Goal: Task Accomplishment & Management: Manage account settings

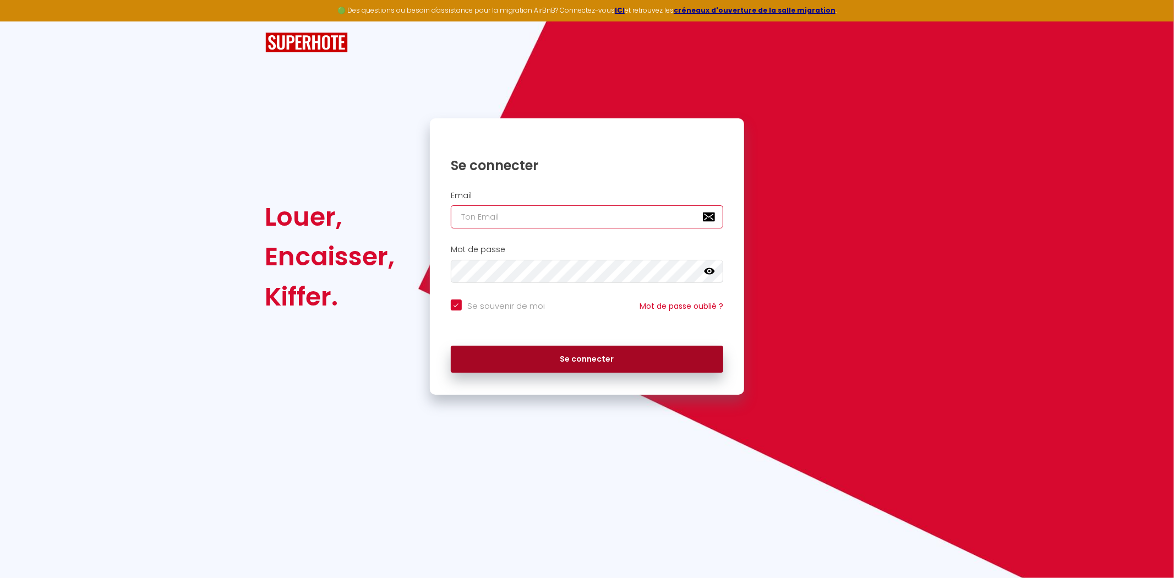
type input "[PERSON_NAME][EMAIL_ADDRESS][DOMAIN_NAME]"
click at [549, 358] on button "Se connecter" at bounding box center [587, 360] width 273 height 28
checkbox input "true"
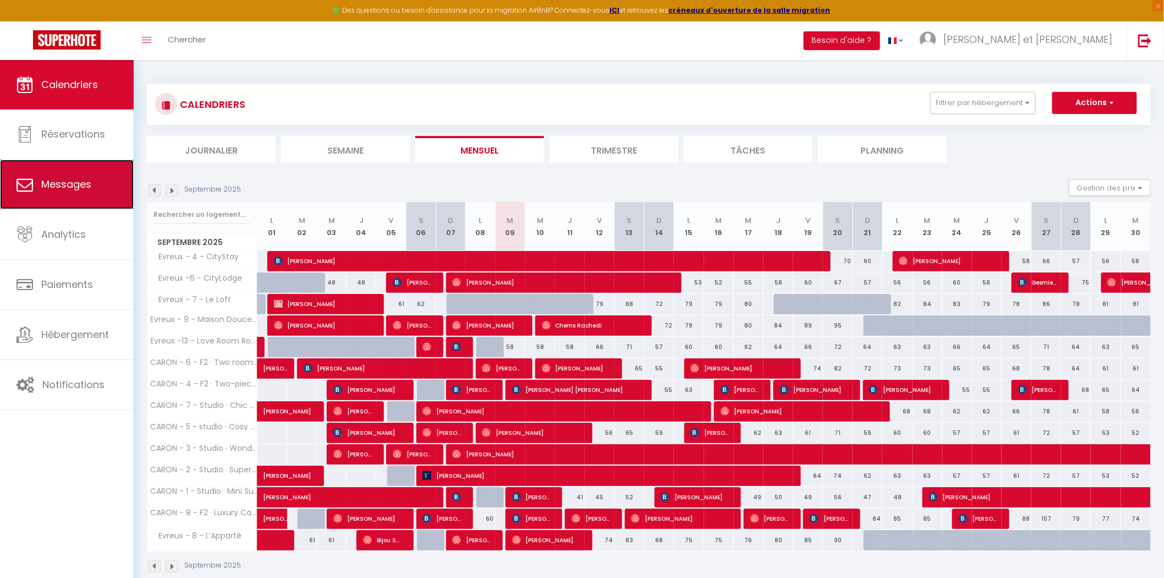
click at [64, 185] on span "Messages" at bounding box center [66, 184] width 50 height 14
select select "message"
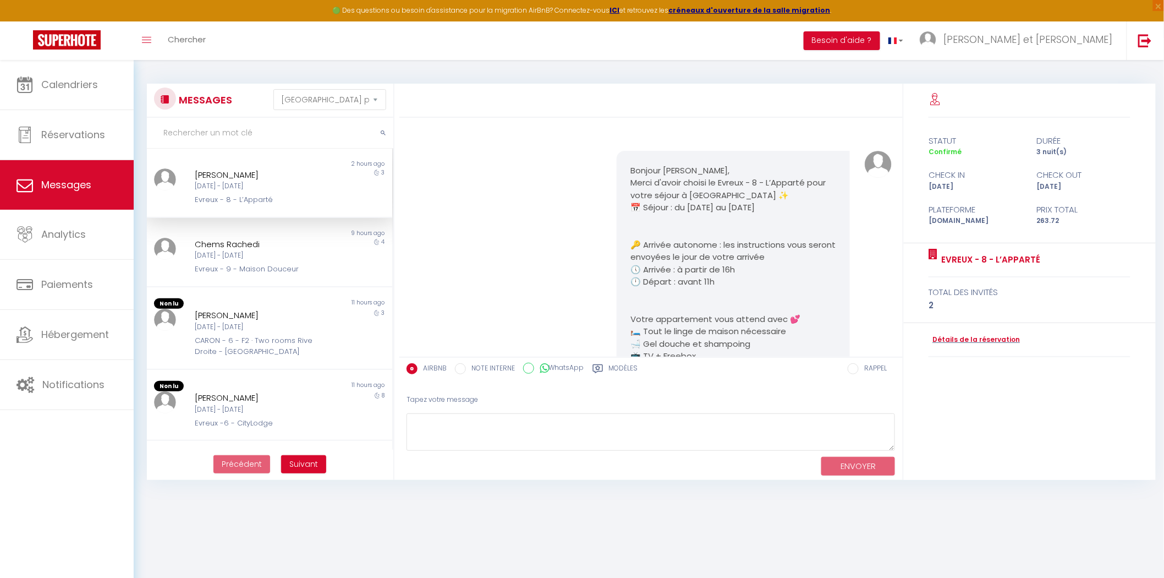
scroll to position [568, 0]
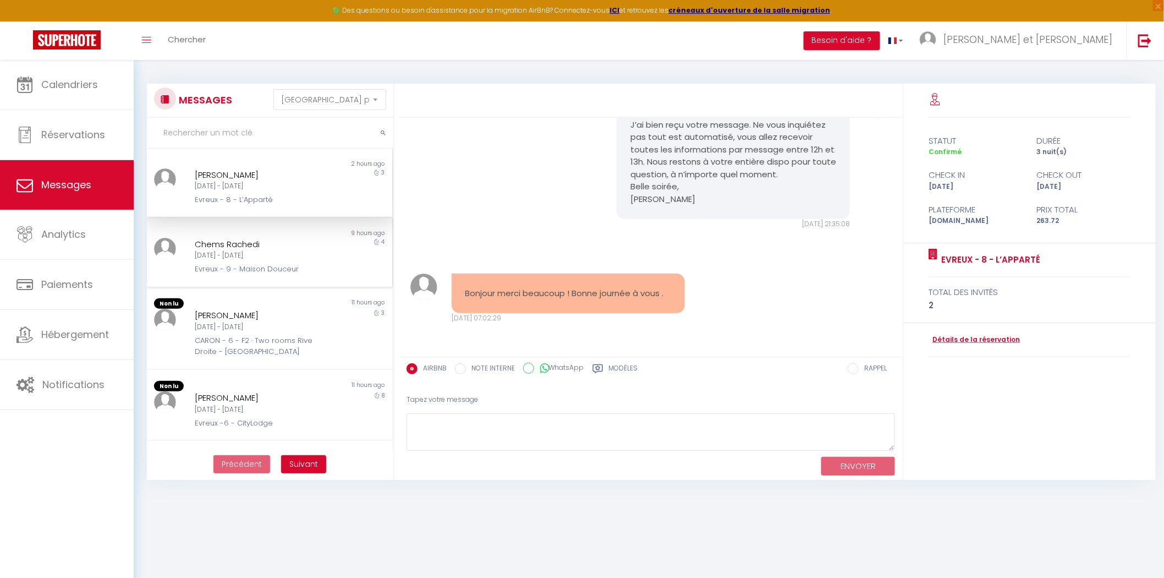
click at [277, 248] on div "Chems Rachedi" at bounding box center [259, 244] width 129 height 13
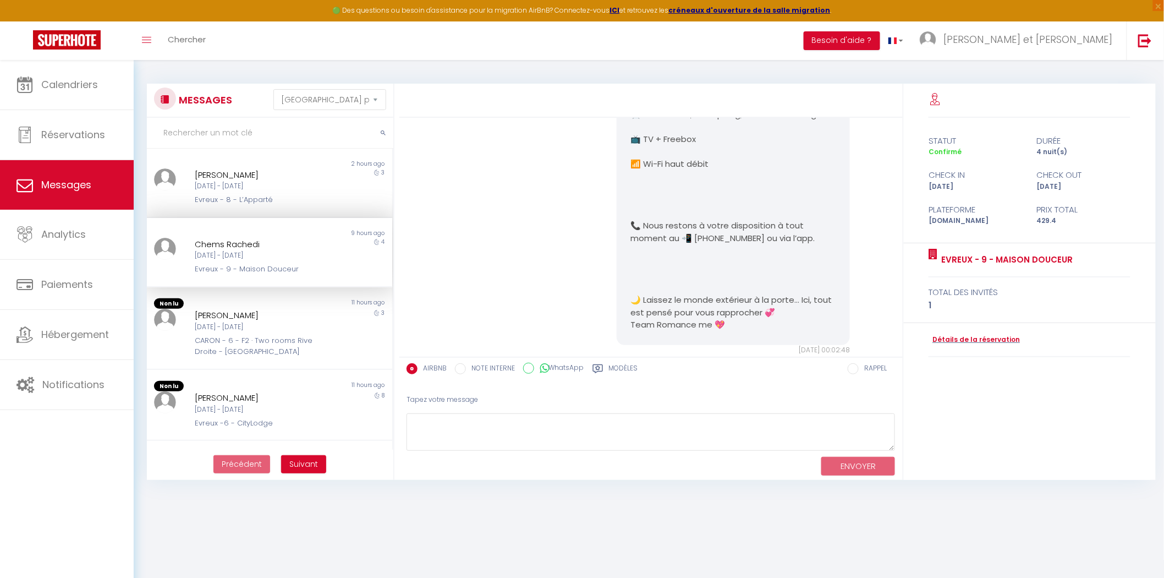
scroll to position [2424, 0]
click at [463, 434] on textarea at bounding box center [651, 432] width 489 height 38
click at [301, 254] on div "[DATE] - [DATE]" at bounding box center [259, 255] width 129 height 10
click at [442, 431] on textarea at bounding box center [651, 432] width 489 height 38
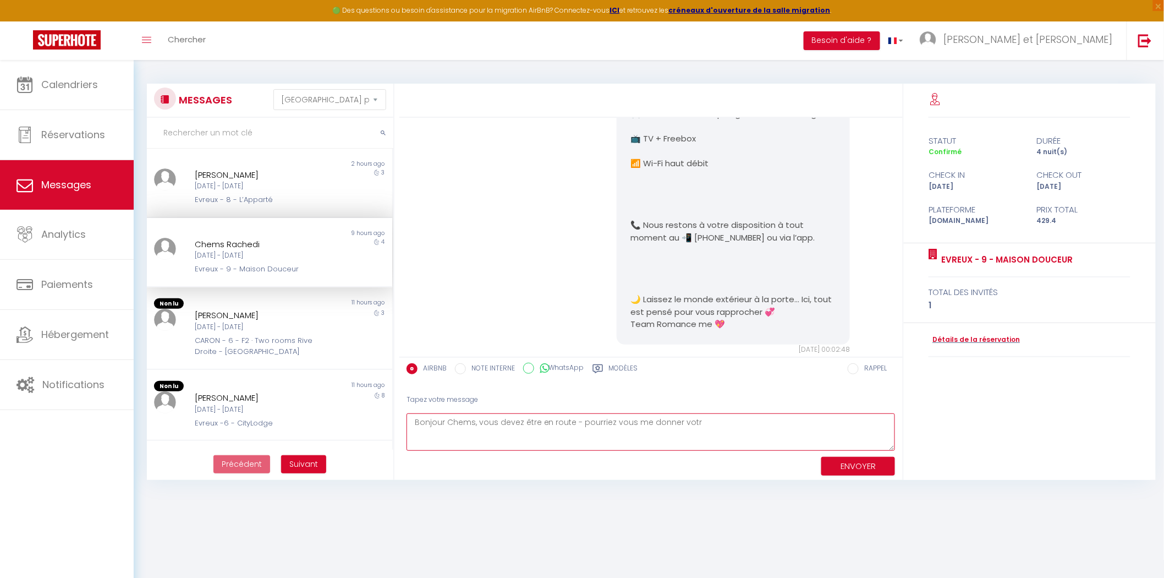
type textarea "Bonjour Chems, vous devez être en route - pourriez vous me donner votre"
drag, startPoint x: 736, startPoint y: 420, endPoint x: 351, endPoint y: 420, distance: 385.1
click at [351, 420] on div "MESSAGES Trier par date de réservation [GEOGRAPHIC_DATA] par date de message No…" at bounding box center [649, 282] width 1018 height 396
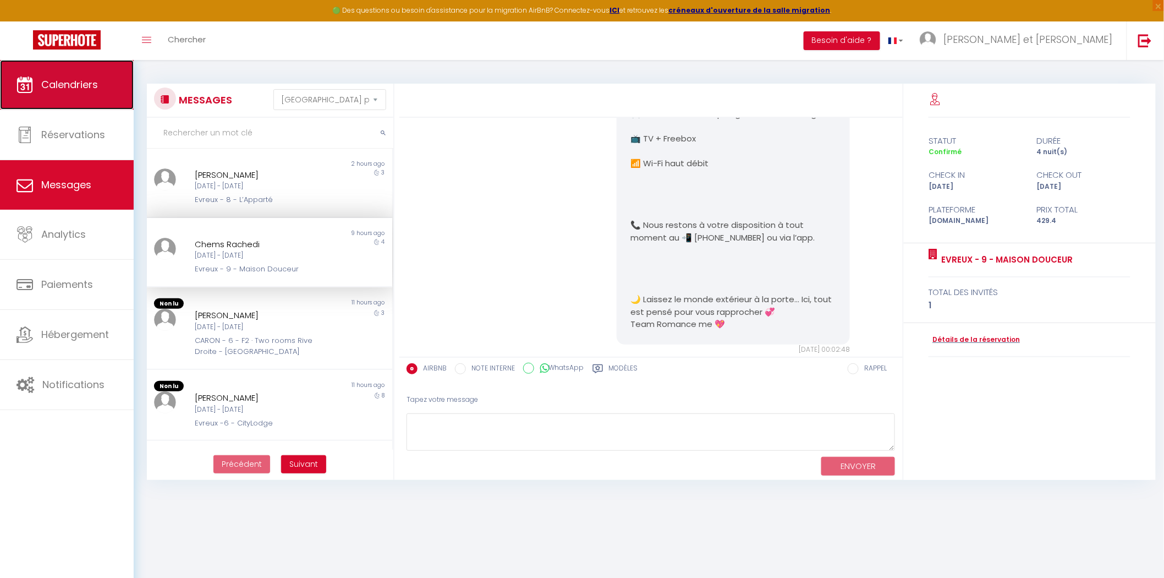
click at [76, 89] on span "Calendriers" at bounding box center [69, 85] width 57 height 14
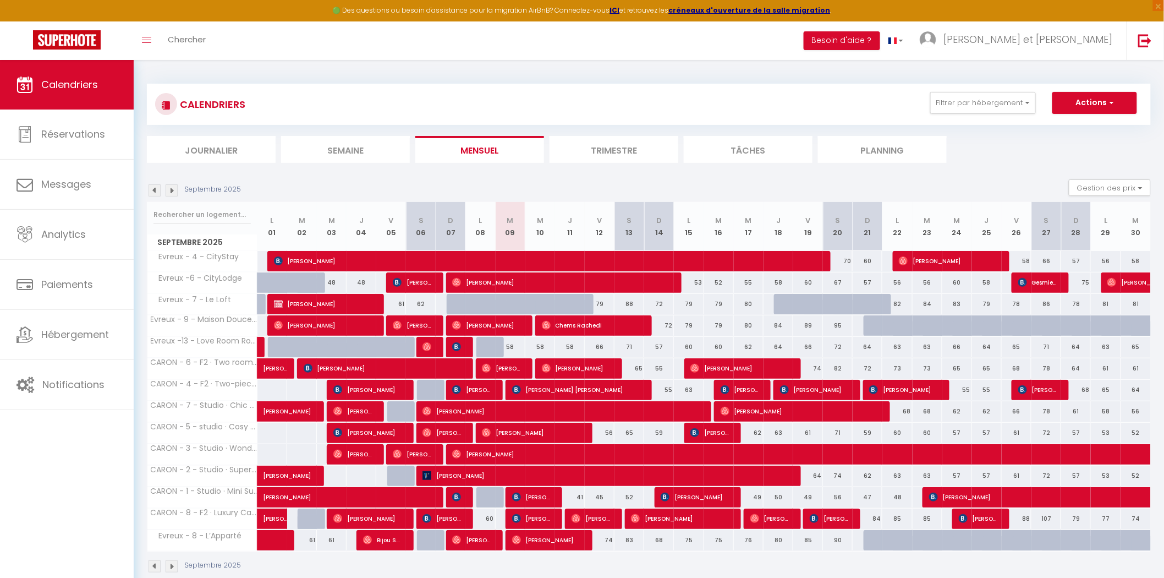
drag, startPoint x: 494, startPoint y: 343, endPoint x: 494, endPoint y: 349, distance: 6.6
click at [495, 349] on div "58" at bounding box center [510, 347] width 30 height 20
type input "58"
type input "[DATE]"
type input "Mer 10 Septembre 2025"
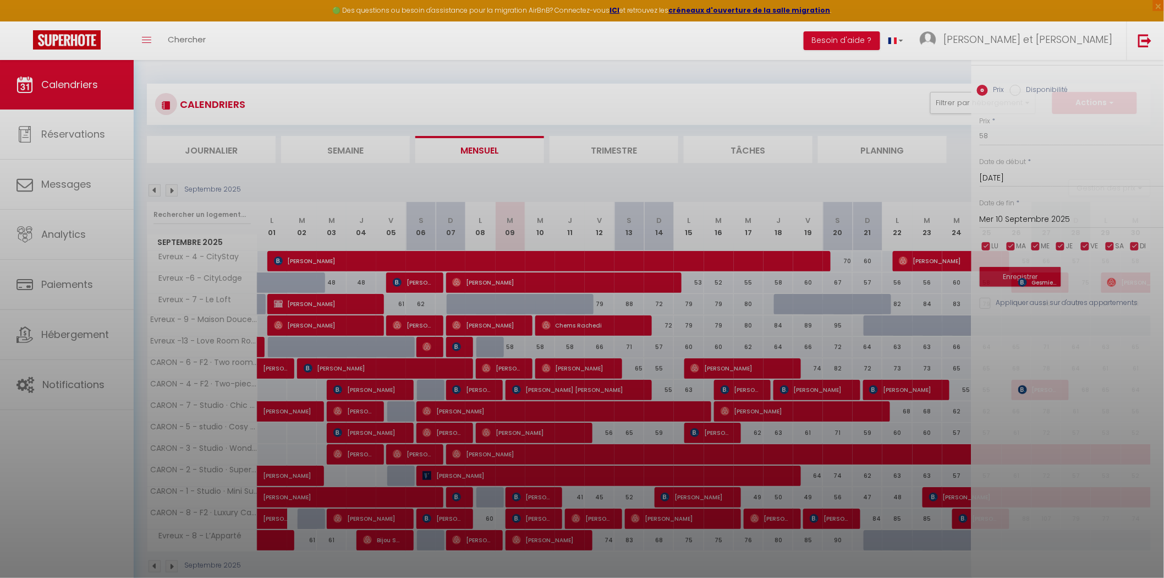
click at [494, 349] on div at bounding box center [582, 289] width 1164 height 578
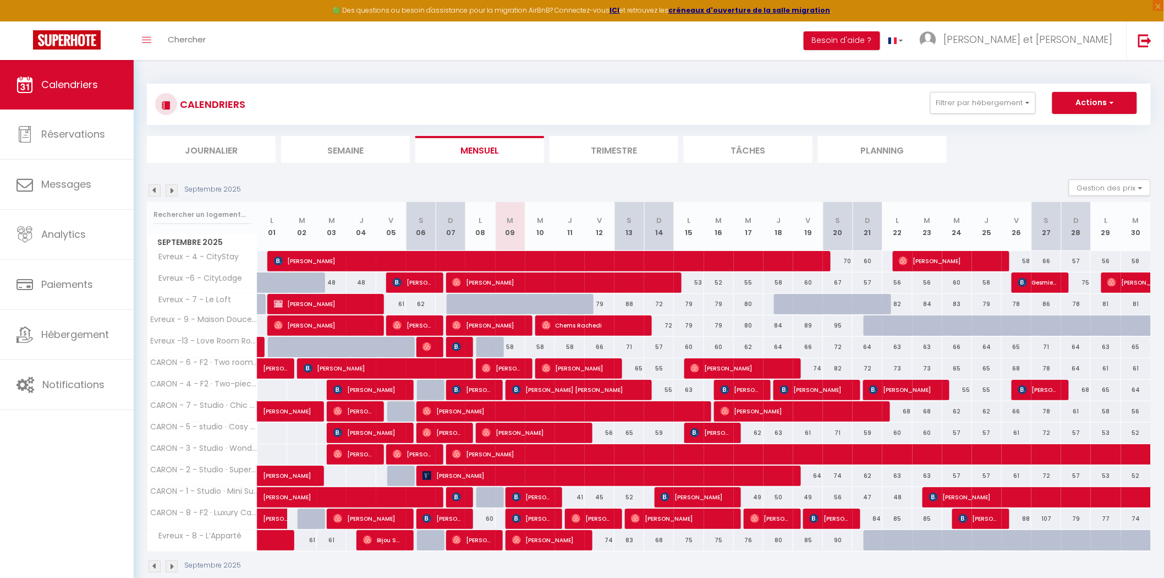
click at [495, 349] on div "58" at bounding box center [510, 347] width 30 height 20
type input "58"
type input "[DATE]"
type input "Mer 10 Septembre 2025"
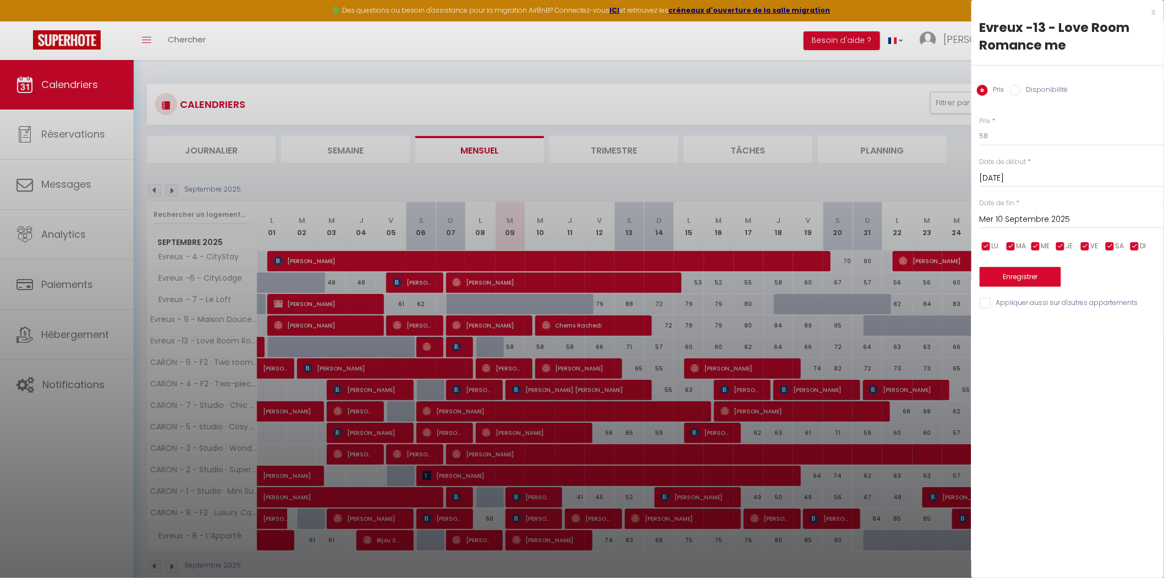
click at [1024, 89] on label "Disponibilité" at bounding box center [1044, 91] width 47 height 12
click at [1021, 89] on input "Disponibilité" at bounding box center [1015, 90] width 11 height 11
radio input "true"
radio input "false"
click at [1016, 134] on select "Disponible Indisponible" at bounding box center [1072, 136] width 184 height 21
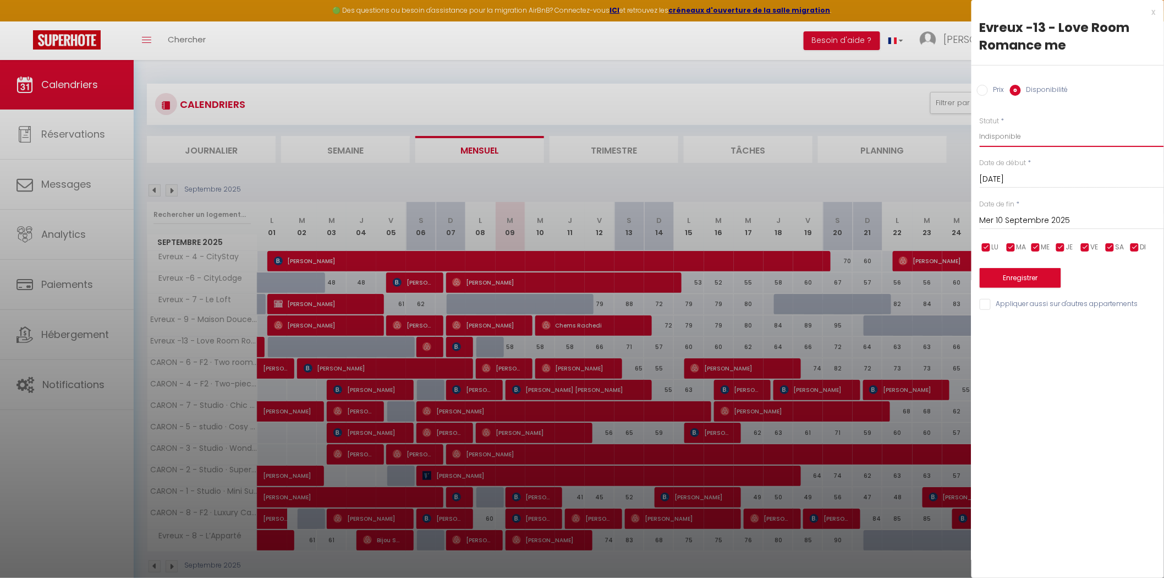
click at [980, 126] on select "Disponible Indisponible" at bounding box center [1072, 136] width 184 height 21
click at [997, 139] on select "Disponible Indisponible" at bounding box center [1072, 136] width 184 height 21
select select "1"
click at [980, 126] on select "Disponible Indisponible" at bounding box center [1072, 136] width 184 height 21
click at [1022, 276] on button "Enregistrer" at bounding box center [1020, 278] width 81 height 20
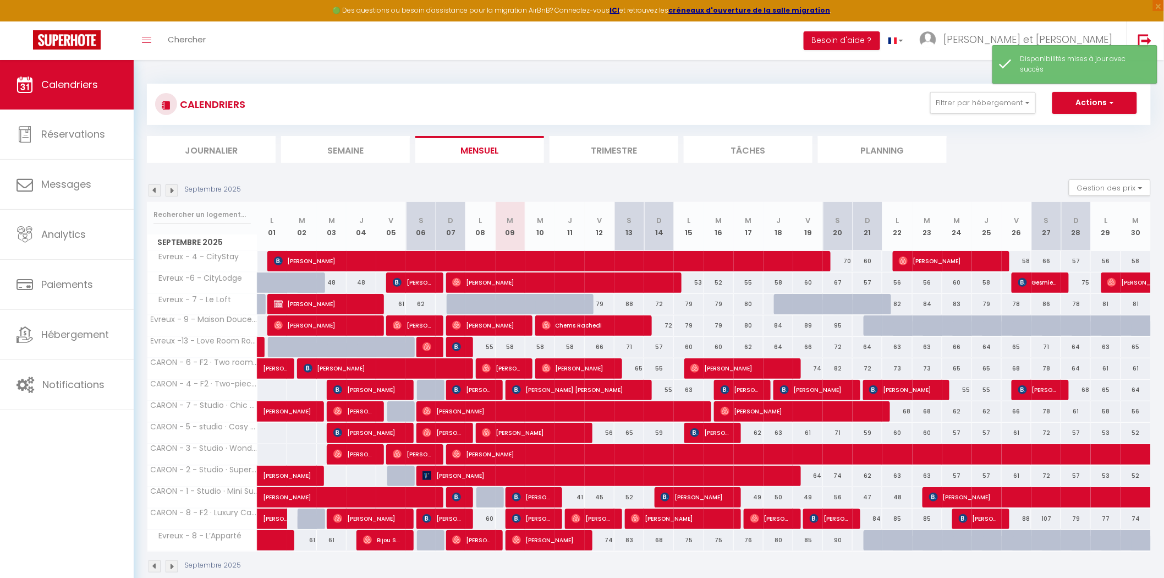
click at [491, 348] on div "55" at bounding box center [480, 347] width 30 height 20
select select "1"
type input "Lun 08 Septembre 2025"
type input "[DATE]"
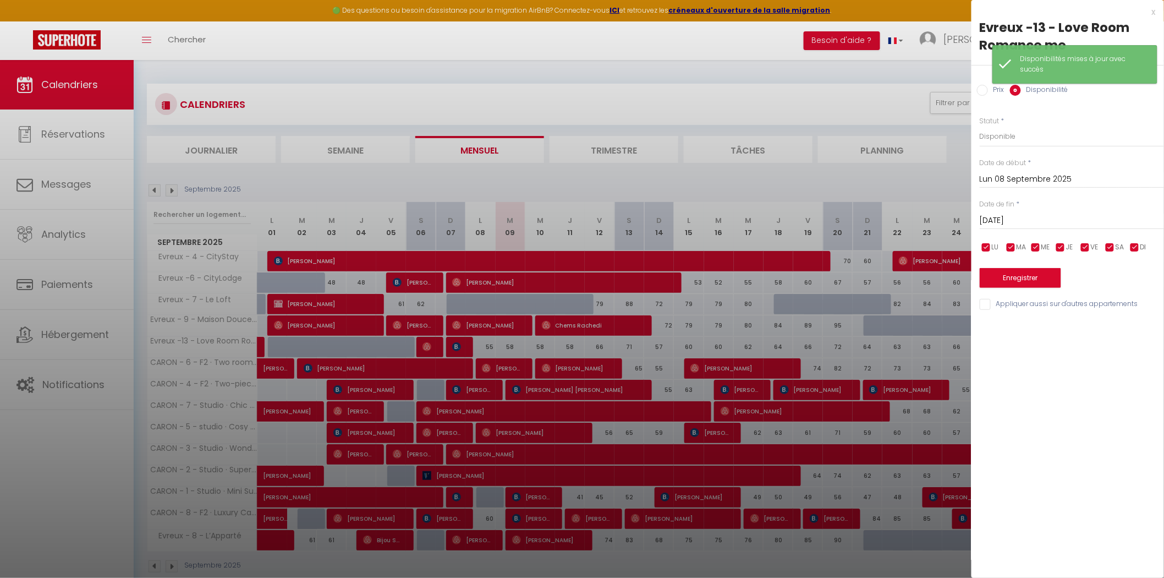
click at [1154, 11] on div "x" at bounding box center [1064, 12] width 184 height 13
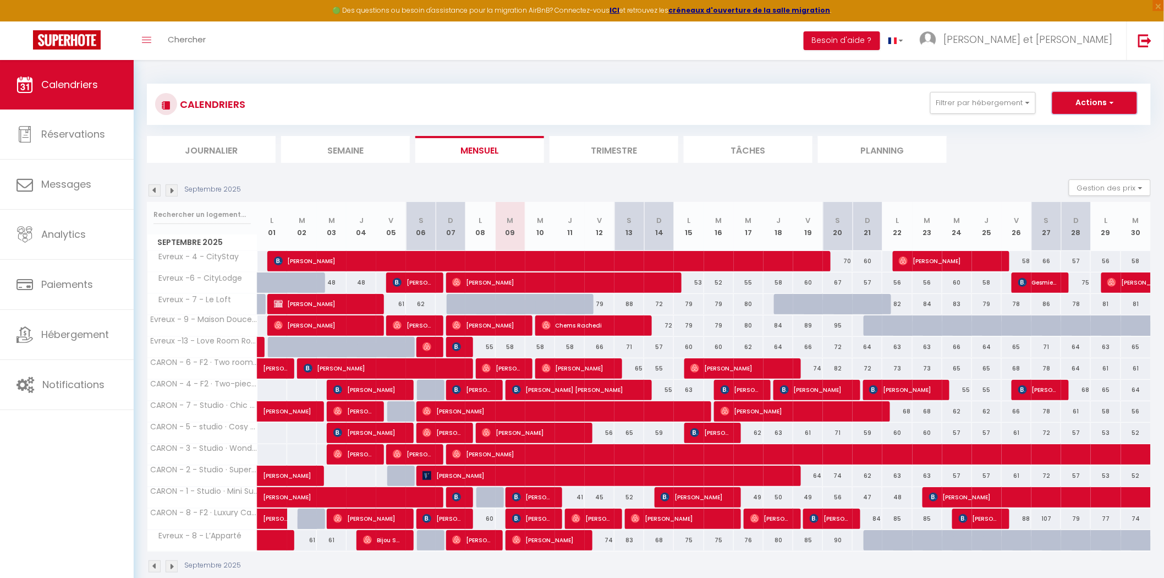
click at [1090, 108] on button "Actions" at bounding box center [1095, 103] width 85 height 22
click at [1083, 127] on link "Nouvelle réservation" at bounding box center [1083, 128] width 96 height 17
select select
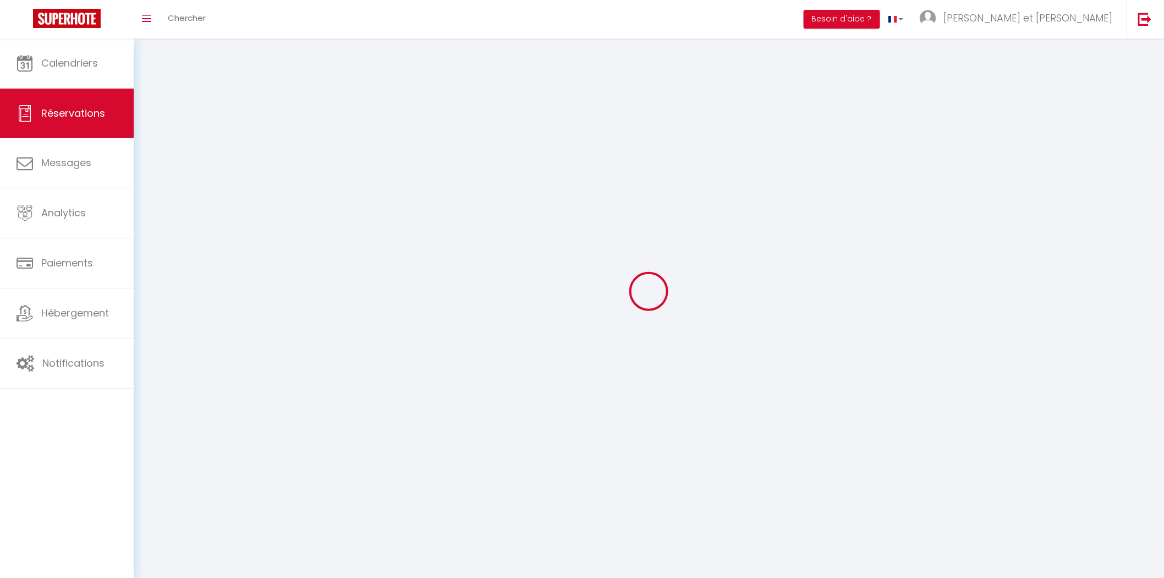
select select
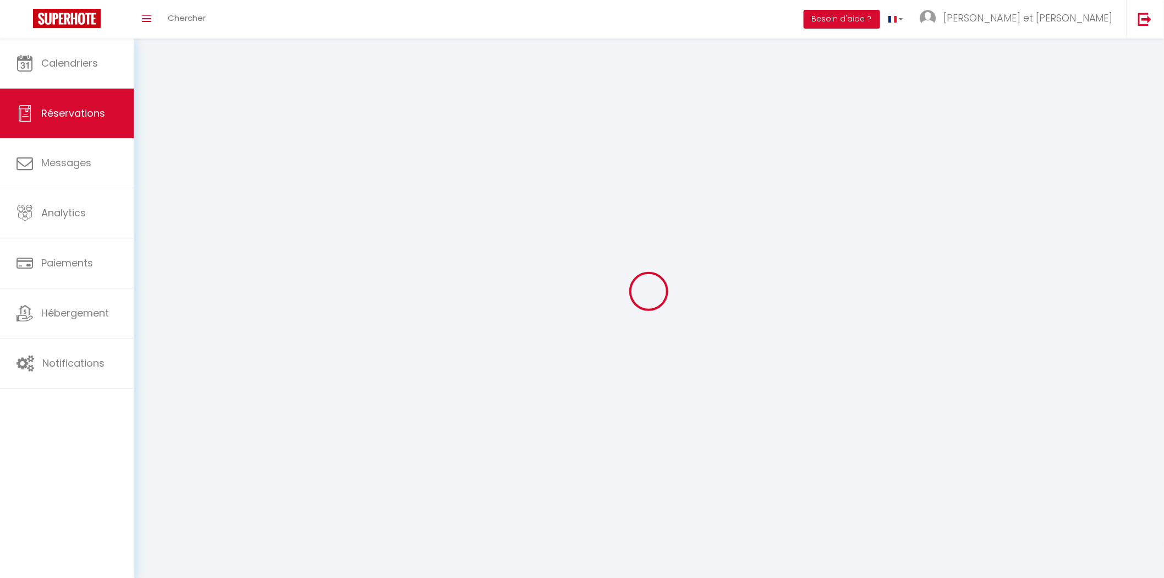
select select
checkbox input "false"
select select
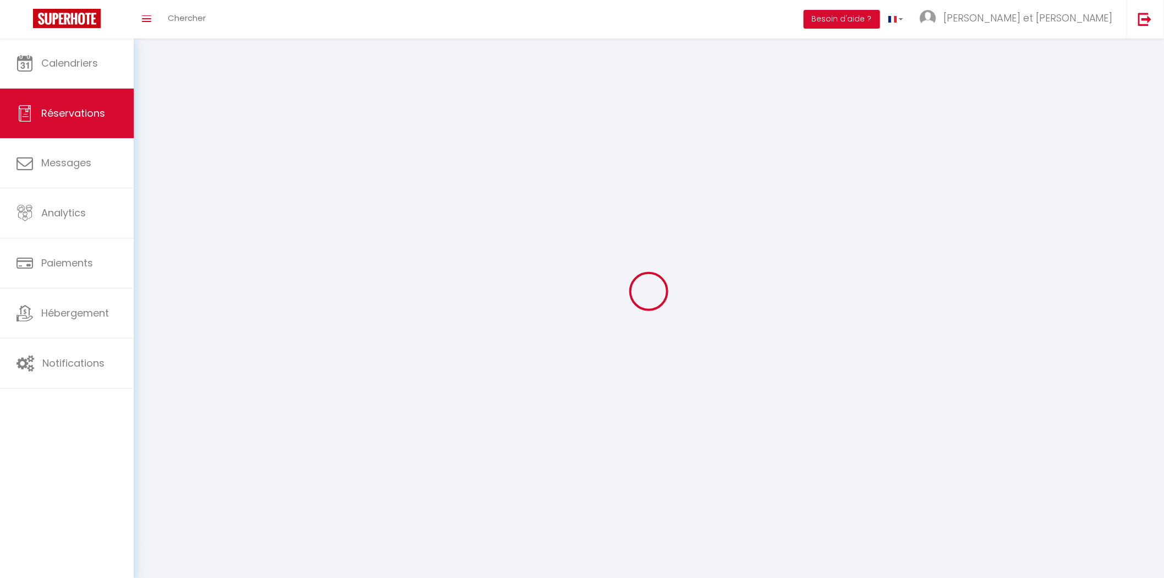
select select
checkbox input "false"
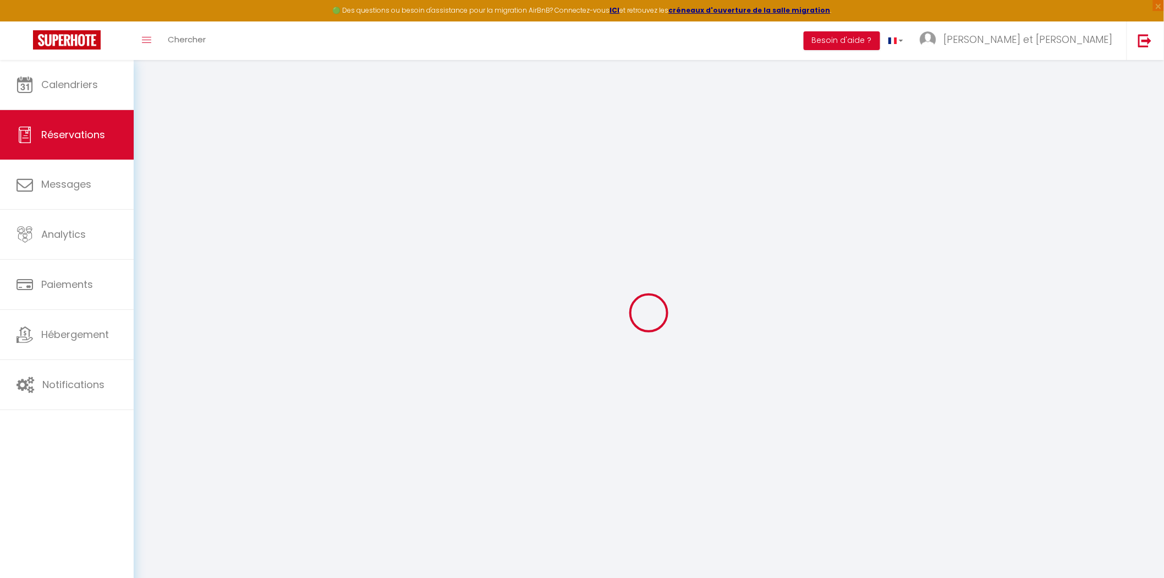
select select
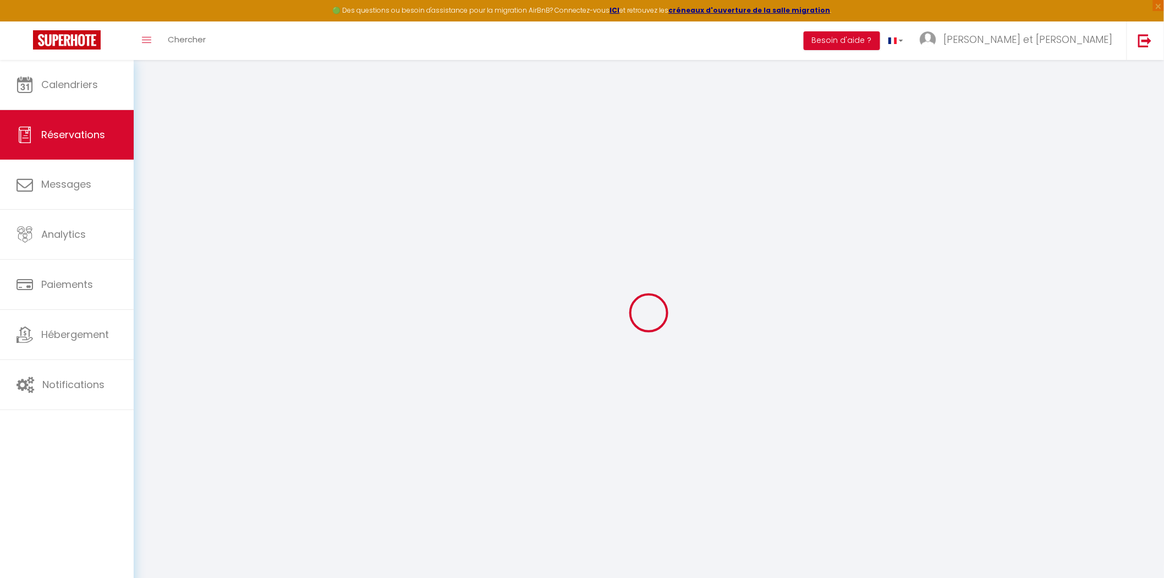
select select
checkbox input "false"
select select
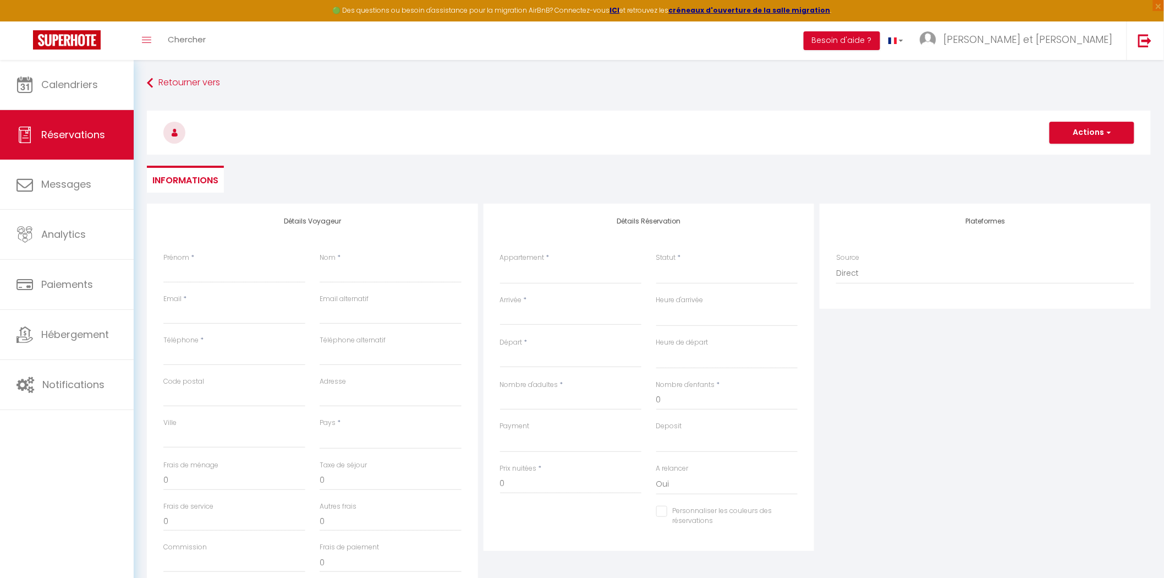
select select
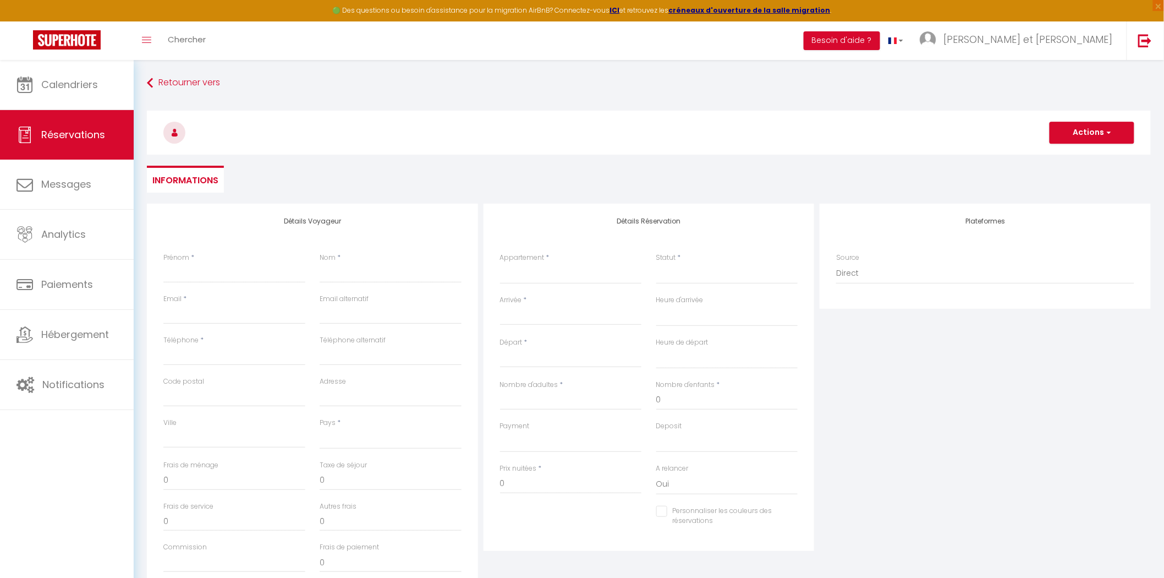
checkbox input "false"
select select
click at [245, 268] on input "Prénom" at bounding box center [234, 273] width 142 height 20
type input "C"
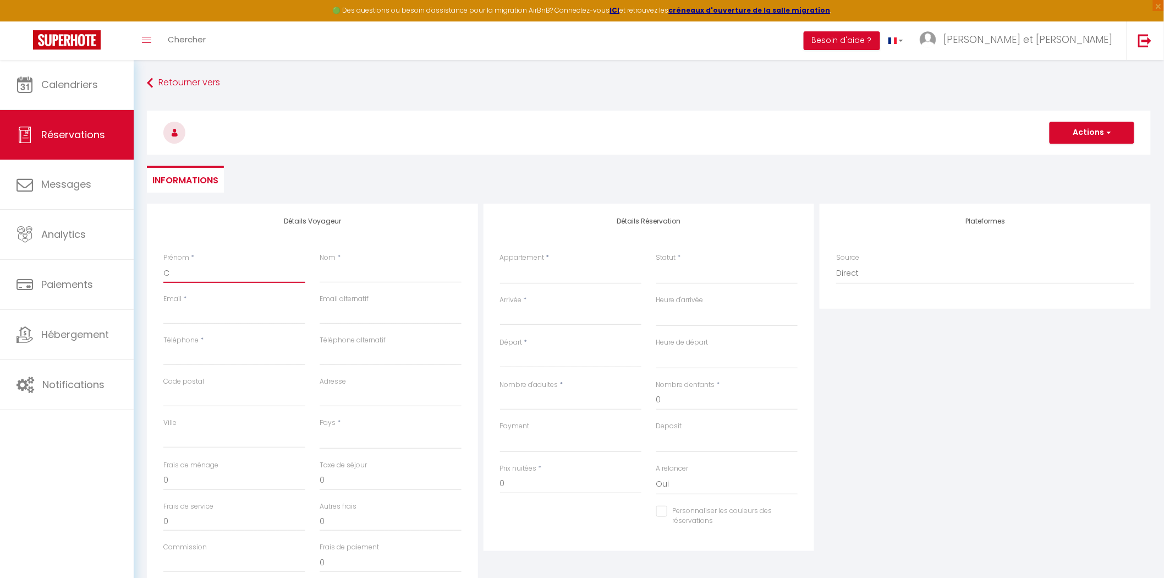
select select
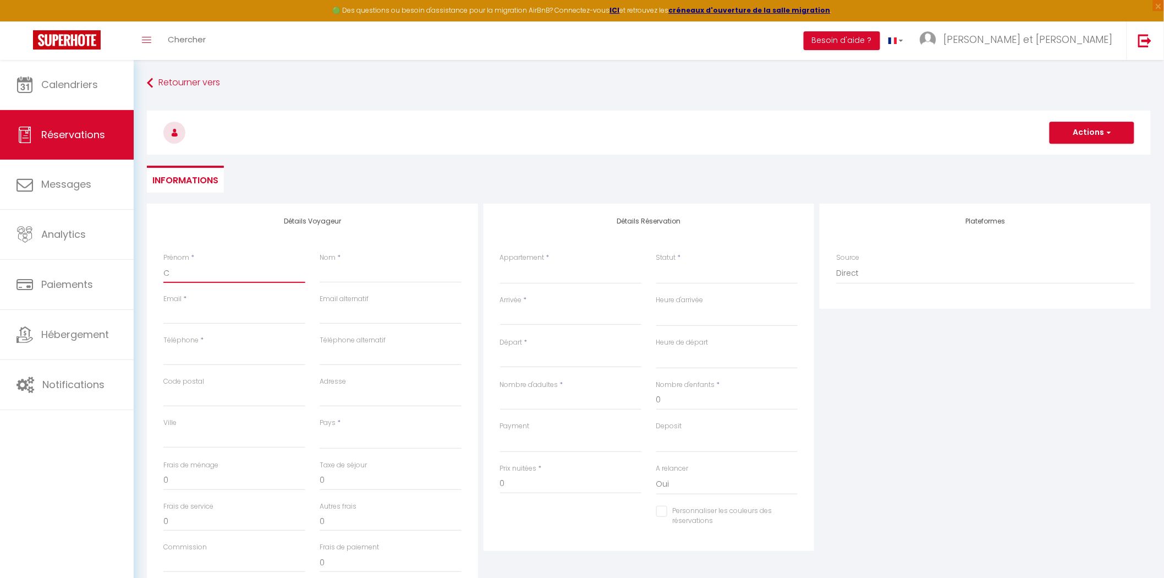
select select
checkbox input "false"
type input "Ch"
select select
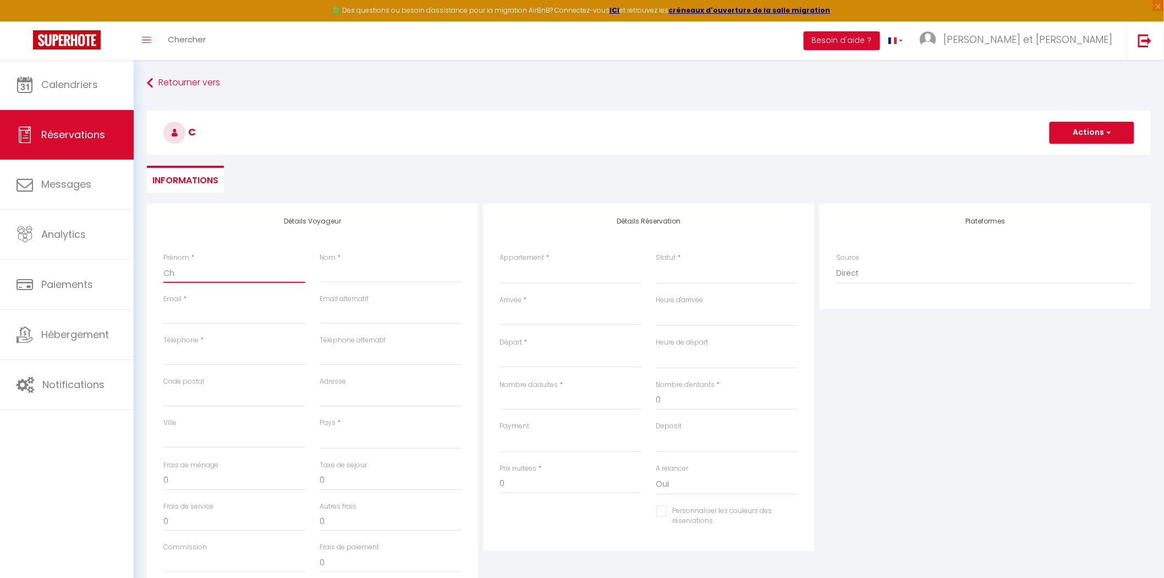
select select
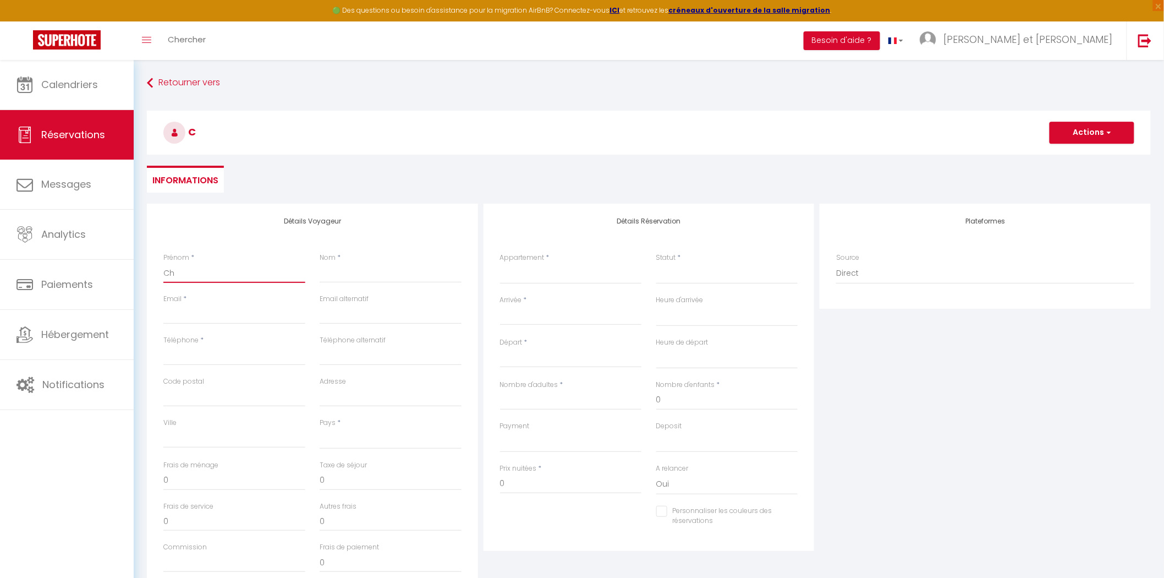
select select
checkbox input "false"
type input "Che"
select select
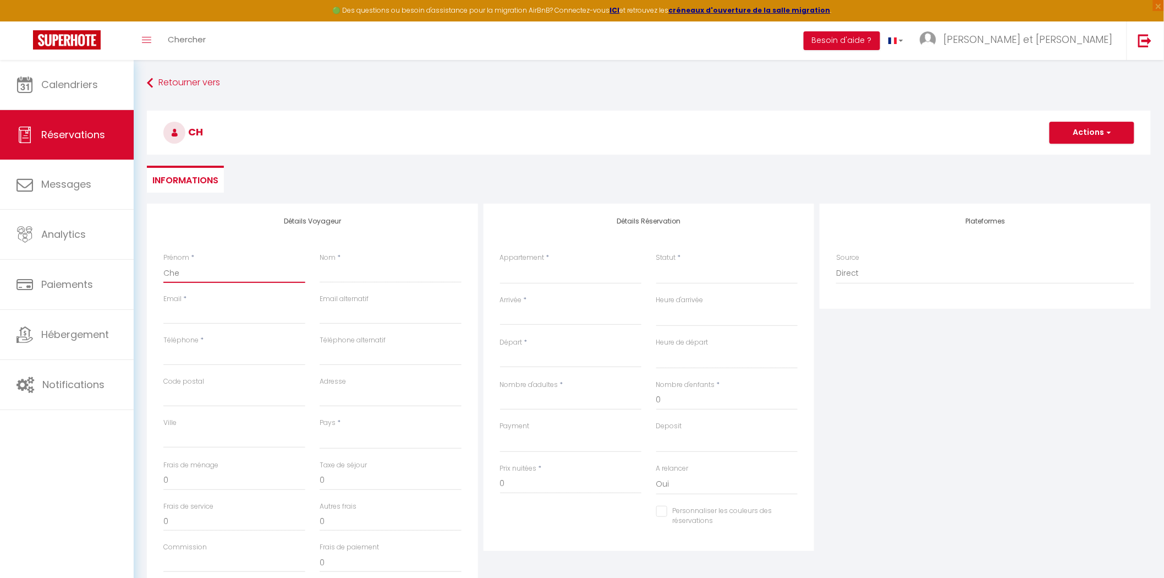
select select
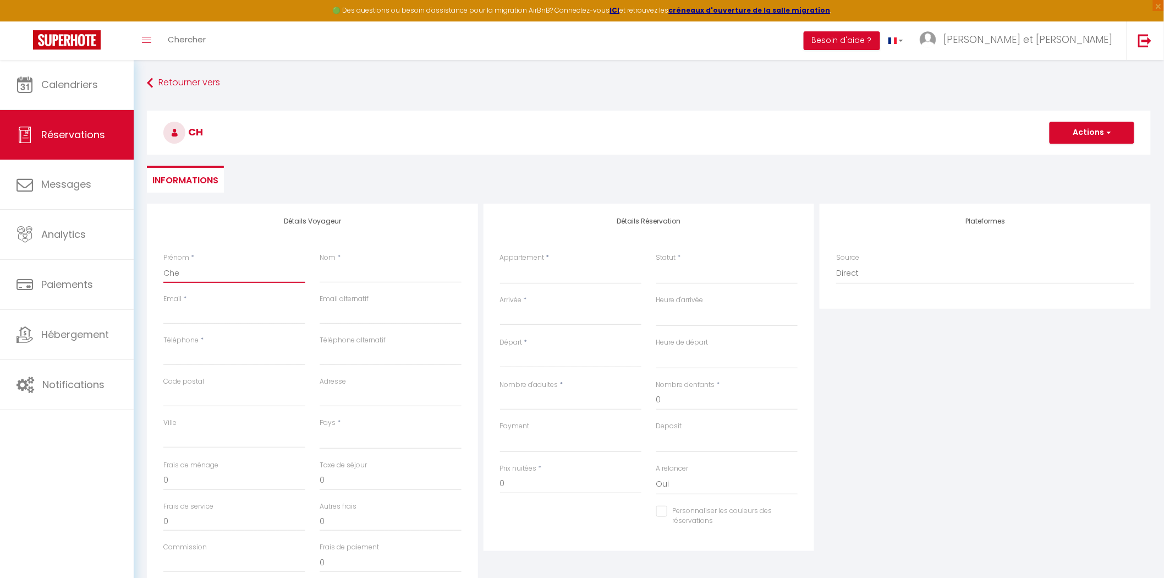
checkbox input "false"
type input "Chem"
select select
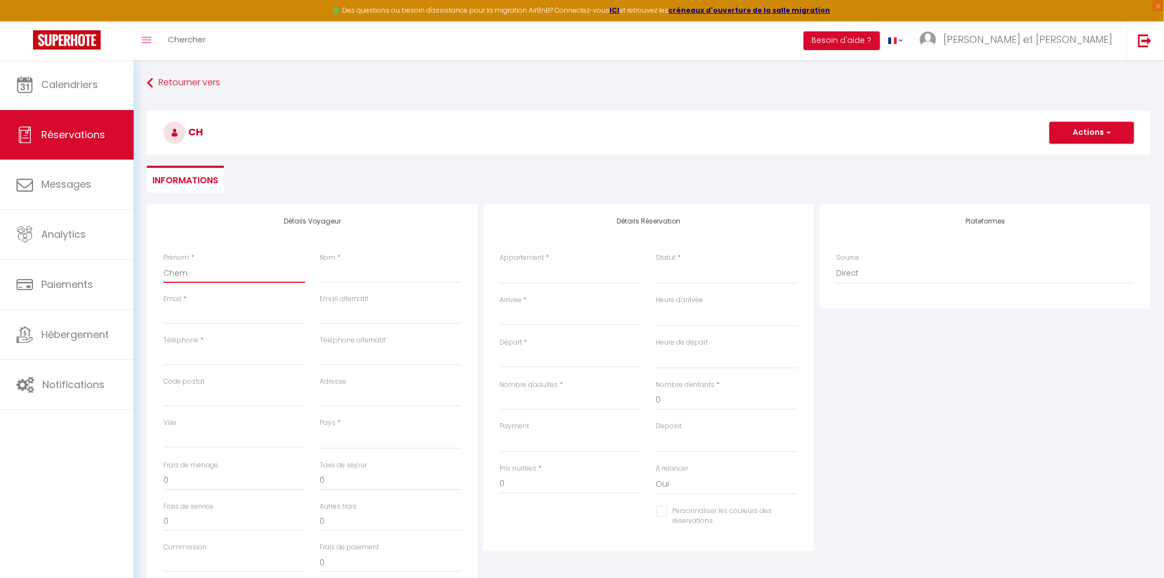
select select
checkbox input "false"
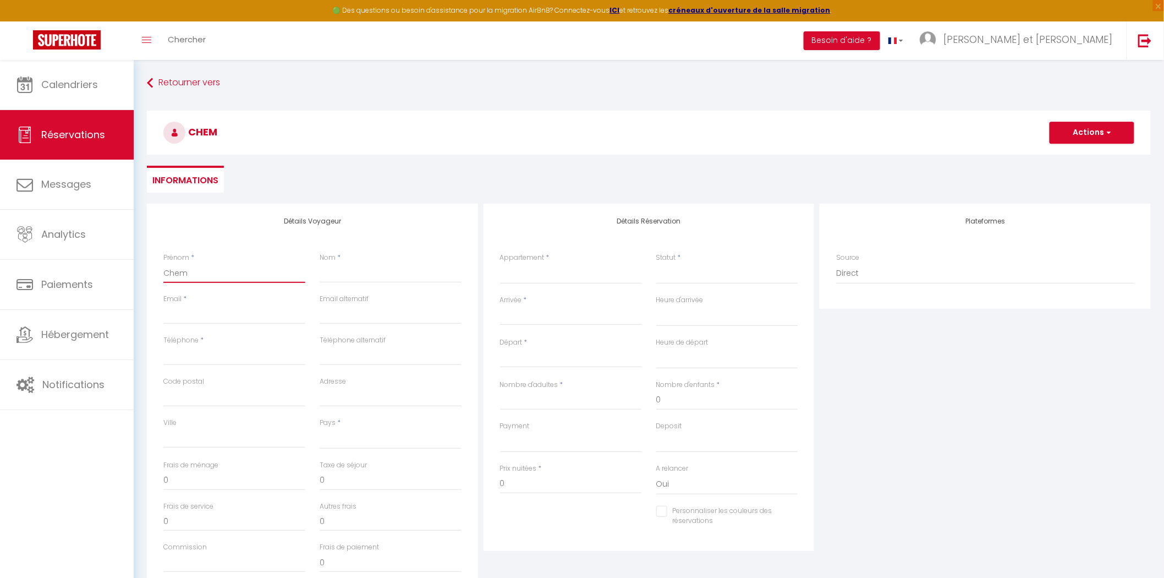
type input "Chems"
select select
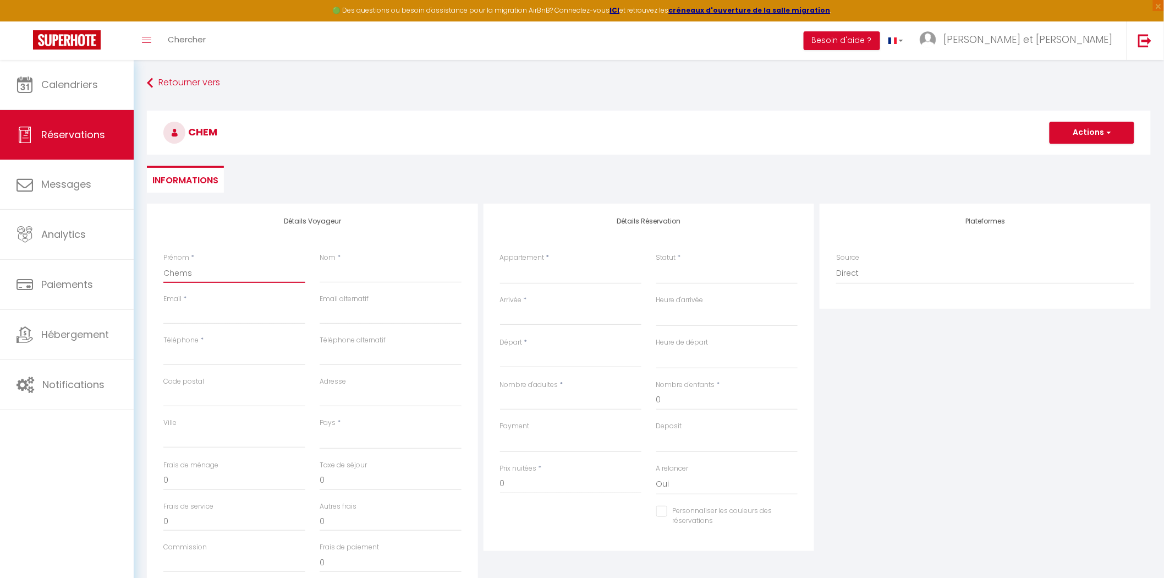
select select
checkbox input "false"
type input "Chems"
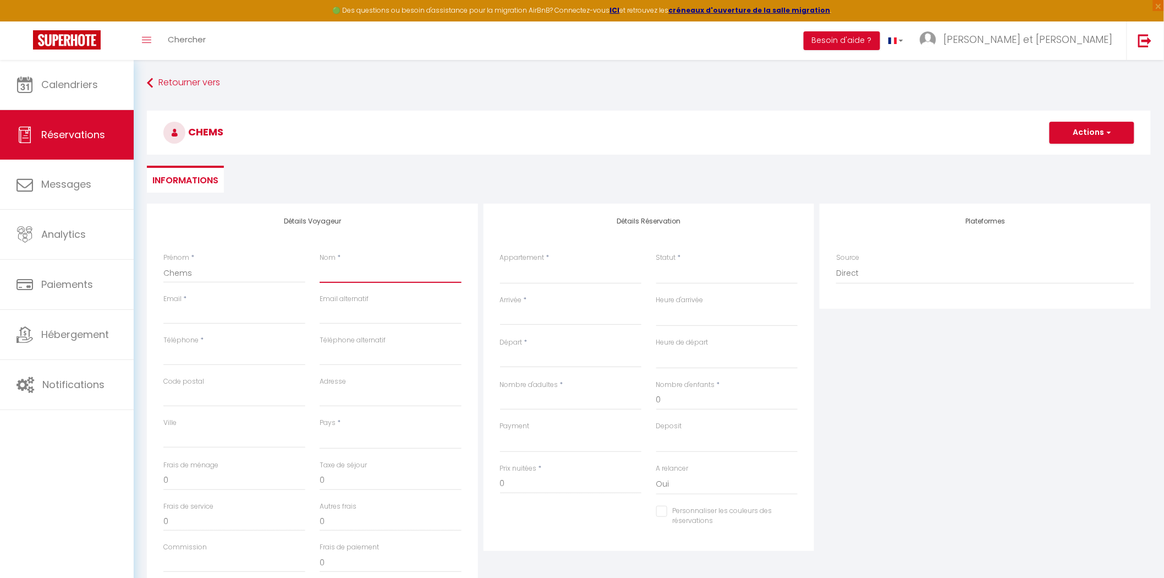
click at [365, 267] on input "Nom" at bounding box center [391, 273] width 142 height 20
type input "R"
select select
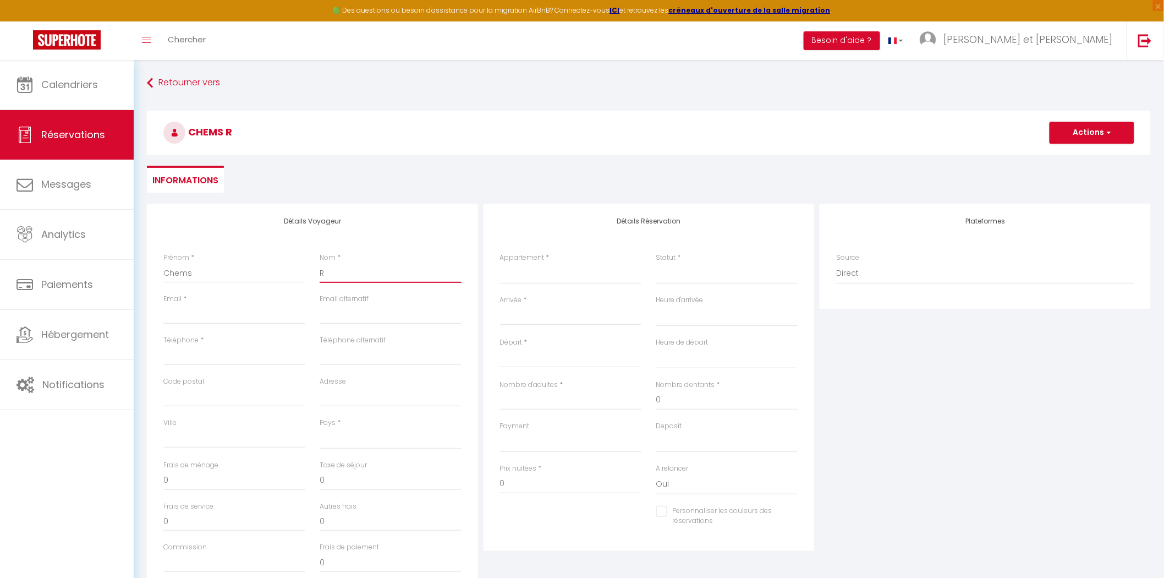
select select
checkbox input "false"
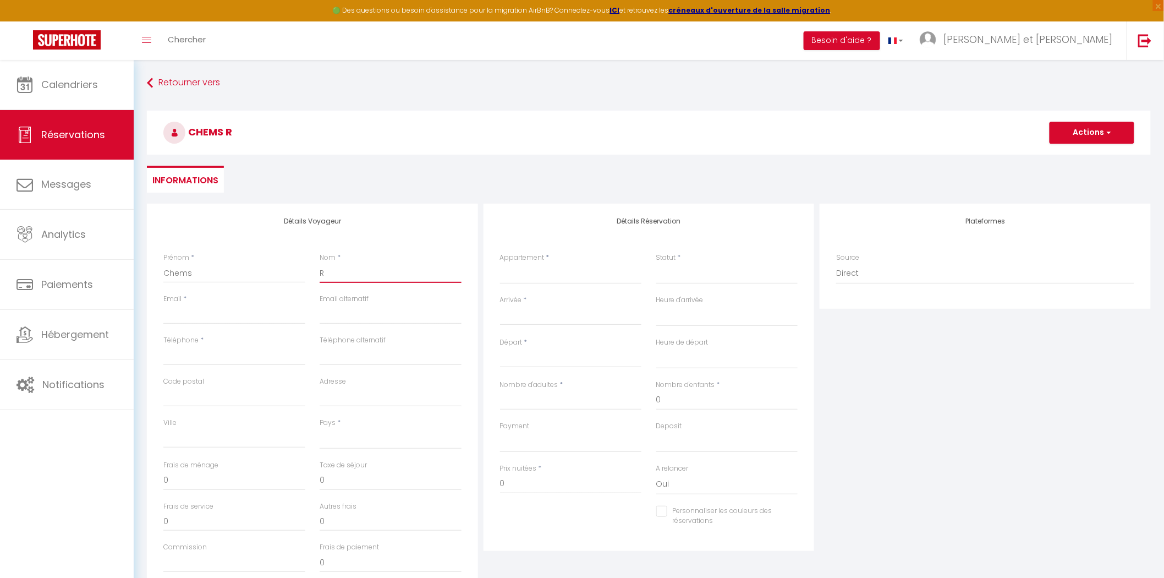
type input "Ra"
select select
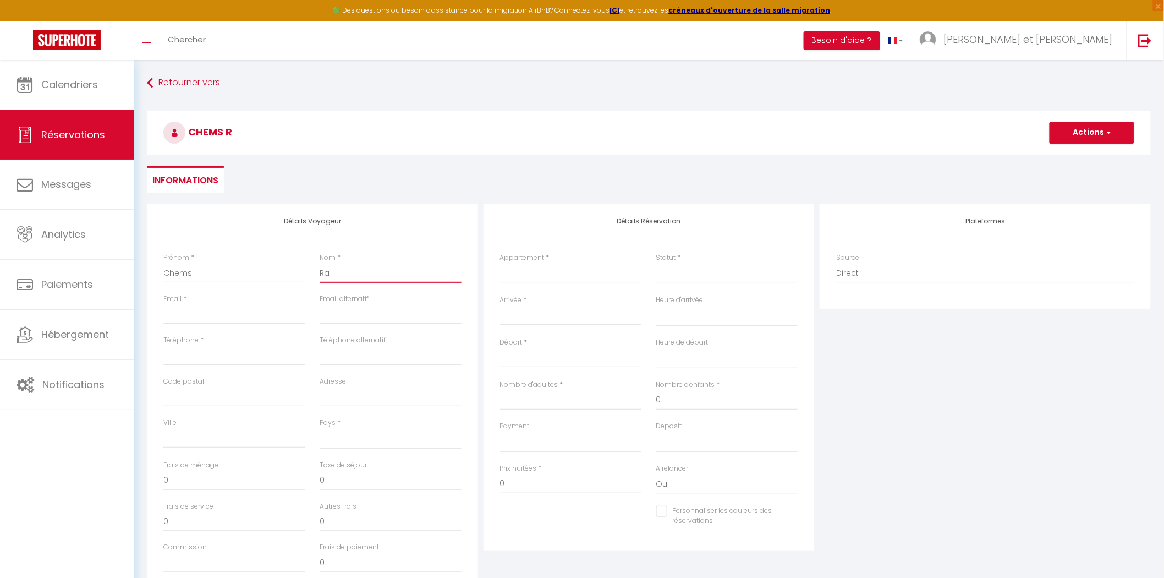
select select
checkbox input "false"
type input "Rac"
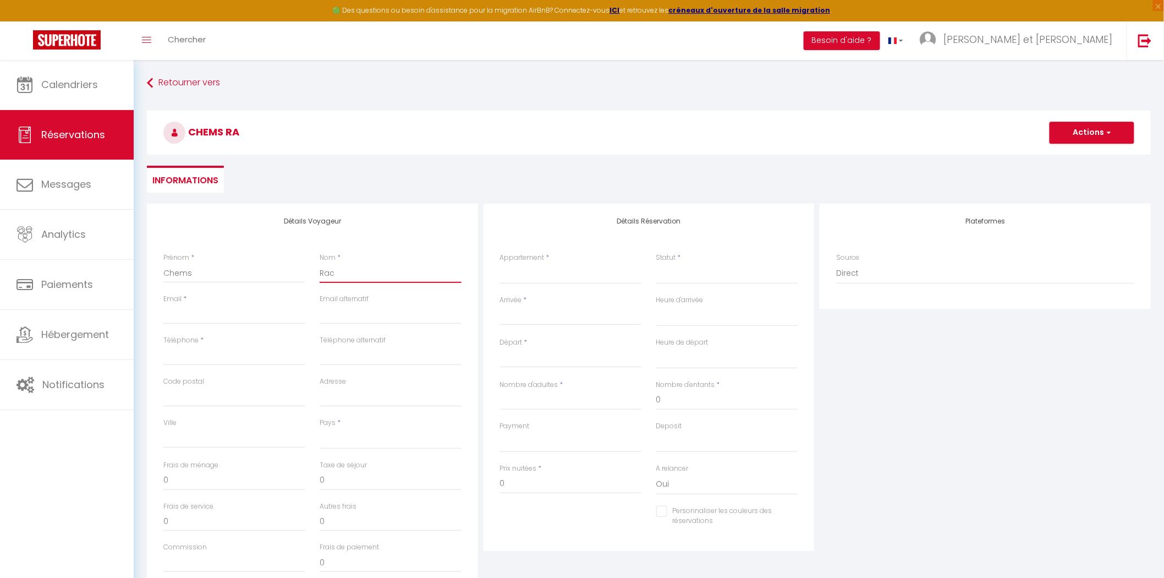
select select
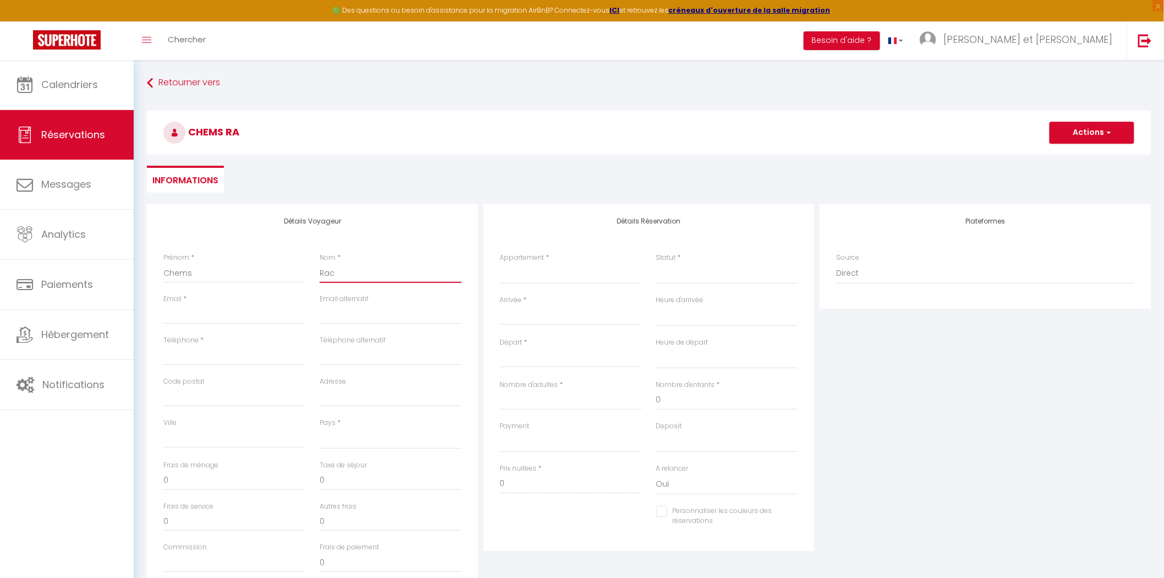
select select
checkbox input "false"
type input "Rach"
select select
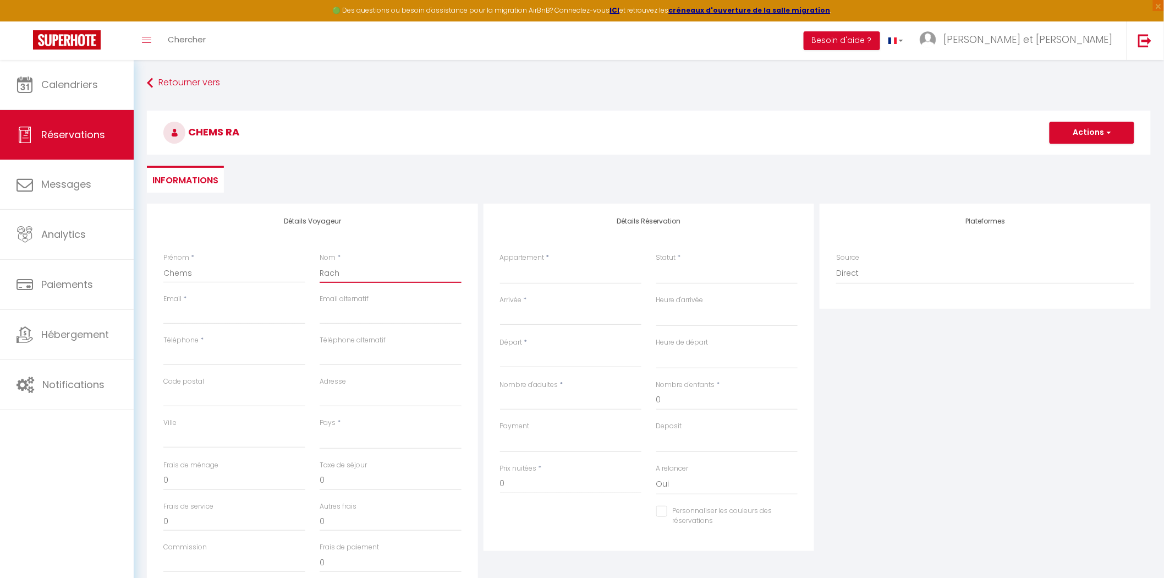
select select
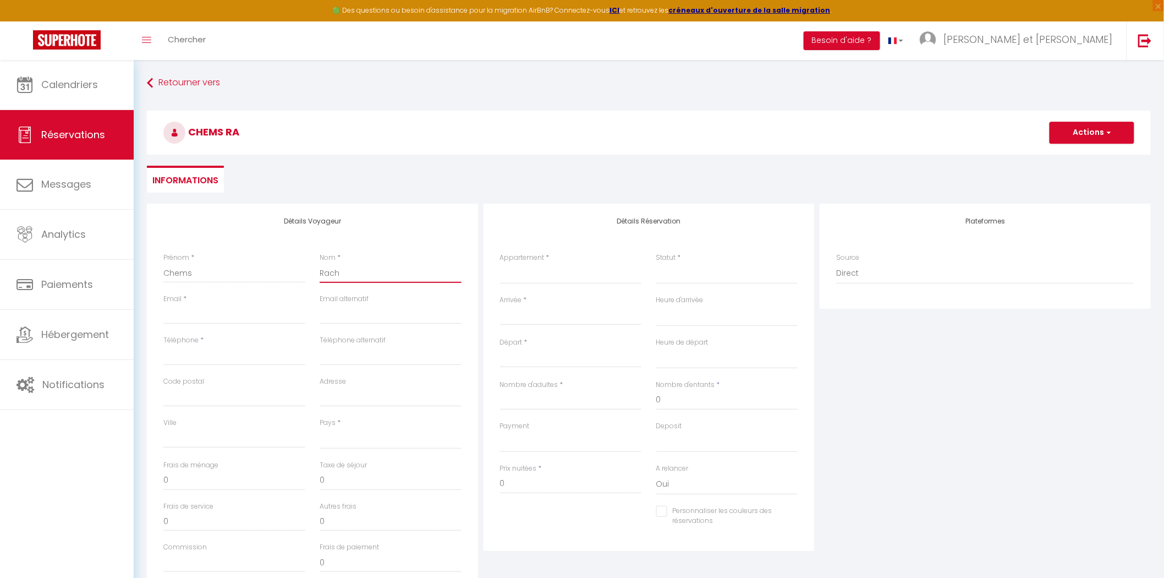
select select
checkbox input "false"
type input "Rache"
select select
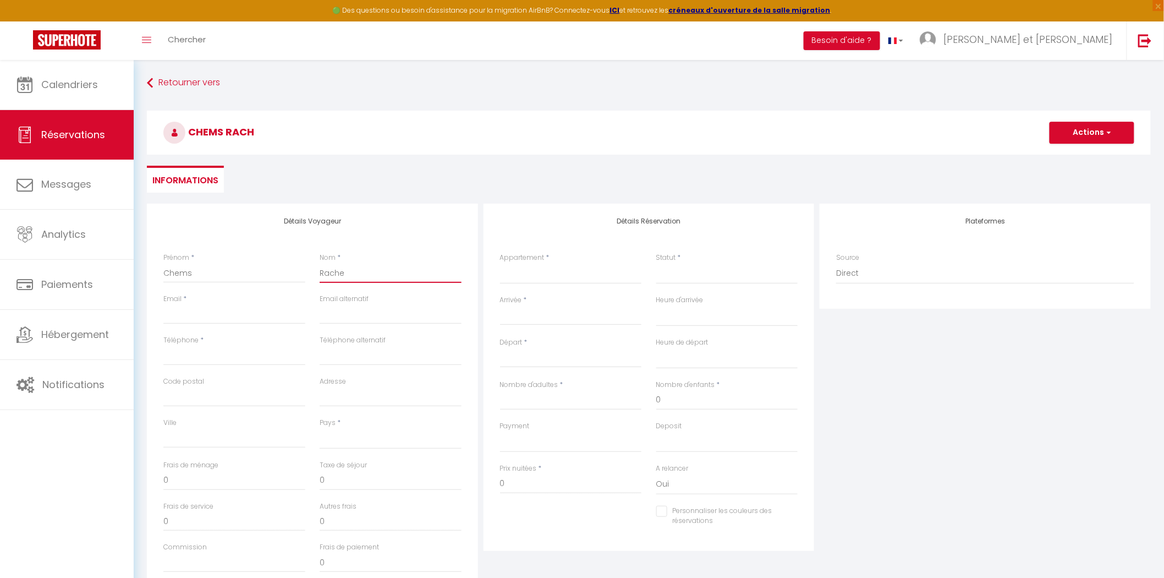
select select
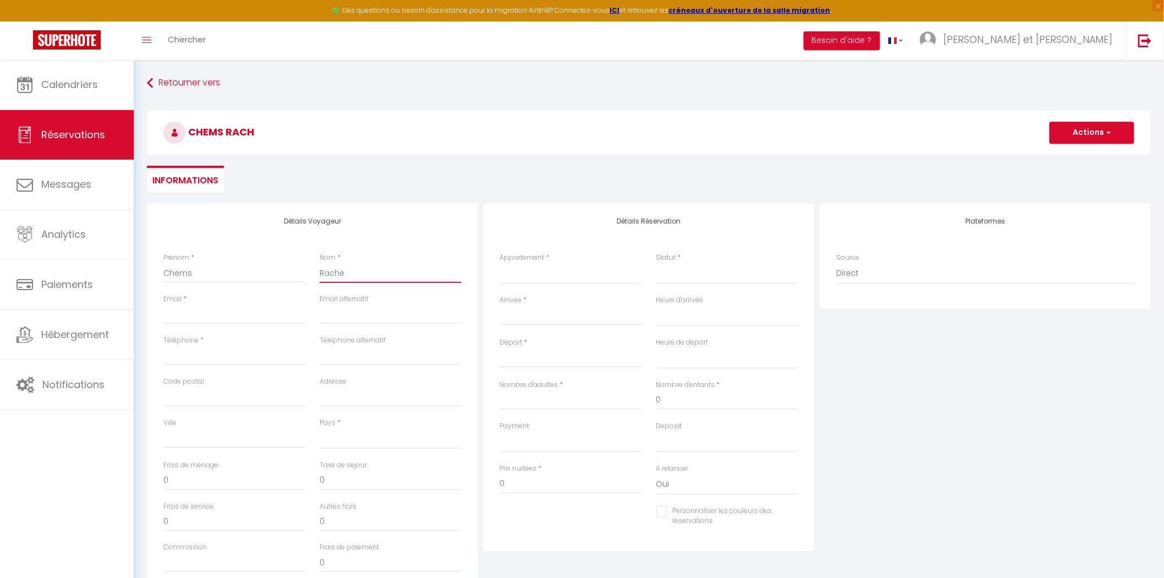
checkbox input "false"
type input "Rached"
select select
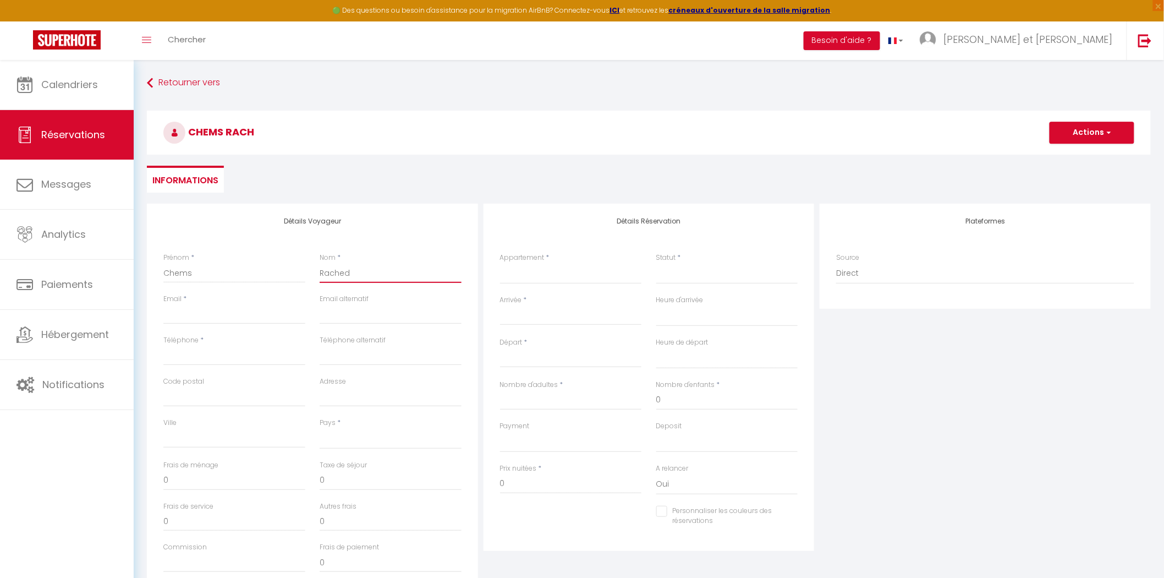
select select
checkbox input "false"
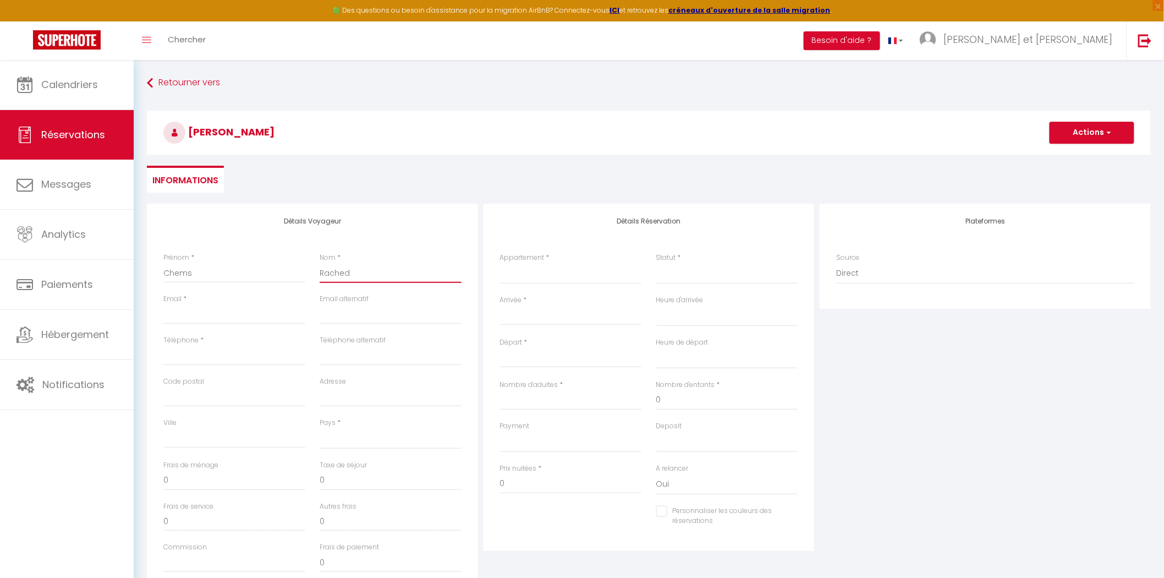
type input "Rachedi"
select select
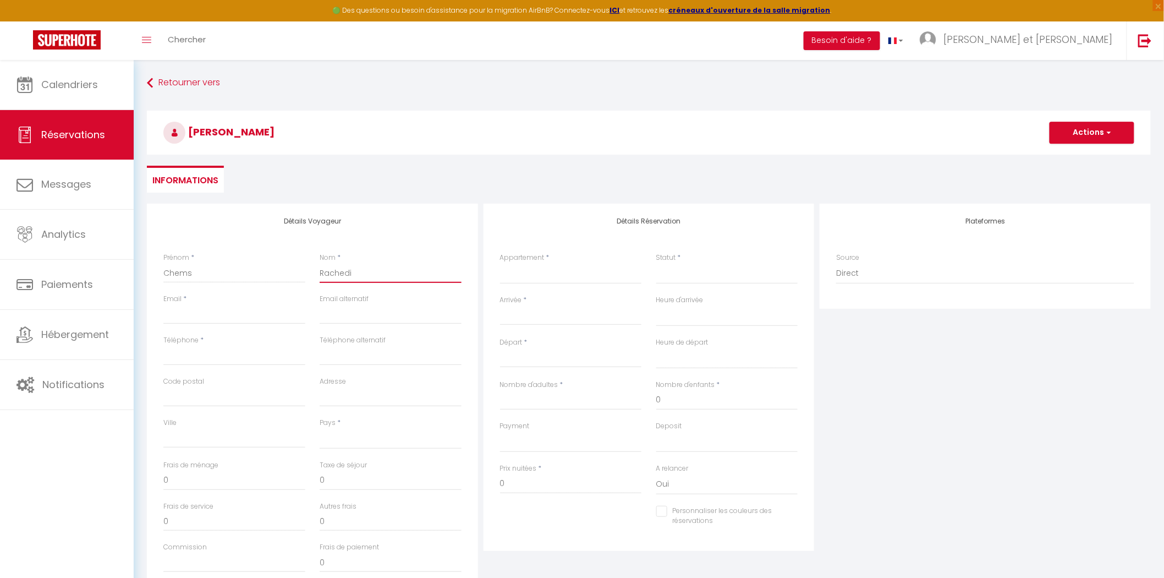
select select
checkbox input "false"
type input "Rachedi"
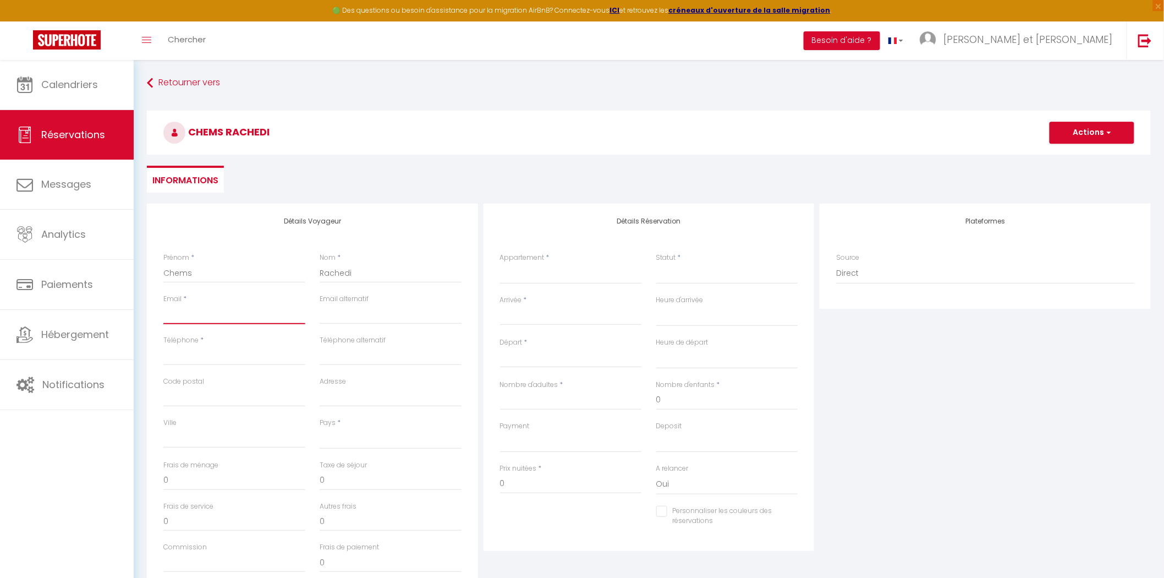
click at [184, 316] on input "Email client" at bounding box center [234, 314] width 142 height 20
type input "[PERSON_NAME][EMAIL_ADDRESS][DOMAIN_NAME]"
type input "0641342209"
type input "93340"
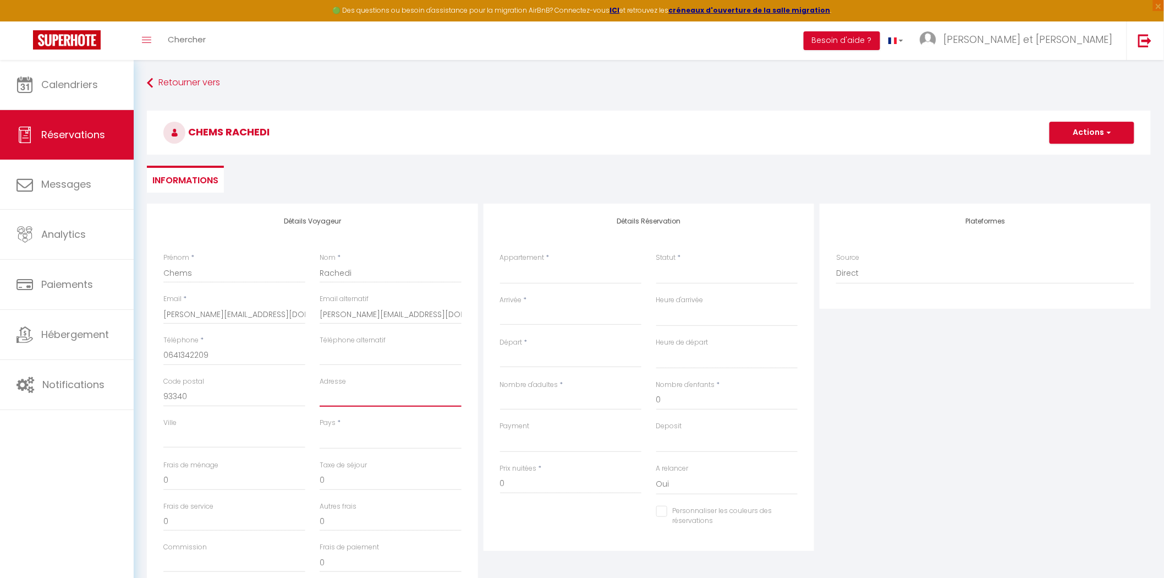
type input "[STREET_ADDRESS]"
type input "LE RAINCY"
select select "FR"
select select
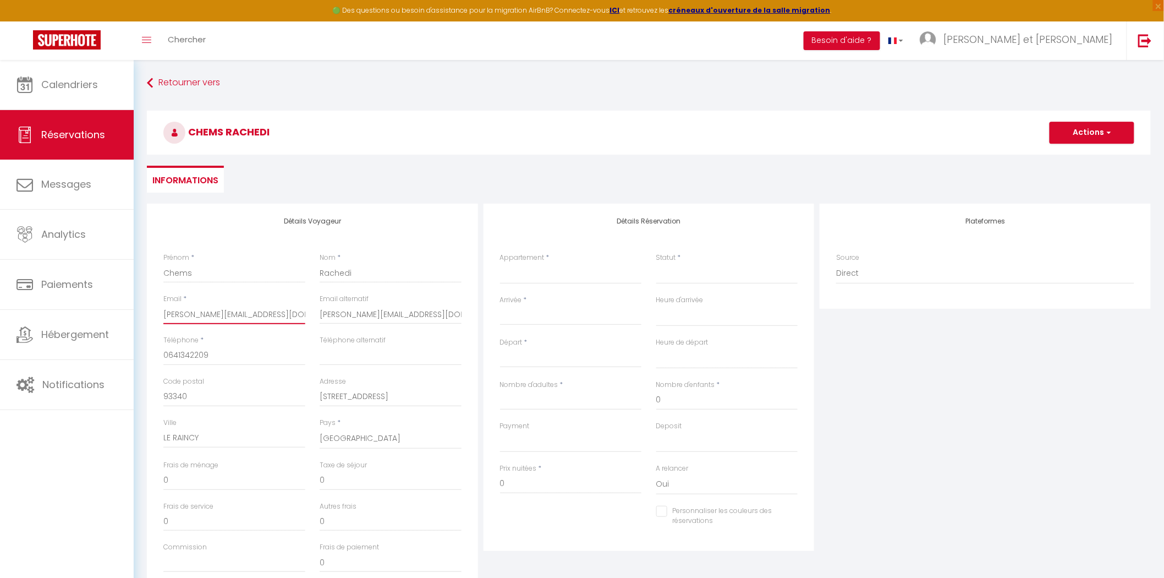
select select
checkbox input "false"
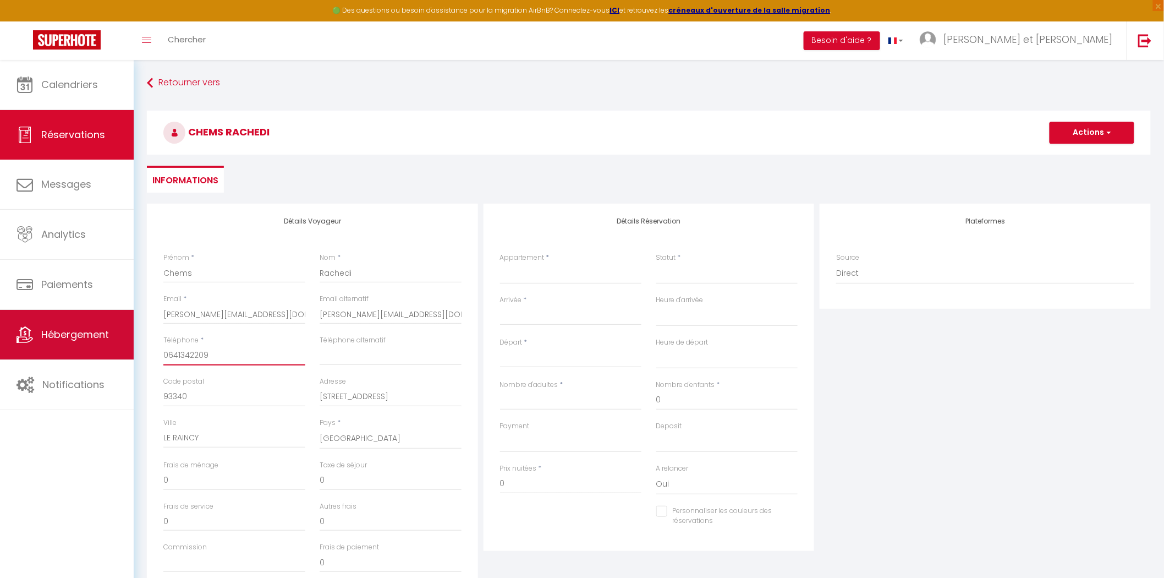
drag, startPoint x: 212, startPoint y: 355, endPoint x: 114, endPoint y: 353, distance: 98.0
click at [114, 353] on div "🟢 Des questions ou besoin d'assistance pour la migration AirBnB? Connectez-vous…" at bounding box center [582, 367] width 1164 height 614
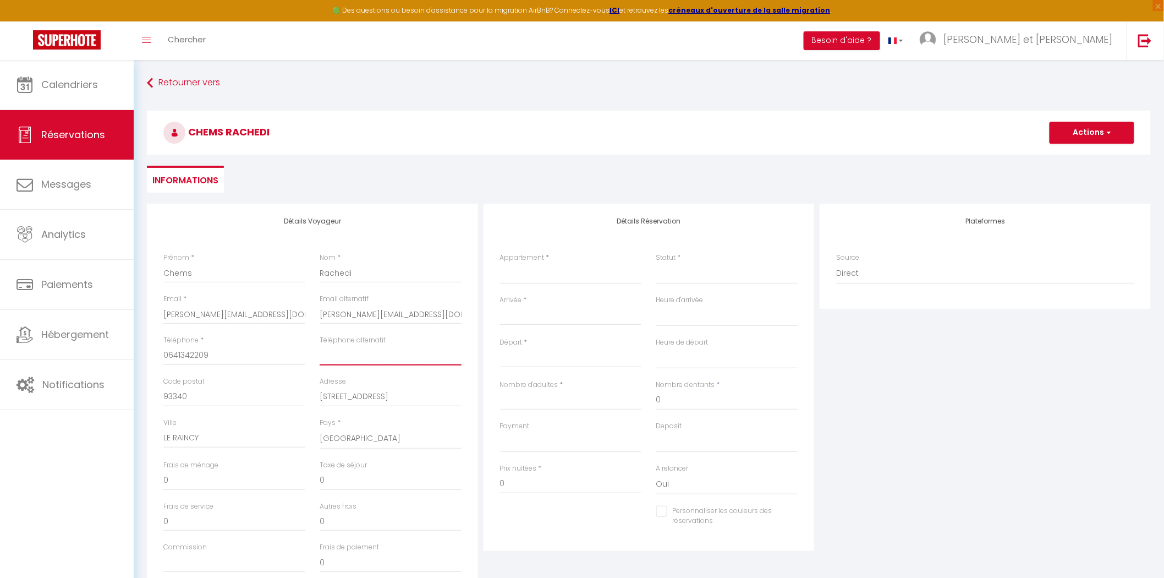
click at [379, 354] on input "Téléphone alternatif" at bounding box center [391, 356] width 142 height 20
drag, startPoint x: 451, startPoint y: 393, endPoint x: 288, endPoint y: 393, distance: 162.9
click at [291, 393] on div "Code postal 93340 Adresse [STREET_ADDRESS]" at bounding box center [312, 396] width 313 height 41
select select
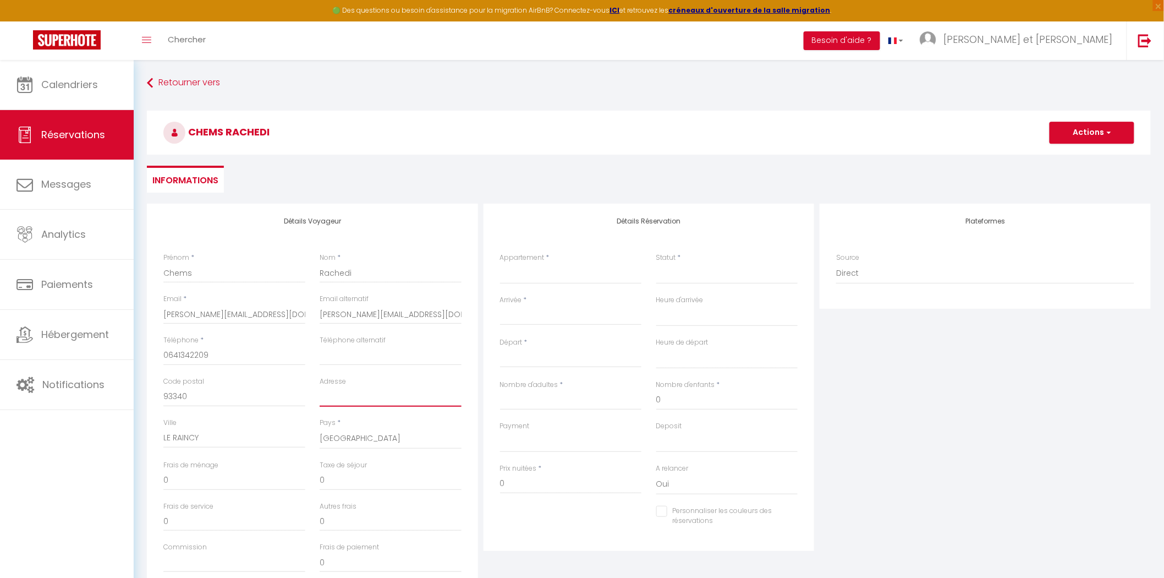
select select
checkbox input "false"
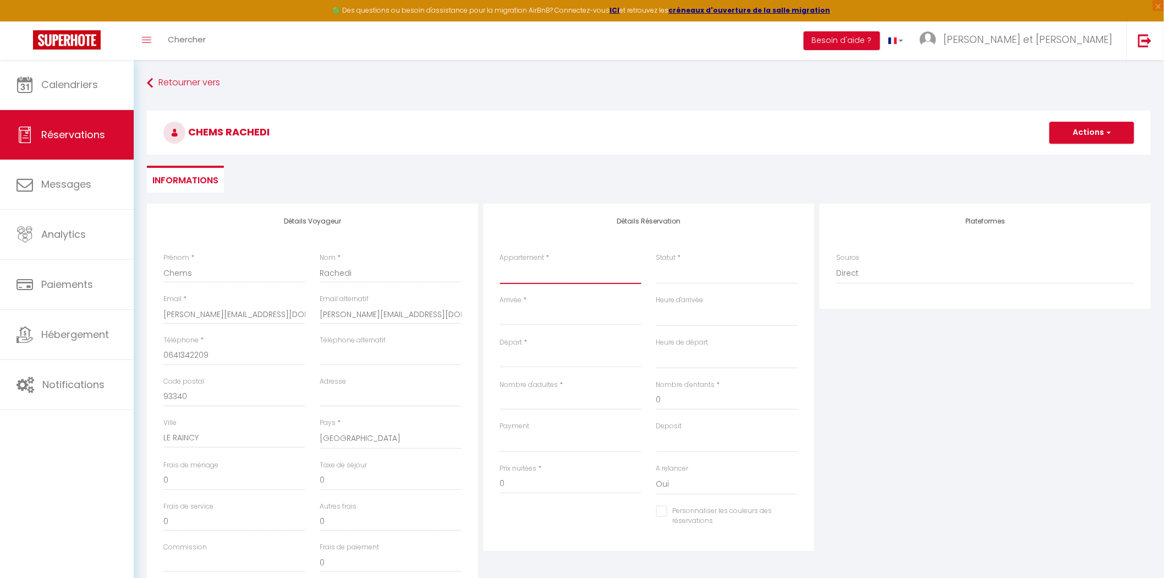
click at [534, 279] on select "[GEOGRAPHIC_DATA] - 4 - CityStay [GEOGRAPHIC_DATA] -6 - CityLodge [GEOGRAPHIC_D…" at bounding box center [571, 273] width 142 height 21
select select "74923"
click at [500, 263] on select "[GEOGRAPHIC_DATA] - 4 - CityStay [GEOGRAPHIC_DATA] -6 - CityLodge [GEOGRAPHIC_D…" at bounding box center [571, 273] width 142 height 21
select select
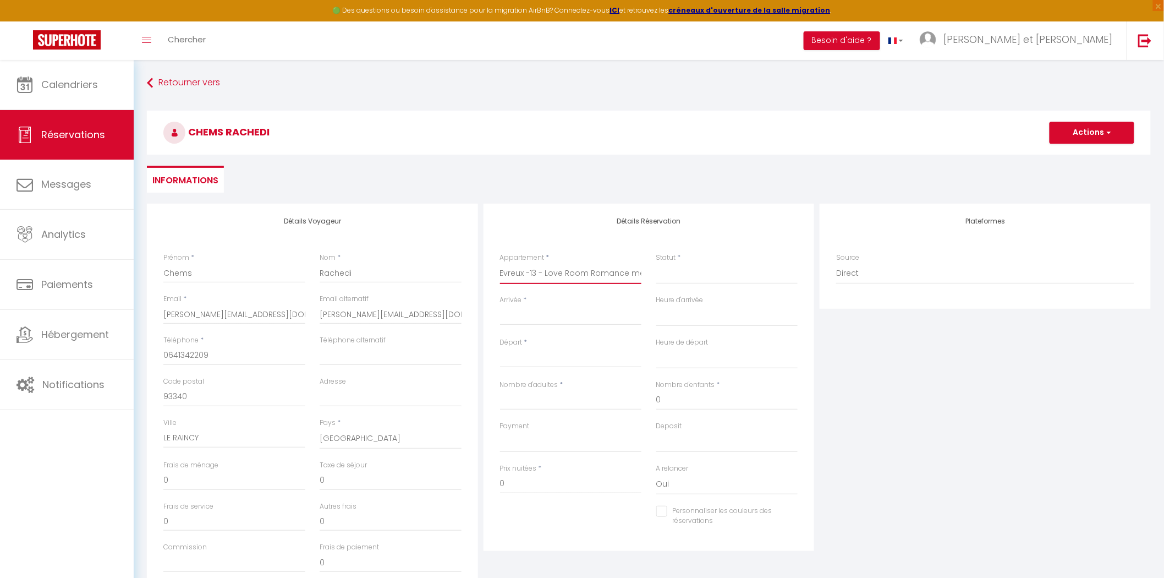
select select
checkbox input "false"
click at [664, 272] on select "Confirmé Non Confirmé [PERSON_NAME] par le voyageur No Show Request" at bounding box center [727, 273] width 142 height 21
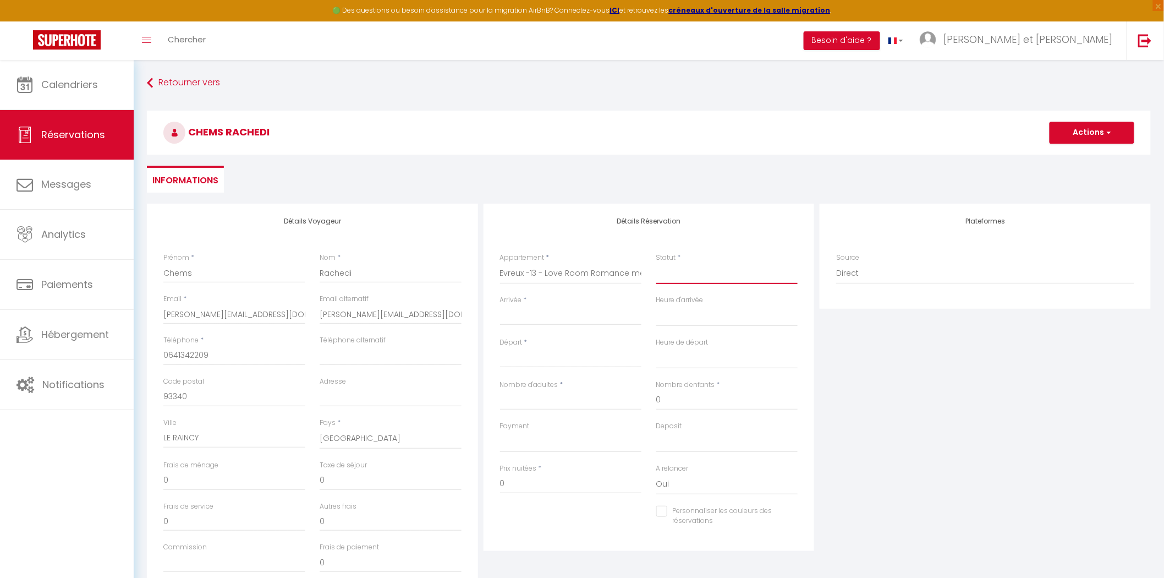
click at [677, 273] on select "Confirmé Non Confirmé [PERSON_NAME] par le voyageur No Show Request" at bounding box center [727, 273] width 142 height 21
select select
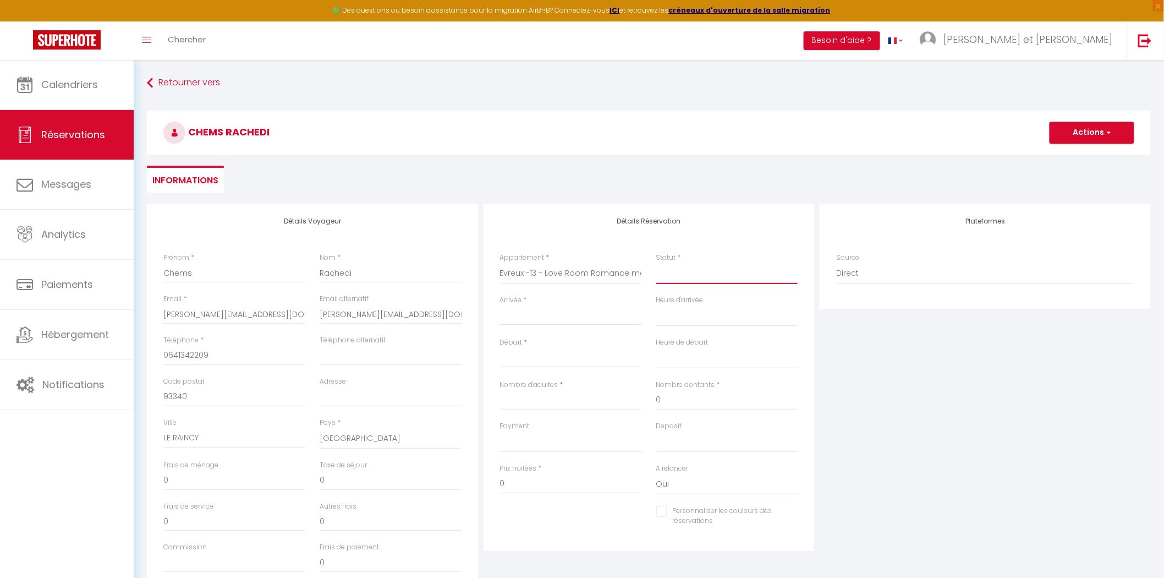
select select
checkbox input "false"
click at [686, 275] on select "Confirmé Non Confirmé [PERSON_NAME] par le voyageur No Show Request" at bounding box center [727, 273] width 142 height 21
click at [656, 263] on select "Confirmé Non Confirmé [PERSON_NAME] par le voyageur No Show Request" at bounding box center [727, 273] width 142 height 21
click at [512, 317] on input "Arrivée" at bounding box center [571, 316] width 142 height 14
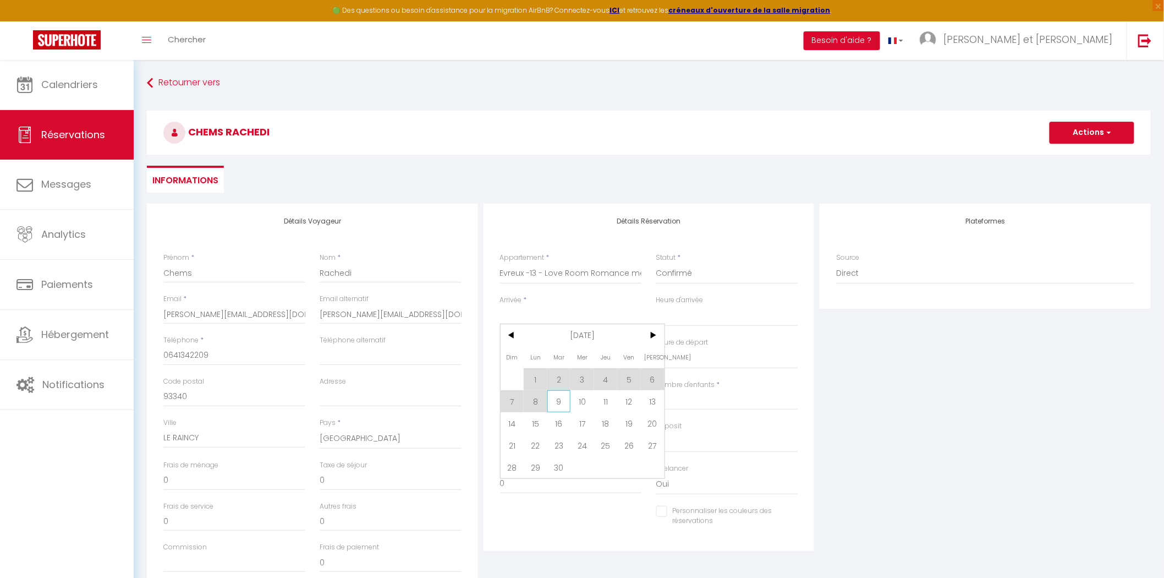
click at [561, 396] on span "9" at bounding box center [559, 401] width 24 height 22
click at [560, 399] on input "Nombre d'adultes" at bounding box center [571, 400] width 142 height 20
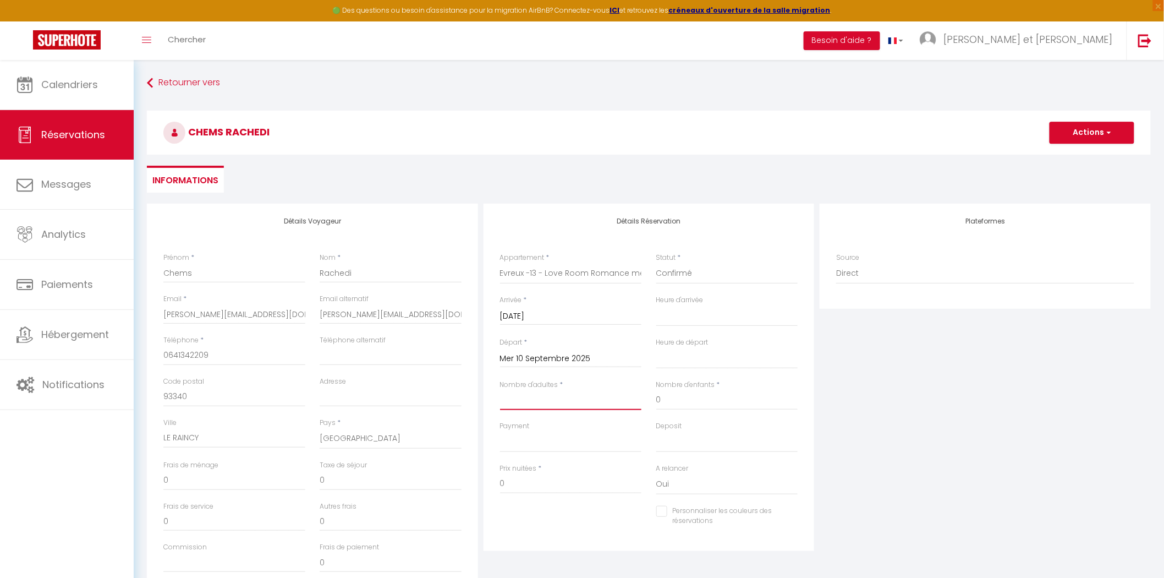
click at [560, 399] on input "Nombre d'adultes" at bounding box center [571, 400] width 142 height 20
click at [673, 316] on select "00:00 00:30 01:00 01:30 02:00 02:30 03:00 03:30 04:00 04:30 05:00 05:30 06:00 0…" at bounding box center [727, 315] width 142 height 21
click at [656, 305] on select "00:00 00:30 01:00 01:30 02:00 02:30 03:00 03:30 04:00 04:30 05:00 05:30 06:00 0…" at bounding box center [727, 315] width 142 height 21
click at [662, 365] on select "00:00 00:30 01:00 01:30 02:00 02:30 03:00 03:30 04:00 04:30 05:00 05:30 06:00 0…" at bounding box center [727, 358] width 142 height 21
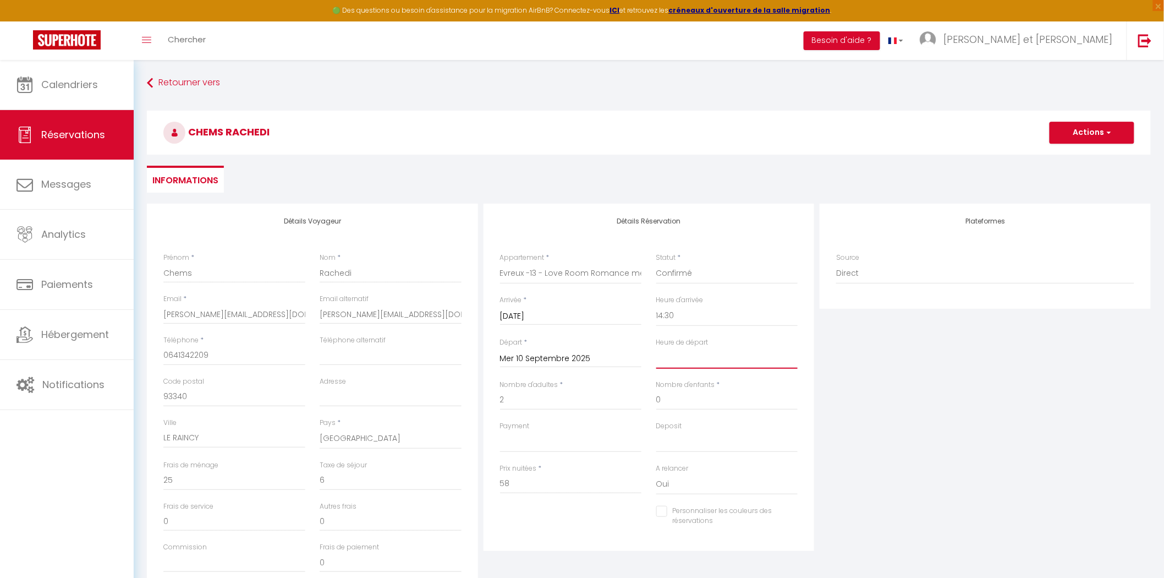
click at [656, 348] on select "00:00 00:30 01:00 01:30 02:00 02:30 03:00 03:30 04:00 04:30 05:00 05:30 06:00 0…" at bounding box center [727, 358] width 142 height 21
click at [531, 441] on select "OK KO" at bounding box center [571, 441] width 142 height 21
click at [500, 431] on select "OK KO" at bounding box center [571, 441] width 142 height 21
click at [671, 447] on select "OK KO" at bounding box center [727, 441] width 142 height 21
click at [656, 431] on select "OK KO" at bounding box center [727, 441] width 142 height 21
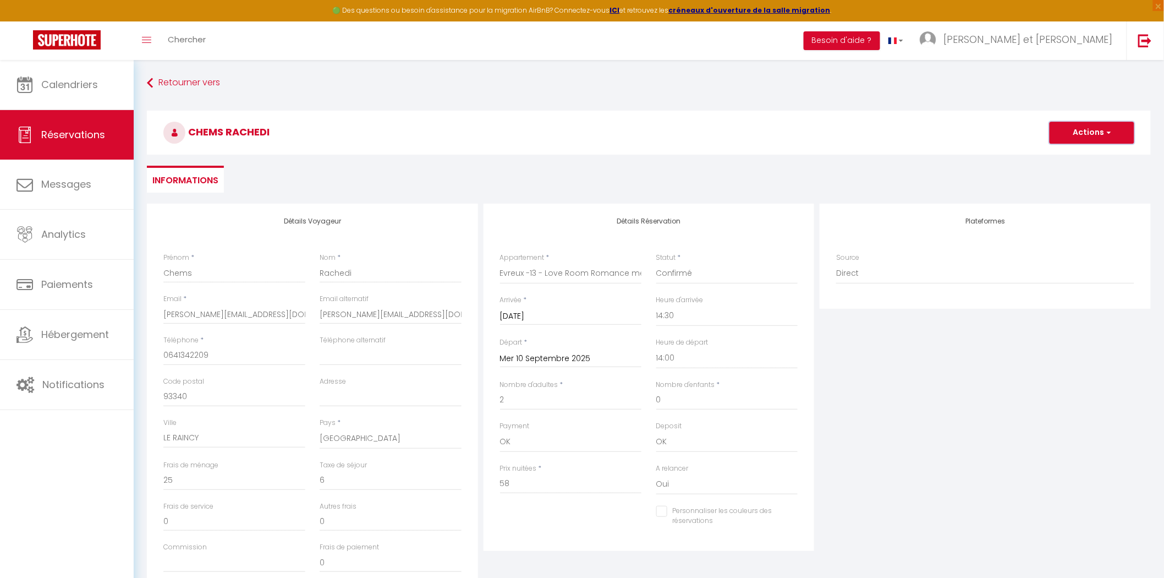
click at [1080, 131] on button "Actions" at bounding box center [1092, 133] width 85 height 22
click at [1082, 150] on link "Enregistrer" at bounding box center [1081, 157] width 87 height 14
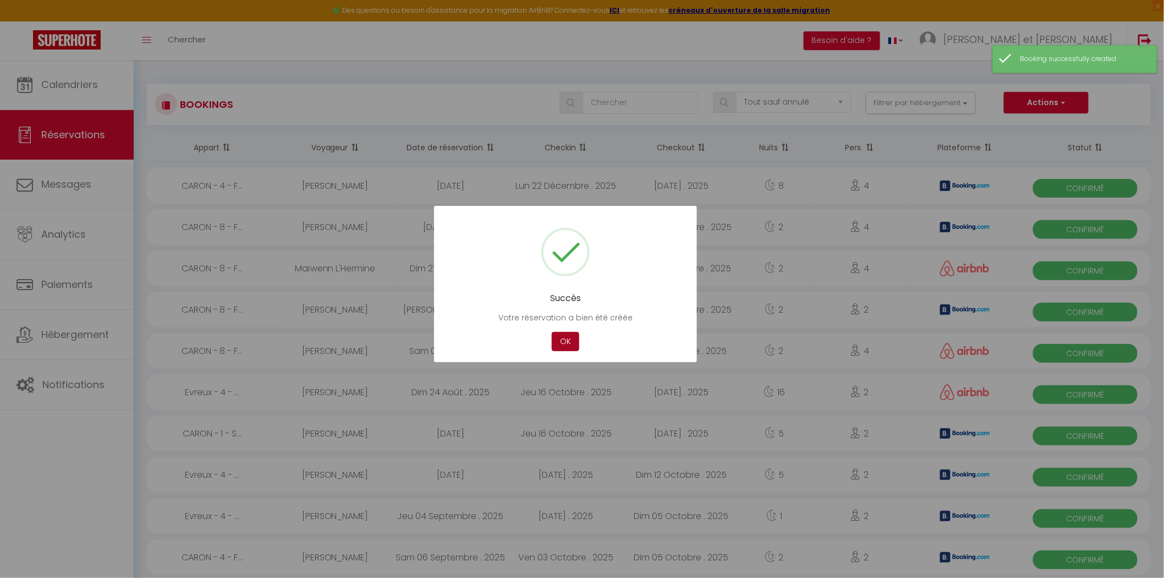
click at [564, 345] on button "OK" at bounding box center [566, 341] width 28 height 19
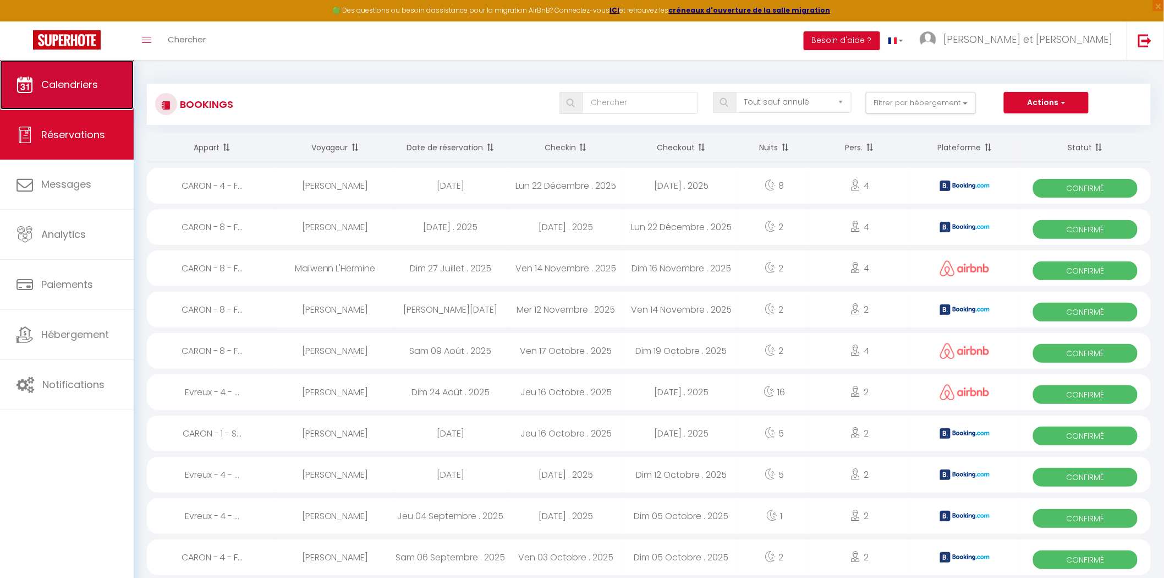
click at [88, 83] on span "Calendriers" at bounding box center [69, 85] width 57 height 14
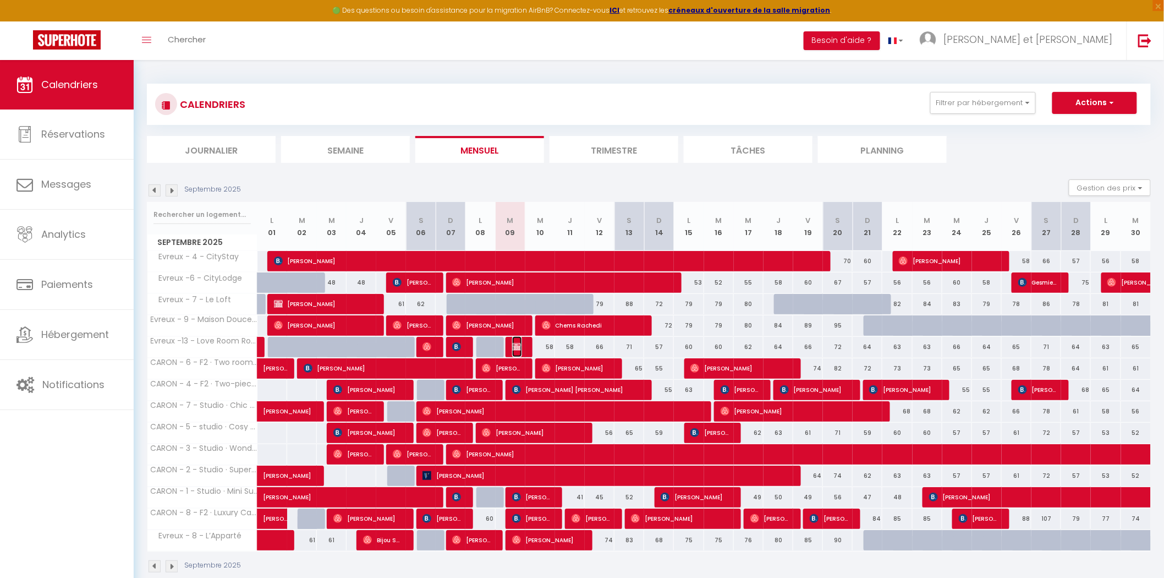
click at [516, 346] on img at bounding box center [516, 346] width 9 height 9
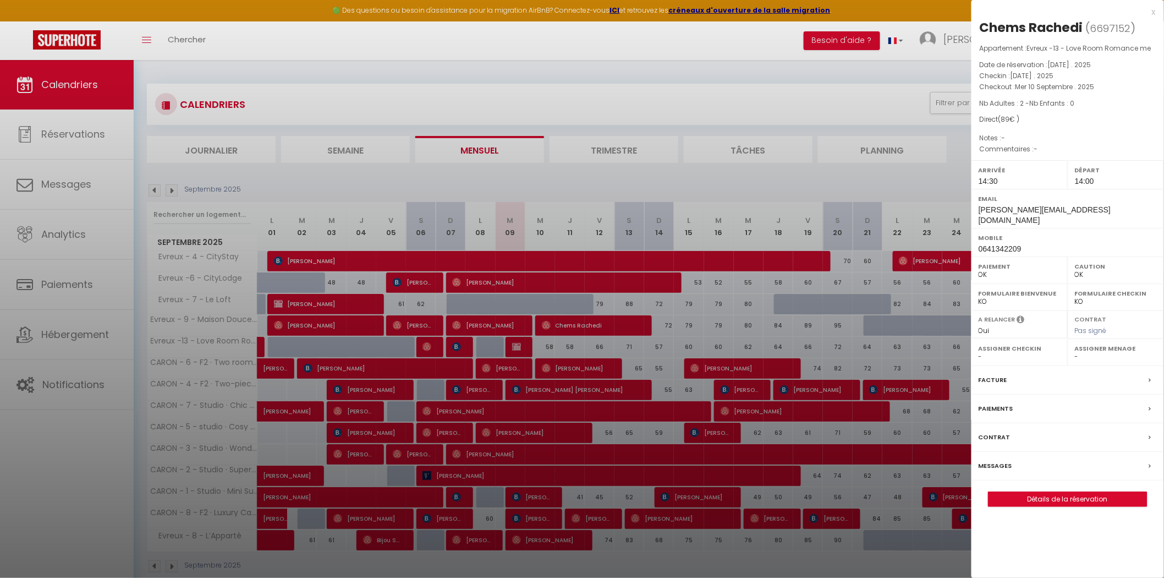
click at [87, 174] on div at bounding box center [582, 289] width 1164 height 578
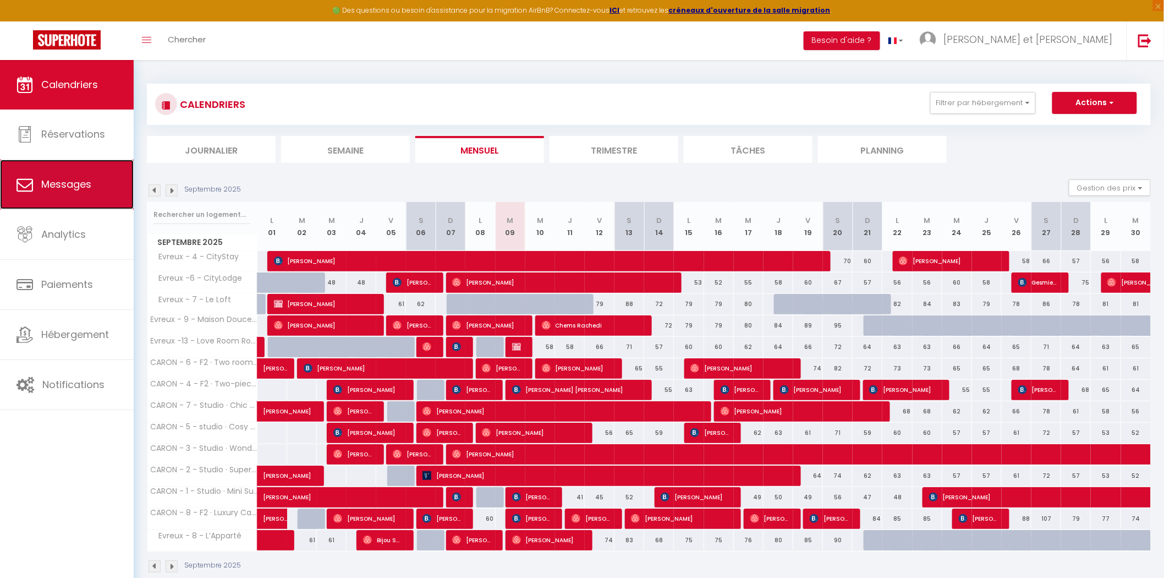
click at [89, 185] on span "Messages" at bounding box center [66, 184] width 50 height 14
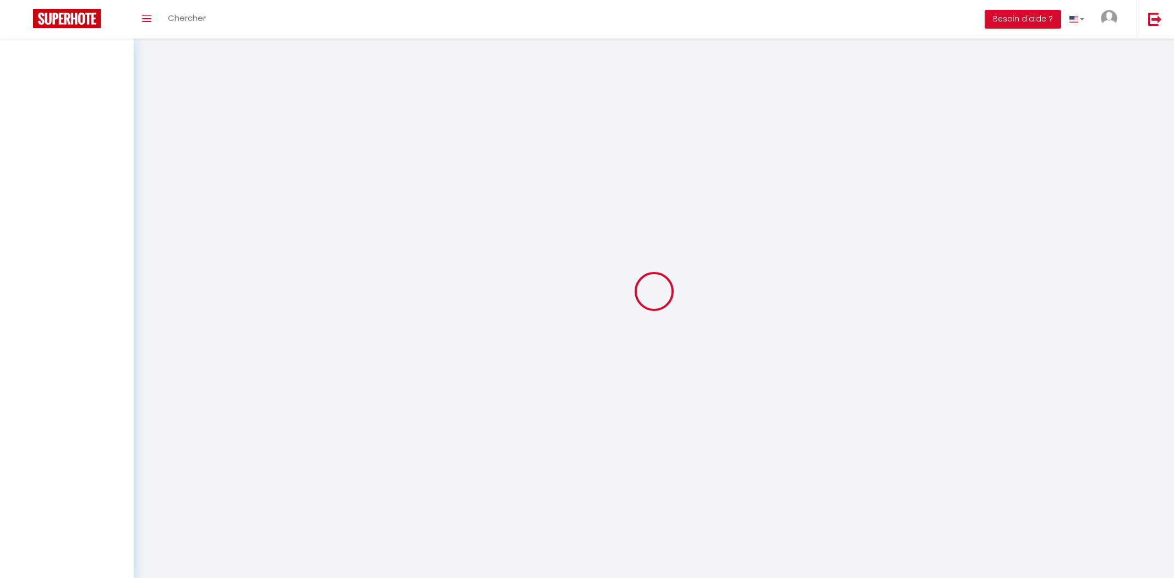
select select "message"
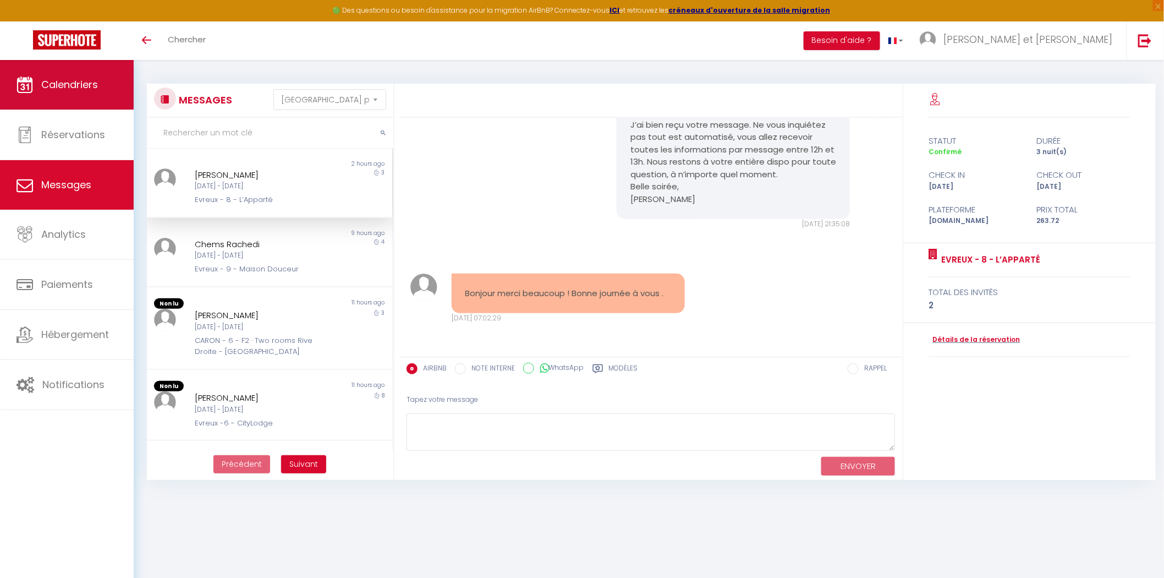
click at [72, 95] on link "Calendriers" at bounding box center [67, 85] width 134 height 50
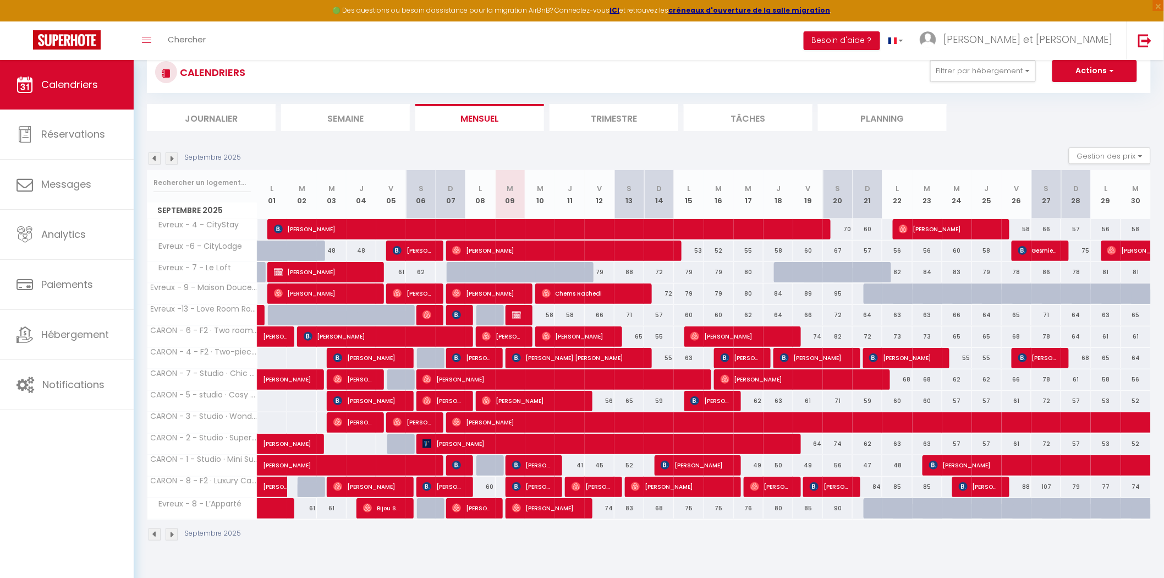
scroll to position [59, 0]
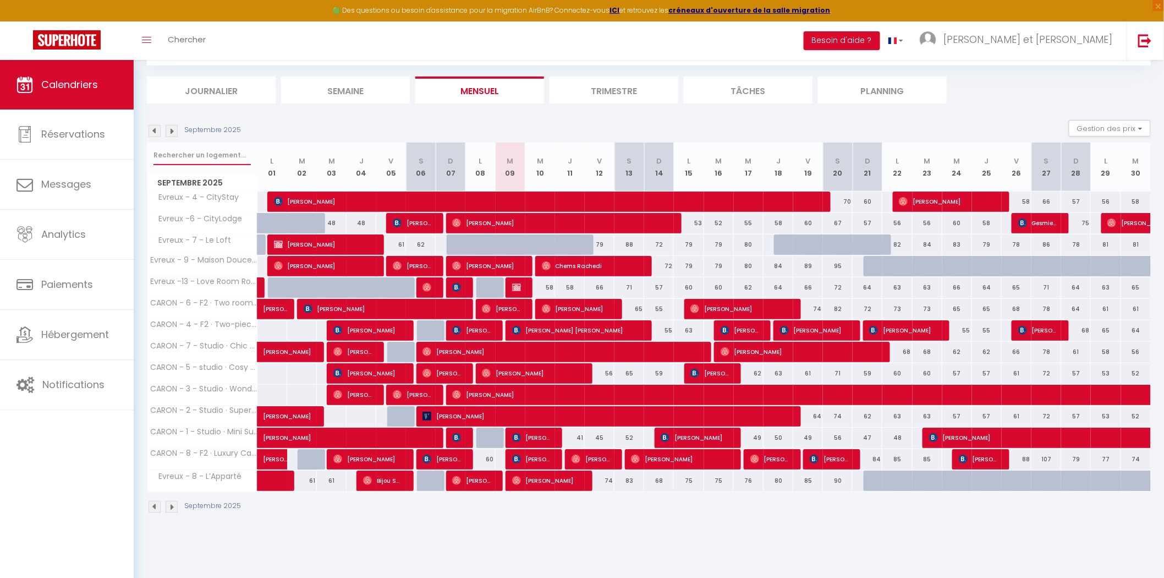
click at [196, 150] on input "text" at bounding box center [202, 155] width 97 height 20
type input "caron"
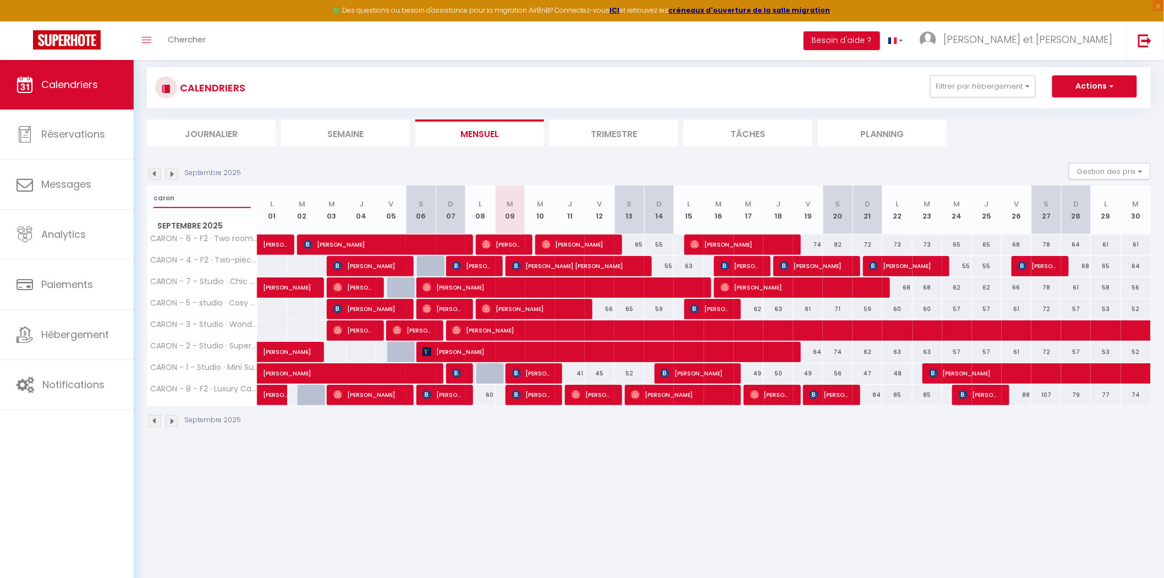
scroll to position [0, 0]
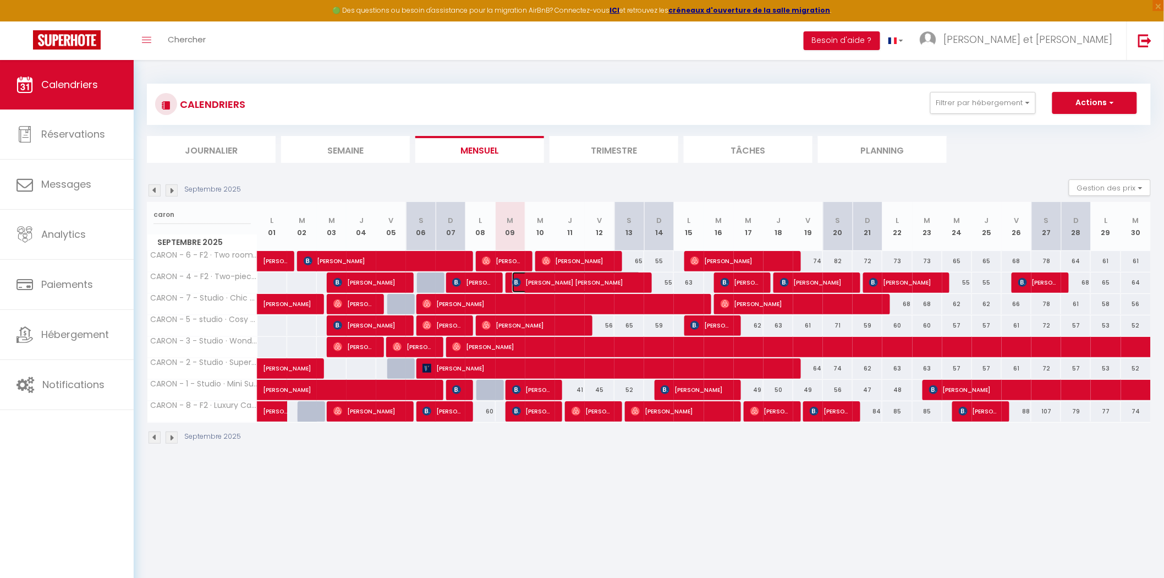
click at [548, 282] on span "[PERSON_NAME] [PERSON_NAME]" at bounding box center [576, 282] width 129 height 21
select select "OK"
select select "0"
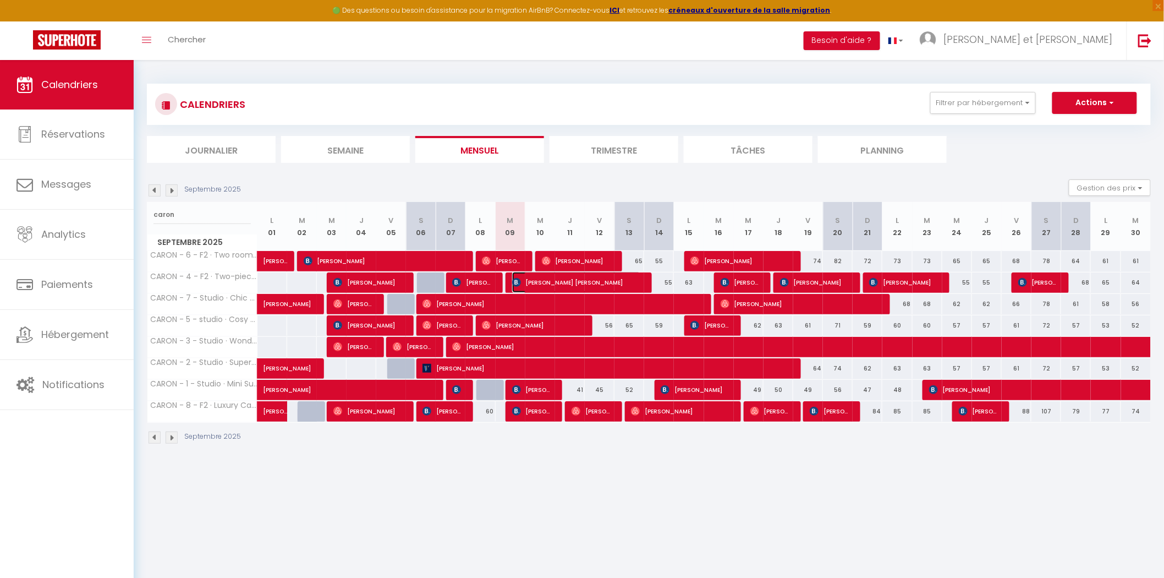
select select "1"
select select
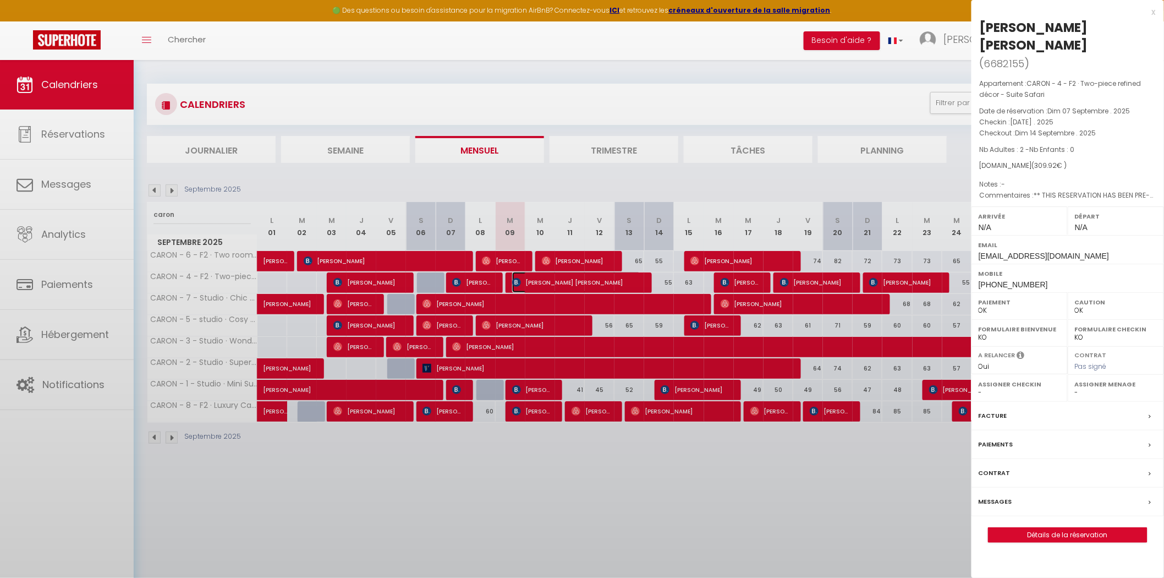
select select "11140"
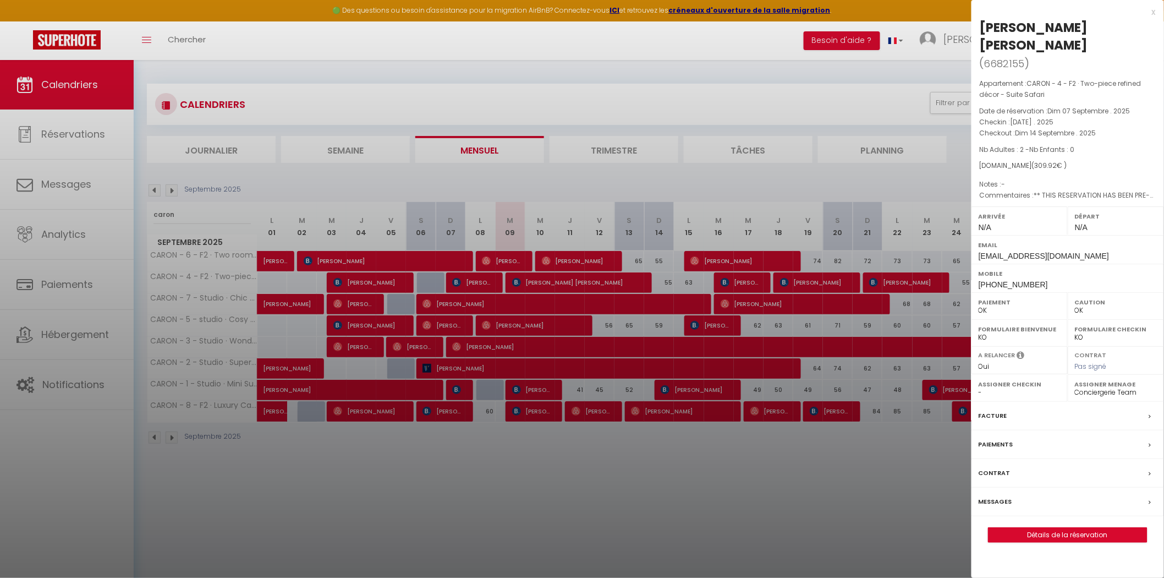
click at [491, 284] on div at bounding box center [582, 289] width 1164 height 578
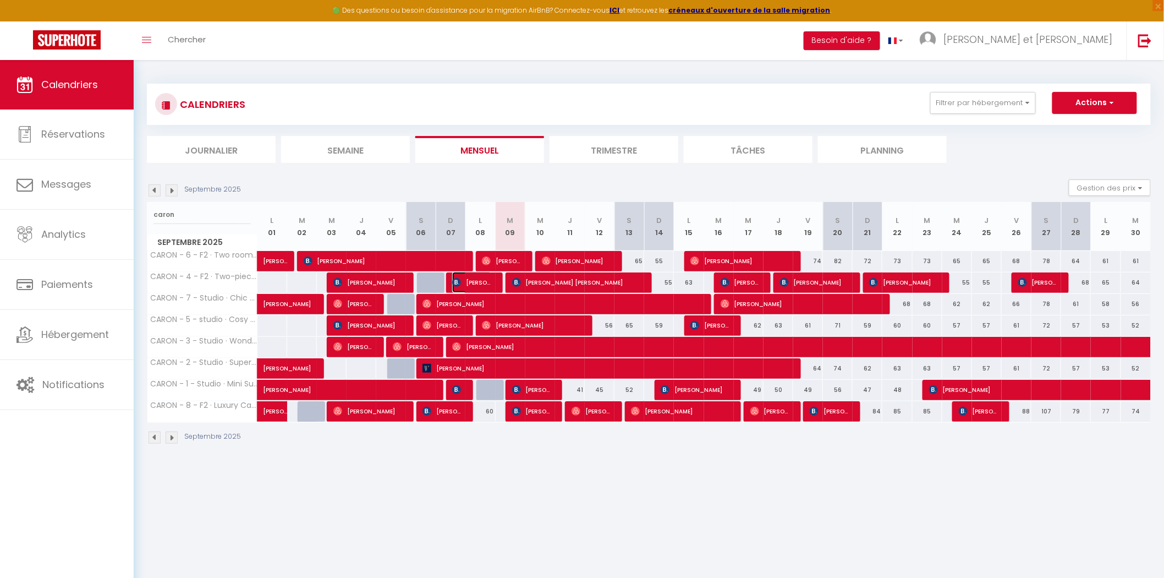
click at [491, 284] on span "[PERSON_NAME]" at bounding box center [472, 282] width 40 height 21
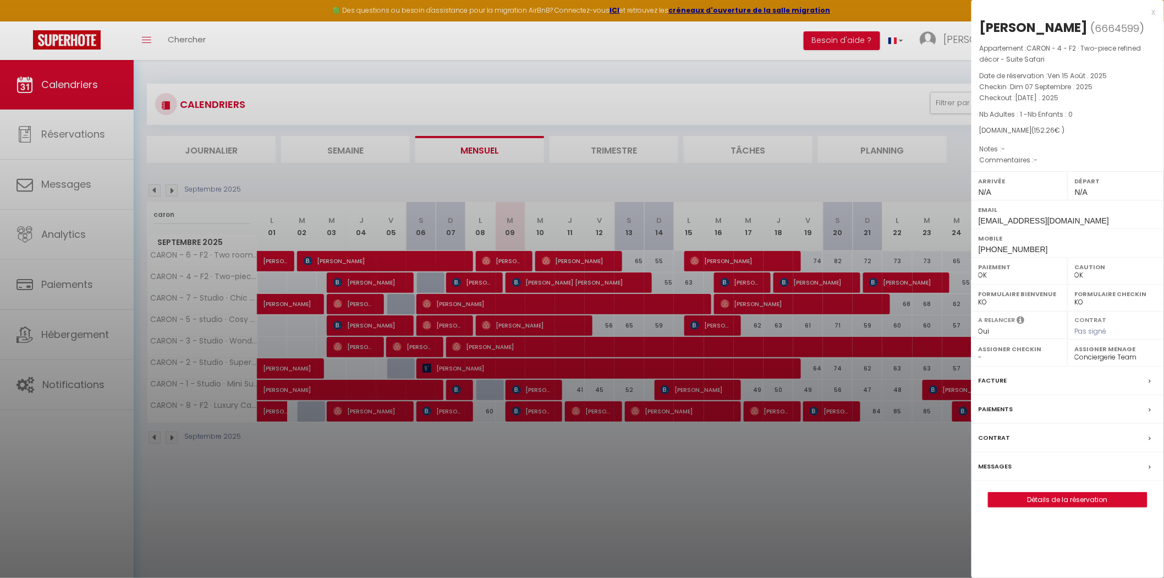
click at [326, 452] on div at bounding box center [582, 289] width 1164 height 578
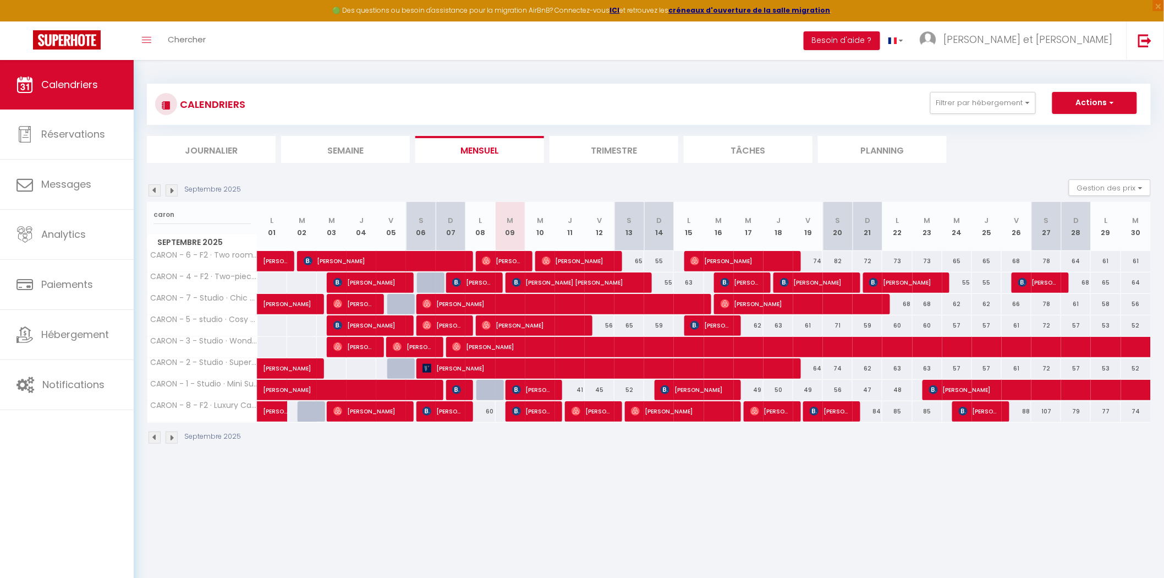
click at [171, 191] on img at bounding box center [172, 190] width 12 height 12
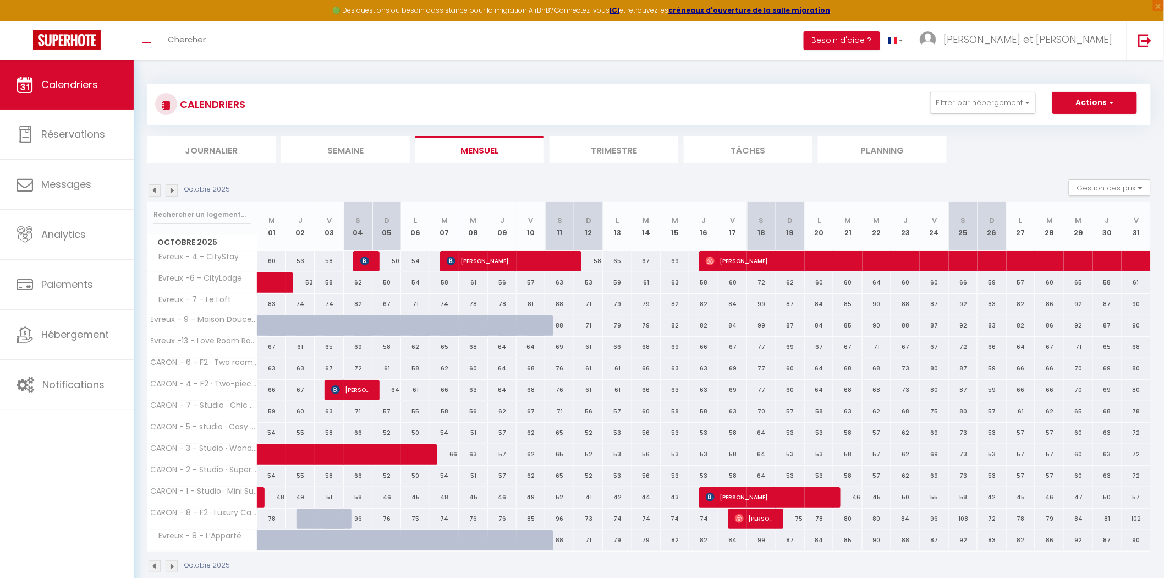
click at [157, 189] on img at bounding box center [155, 190] width 12 height 12
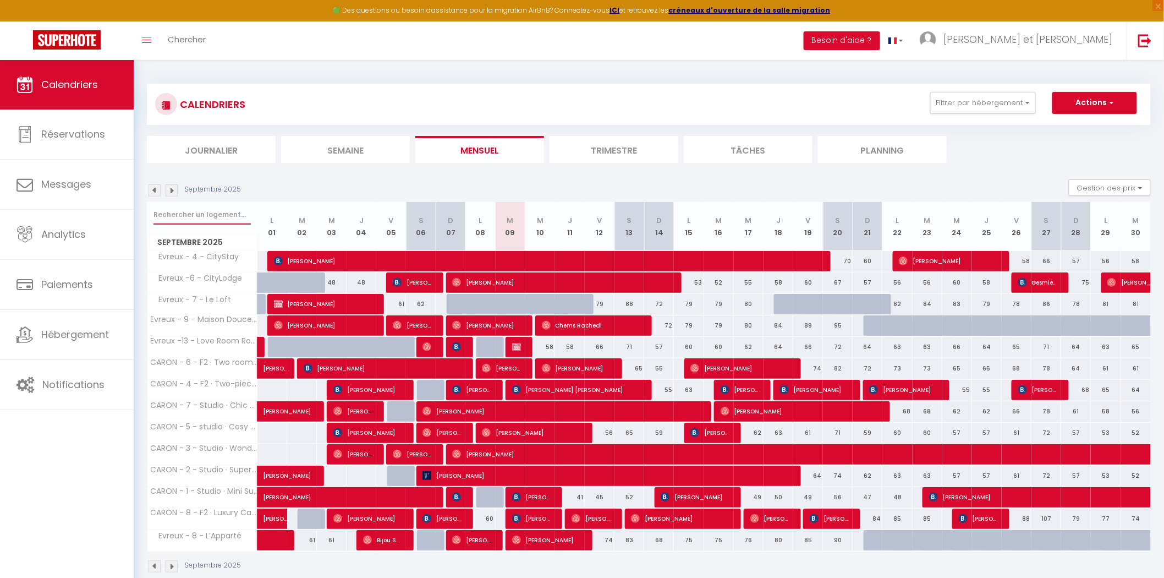
click at [191, 220] on input "text" at bounding box center [202, 215] width 97 height 20
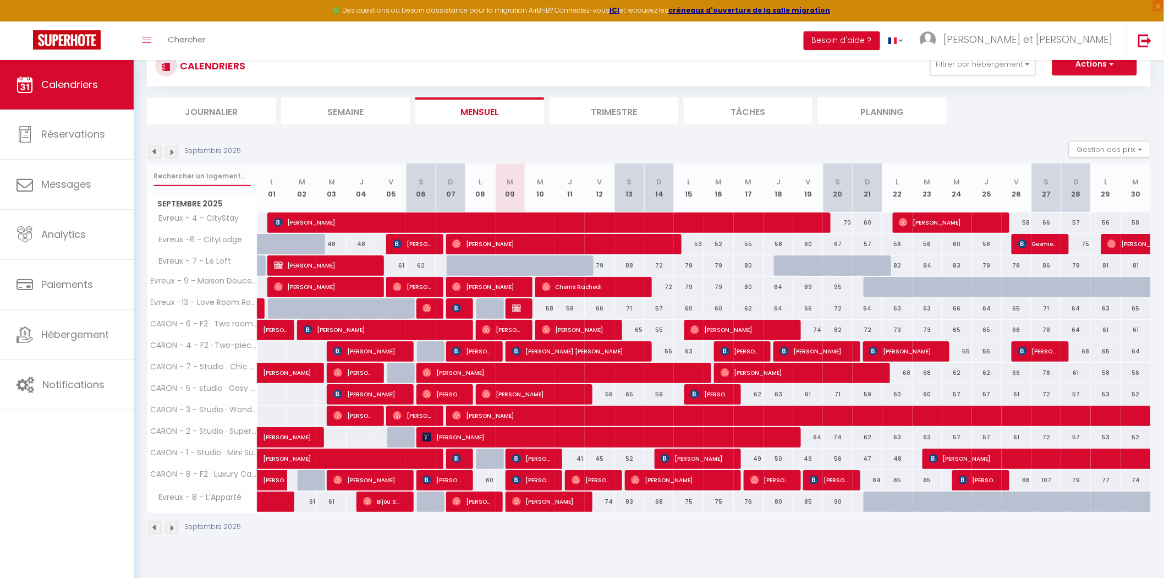
scroll to position [59, 0]
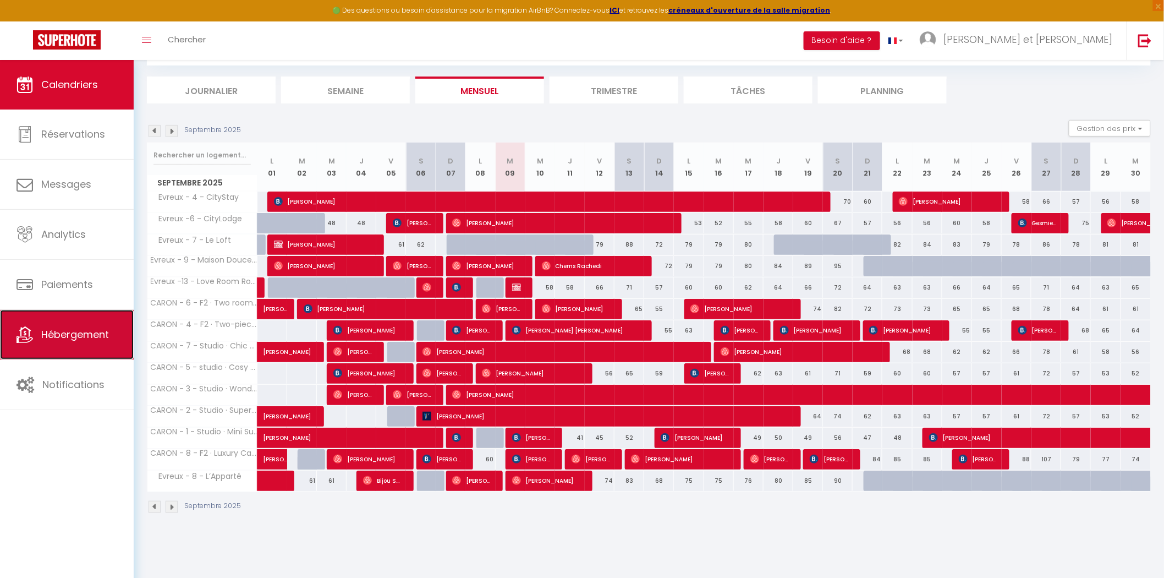
click at [91, 339] on span "Hébergement" at bounding box center [75, 334] width 68 height 14
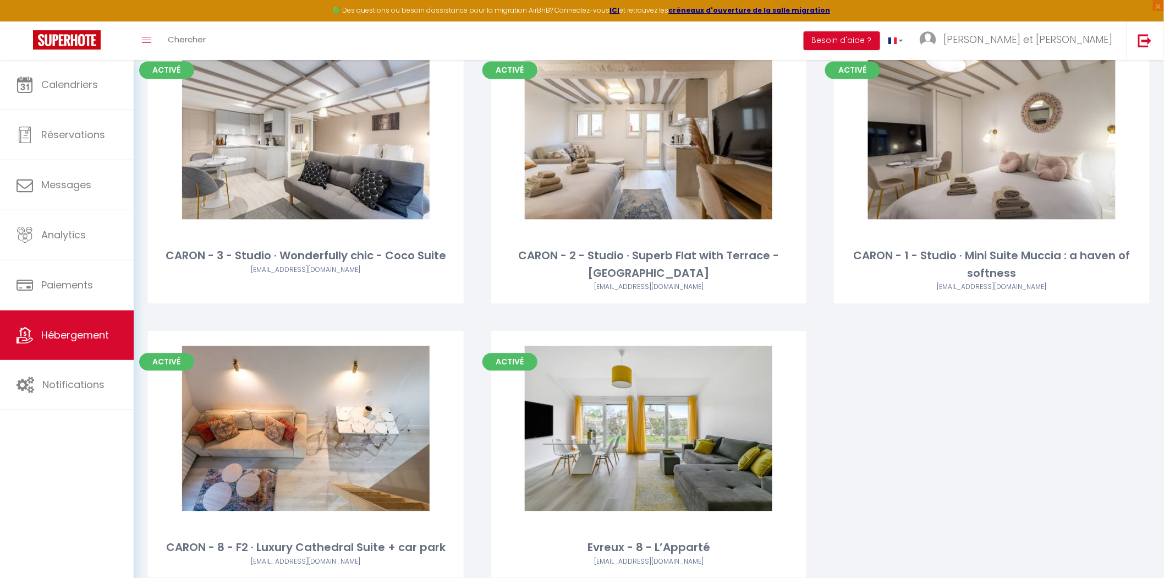
scroll to position [964, 0]
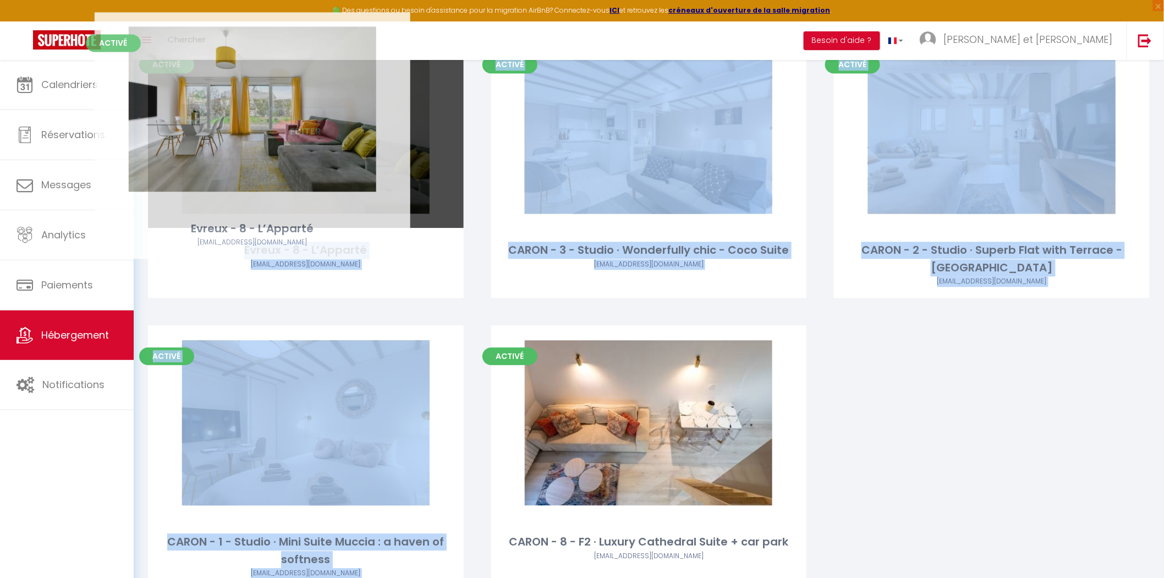
drag, startPoint x: 608, startPoint y: 408, endPoint x: 211, endPoint y: 129, distance: 484.6
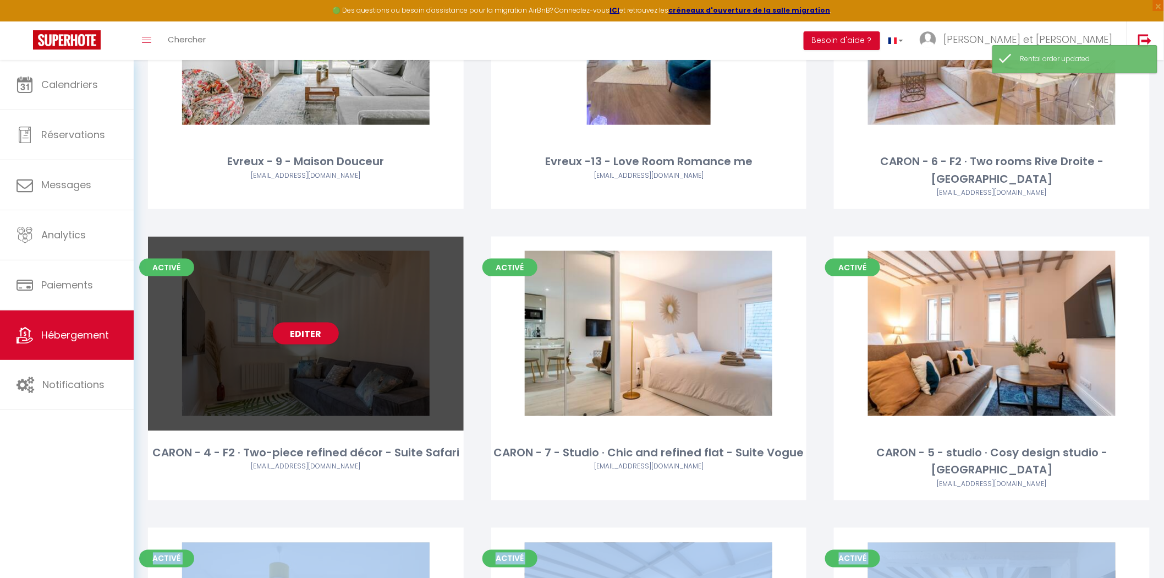
scroll to position [475, 0]
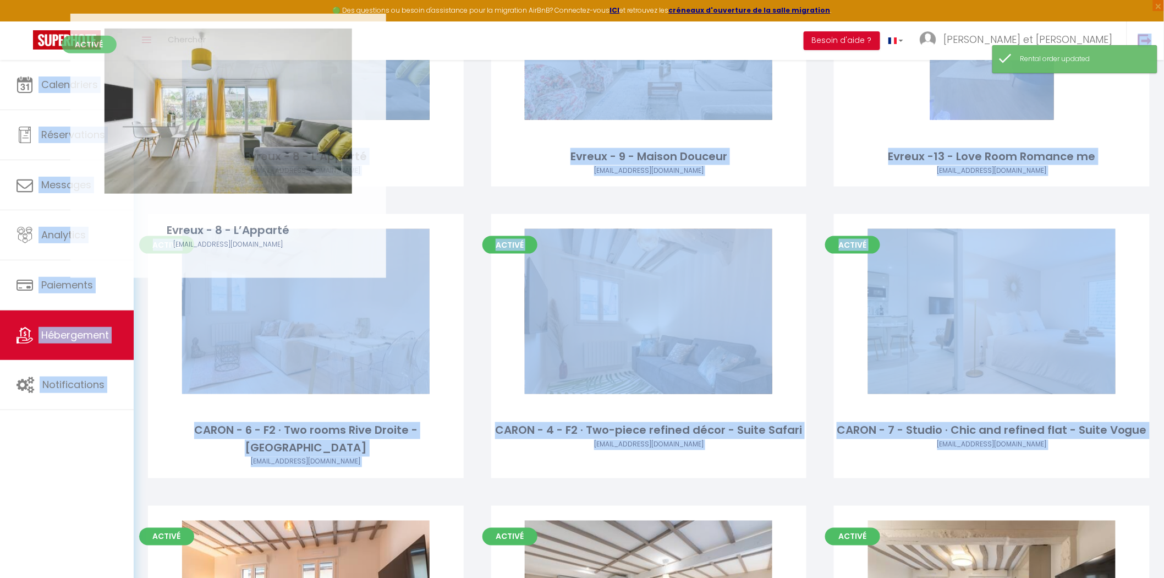
drag, startPoint x: 311, startPoint y: 533, endPoint x: 234, endPoint y: 58, distance: 480.6
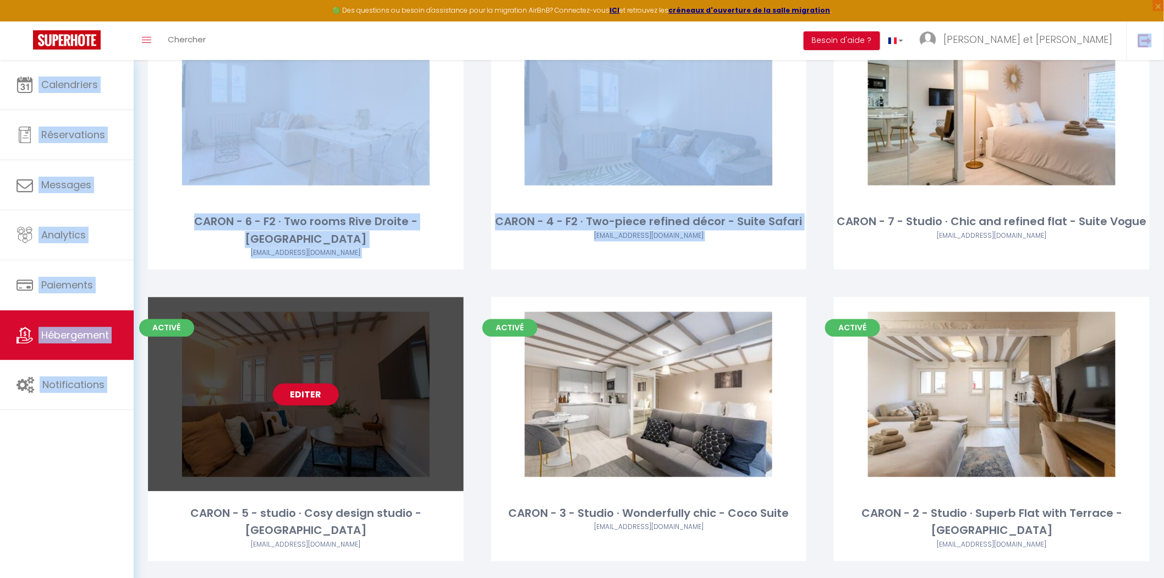
scroll to position [798, 0]
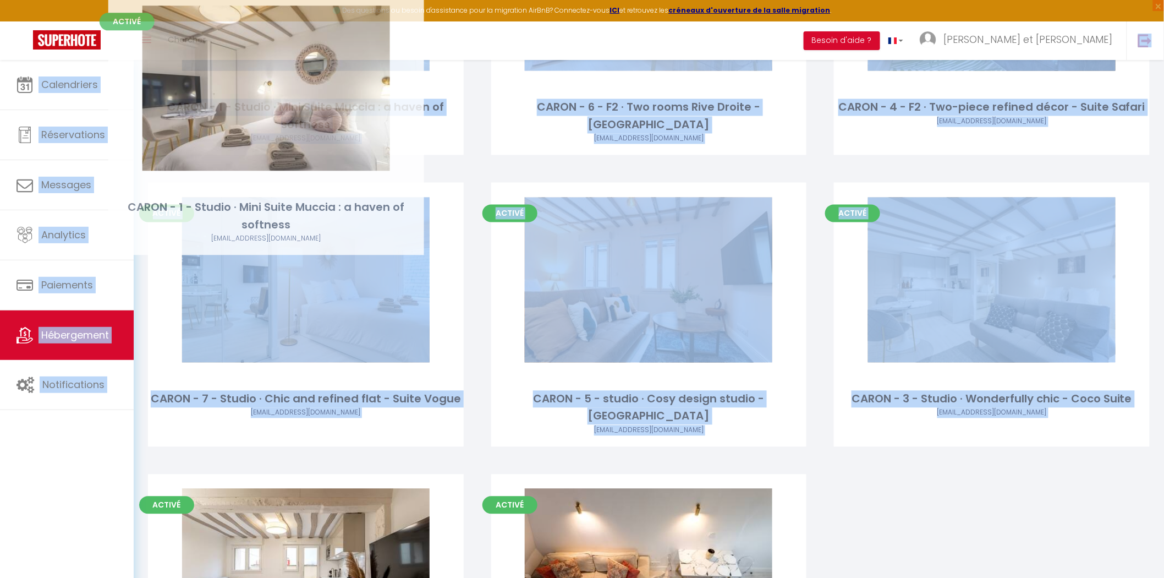
drag, startPoint x: 284, startPoint y: 523, endPoint x: 245, endPoint y: 57, distance: 467.7
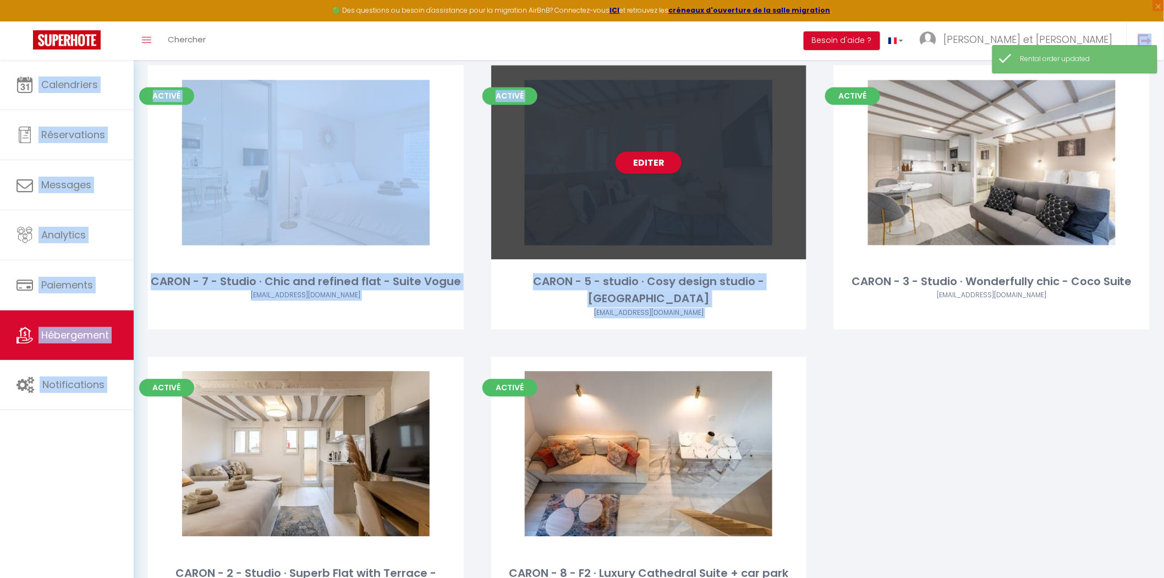
scroll to position [982, 0]
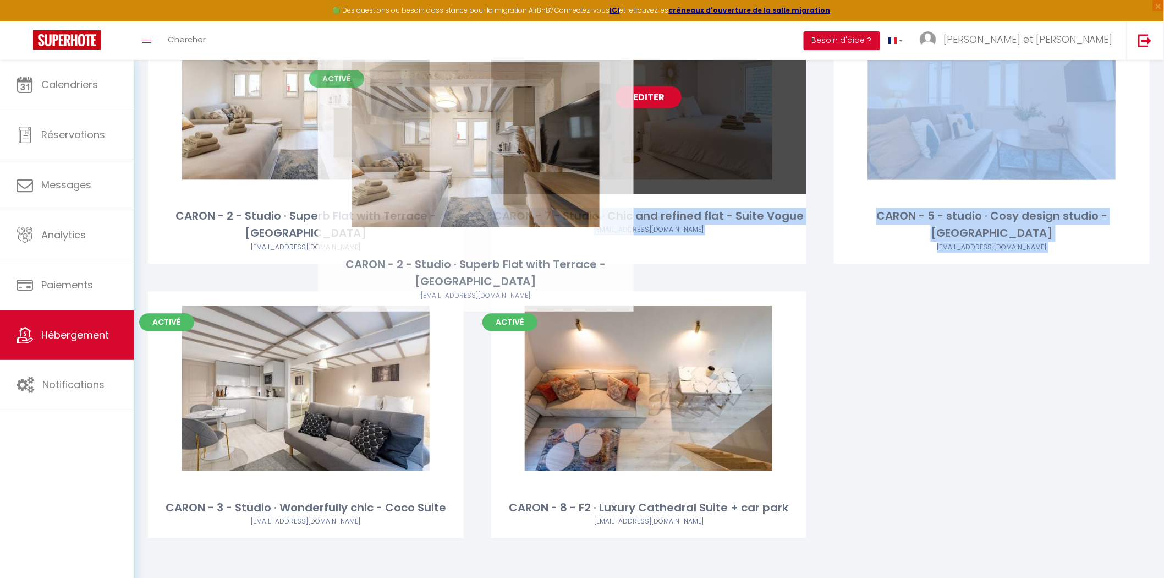
drag, startPoint x: 342, startPoint y: 411, endPoint x: 512, endPoint y: 185, distance: 282.5
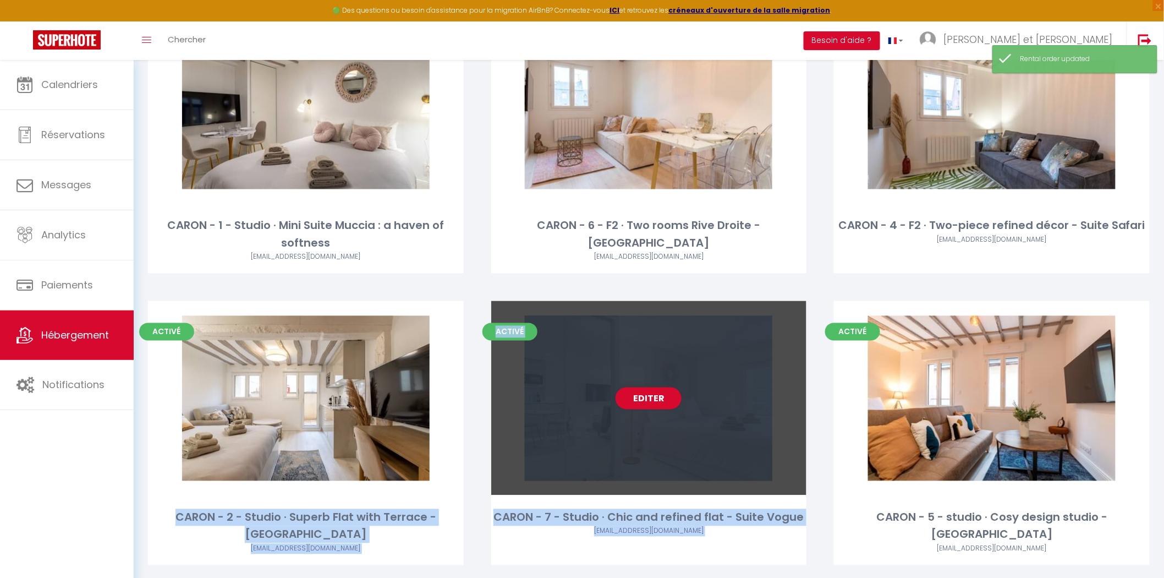
scroll to position [676, 0]
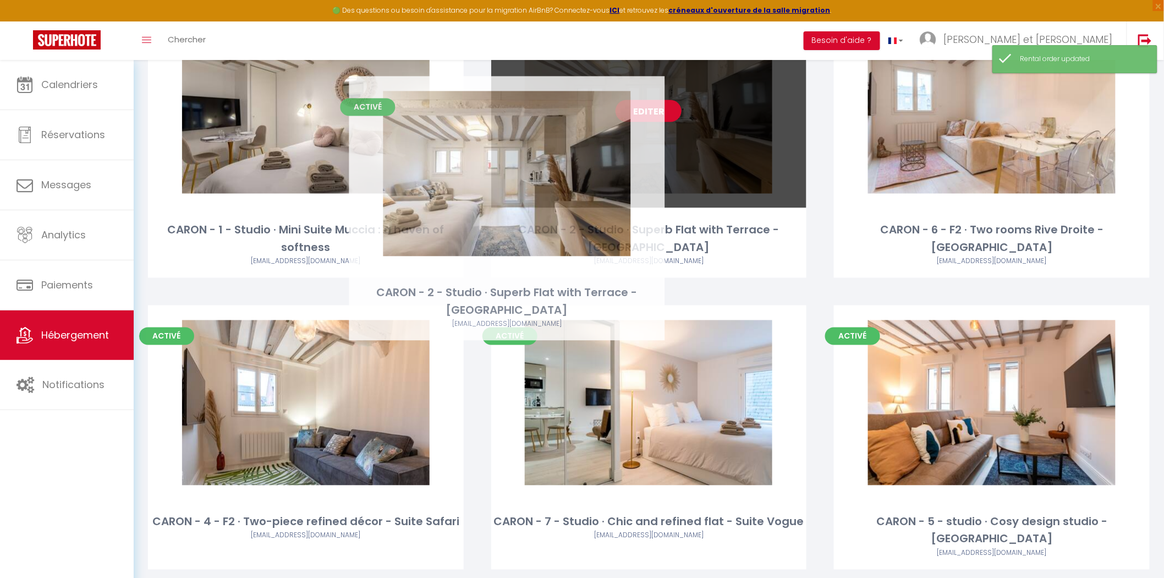
drag, startPoint x: 320, startPoint y: 397, endPoint x: 521, endPoint y: 168, distance: 304.5
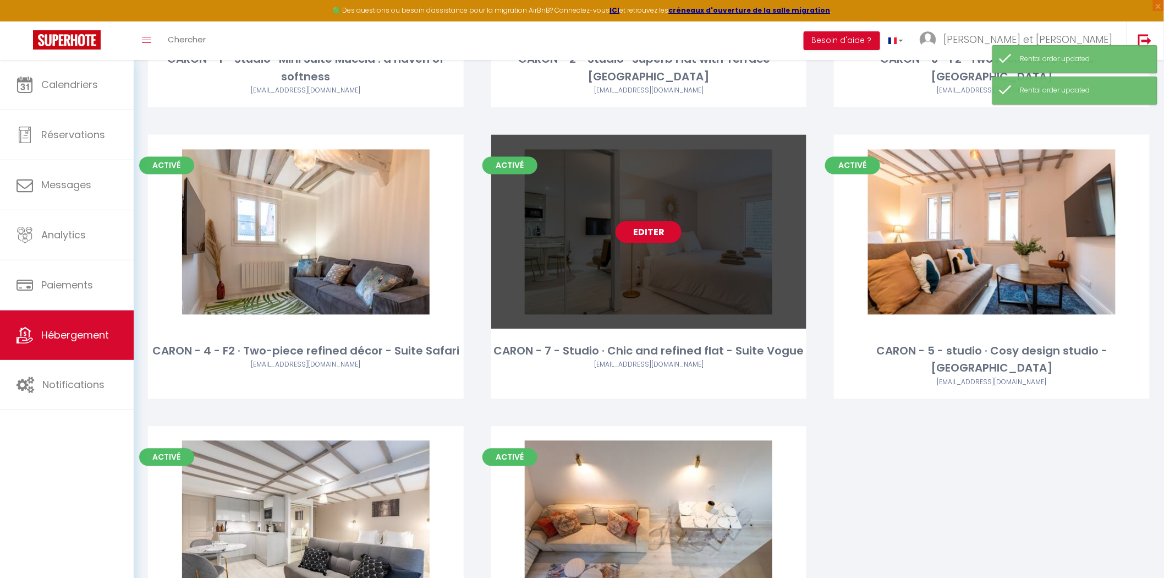
scroll to position [964, 0]
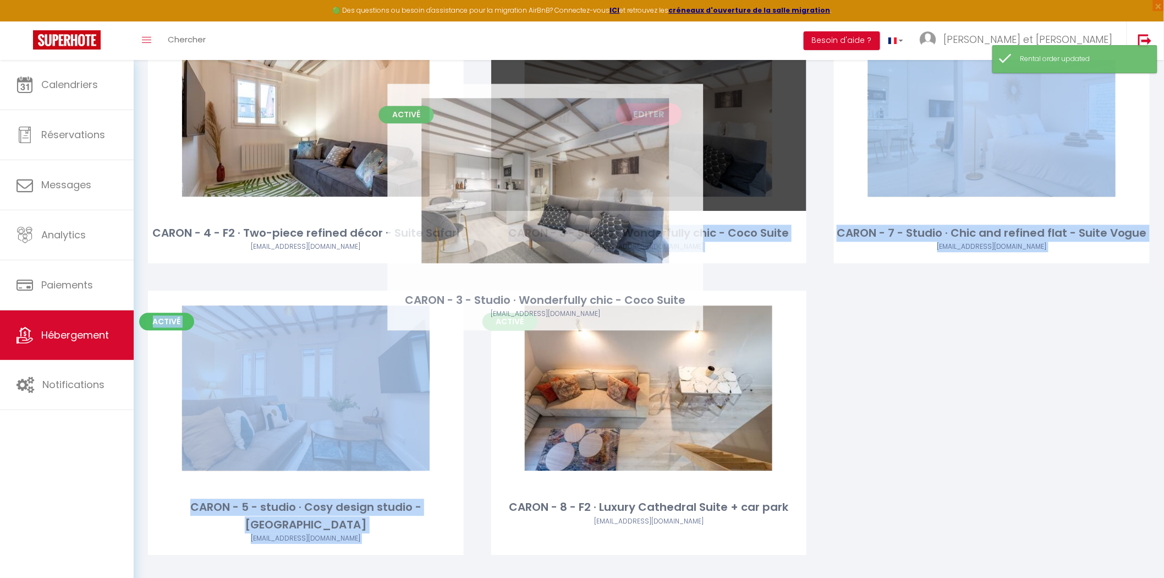
drag, startPoint x: 332, startPoint y: 413, endPoint x: 571, endPoint y: 205, distance: 316.2
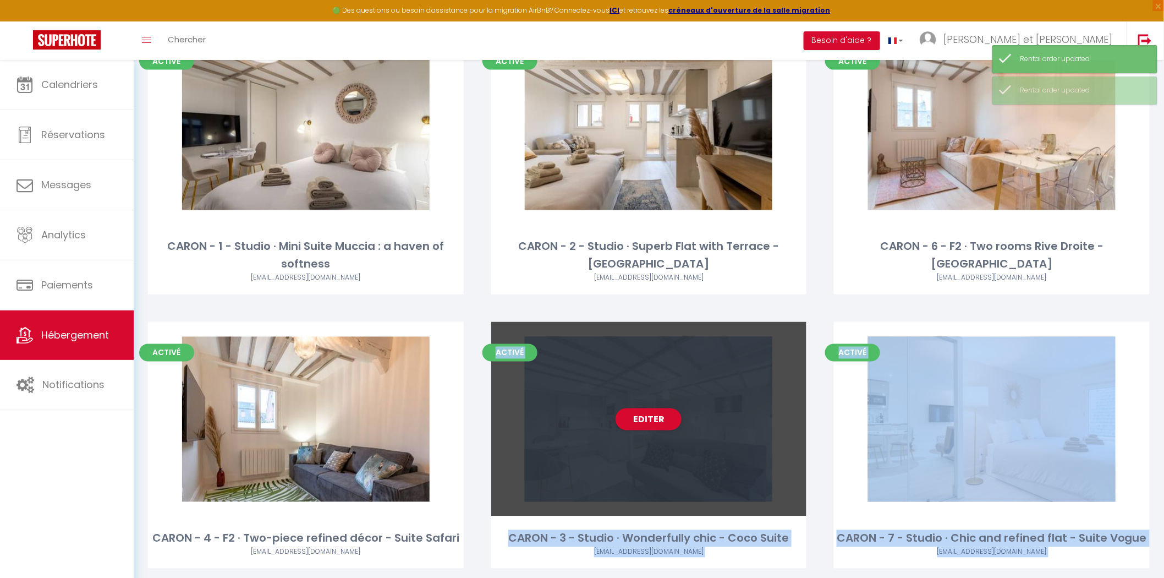
scroll to position [659, 0]
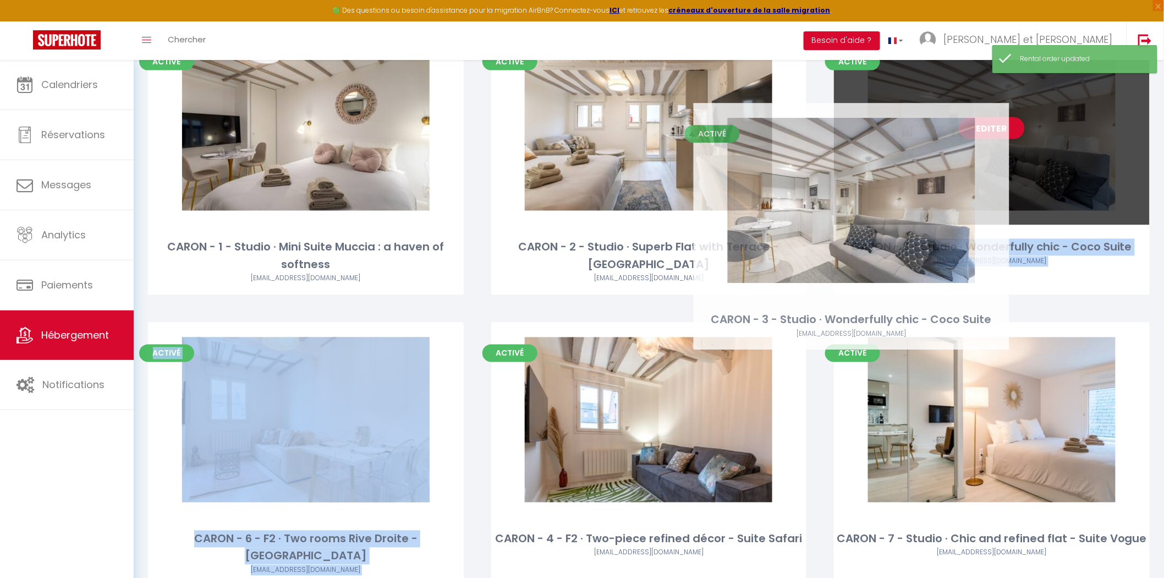
drag, startPoint x: 632, startPoint y: 376, endPoint x: 834, endPoint y: 151, distance: 302.3
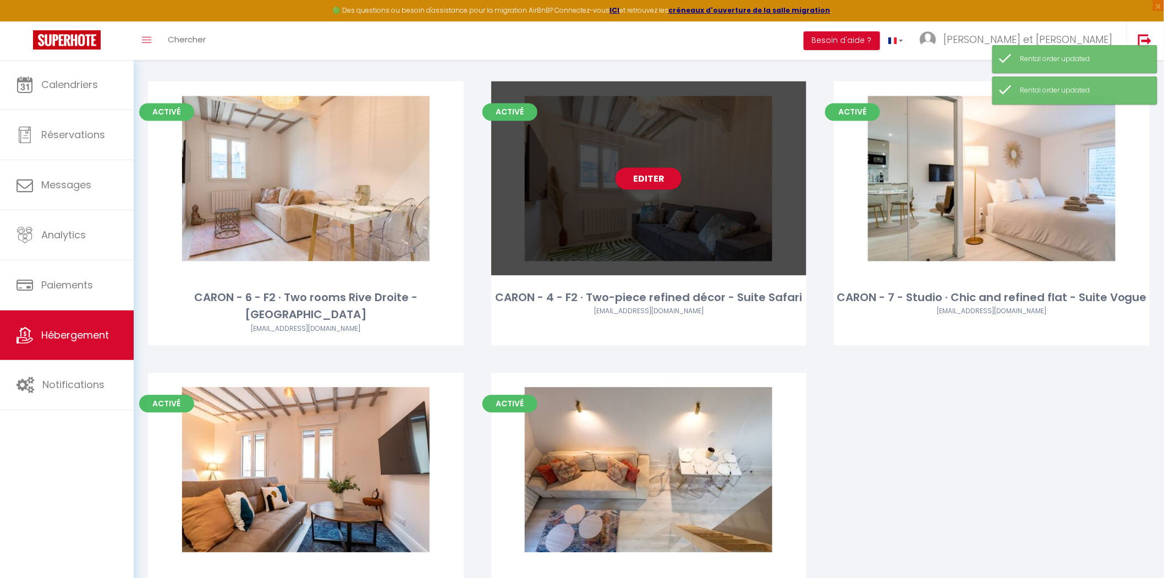
scroll to position [903, 0]
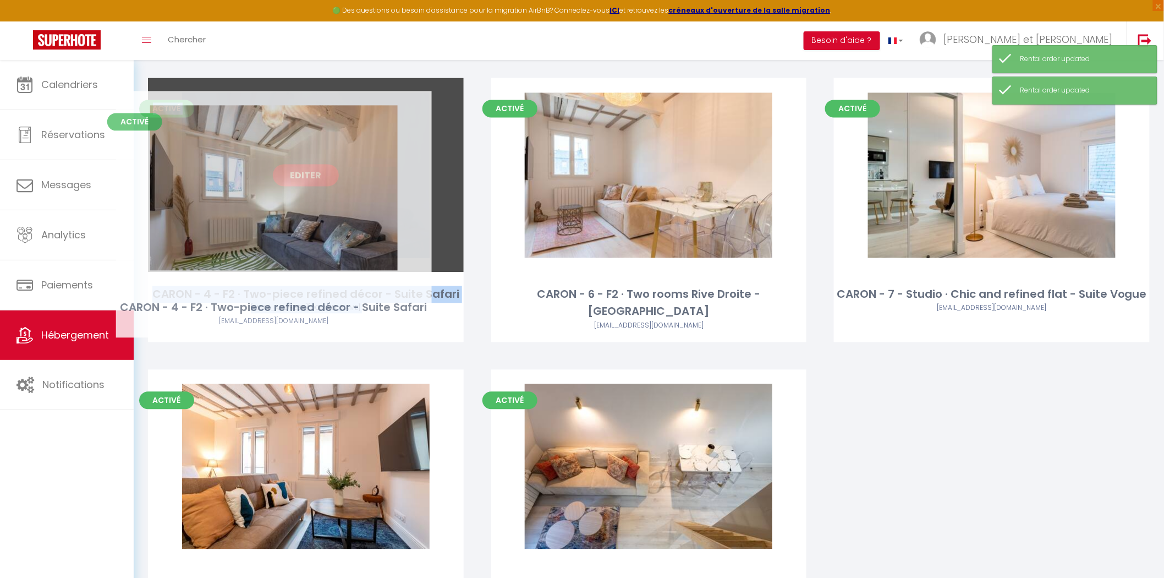
drag, startPoint x: 587, startPoint y: 227, endPoint x: 212, endPoint y: 240, distance: 375.5
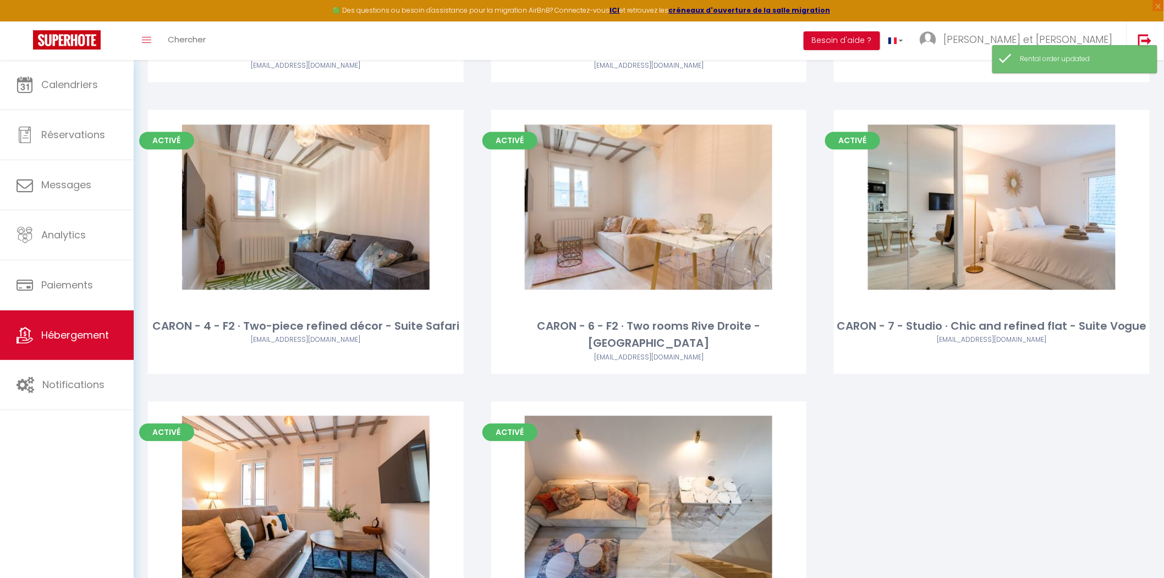
scroll to position [842, 0]
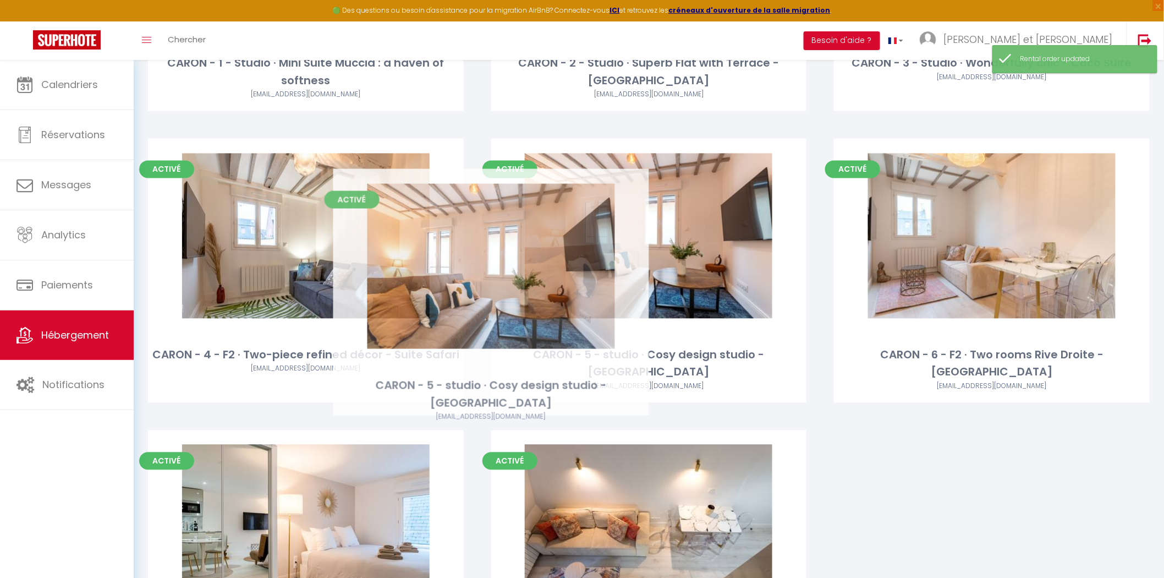
drag, startPoint x: 301, startPoint y: 508, endPoint x: 486, endPoint y: 265, distance: 306.2
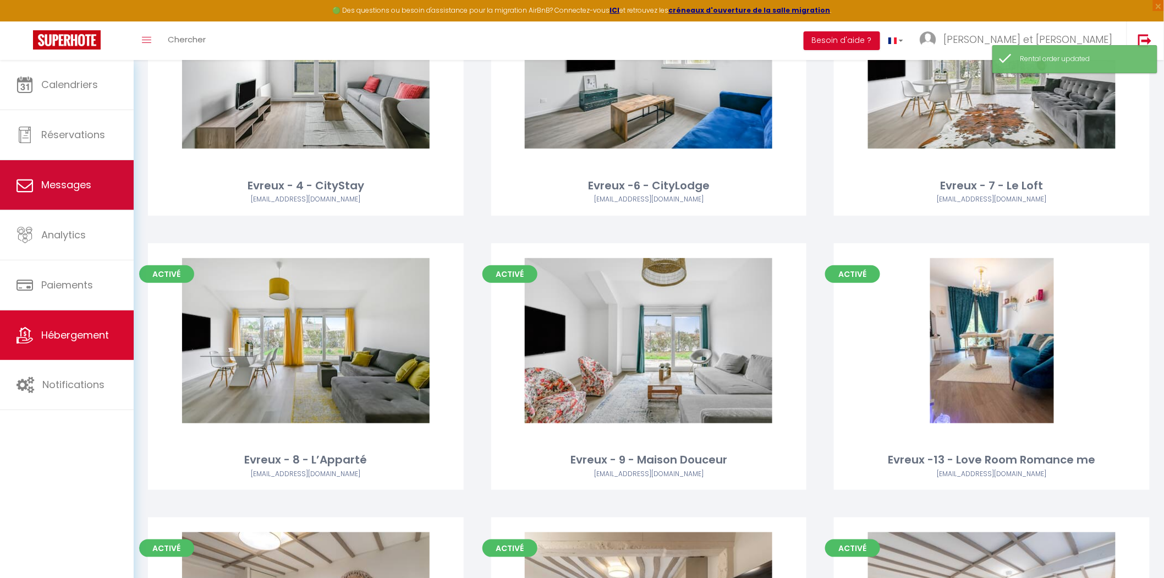
scroll to position [169, 0]
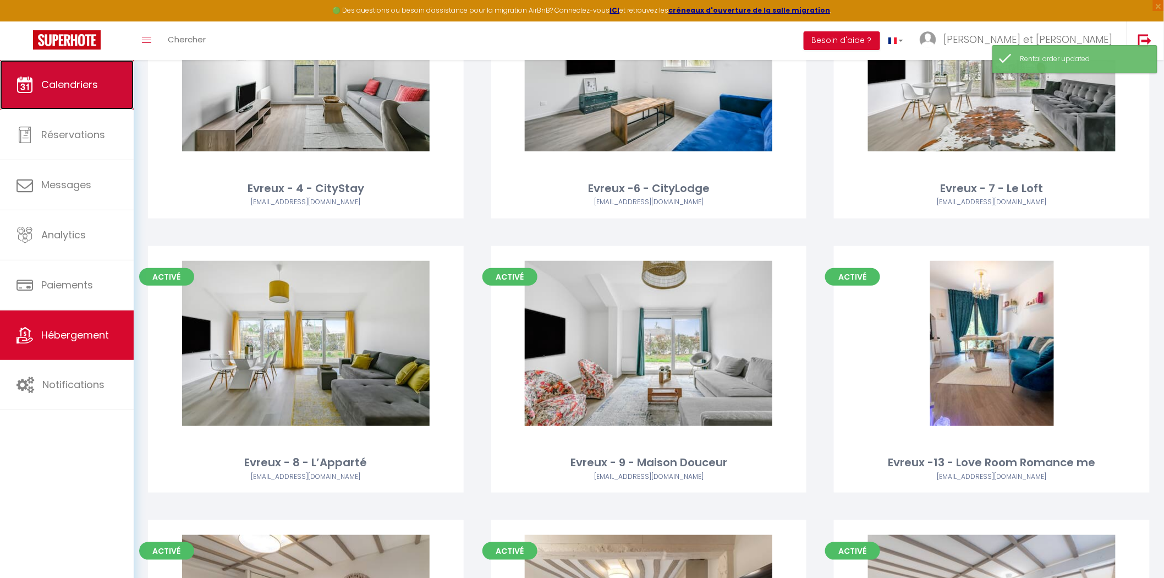
click at [56, 73] on link "Calendriers" at bounding box center [67, 85] width 134 height 50
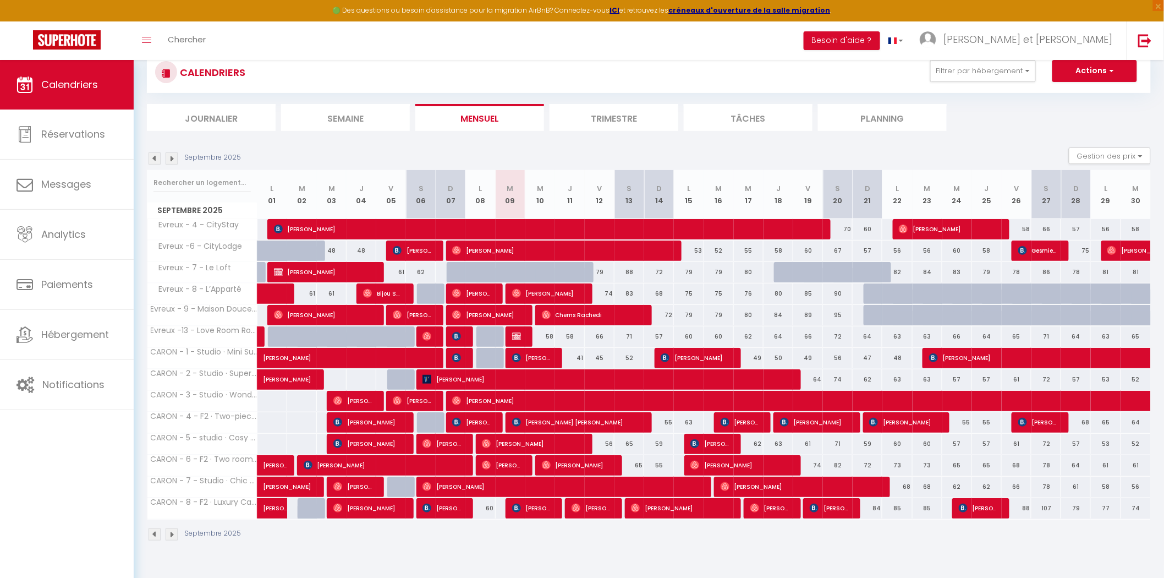
scroll to position [59, 0]
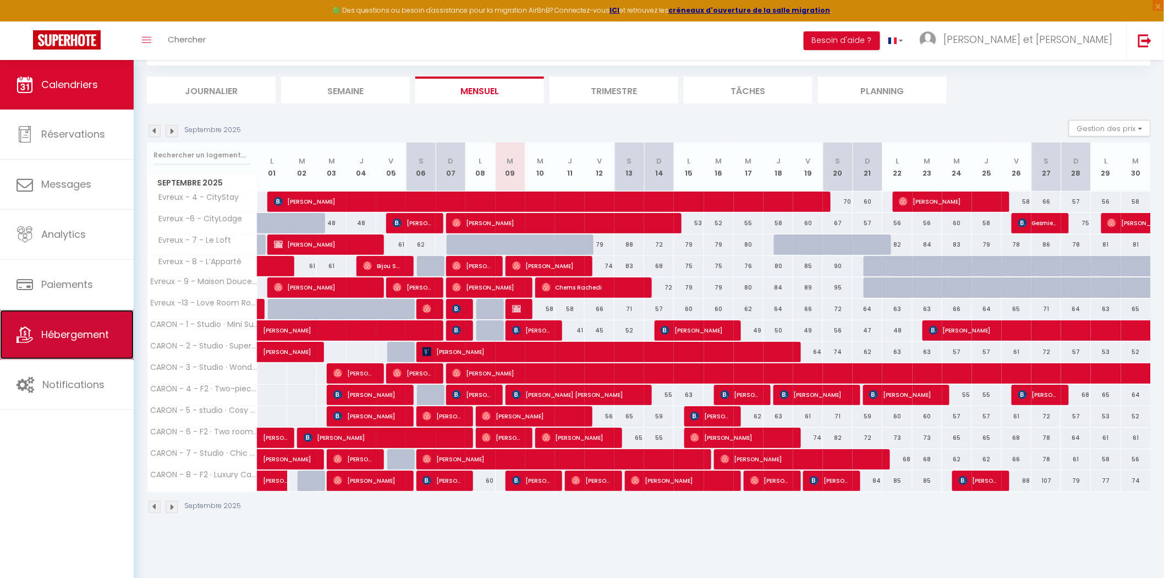
click at [80, 336] on span "Hébergement" at bounding box center [75, 334] width 68 height 14
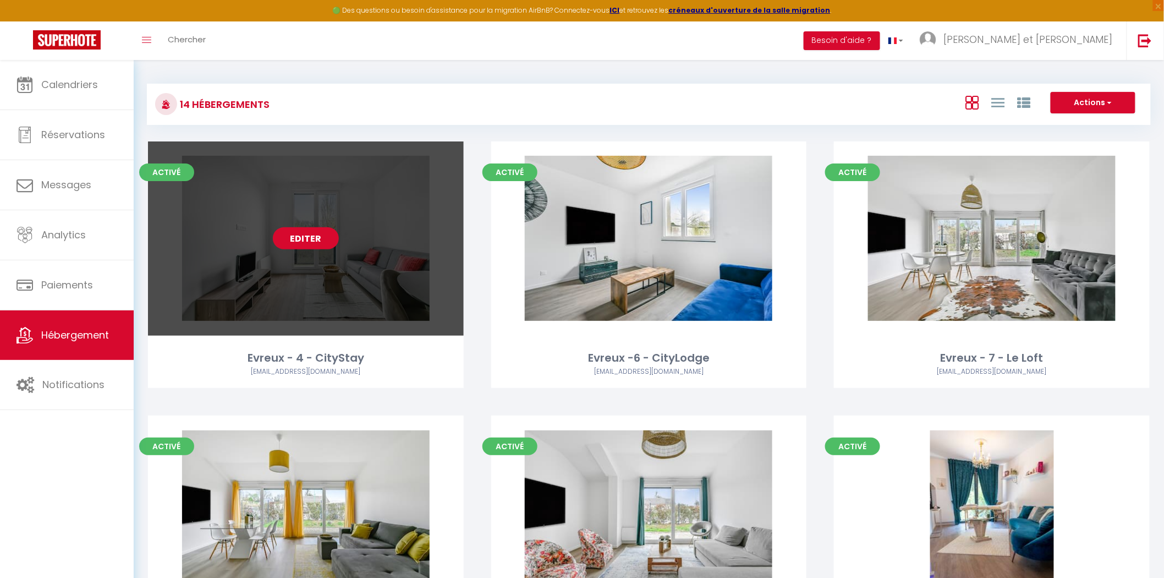
click at [306, 238] on link "Editer" at bounding box center [306, 238] width 66 height 22
select select "3"
select select "2"
select select "1"
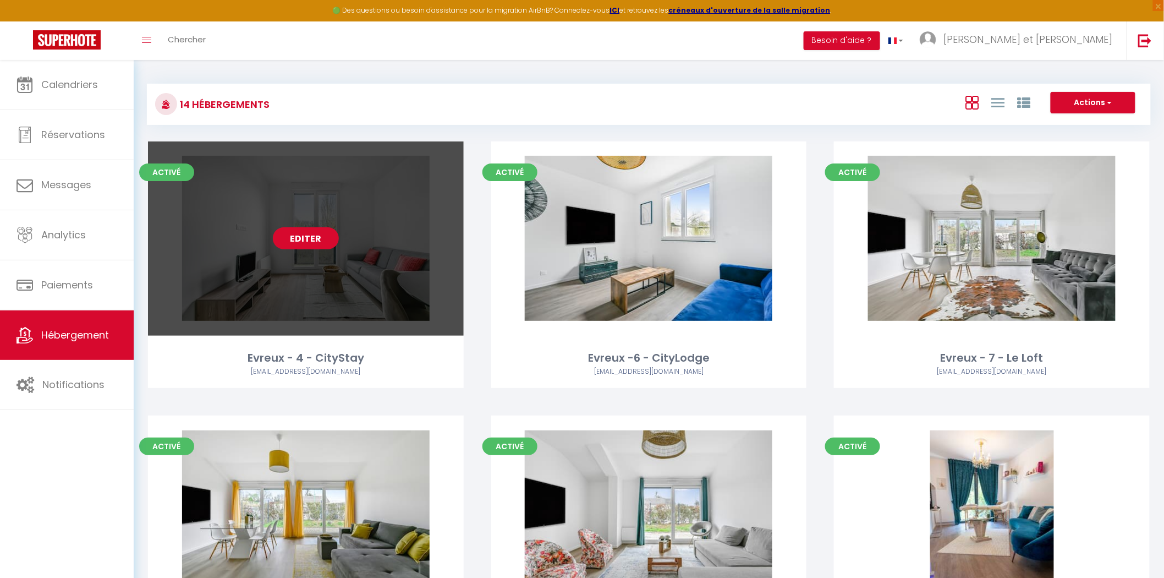
select select
select select "28"
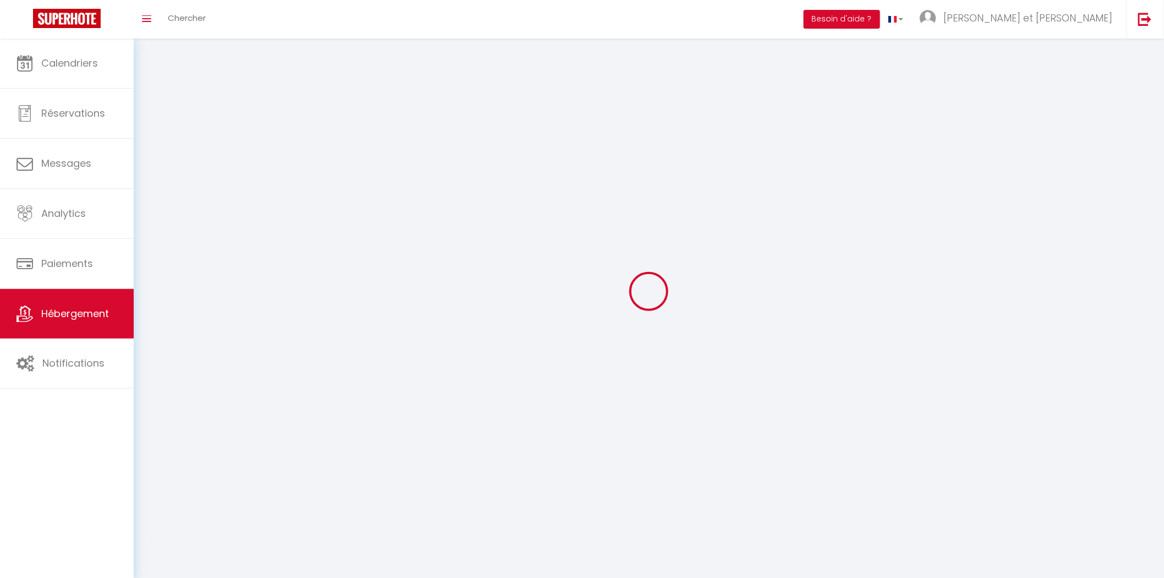
select select
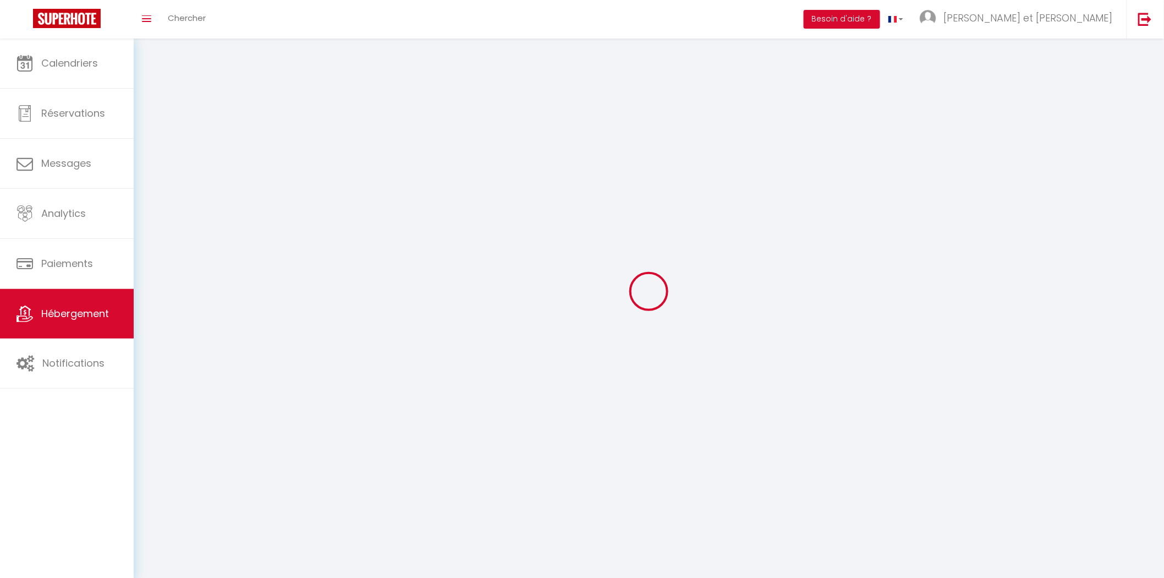
select select
checkbox input "false"
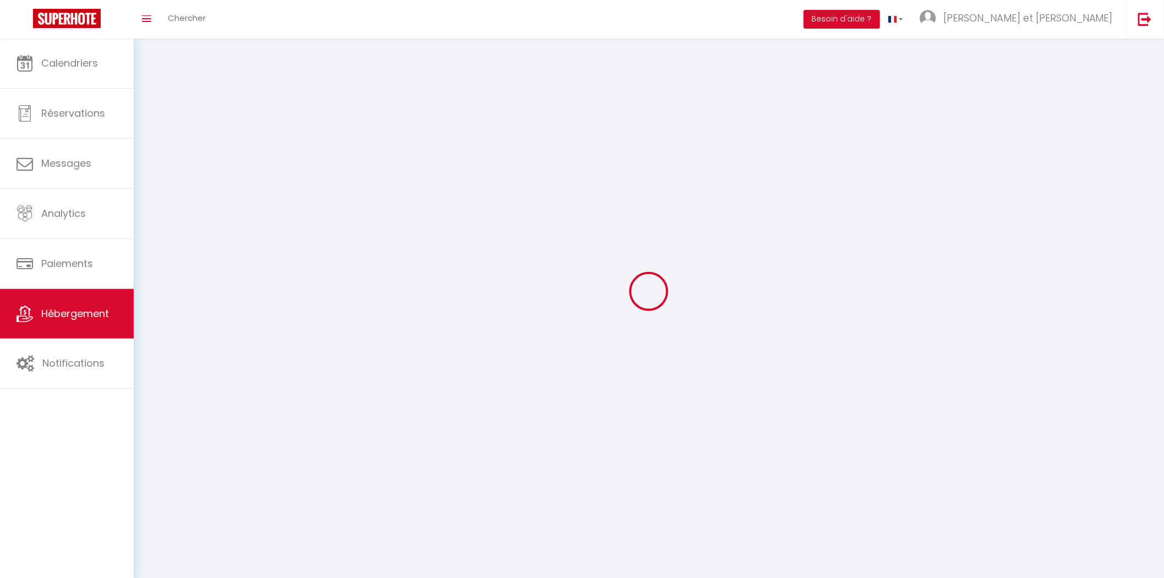
select select
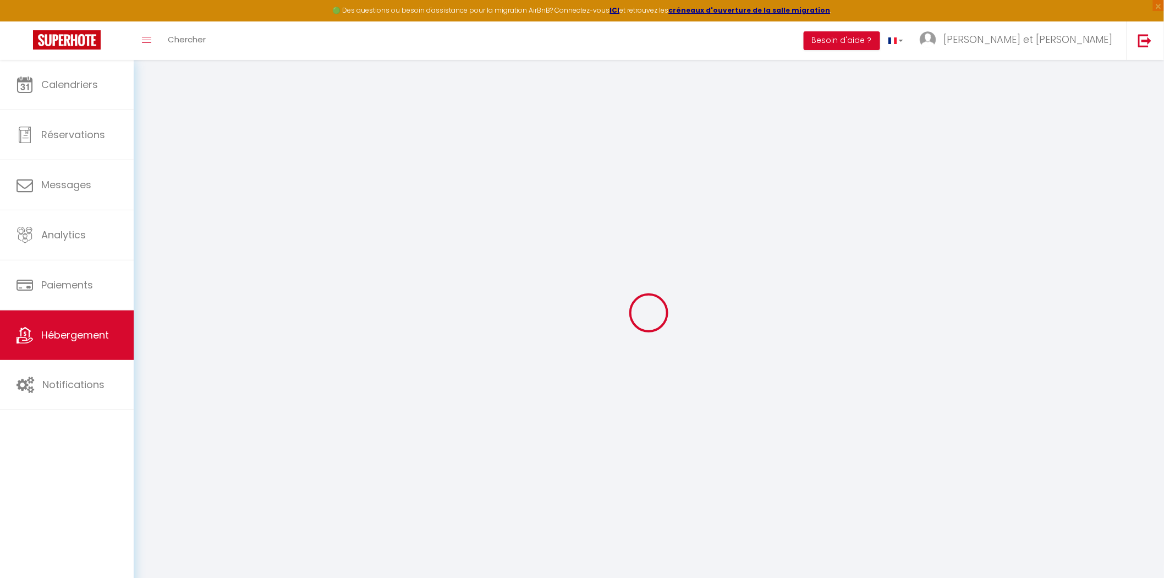
select select
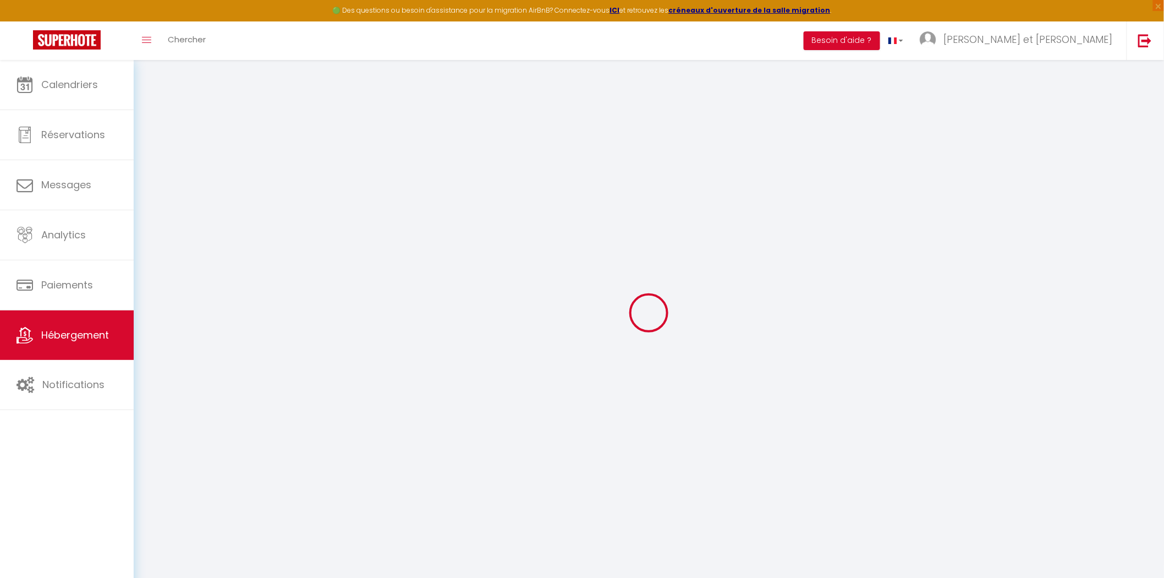
select select
checkbox input "false"
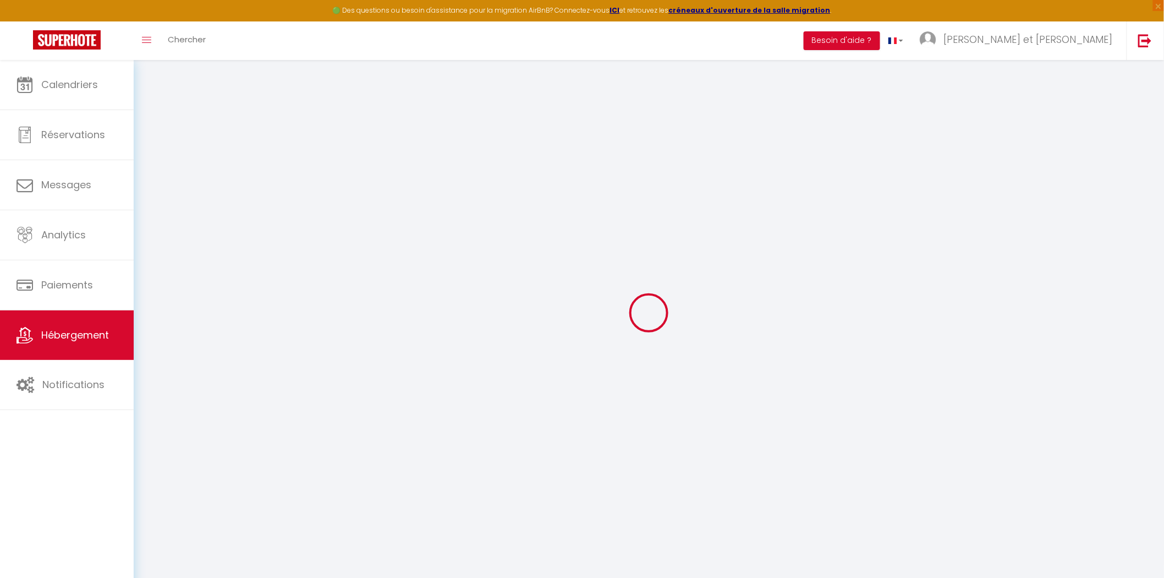
select select
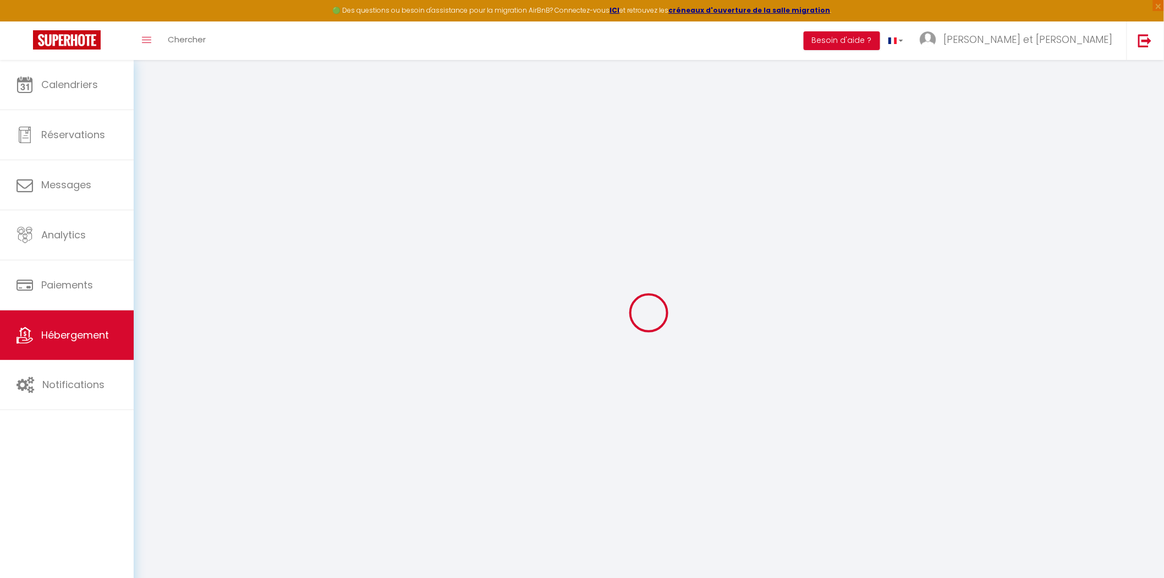
select select
checkbox input "false"
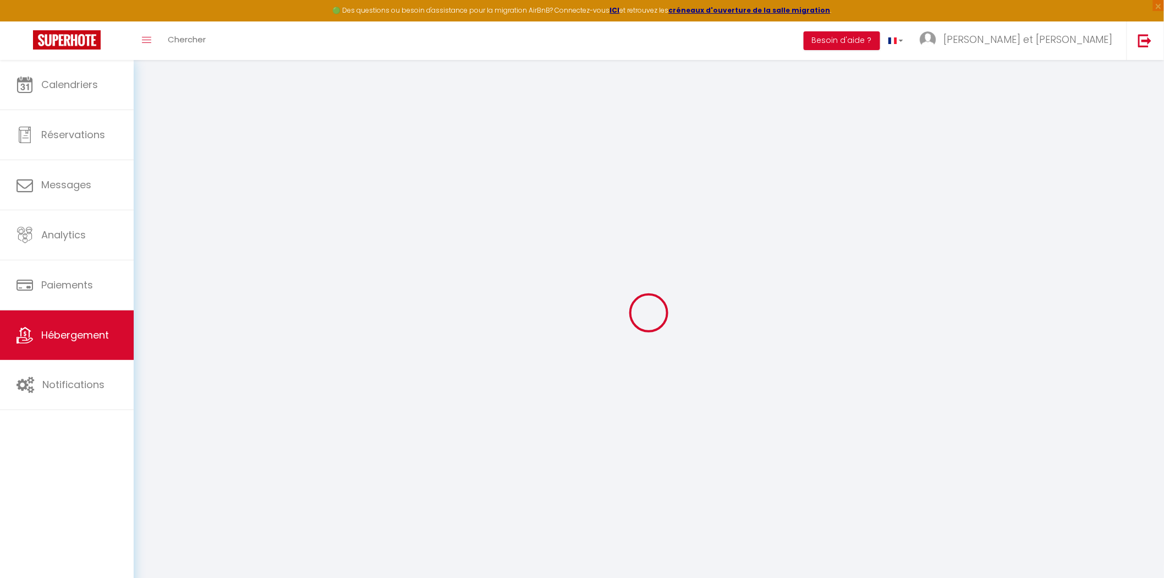
checkbox input "false"
select select
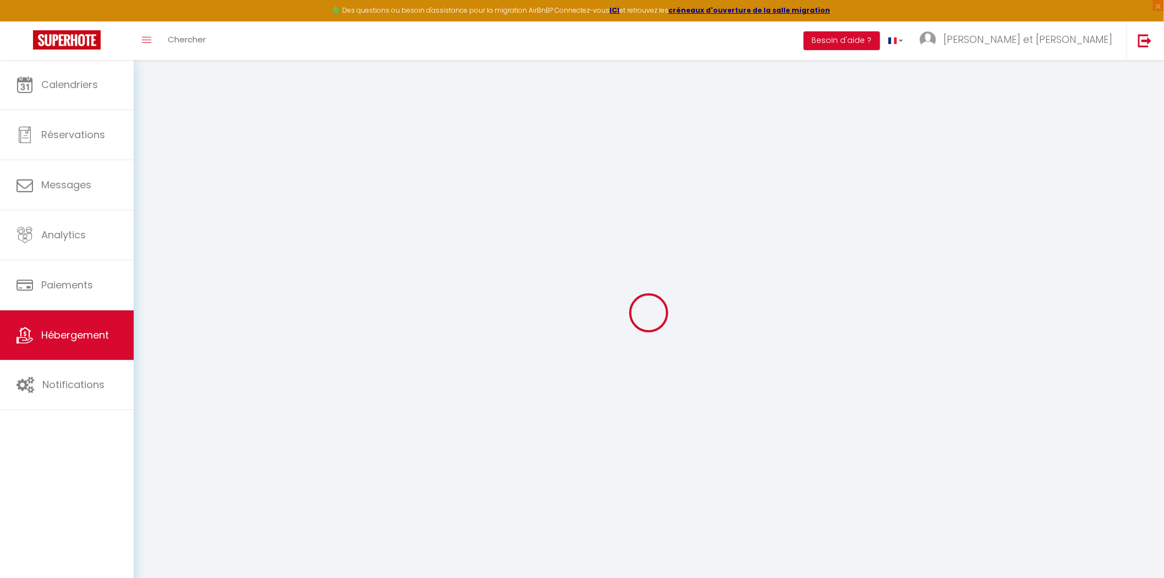
select select
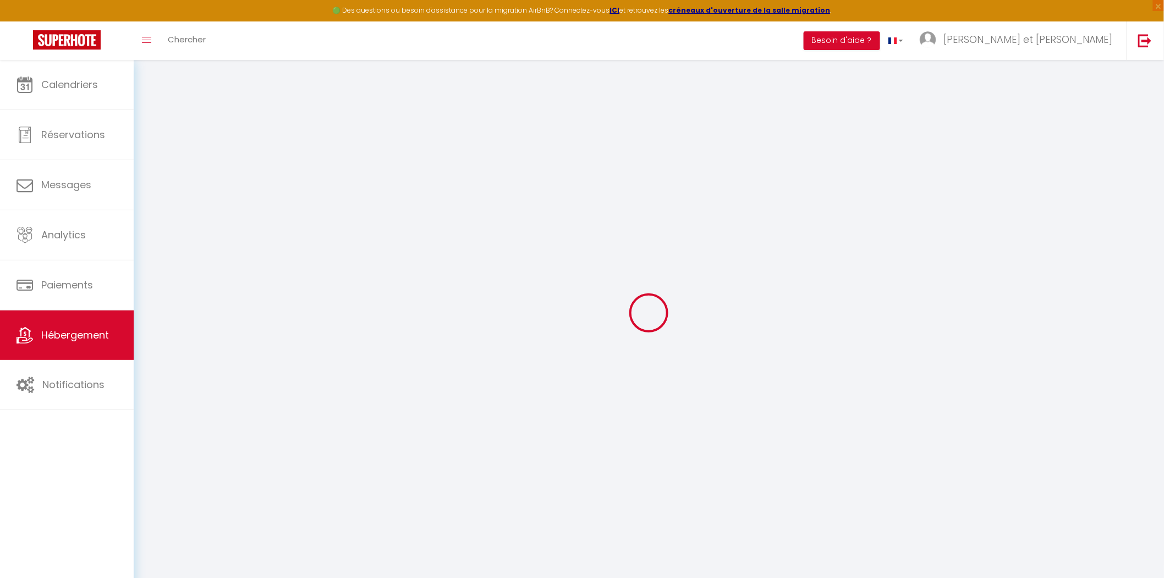
checkbox input "false"
select select
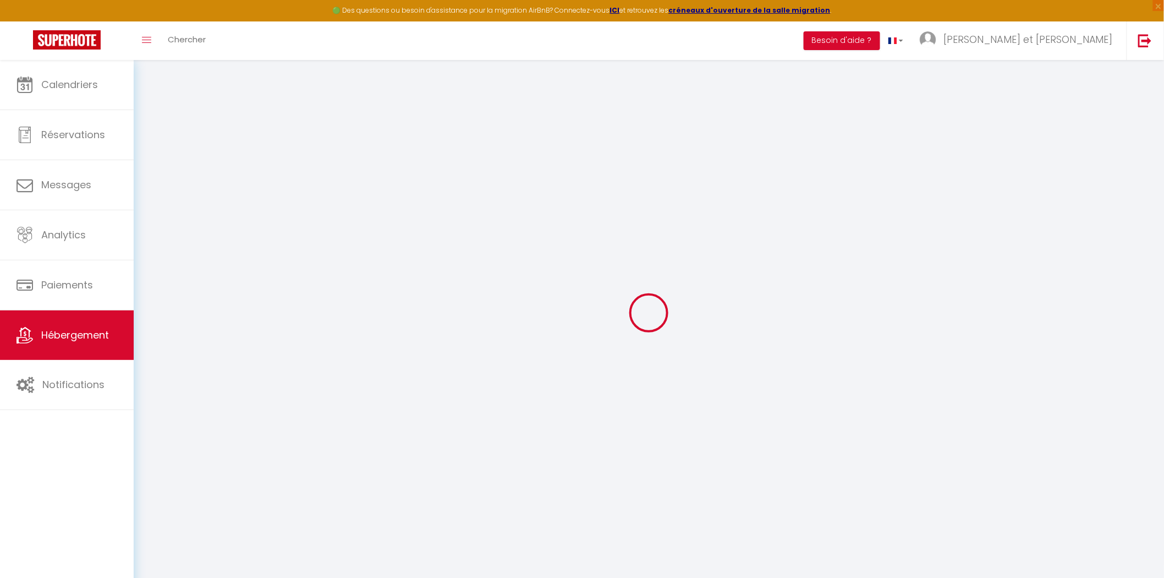
select select
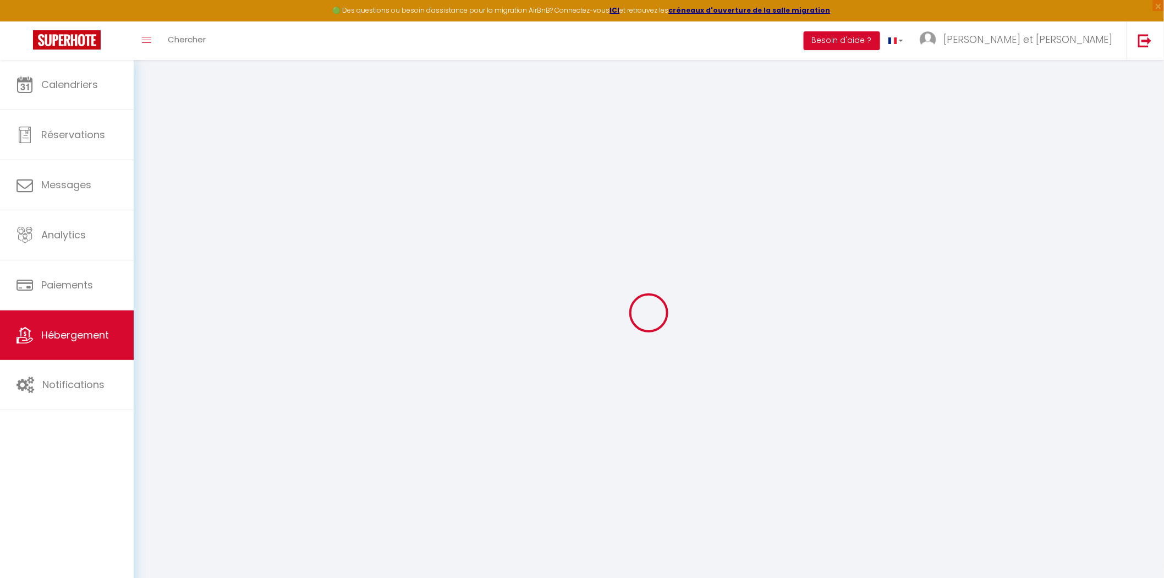
select select
checkbox input "false"
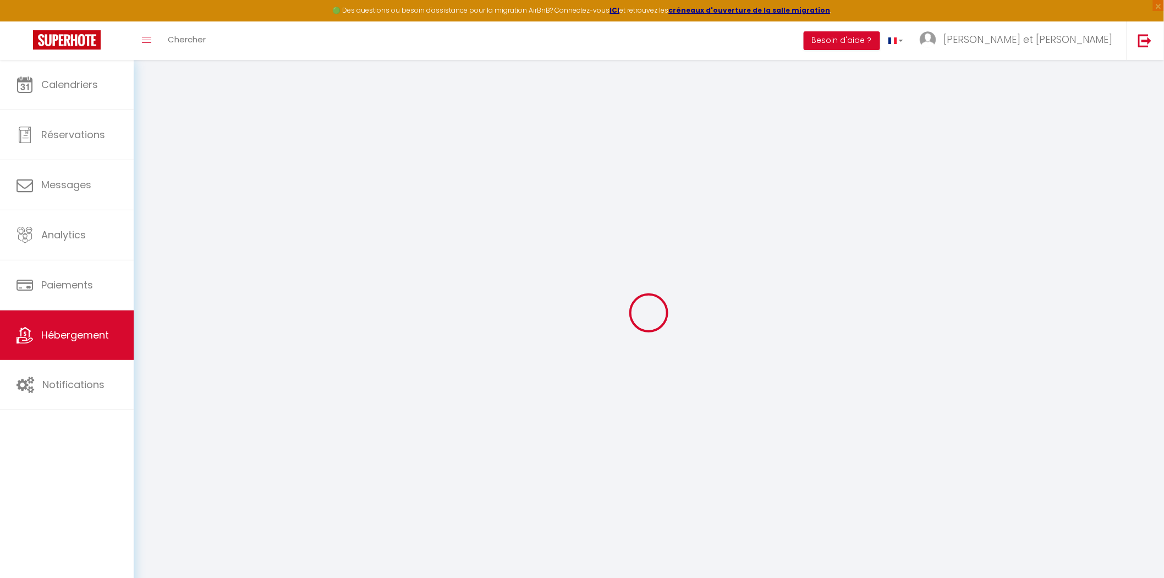
checkbox input "false"
select select
type input "Evreux - 4 - CityStay"
type input "Sarah"
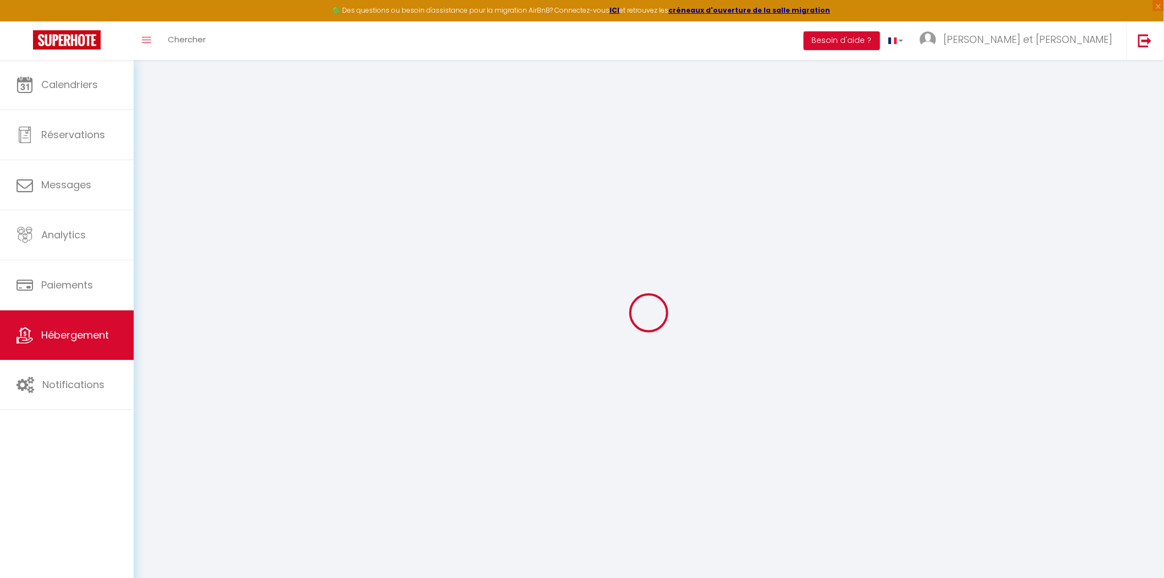
type input "KAHLOUN"
type input "90"
type input "45"
type input "500"
select select
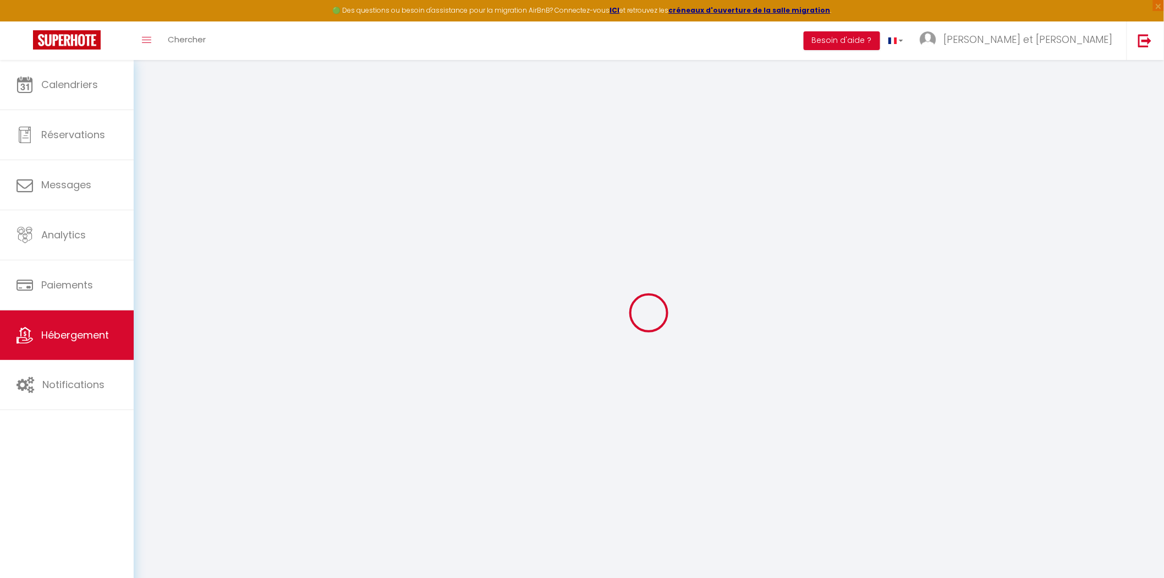
select select
type input "1 B Avenue du Château"
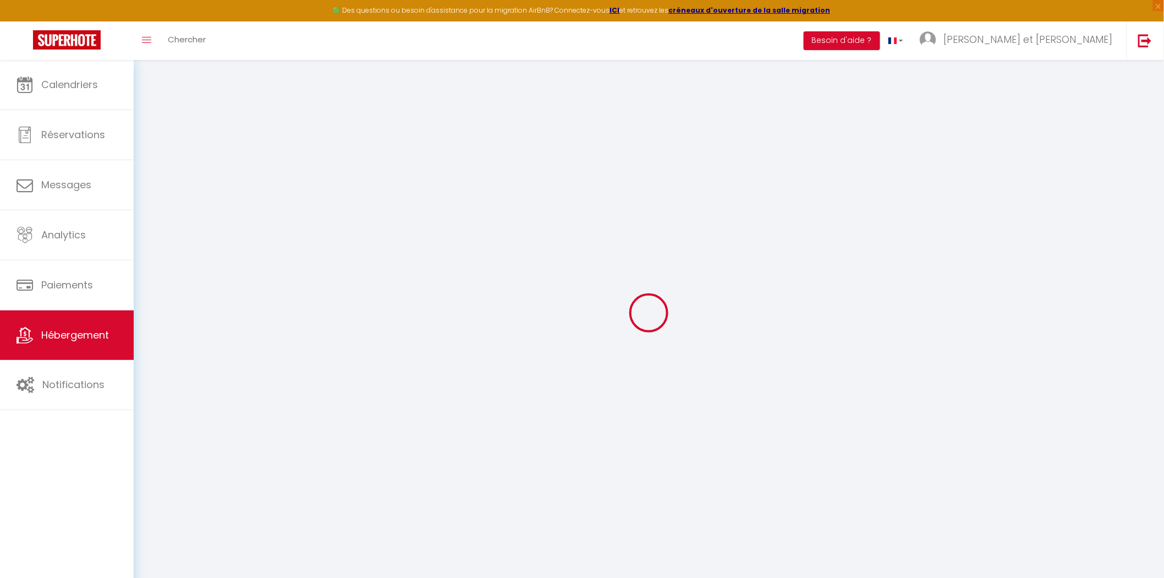
type input "27000"
type input "Évreux"
type input "[PERSON_NAME][EMAIL_ADDRESS][DOMAIN_NAME]"
select select "15591"
checkbox input "false"
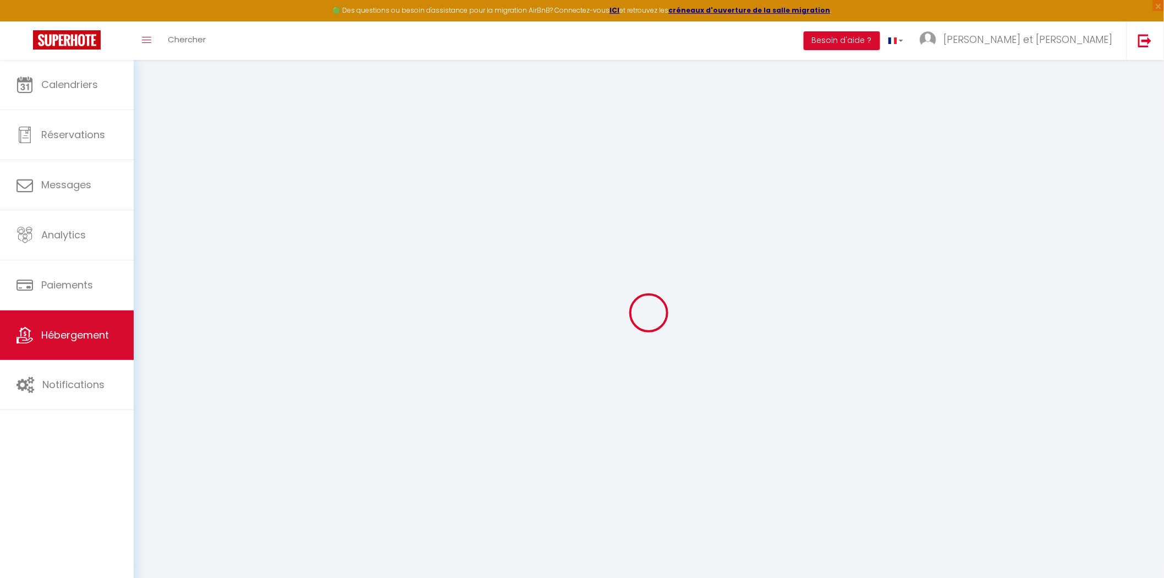
checkbox input "false"
type input "0"
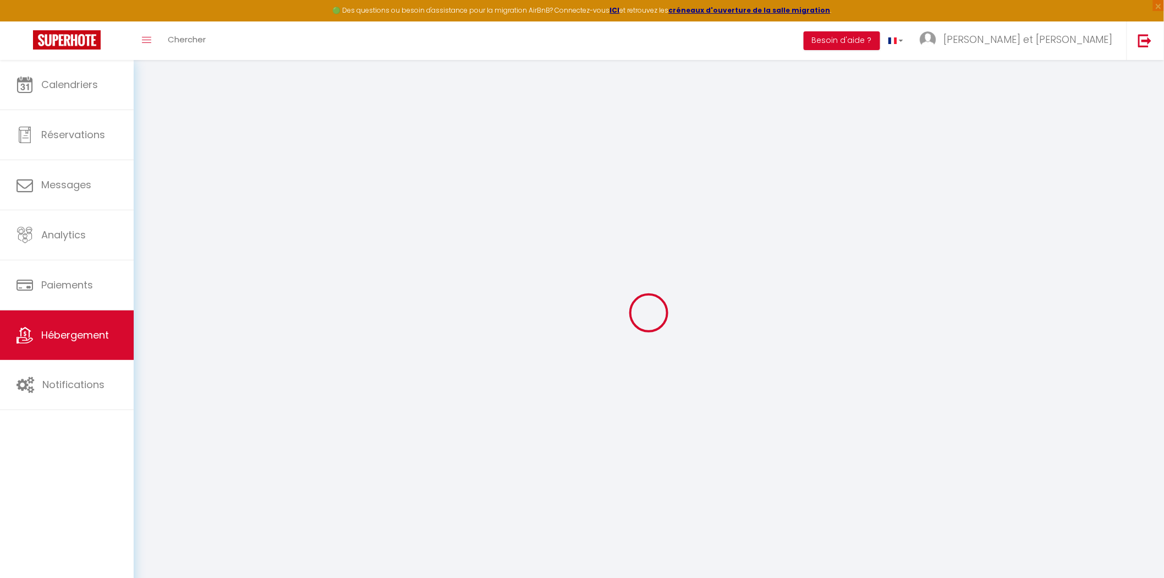
type input "0"
select select
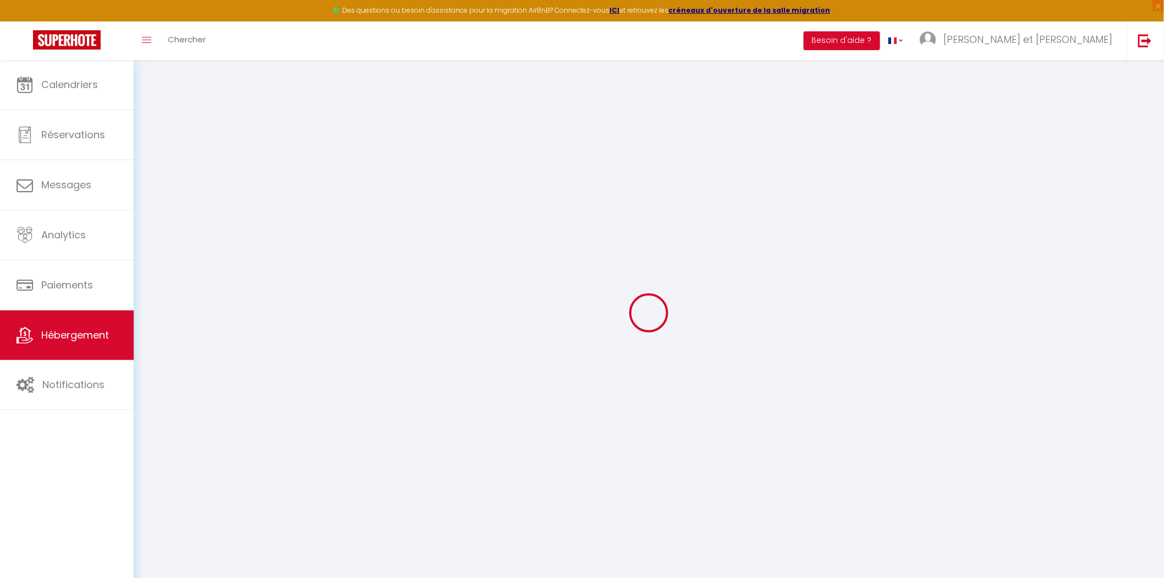
select select
checkbox input "false"
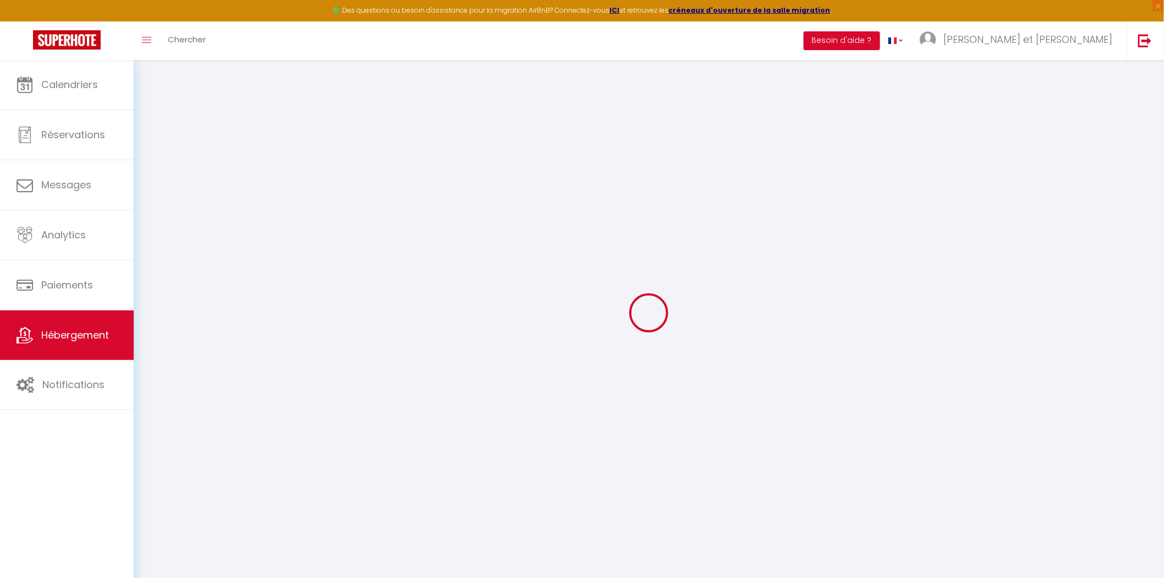
checkbox input "false"
select select
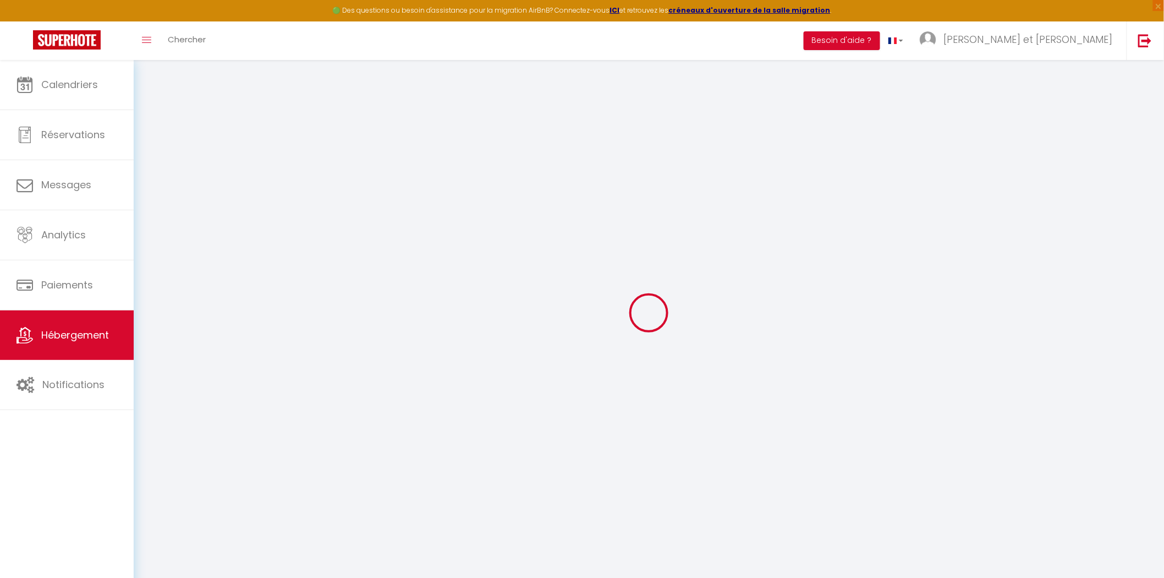
select select
checkbox input "false"
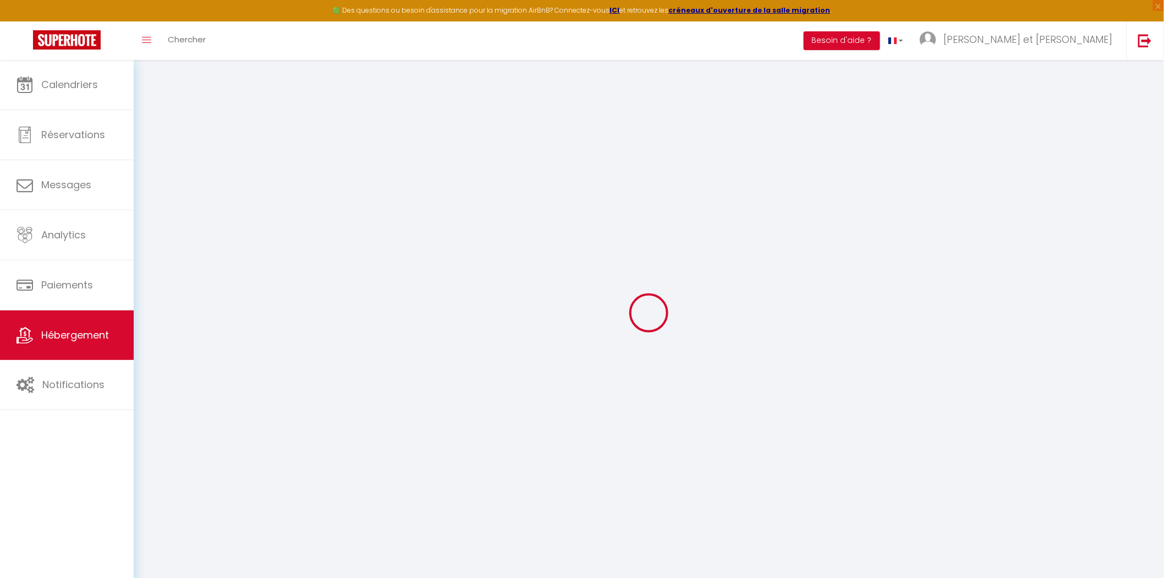
checkbox input "false"
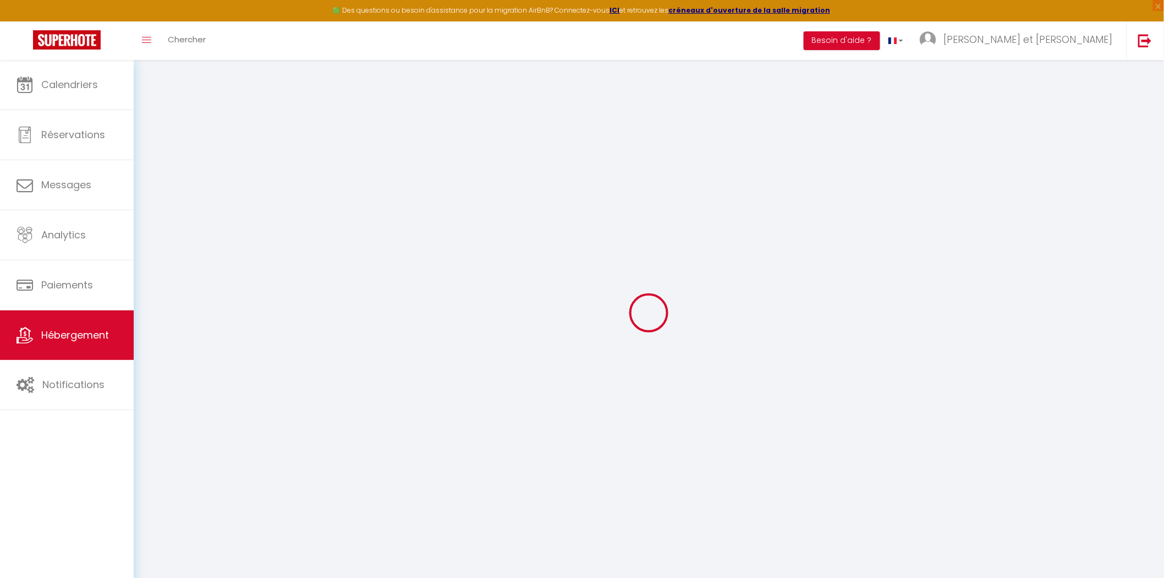
checkbox input "false"
select select "16:00"
select select "23:45"
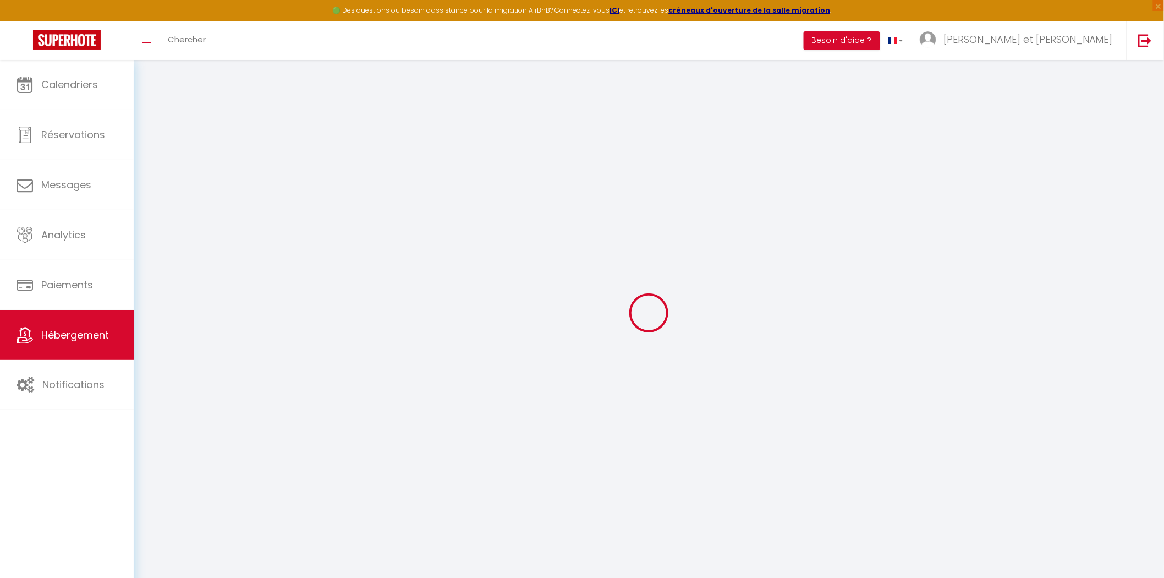
select select "11:00"
select select "30"
select select "120"
checkbox input "false"
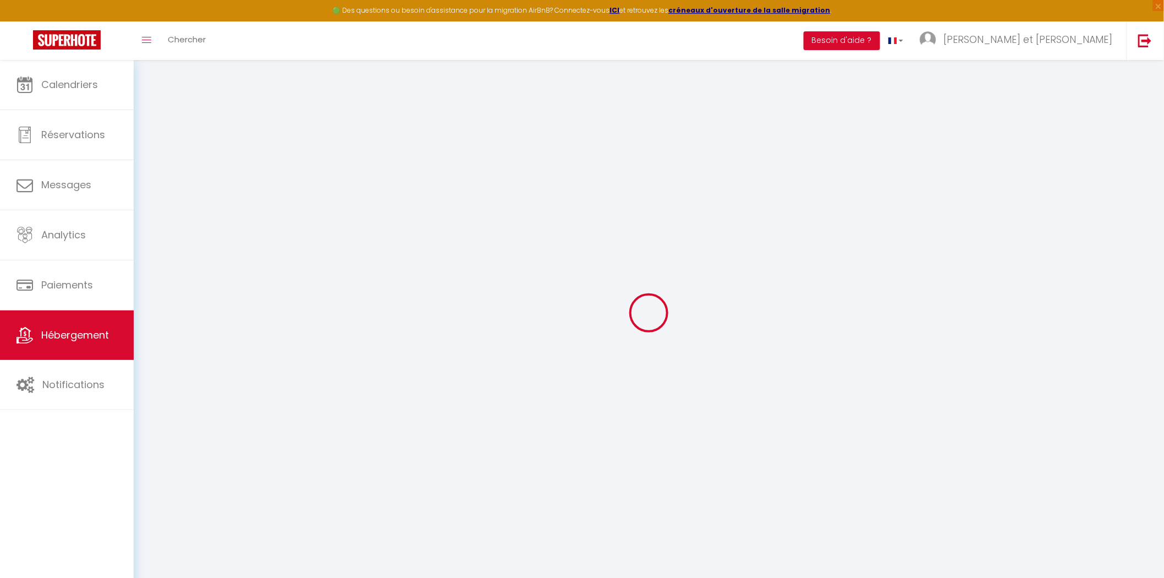
checkbox input "false"
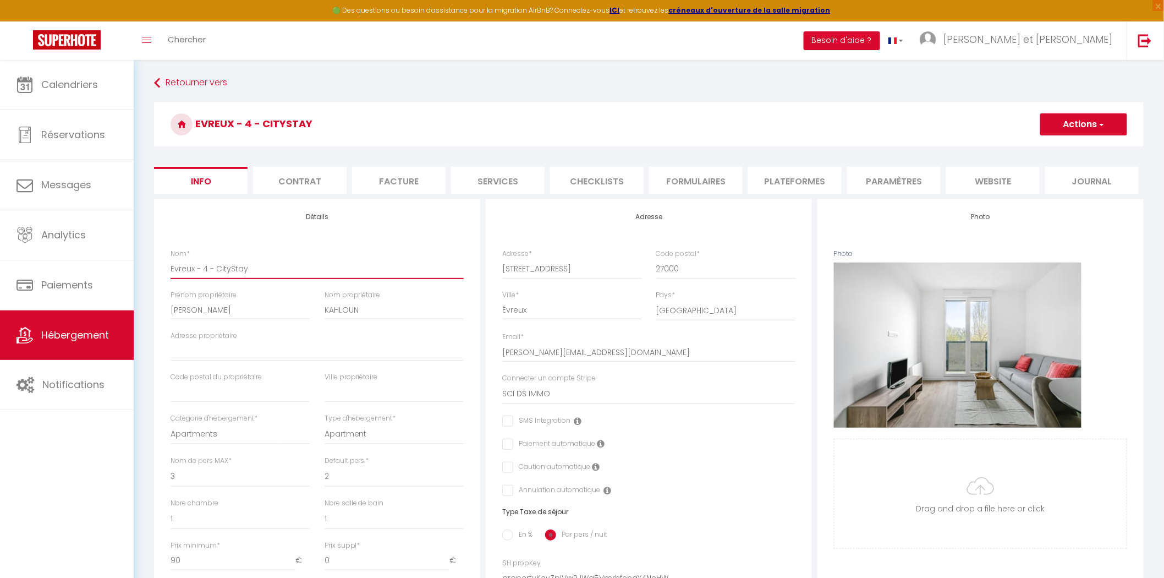
click at [194, 271] on input "Evreux - 4 - CityStay" at bounding box center [317, 269] width 293 height 20
drag, startPoint x: 191, startPoint y: 267, endPoint x: 145, endPoint y: 266, distance: 46.8
click at [145, 266] on div "Retourner vers Evreux - 4 - CityStay Actions Enregistrer Dupliquer Supprimer Im…" at bounding box center [649, 514] width 1031 height 909
type input "Ex - 4 - CityStay"
checkbox input "false"
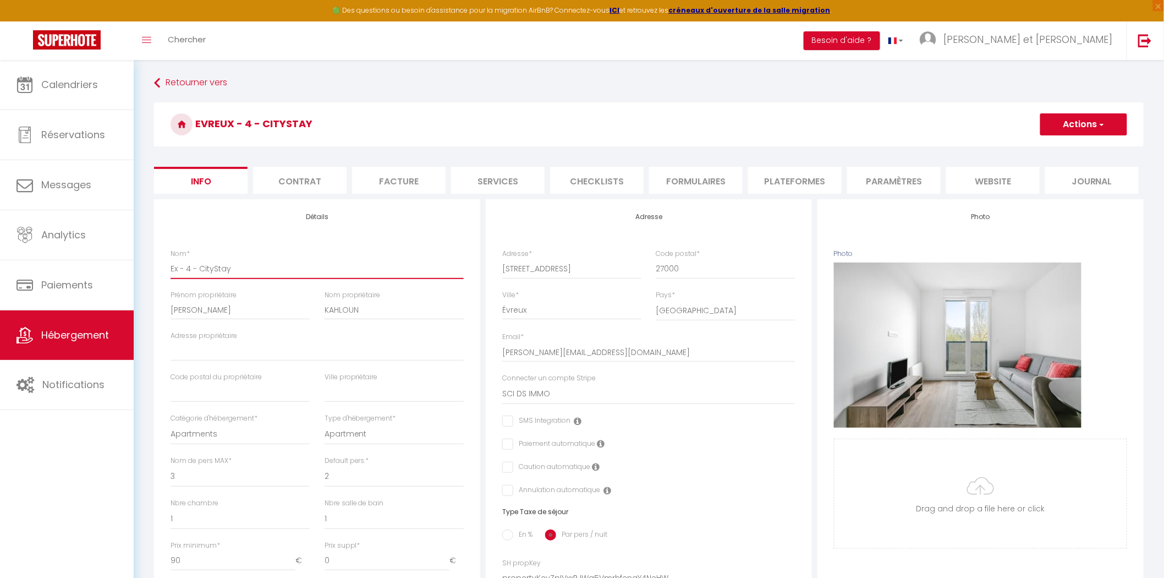
checkbox input "false"
type input "EVx - 4 - CityStay"
checkbox input "false"
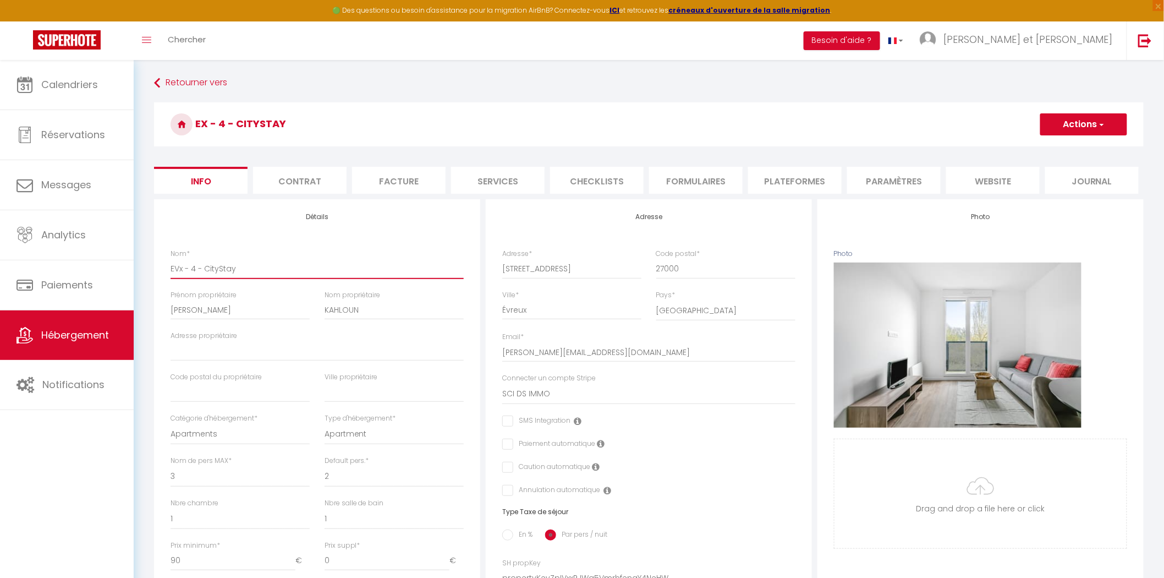
checkbox input "false"
type input "EVRx - 4 - CityStay"
checkbox input "false"
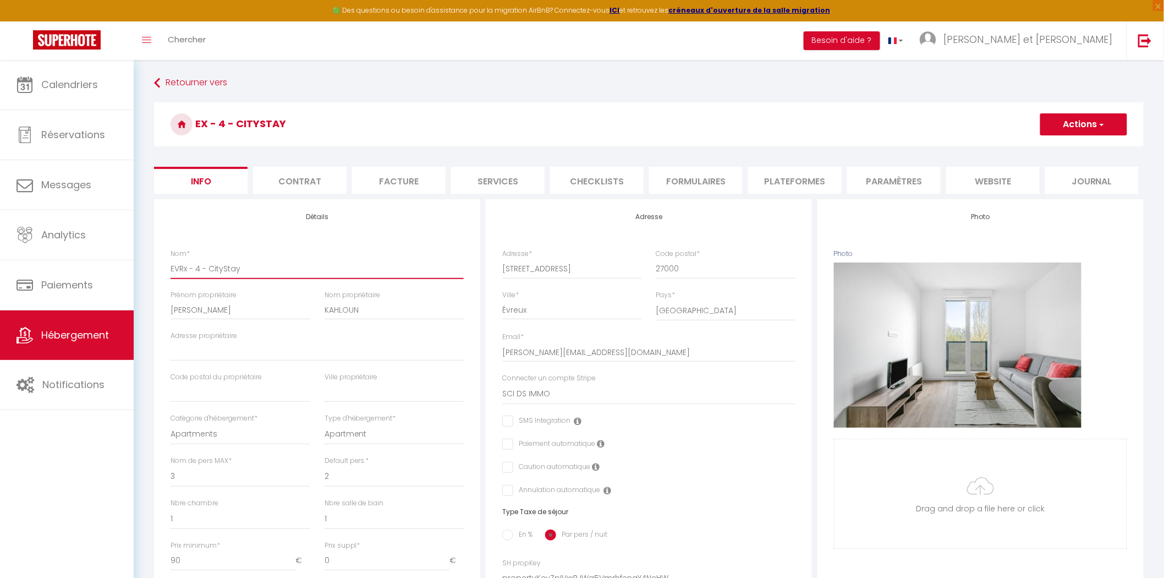
checkbox input "false"
type input "EVREx - 4 - CityStay"
checkbox input "false"
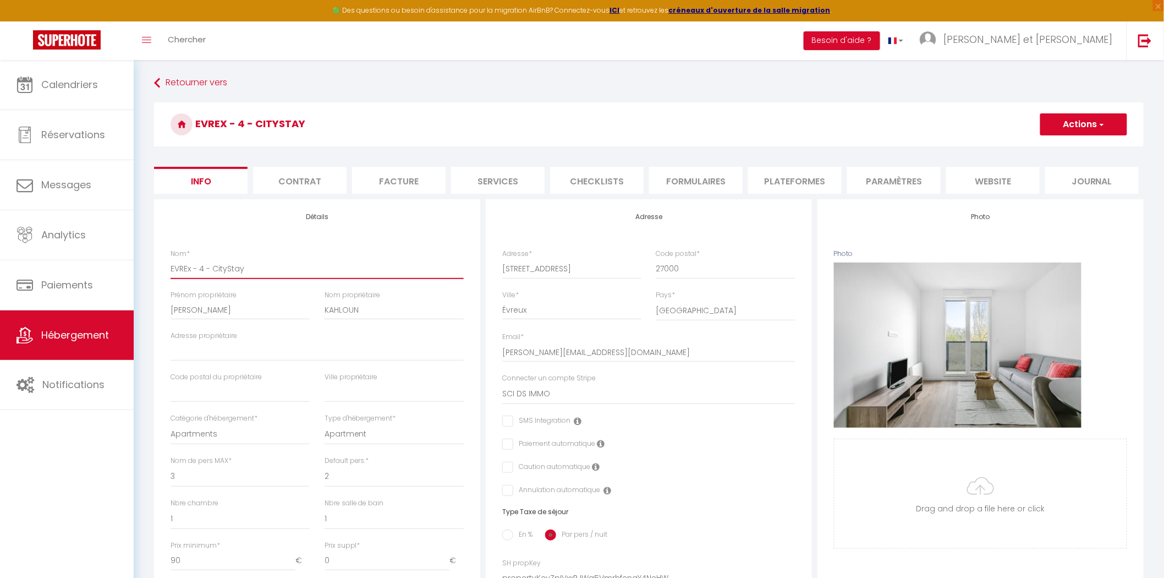
checkbox input "false"
type input "EVREUx - 4 - CityStay"
checkbox input "false"
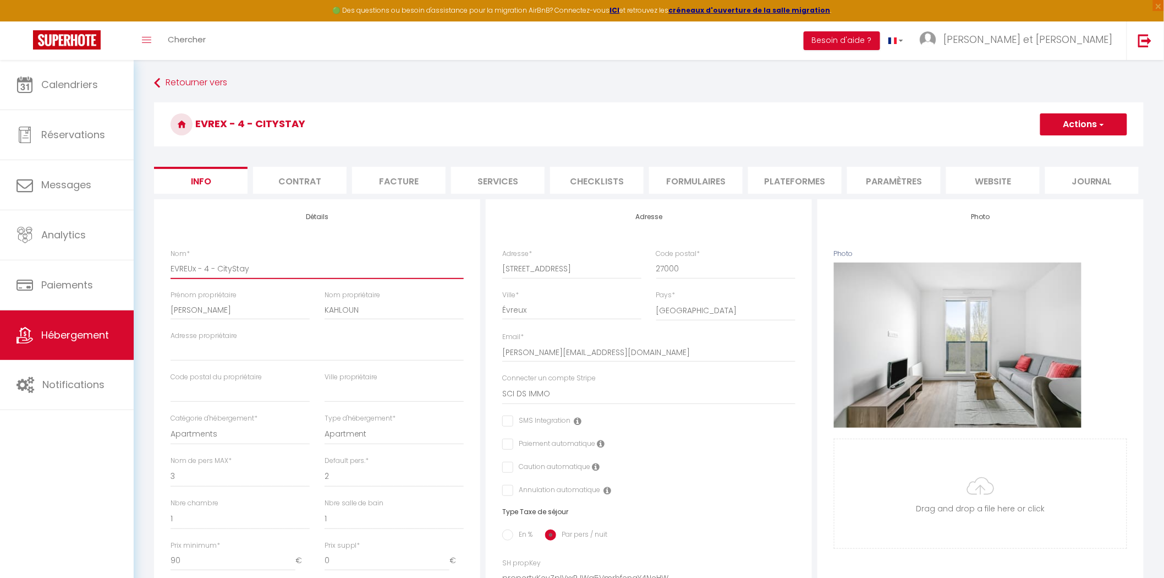
checkbox input "false"
type input "EVREUXx - 4 - CityStay"
checkbox input "false"
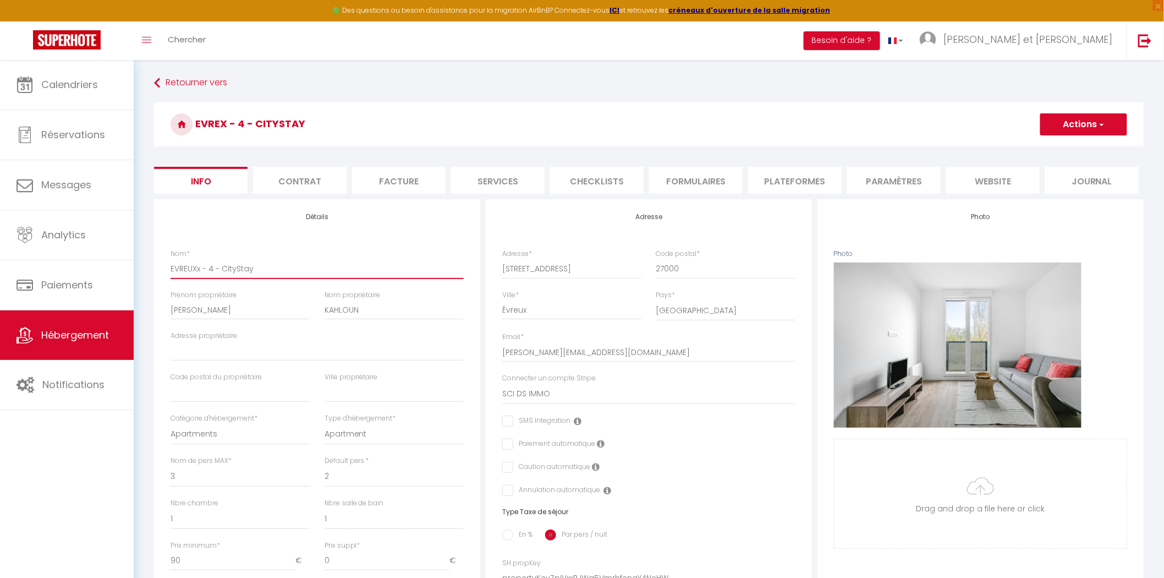
checkbox input "false"
type input "EVREUX - 4 - CityStay"
checkbox input "false"
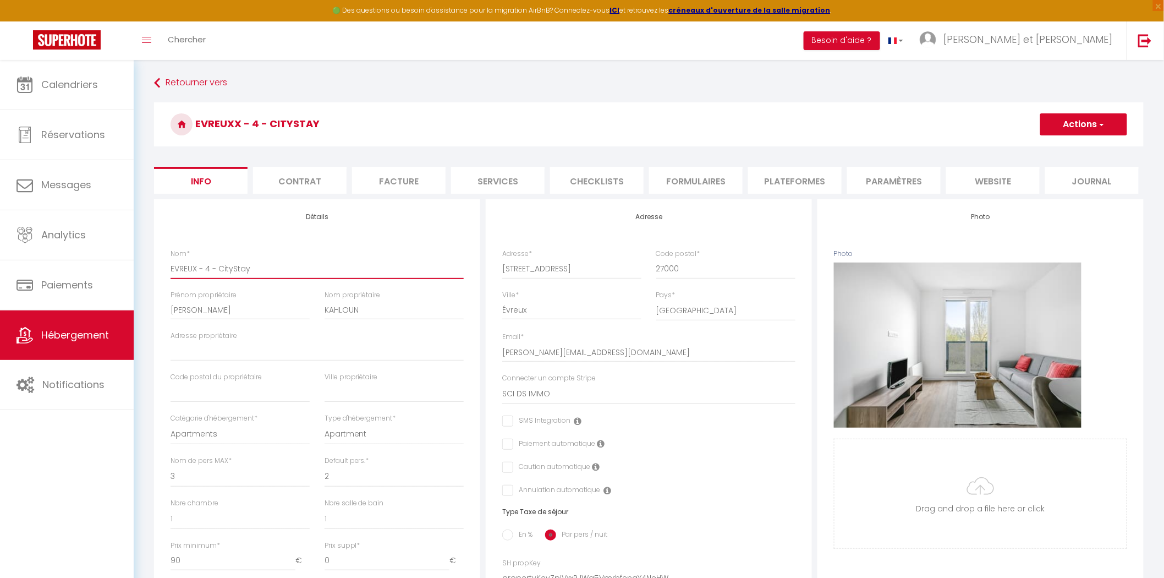
checkbox input "false"
type input "EVREUX - 4 - CityStay"
checkbox input "false"
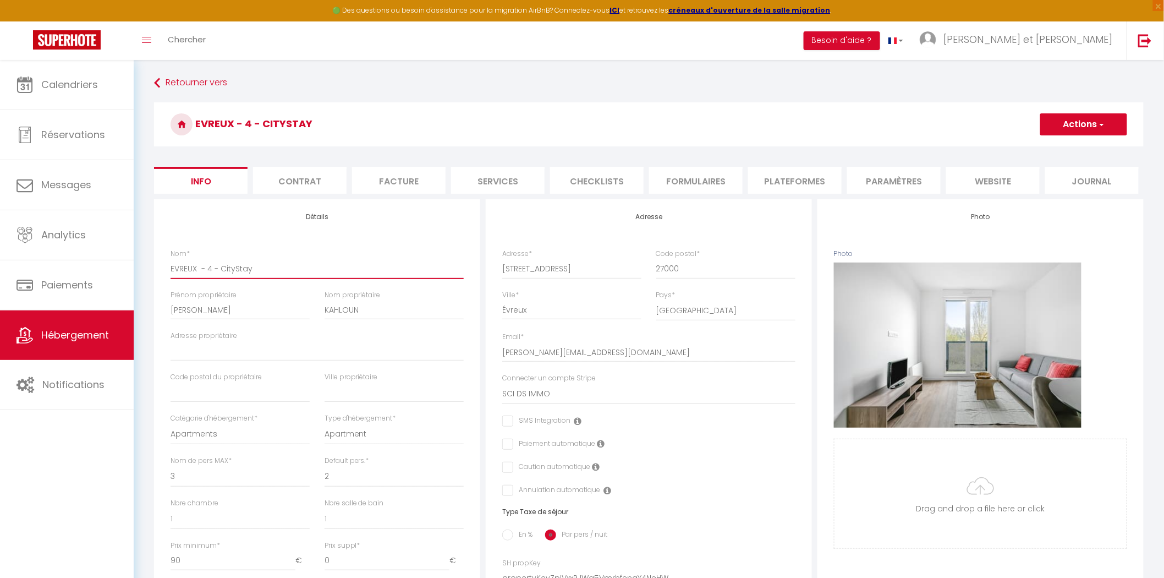
checkbox input "false"
type input "EVREUX 2 - 4 - CityStay"
checkbox input "false"
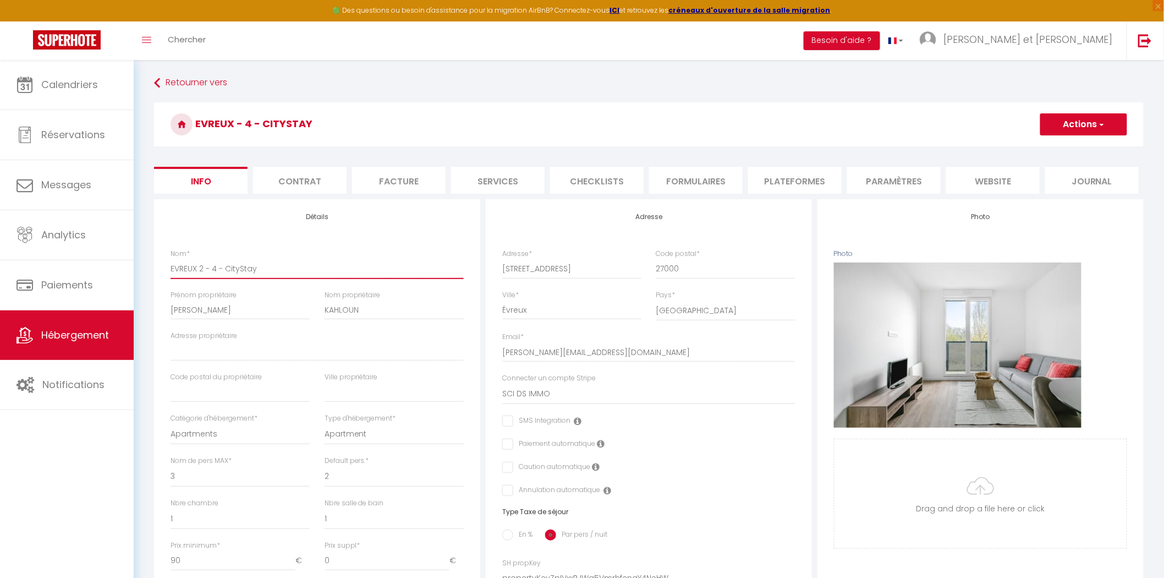
checkbox input "false"
type input "EVREUX 29 - 4 - CityStay"
checkbox input "false"
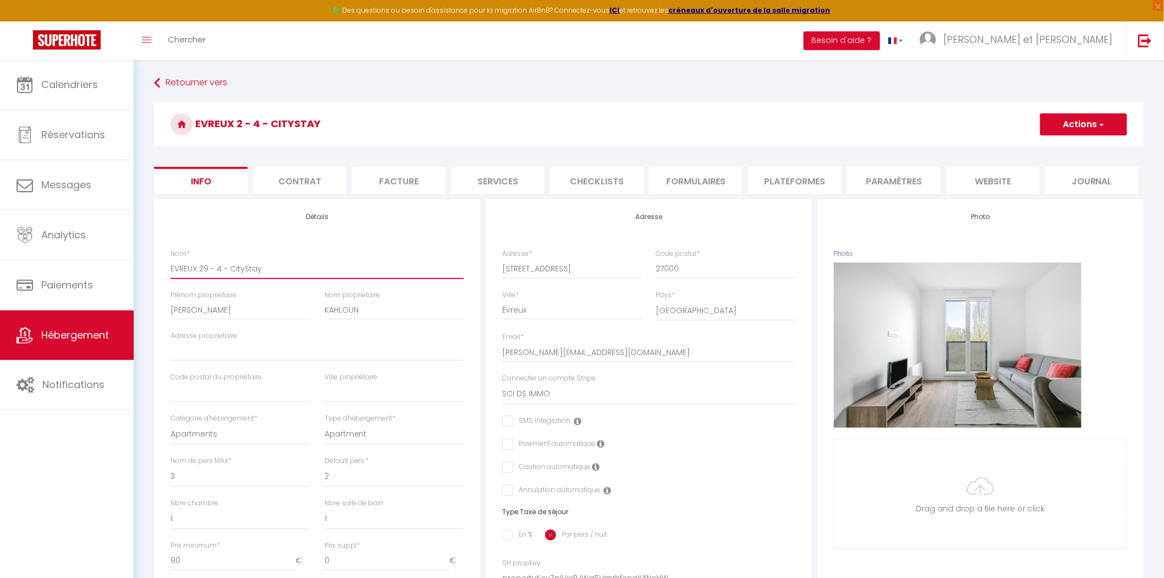
checkbox input "false"
type input "EVREUX 29 - 4 - CityStay"
checkbox input "false"
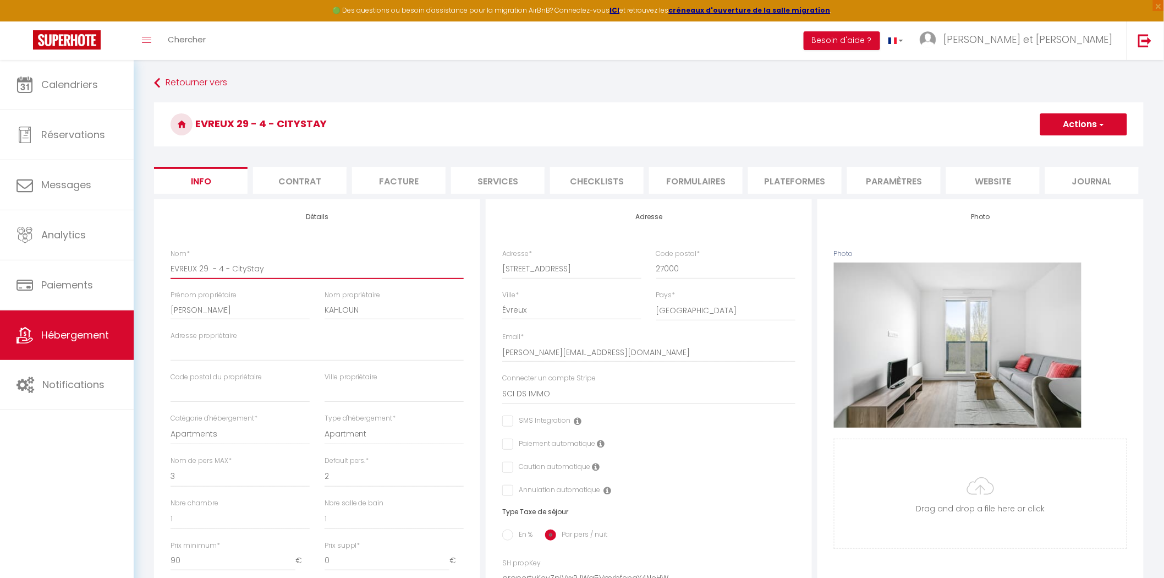
checkbox input "false"
type input "EVREUX 29 F - 4 - CityStay"
checkbox input "false"
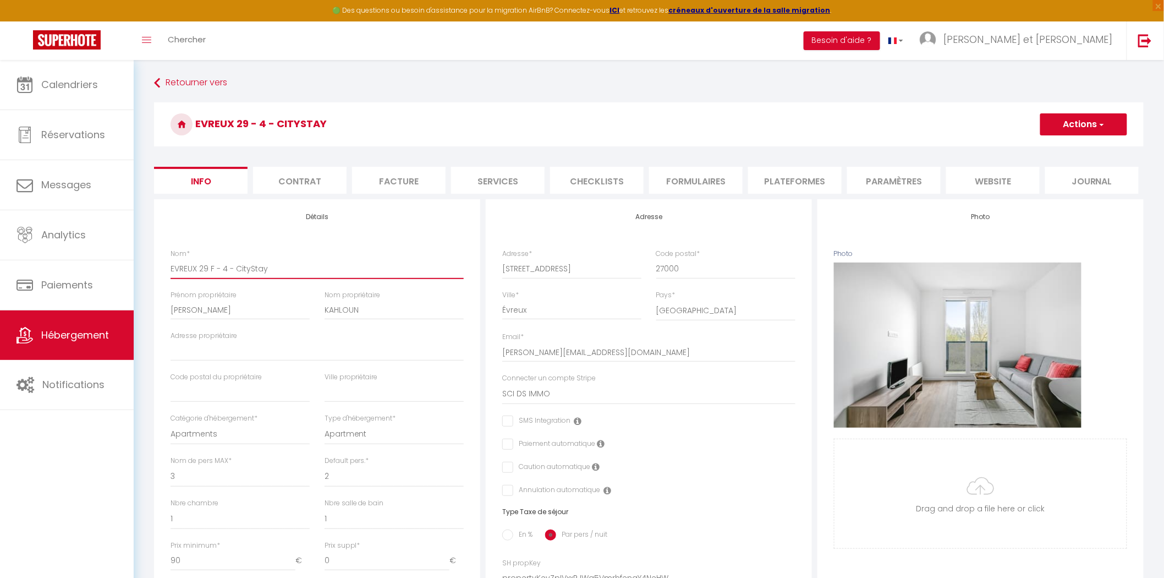
checkbox input "false"
type input "EVREUX 29 FO - 4 - CityStay"
checkbox input "false"
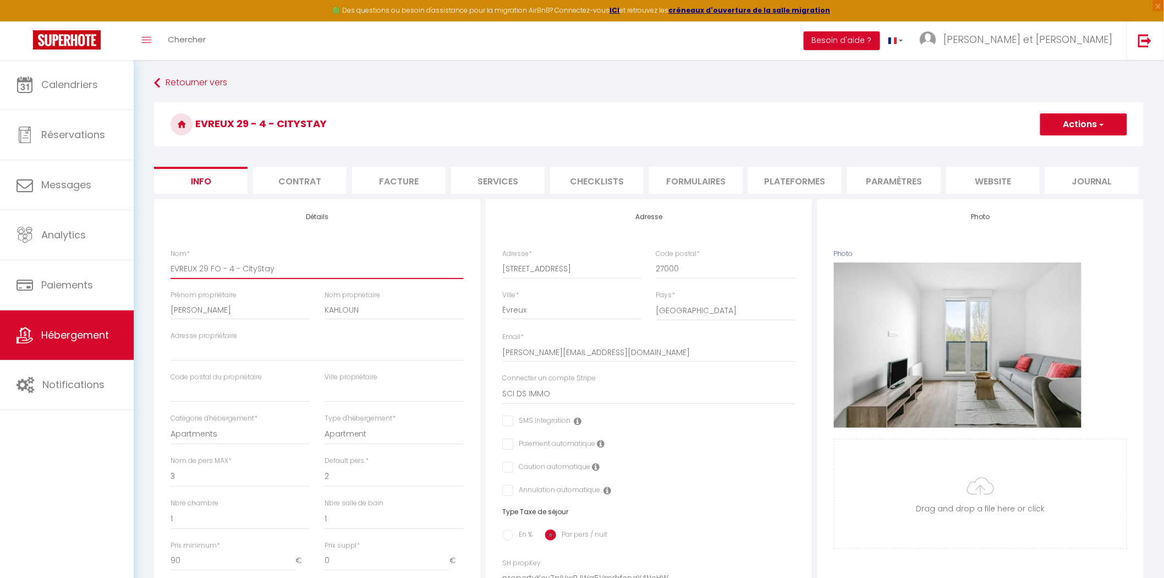
checkbox input "false"
click at [1062, 123] on button "Actions" at bounding box center [1083, 124] width 87 height 22
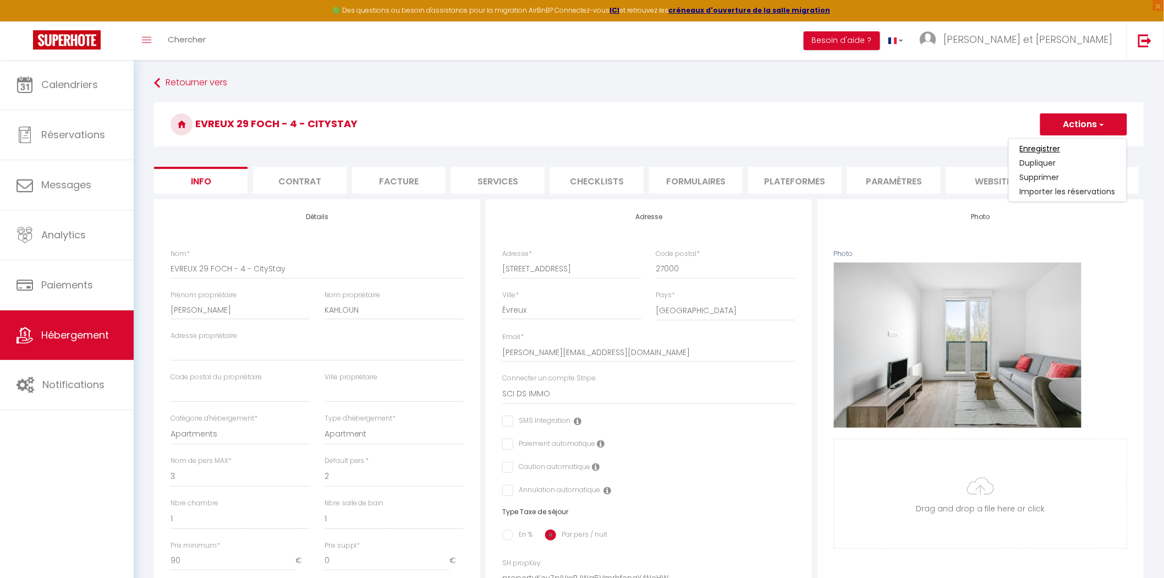
click at [1060, 149] on input "Enregistrer" at bounding box center [1040, 148] width 41 height 11
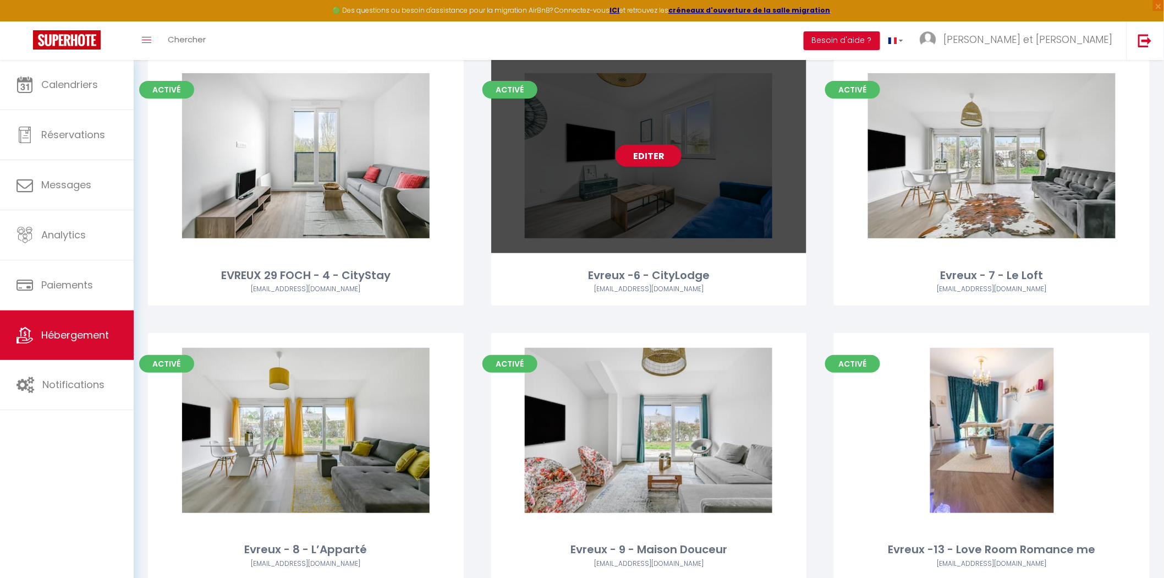
scroll to position [61, 0]
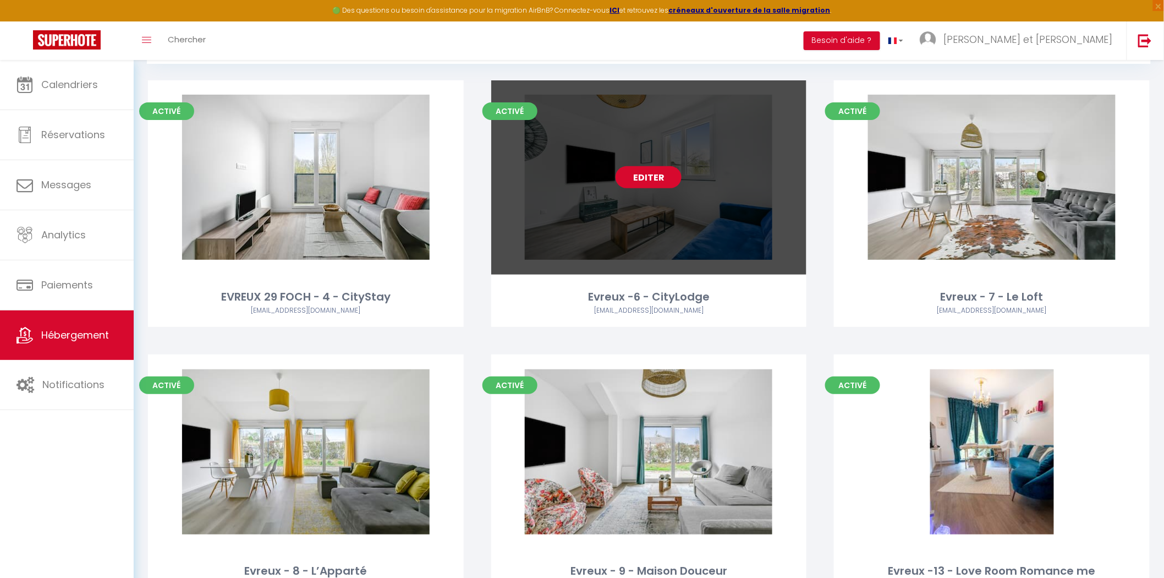
click at [650, 178] on link "Editer" at bounding box center [649, 177] width 66 height 22
click at [645, 179] on link "Editer" at bounding box center [649, 177] width 66 height 22
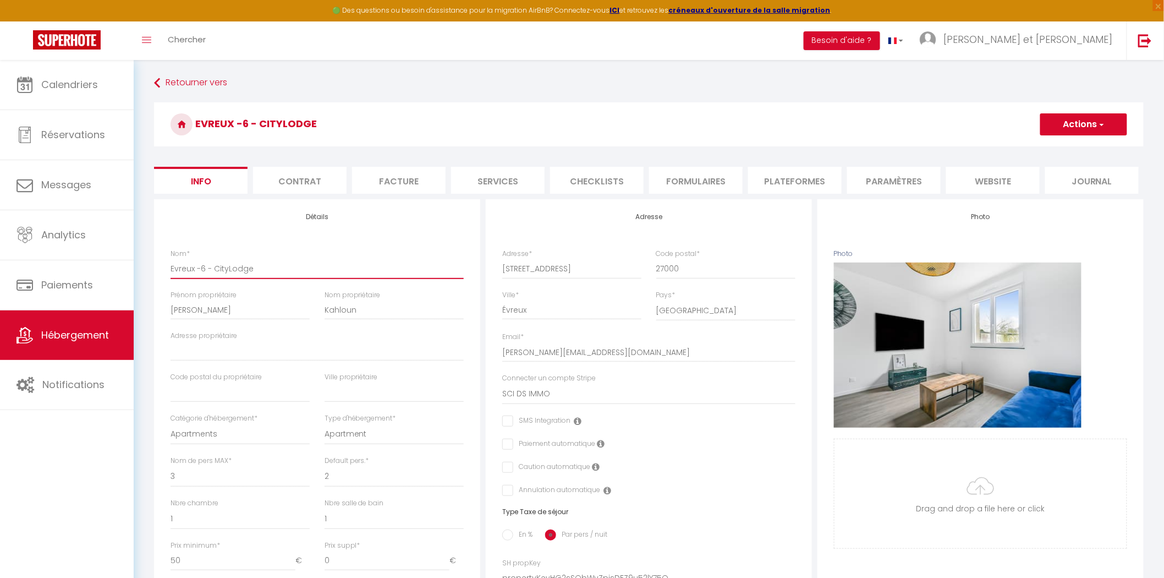
click at [195, 268] on input "Evreux -6 - CityLodge" at bounding box center [317, 269] width 293 height 20
click at [1073, 127] on button "Actions" at bounding box center [1083, 124] width 87 height 22
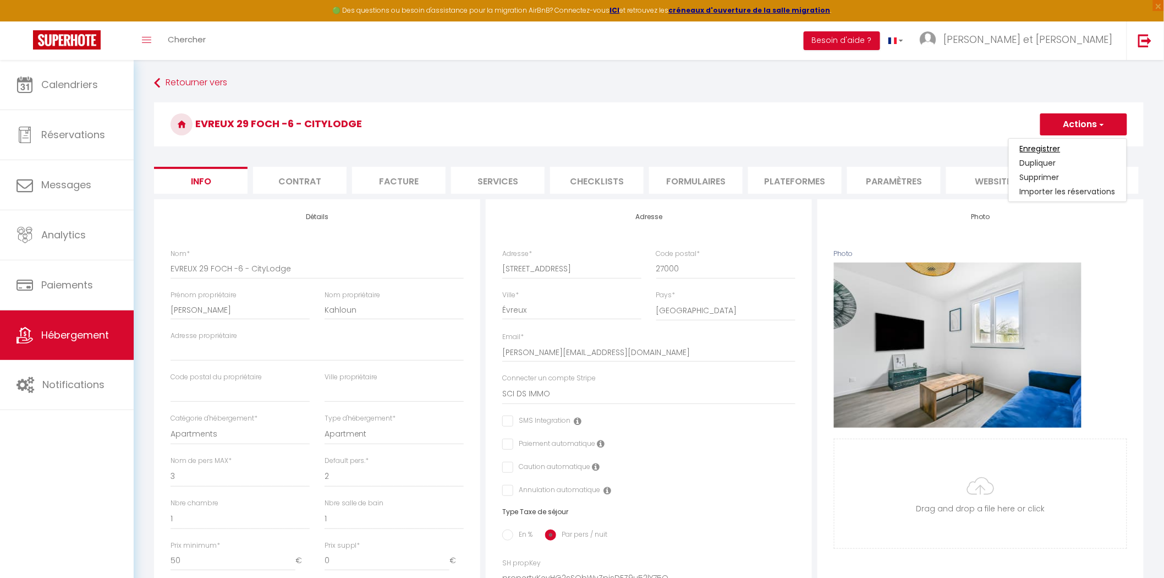
click at [1047, 147] on input "Enregistrer" at bounding box center [1040, 148] width 41 height 11
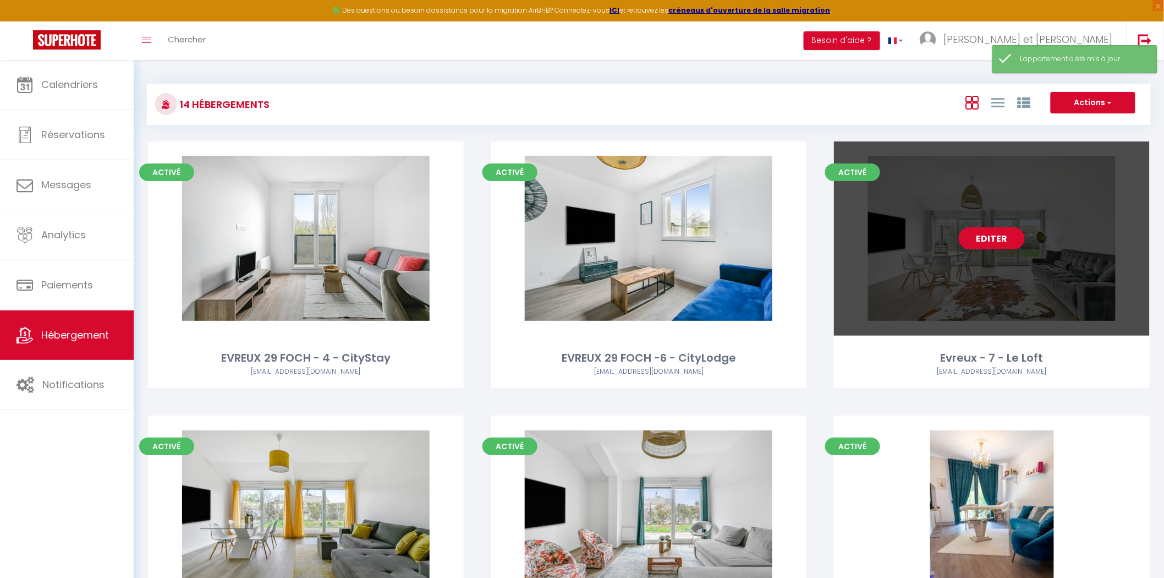
click at [994, 238] on link "Editer" at bounding box center [992, 238] width 66 height 22
click at [999, 232] on link "Editer" at bounding box center [992, 238] width 66 height 22
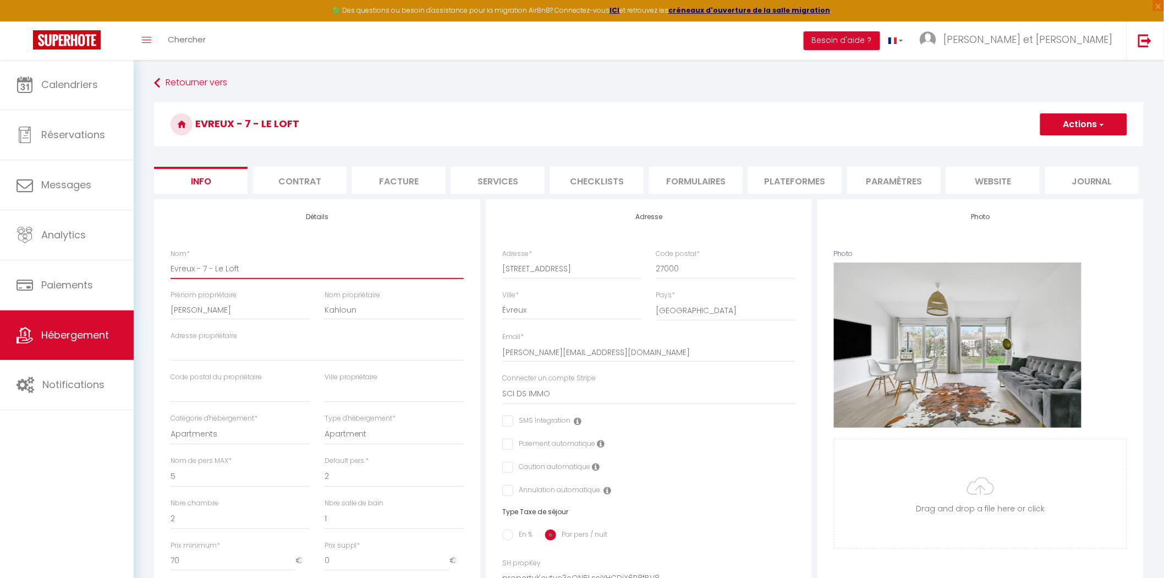
click at [190, 267] on input "Evreux - 7 - Le Loft" at bounding box center [317, 269] width 293 height 20
click at [1062, 121] on button "Actions" at bounding box center [1083, 124] width 87 height 22
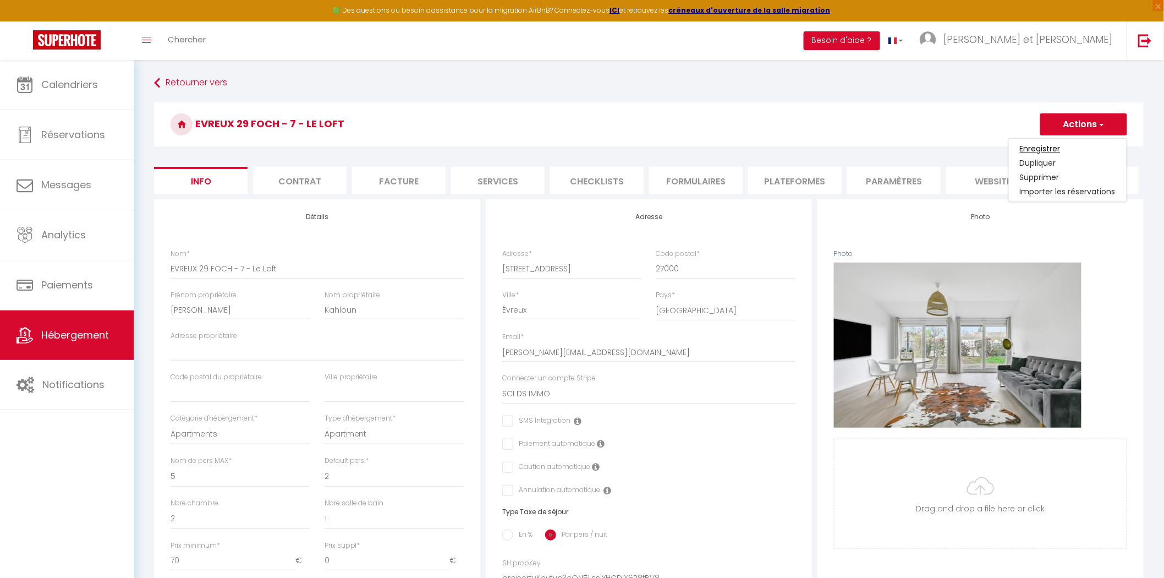
click at [1046, 146] on input "Enregistrer" at bounding box center [1040, 148] width 41 height 11
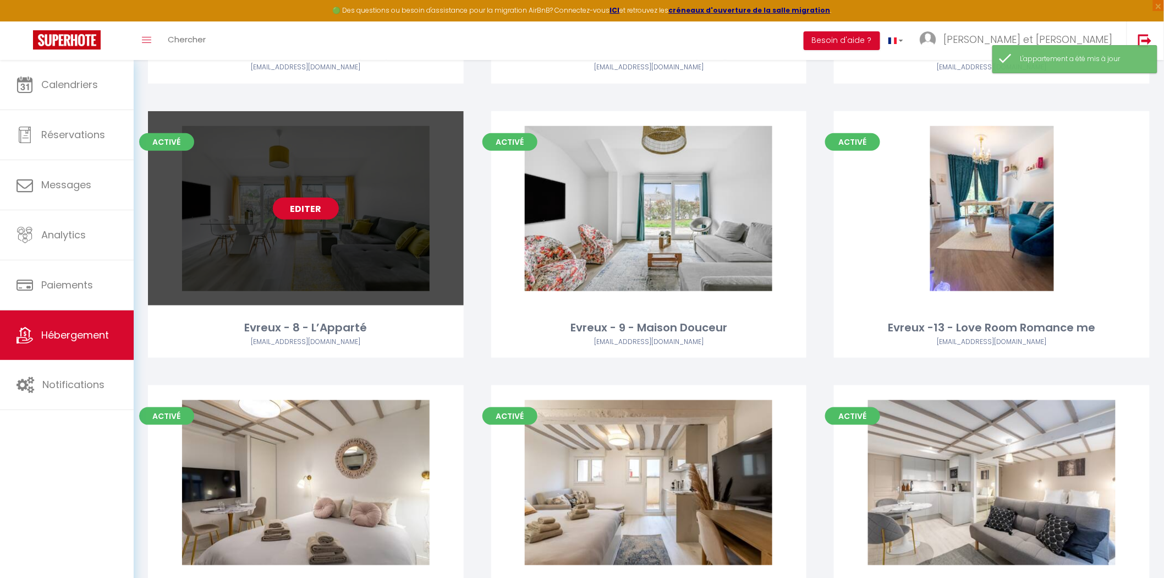
scroll to position [305, 0]
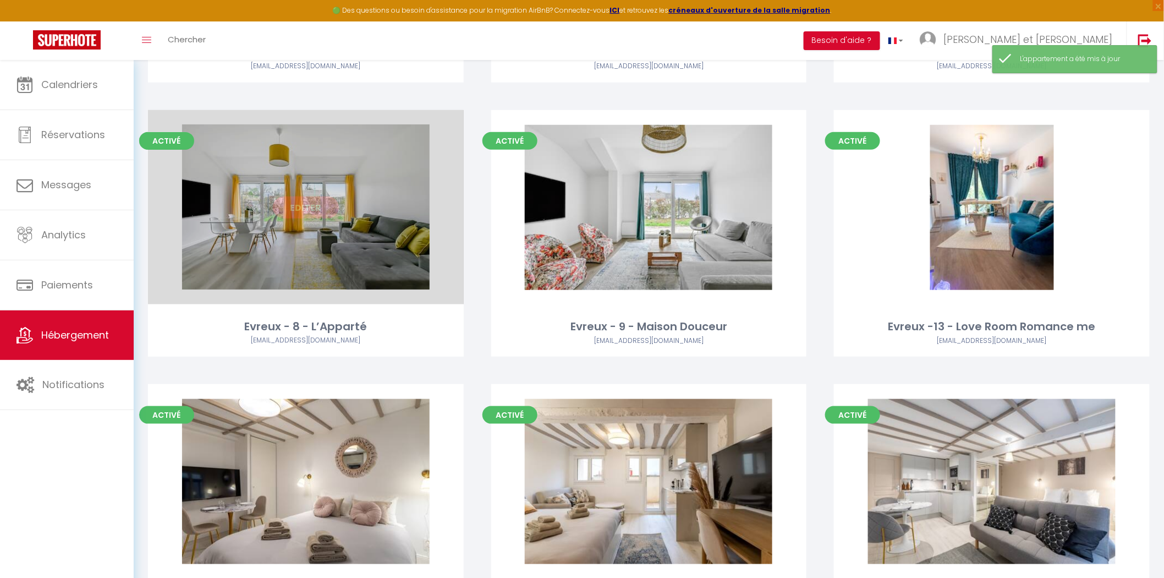
click at [294, 206] on link "Editer" at bounding box center [306, 207] width 66 height 22
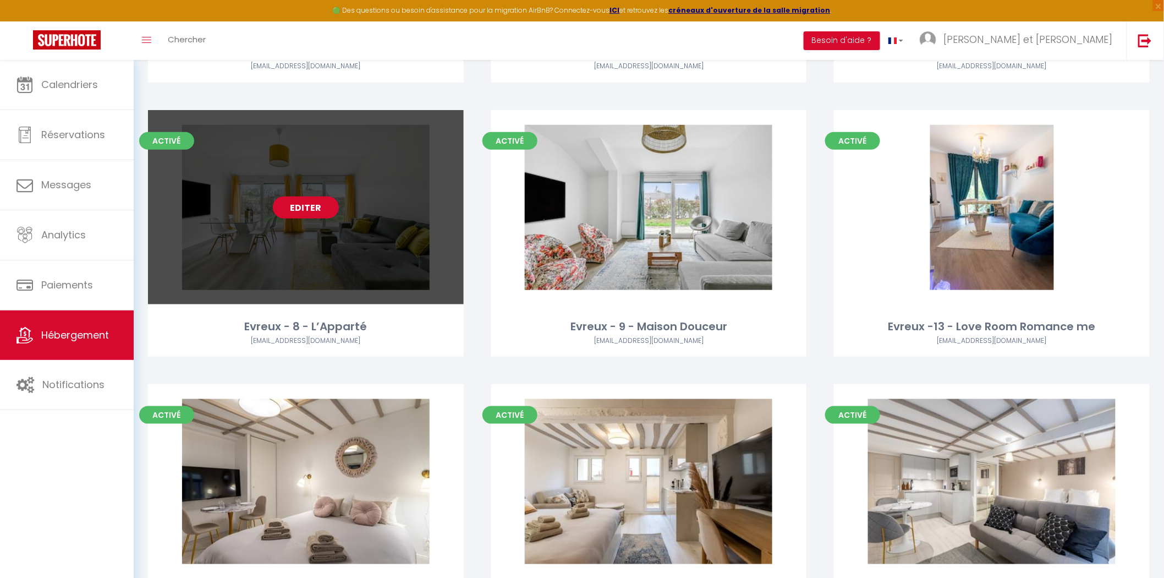
click at [307, 204] on link "Editer" at bounding box center [306, 207] width 66 height 22
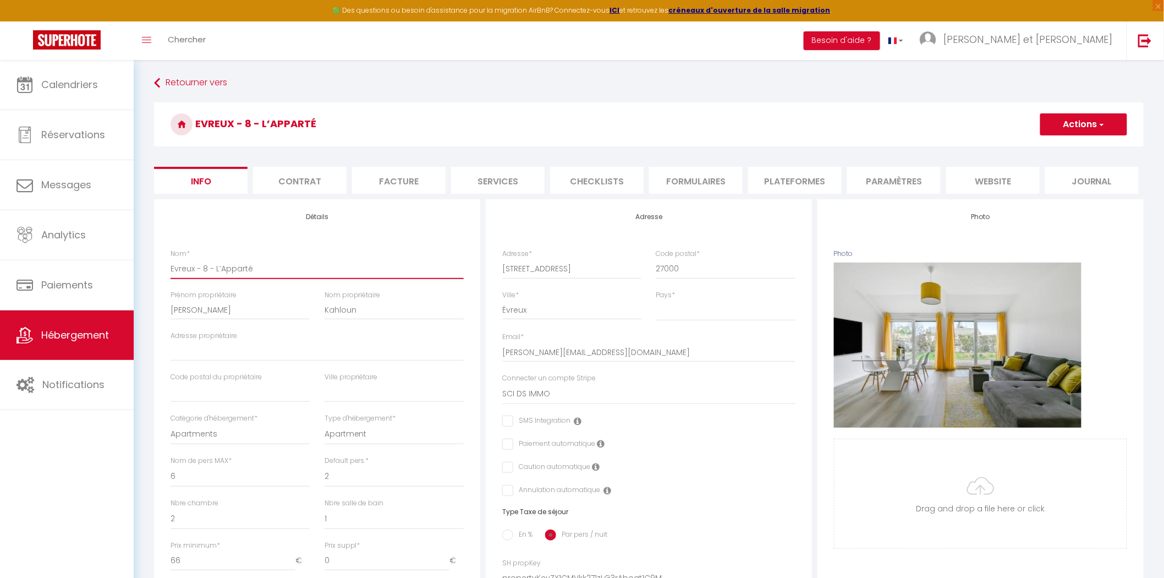
click at [196, 268] on input "Evreux - 8 - L’Apparté" at bounding box center [317, 269] width 293 height 20
click at [1065, 124] on button "Actions" at bounding box center [1083, 124] width 87 height 22
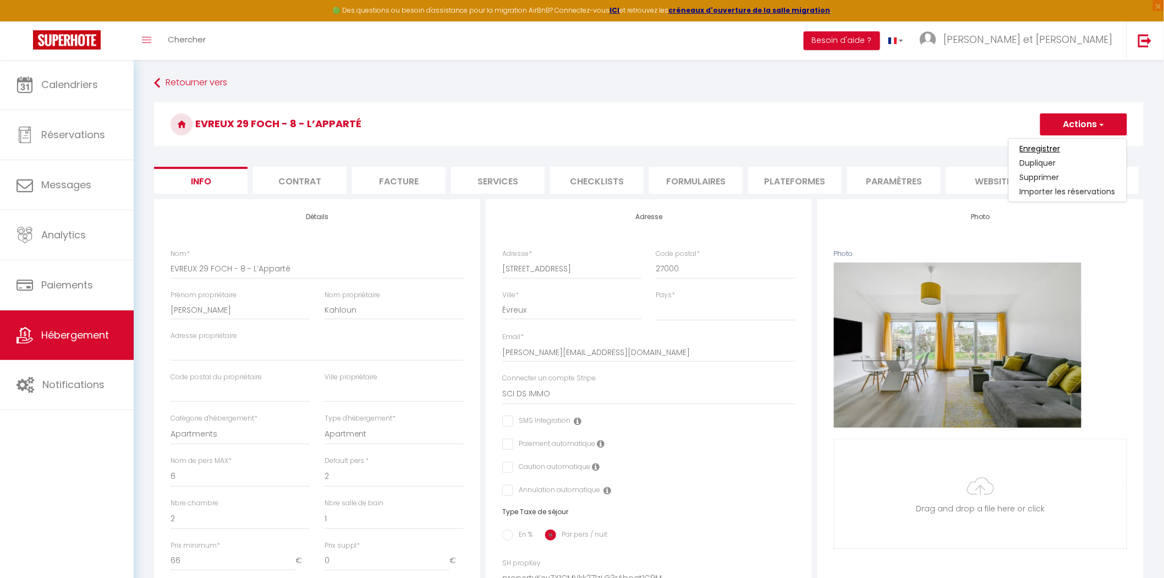
click at [1060, 147] on input "Enregistrer" at bounding box center [1040, 148] width 41 height 11
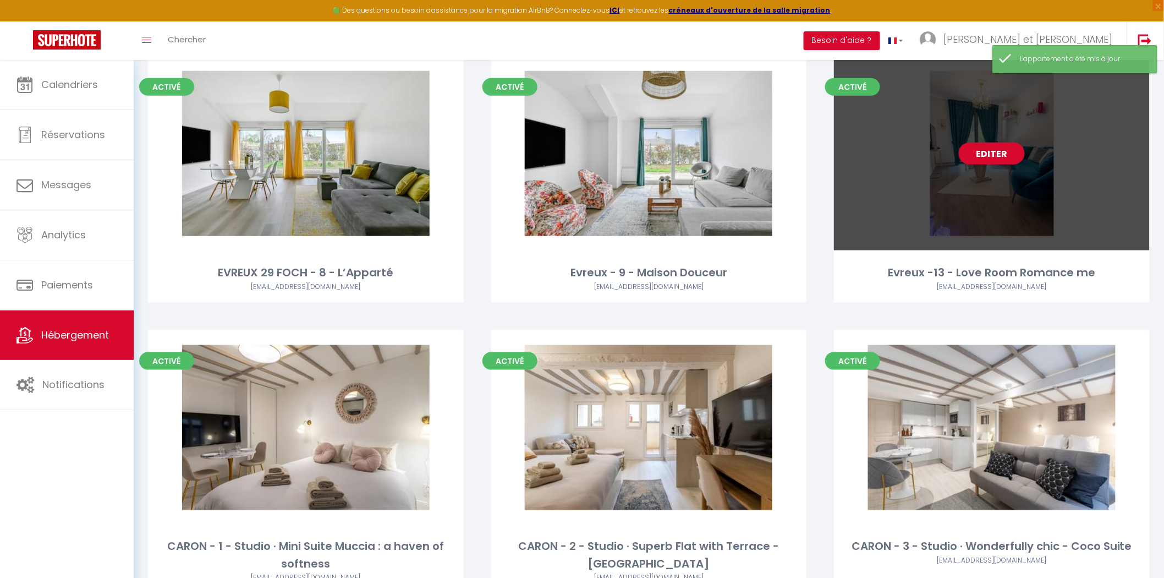
scroll to position [366, 0]
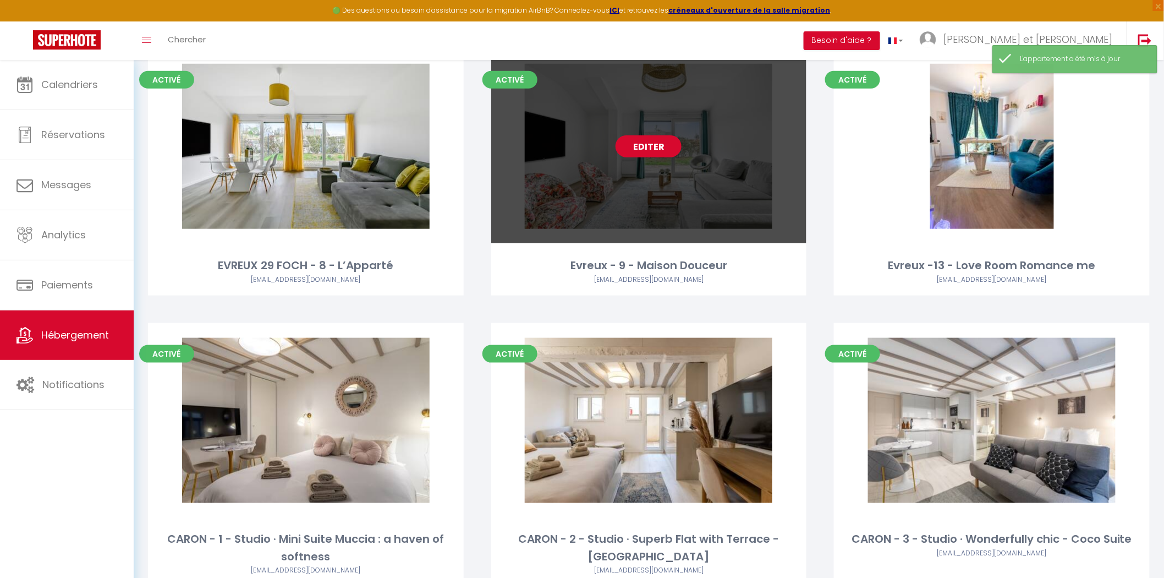
click at [638, 146] on link "Editer" at bounding box center [649, 146] width 66 height 22
click at [651, 138] on link "Editer" at bounding box center [649, 146] width 66 height 22
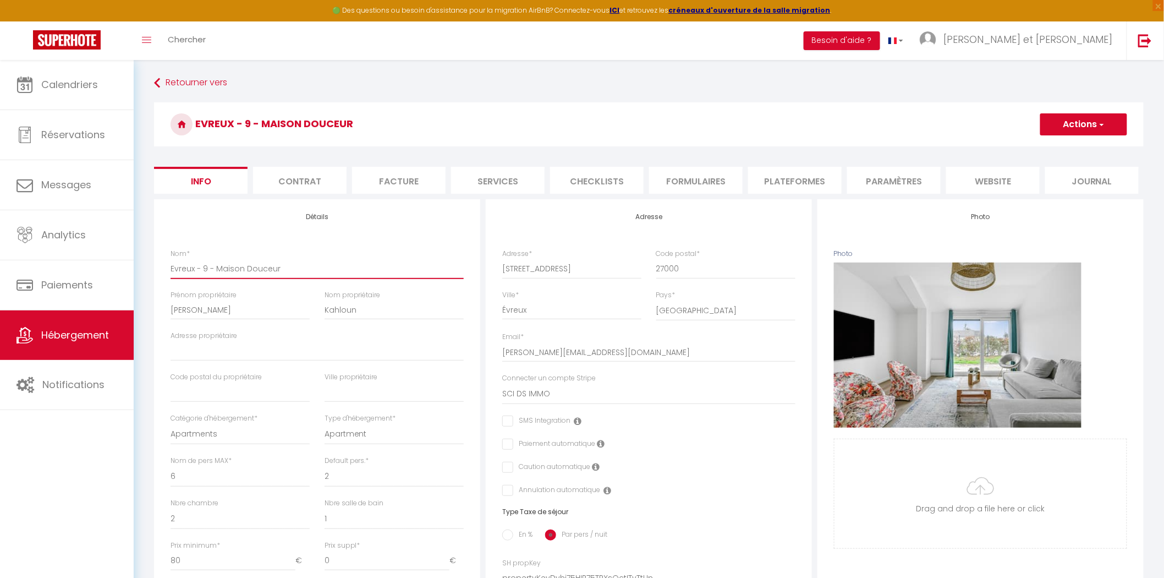
click at [195, 270] on input "Evreux - 9 - Maison Douceur" at bounding box center [317, 269] width 293 height 20
click at [1059, 120] on button "Actions" at bounding box center [1083, 124] width 87 height 22
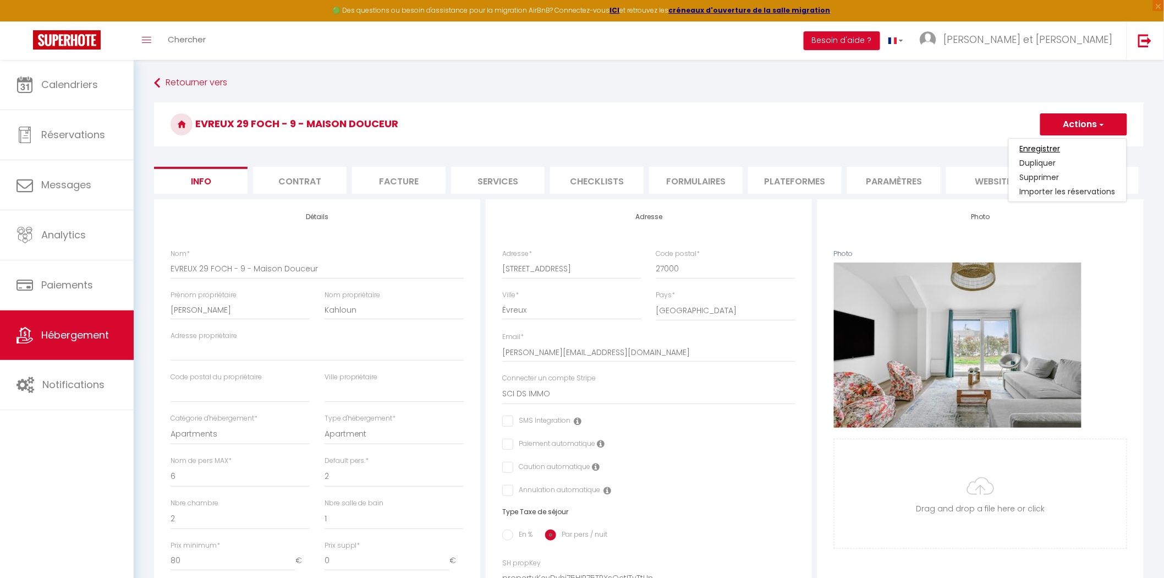
click at [1053, 144] on input "Enregistrer" at bounding box center [1040, 148] width 41 height 11
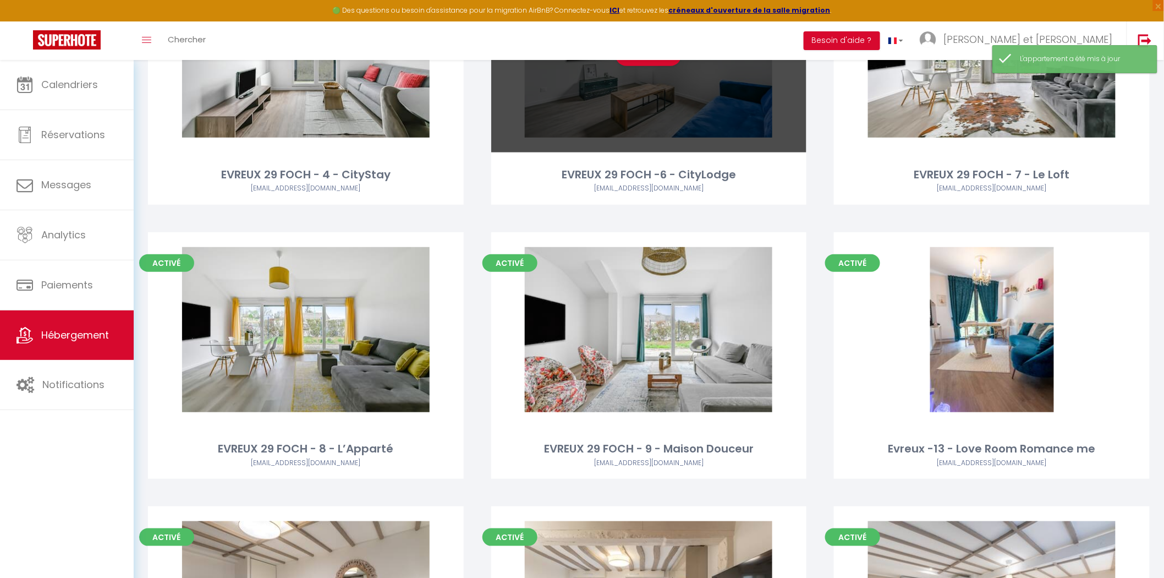
scroll to position [305, 0]
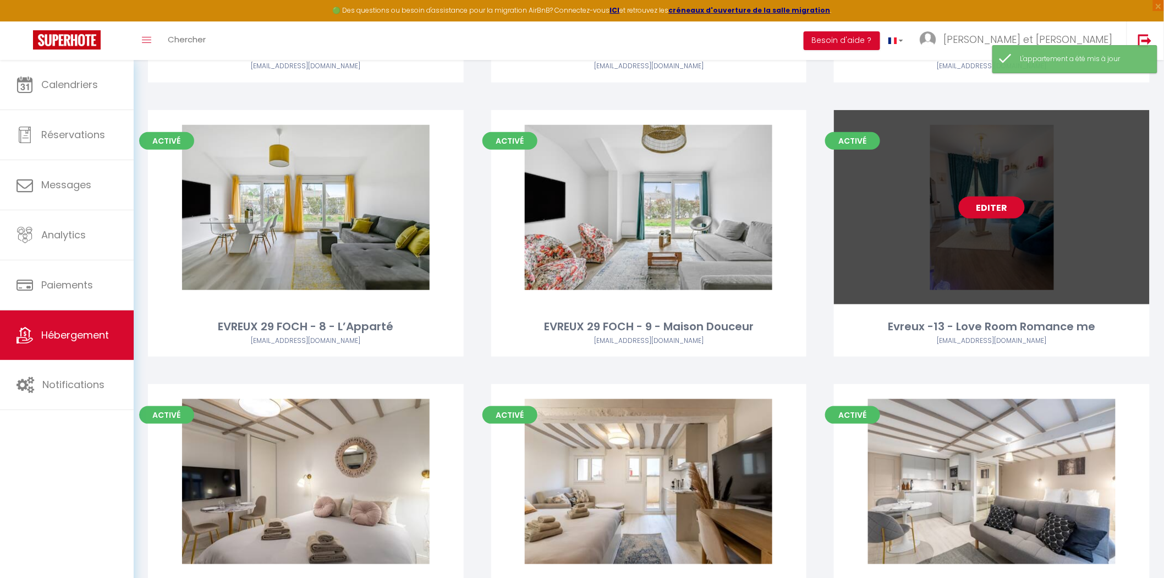
click at [993, 205] on link "Editer" at bounding box center [992, 207] width 66 height 22
click at [995, 206] on link "Editer" at bounding box center [992, 207] width 66 height 22
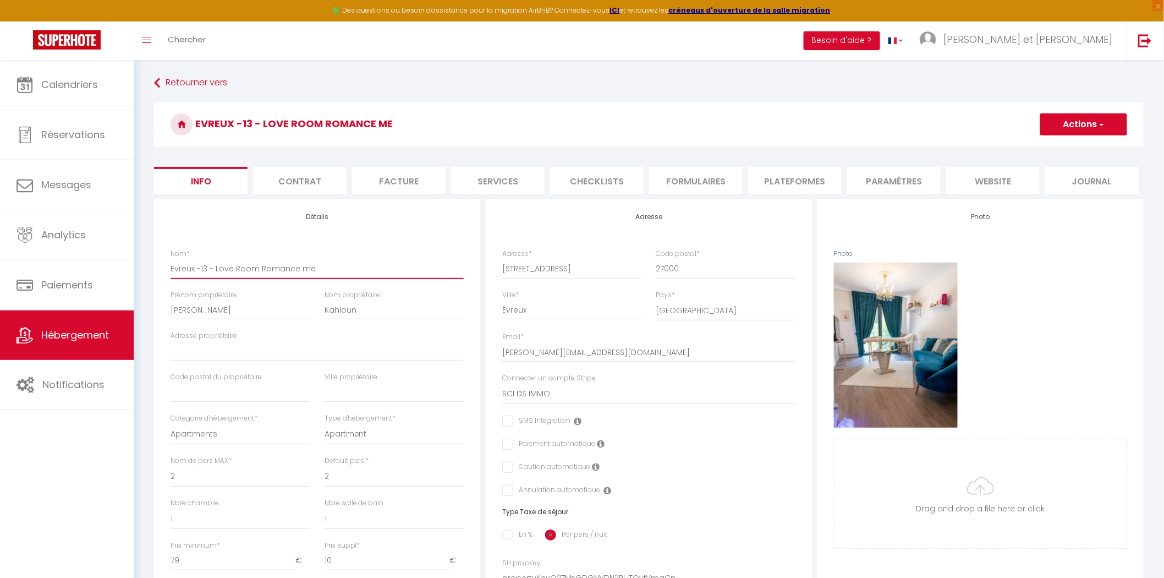
drag, startPoint x: 194, startPoint y: 267, endPoint x: 139, endPoint y: 271, distance: 55.7
click at [144, 270] on div "Retourner vers Evreux -13 - Love Room Romance me Actions Enregistrer Dupliquer …" at bounding box center [649, 514] width 1031 height 909
click at [1074, 124] on button "Actions" at bounding box center [1083, 124] width 87 height 22
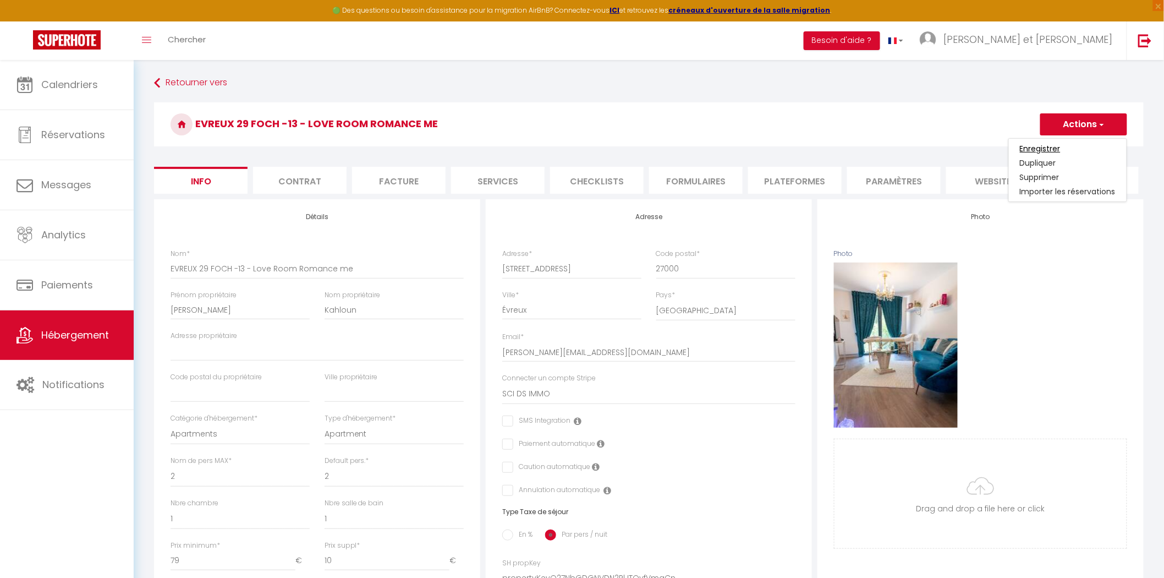
click at [1057, 146] on input "Enregistrer" at bounding box center [1040, 148] width 41 height 11
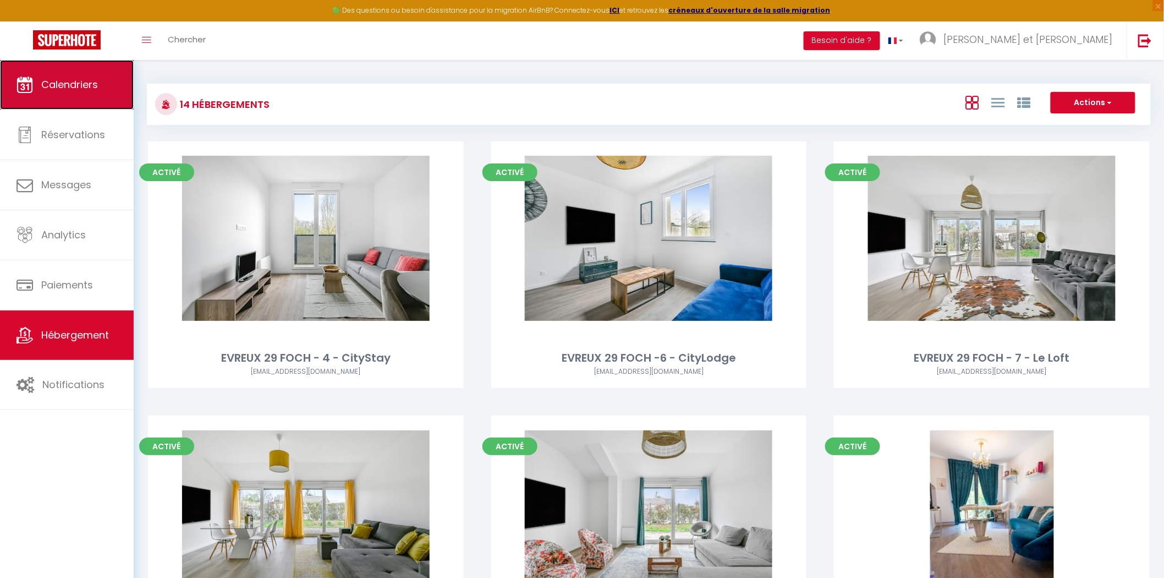
click at [99, 89] on link "Calendriers" at bounding box center [67, 85] width 134 height 50
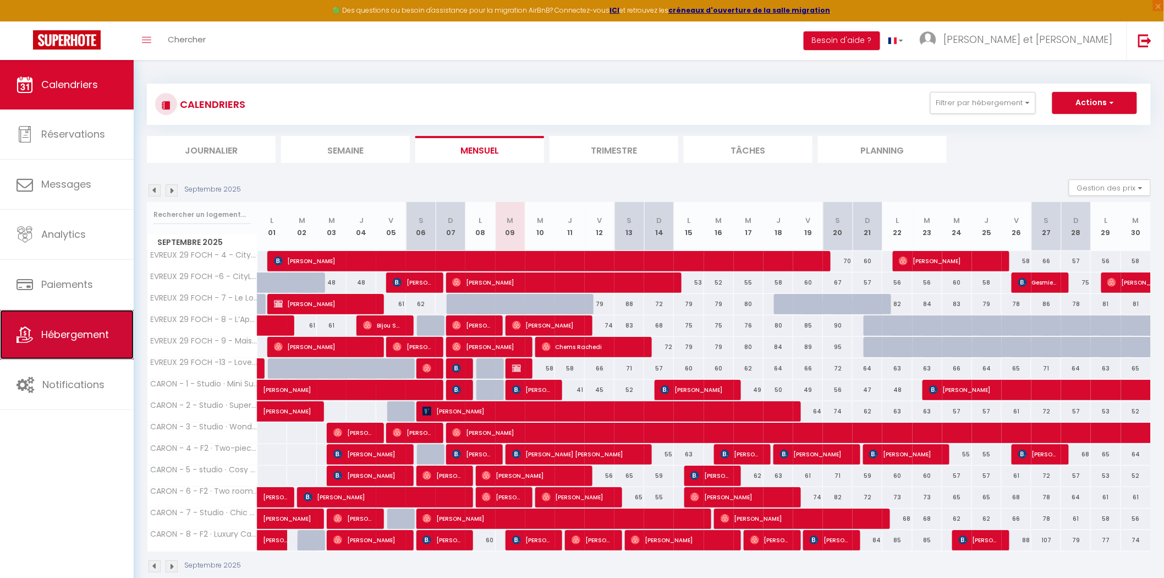
click at [59, 331] on span "Hébergement" at bounding box center [75, 334] width 68 height 14
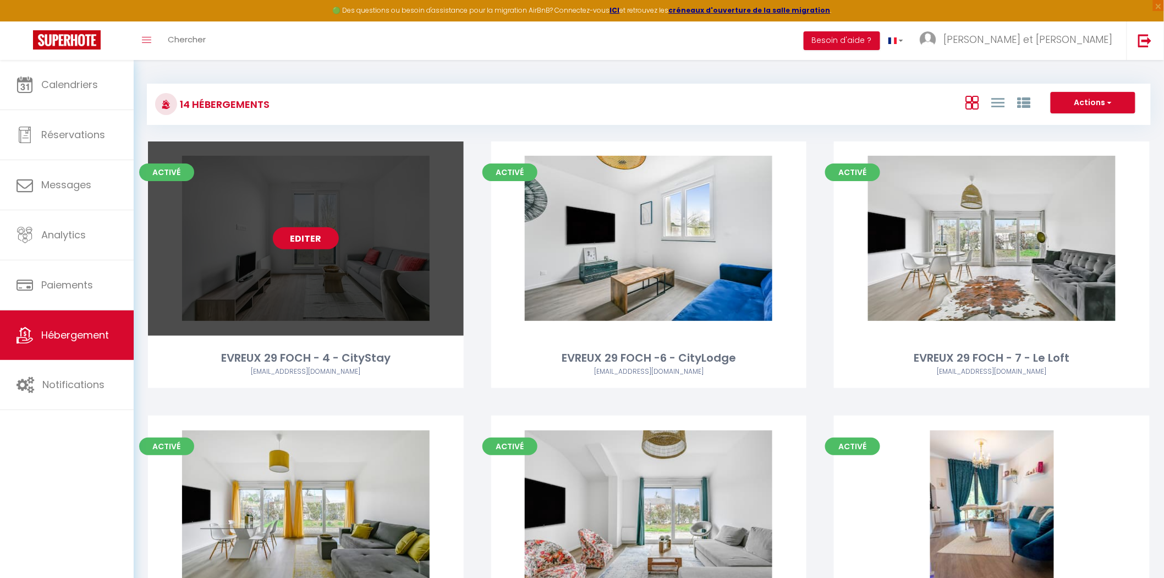
click at [314, 240] on link "Editer" at bounding box center [306, 238] width 66 height 22
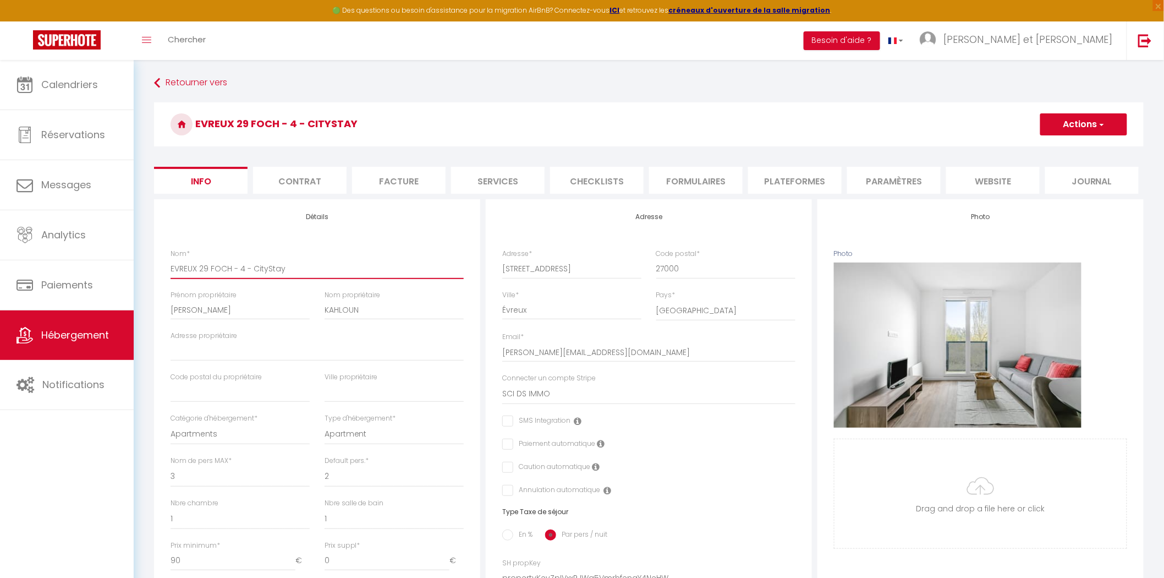
click at [198, 265] on input "EVREUX 29 FOCH - 4 - CityStay" at bounding box center [317, 269] width 293 height 20
click at [1065, 125] on button "Actions" at bounding box center [1083, 124] width 87 height 22
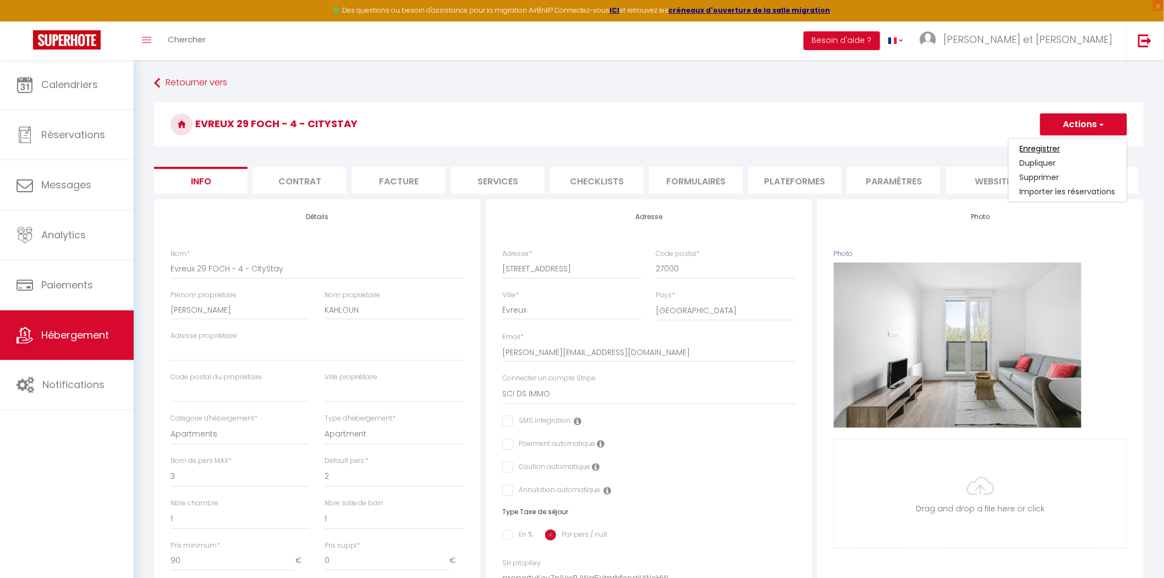
click at [1046, 147] on input "Enregistrer" at bounding box center [1040, 148] width 41 height 11
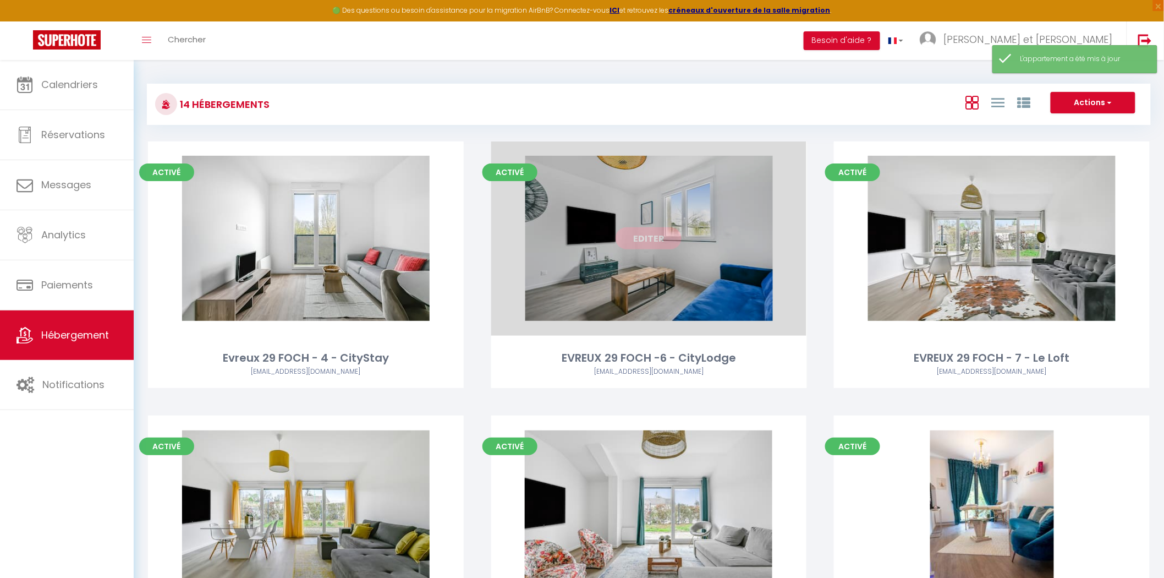
click at [649, 237] on link "Editer" at bounding box center [649, 238] width 66 height 22
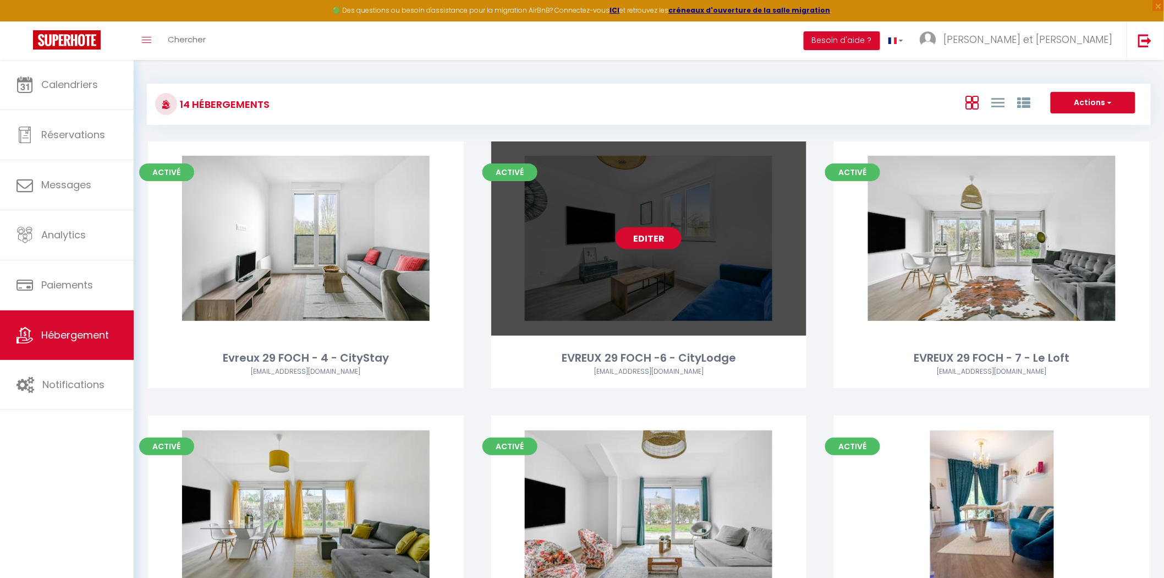
click at [651, 235] on link "Editer" at bounding box center [649, 238] width 66 height 22
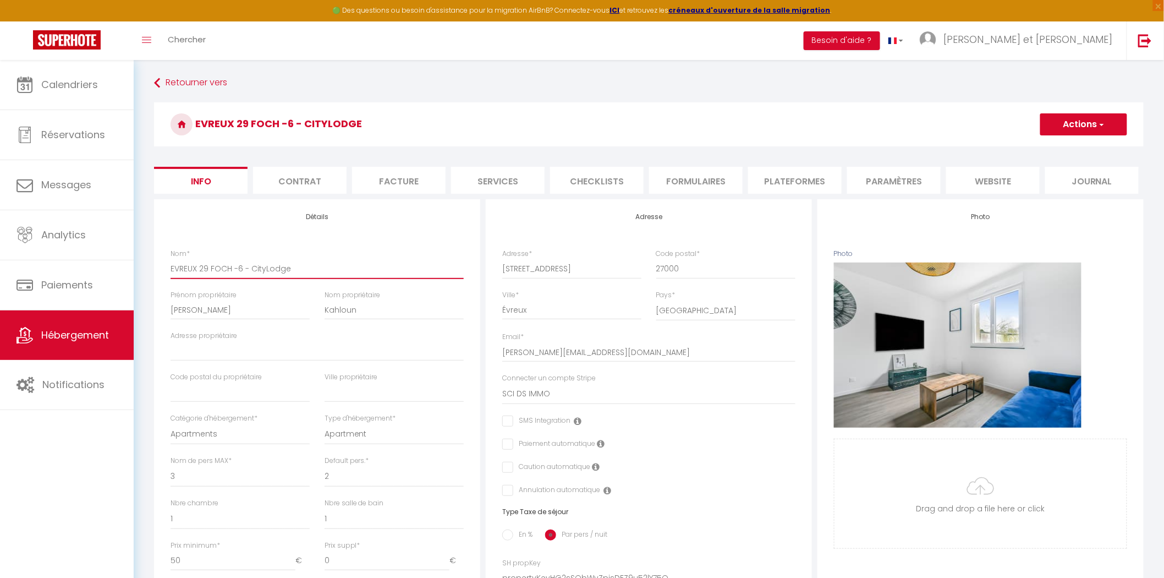
click at [197, 266] on input "EVREUX 29 FOCH -6 - CityLodge" at bounding box center [317, 269] width 293 height 20
click at [1049, 129] on button "Actions" at bounding box center [1083, 124] width 87 height 22
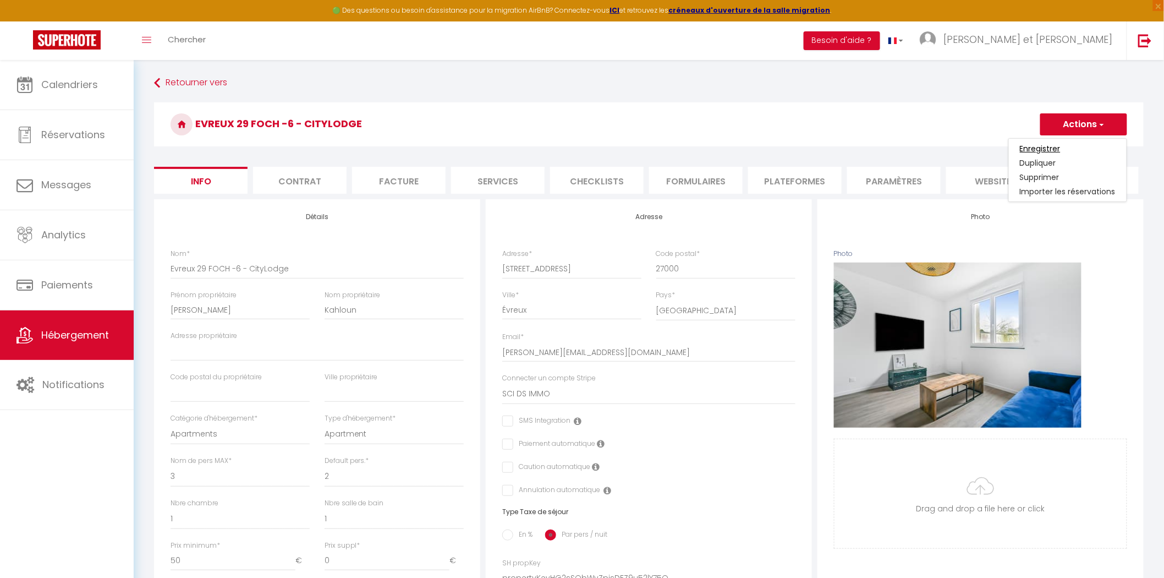
click at [1051, 146] on input "Enregistrer" at bounding box center [1040, 148] width 41 height 11
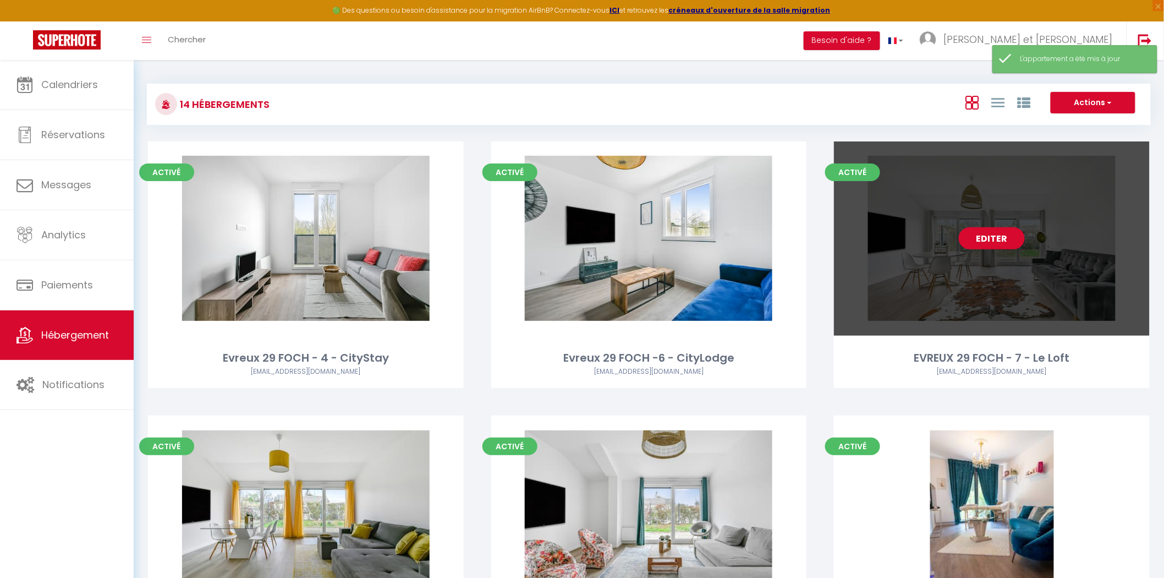
click at [986, 238] on link "Editer" at bounding box center [992, 238] width 66 height 22
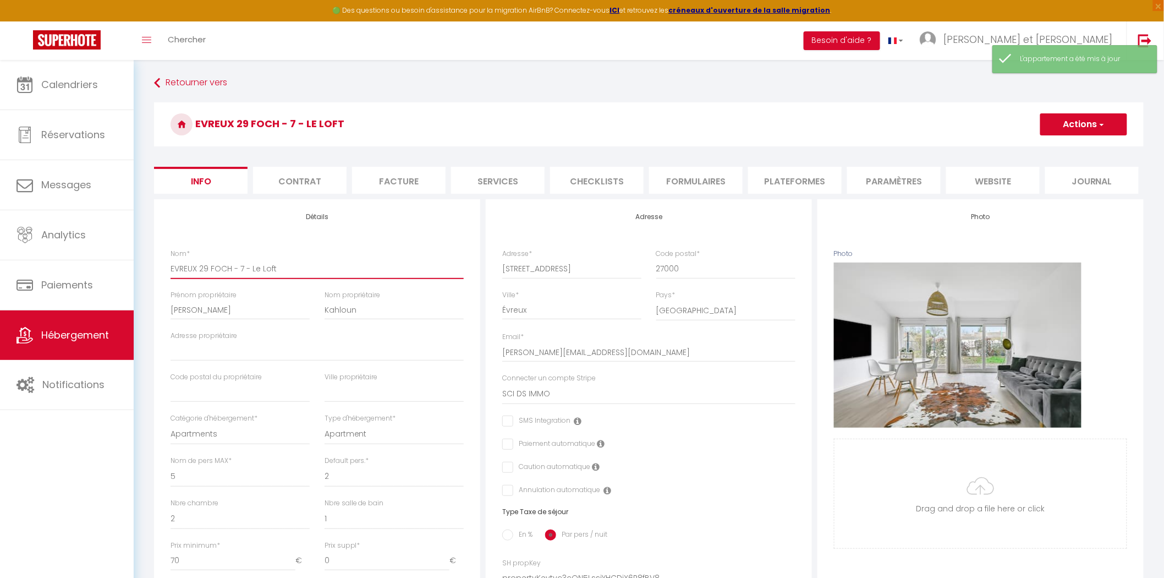
click at [195, 265] on input "EVREUX 29 FOCH - 7 - Le Loft" at bounding box center [317, 269] width 293 height 20
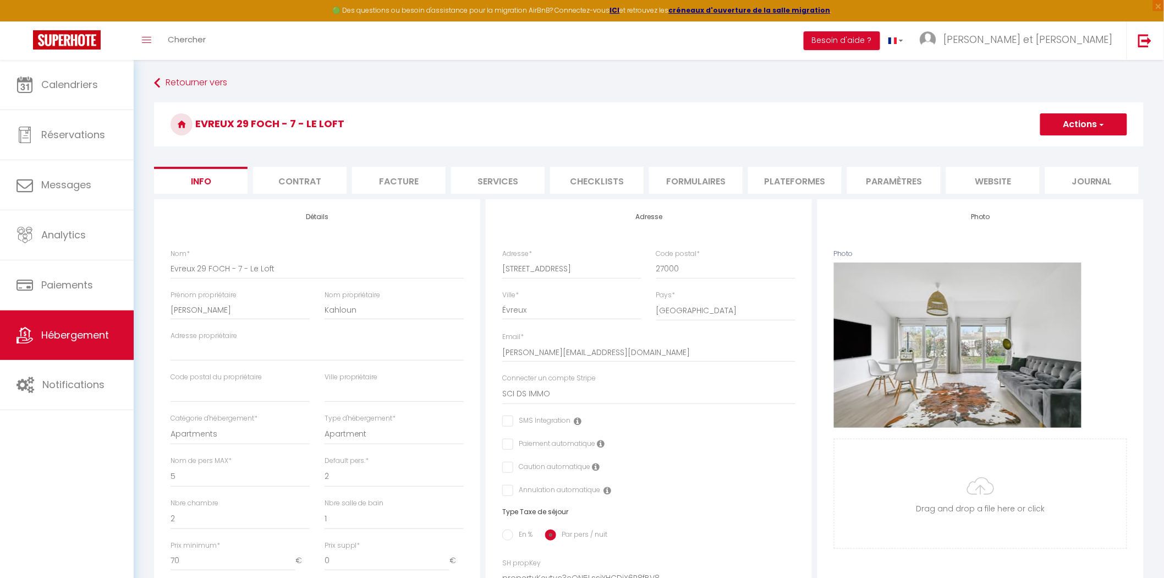
click at [1057, 123] on button "Actions" at bounding box center [1083, 124] width 87 height 22
click at [1057, 144] on input "Enregistrer" at bounding box center [1040, 148] width 41 height 11
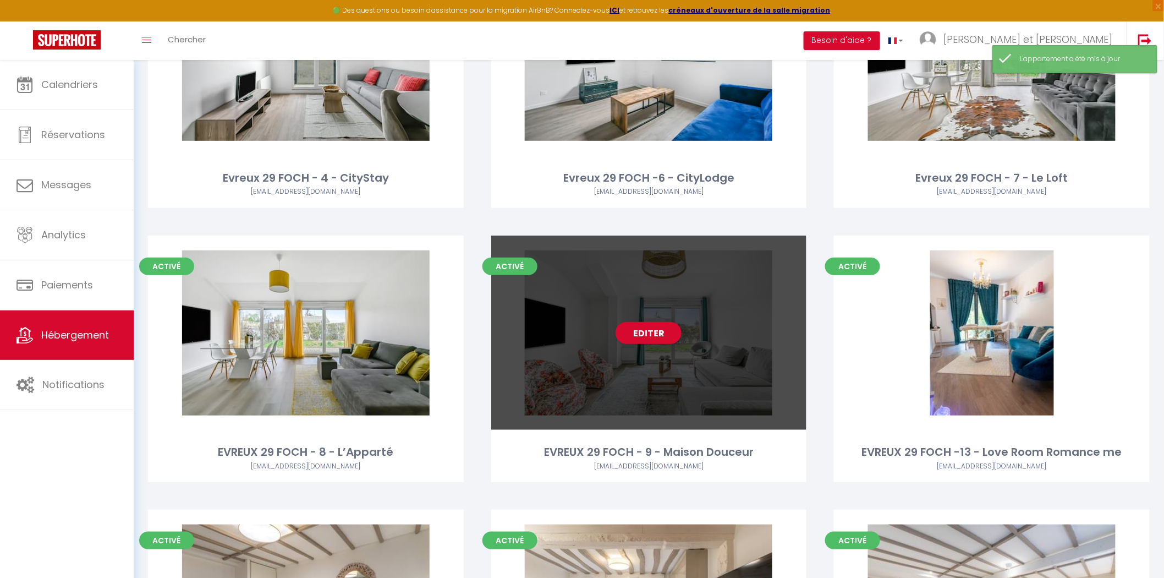
scroll to position [244, 0]
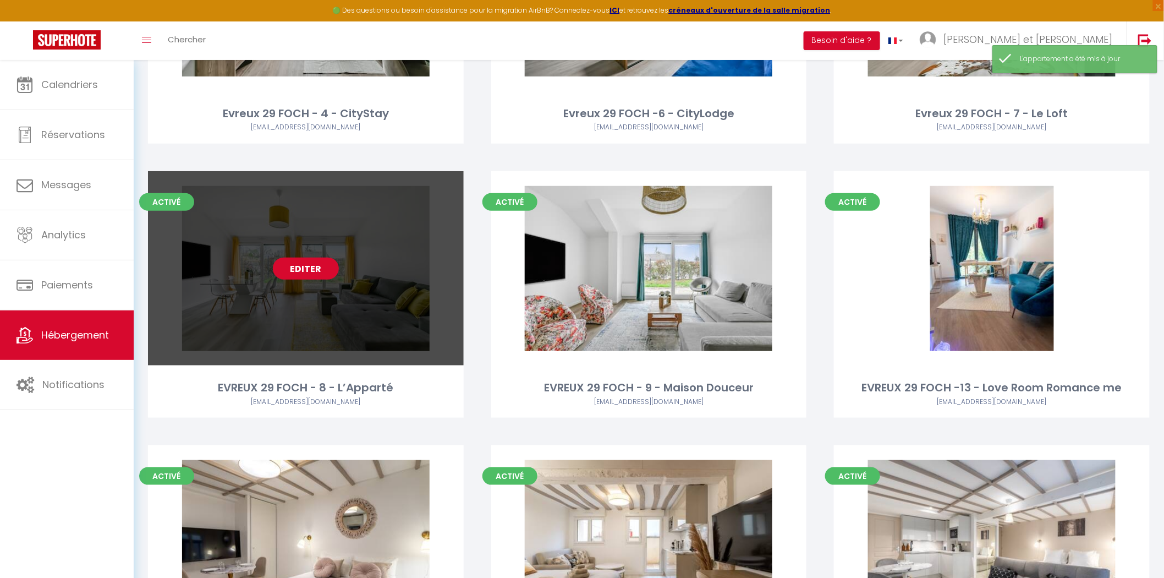
click at [302, 263] on link "Editer" at bounding box center [306, 268] width 66 height 22
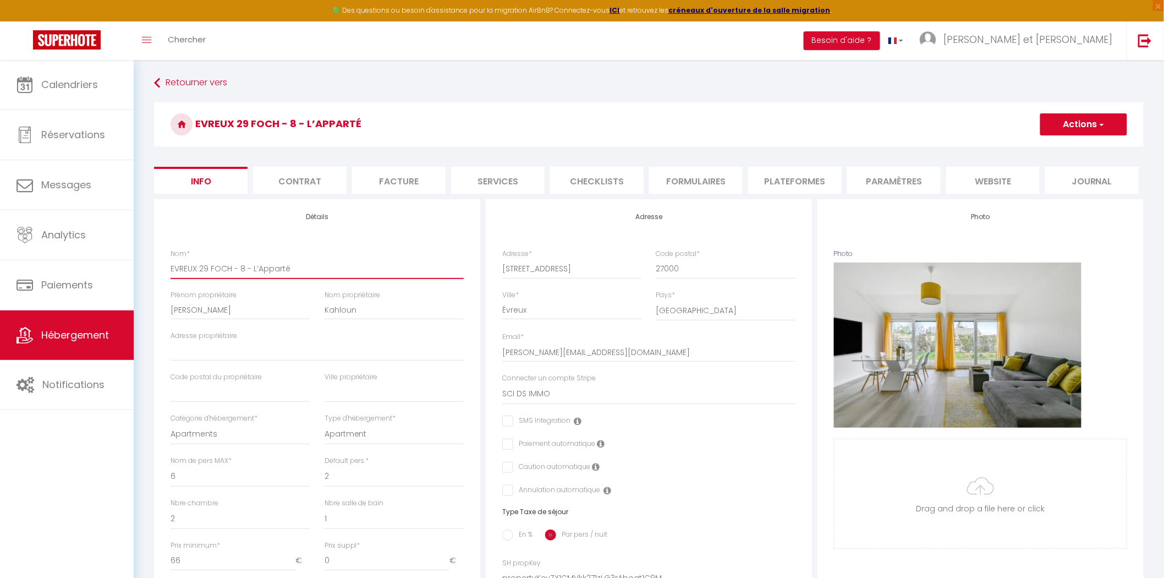
click at [194, 268] on input "EVREUX 29 FOCH - 8 - L’Apparté" at bounding box center [317, 269] width 293 height 20
click at [1064, 125] on button "Actions" at bounding box center [1083, 124] width 87 height 22
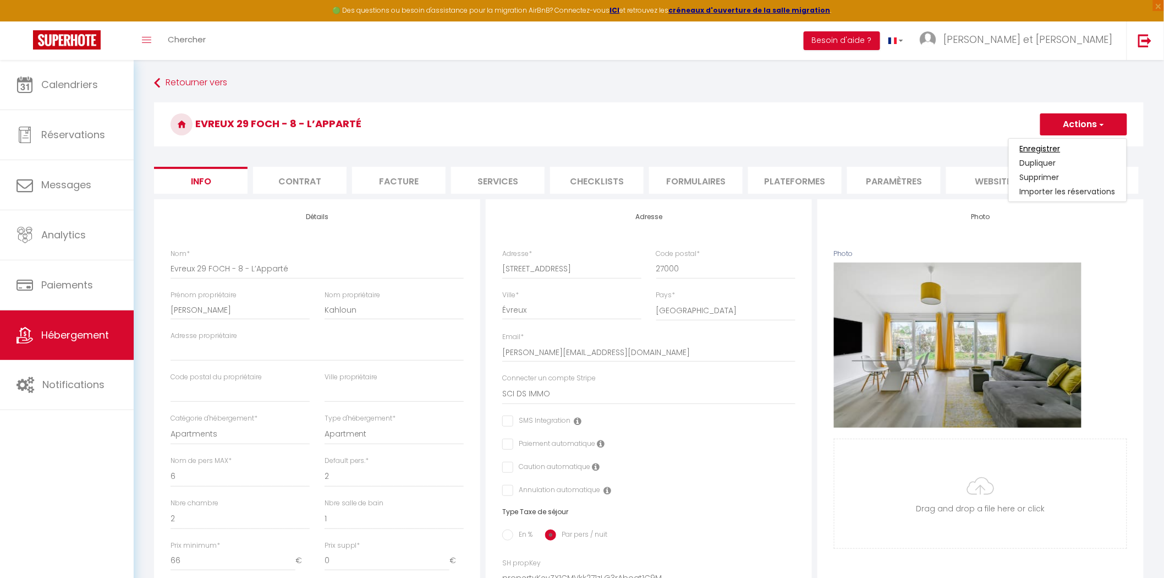
click at [1057, 146] on input "Enregistrer" at bounding box center [1040, 148] width 41 height 11
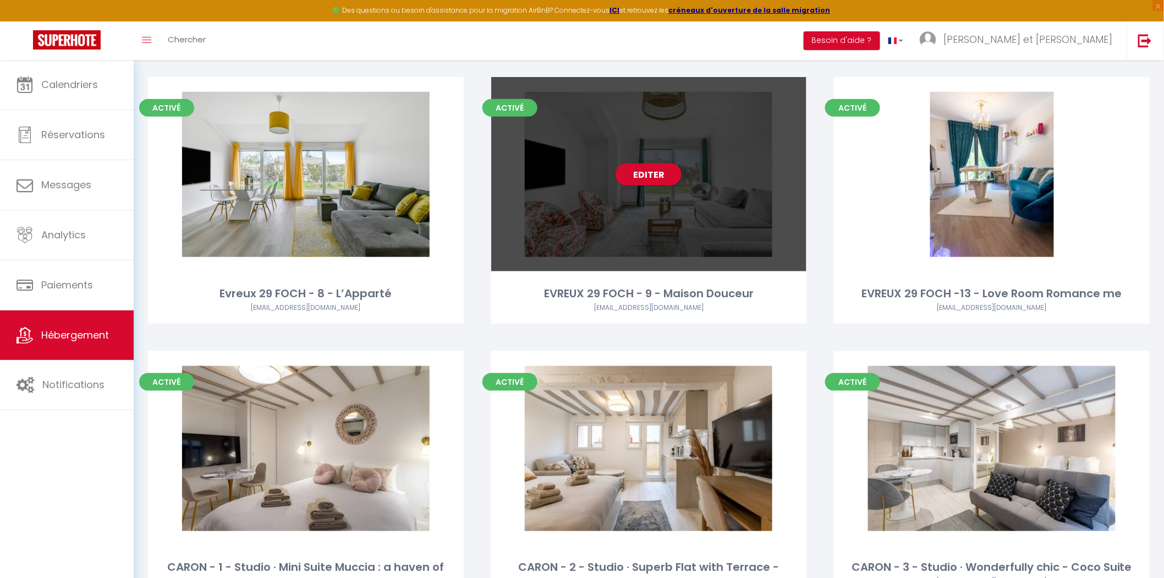
scroll to position [366, 0]
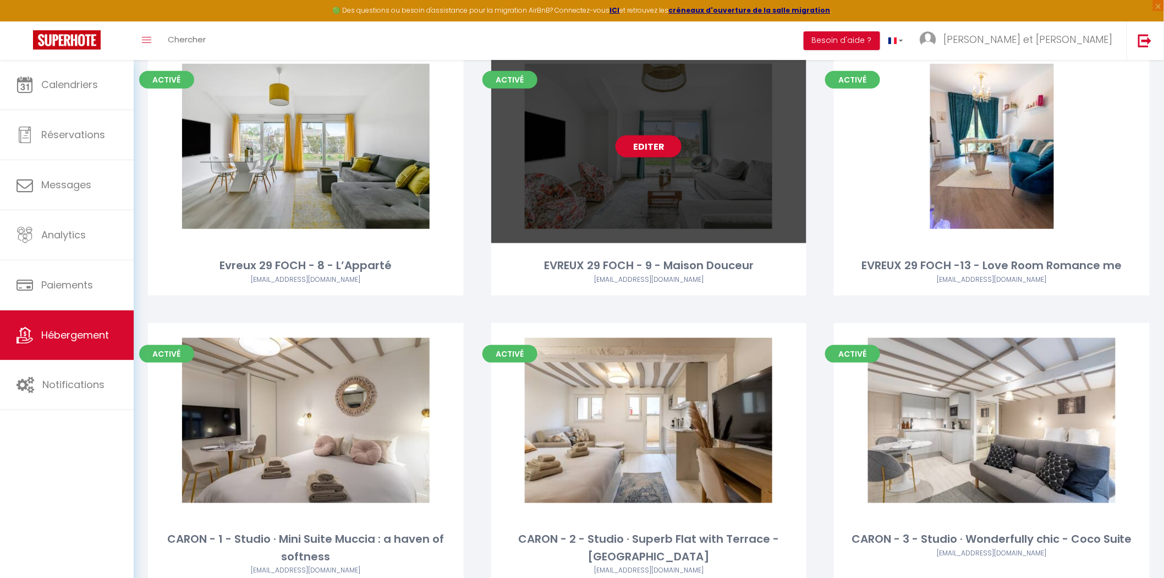
click at [651, 142] on link "Editer" at bounding box center [649, 146] width 66 height 22
click at [648, 149] on link "Editer" at bounding box center [649, 146] width 66 height 22
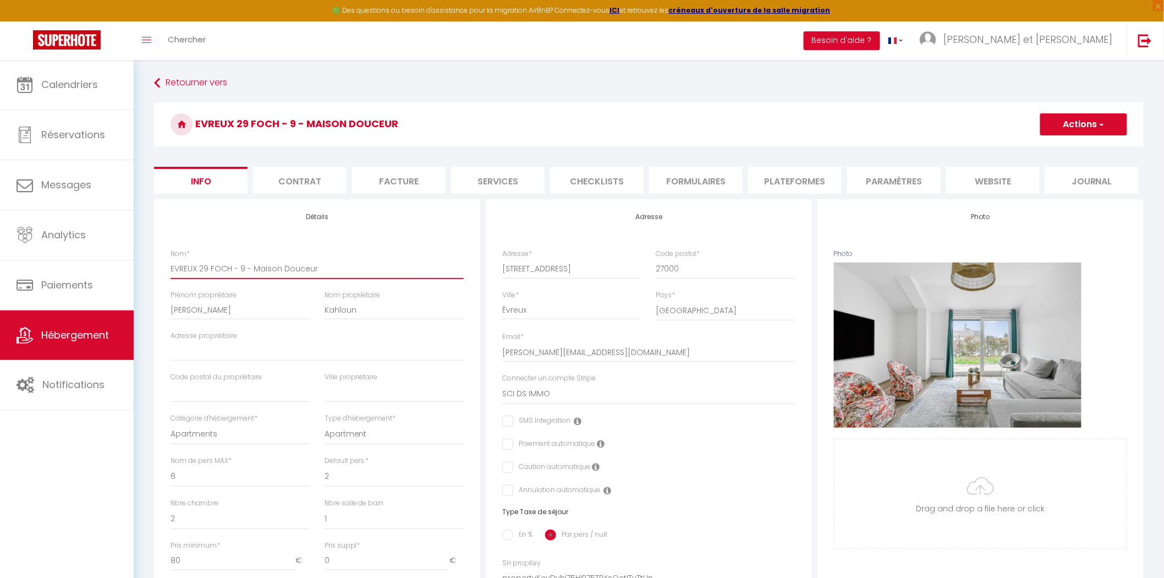
click at [196, 270] on input "EVREUX 29 FOCH - 9 - Maison Douceur" at bounding box center [317, 269] width 293 height 20
click at [1077, 119] on button "Actions" at bounding box center [1083, 124] width 87 height 22
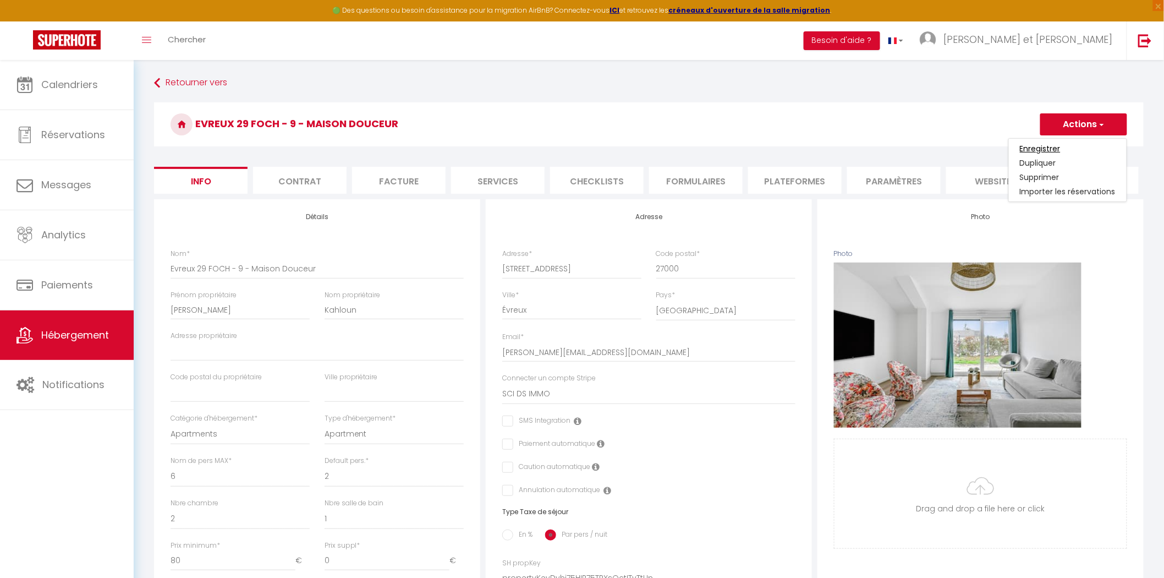
click at [1044, 146] on input "Enregistrer" at bounding box center [1040, 148] width 41 height 11
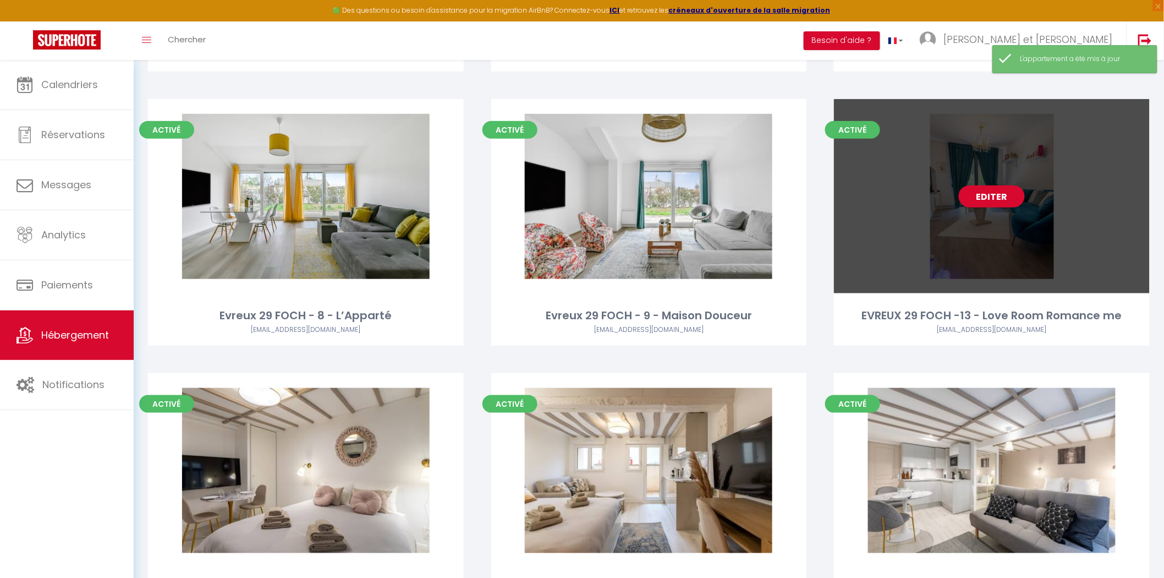
scroll to position [305, 0]
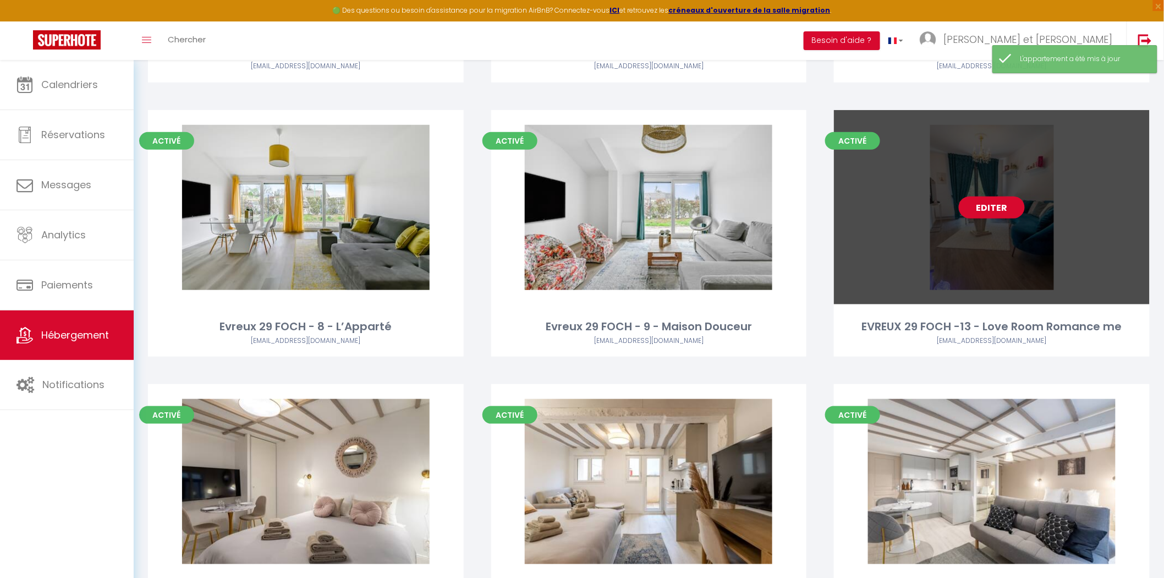
click at [986, 205] on link "Editer" at bounding box center [992, 207] width 66 height 22
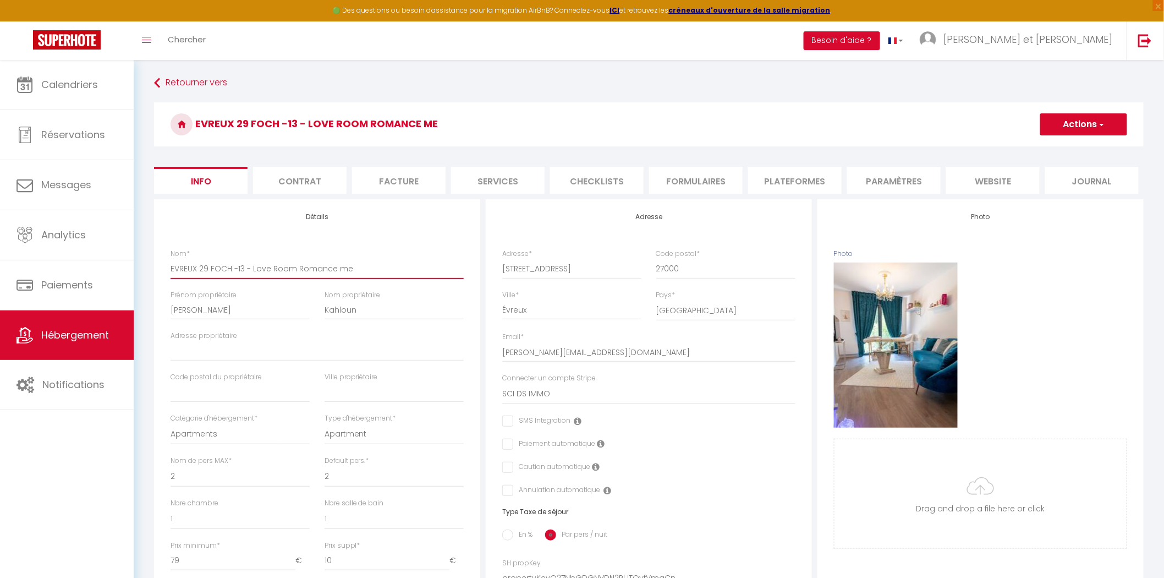
click at [195, 267] on input "EVREUX 29 FOCH -13 - Love Room Romance me" at bounding box center [317, 269] width 293 height 20
click at [1078, 114] on button "Actions" at bounding box center [1083, 124] width 87 height 22
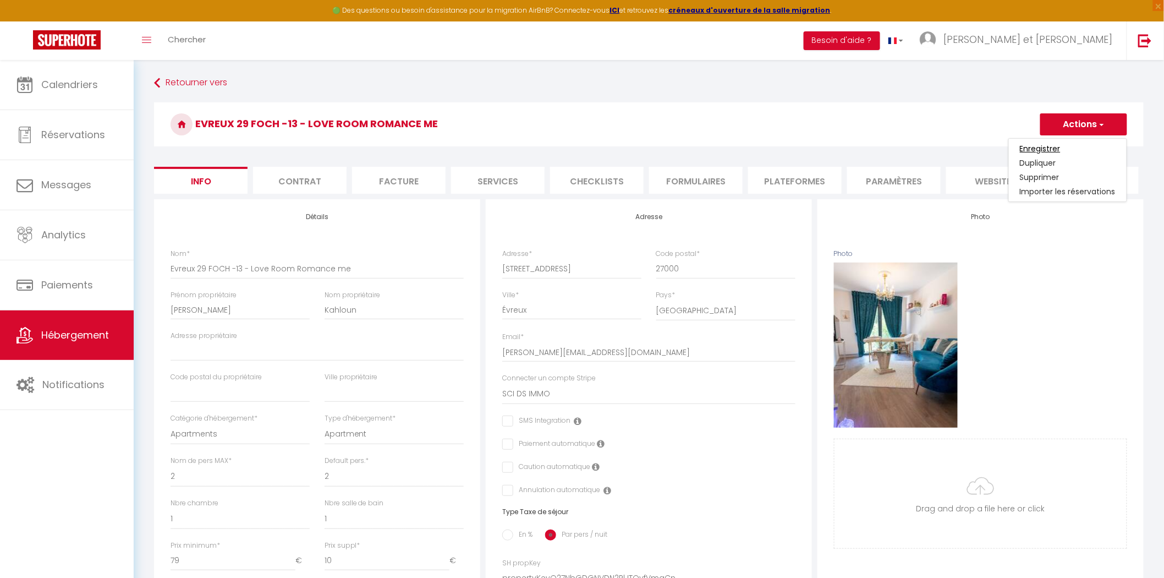
click at [1037, 146] on input "Enregistrer" at bounding box center [1040, 148] width 41 height 11
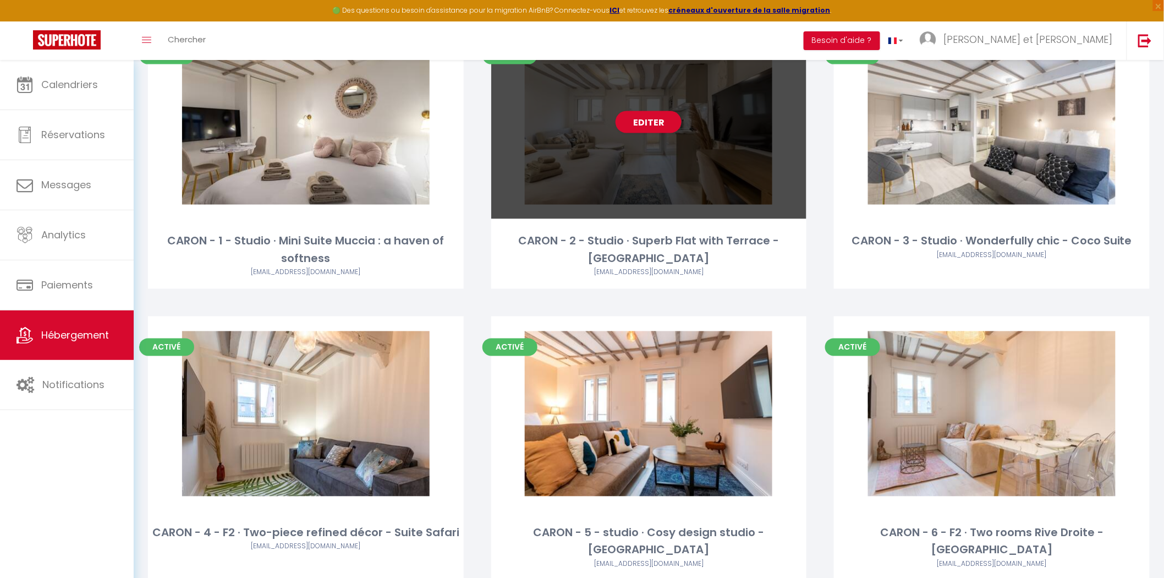
scroll to position [672, 0]
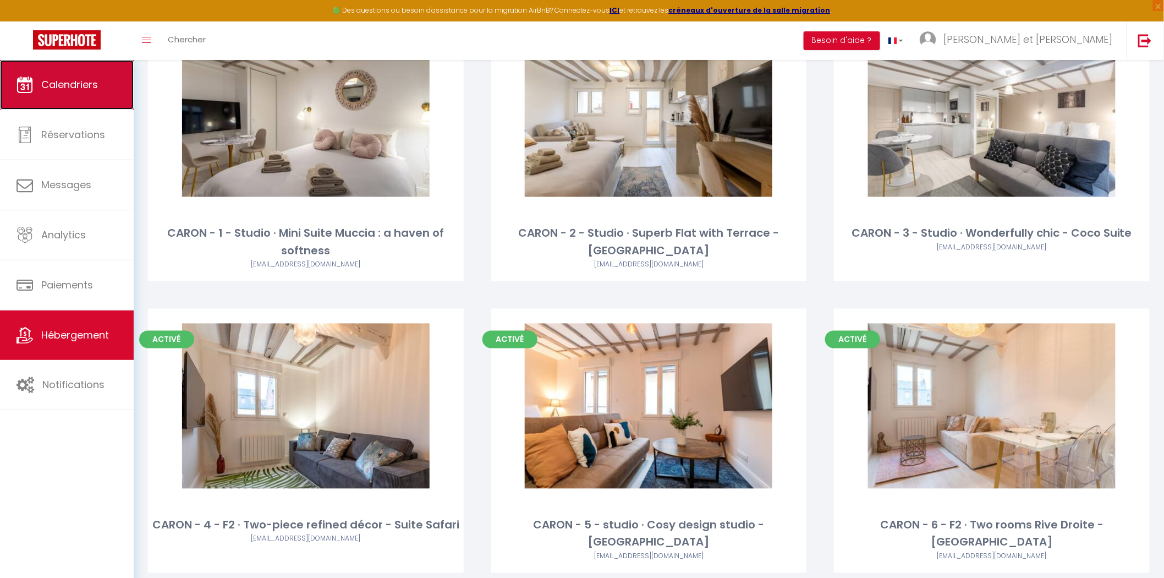
click at [61, 79] on span "Calendriers" at bounding box center [69, 85] width 57 height 14
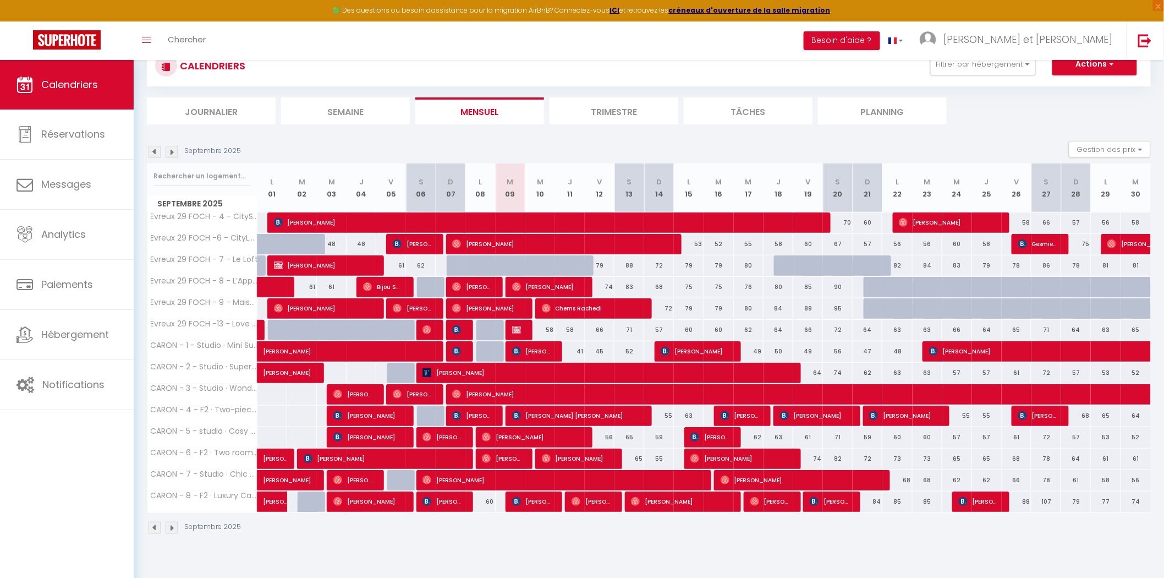
scroll to position [59, 0]
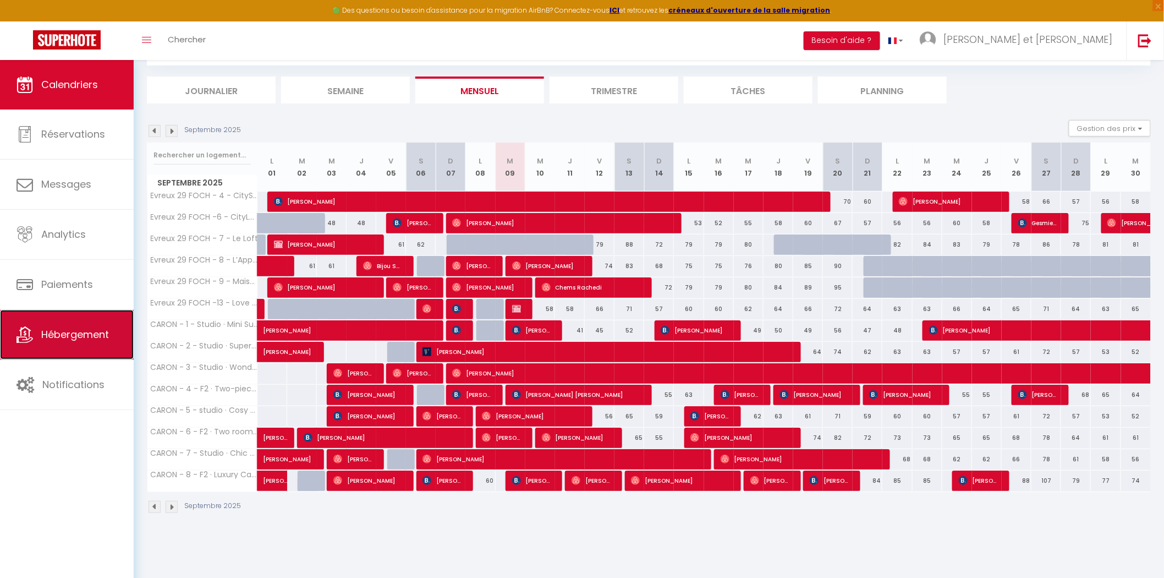
click at [47, 336] on span "Hébergement" at bounding box center [75, 334] width 68 height 14
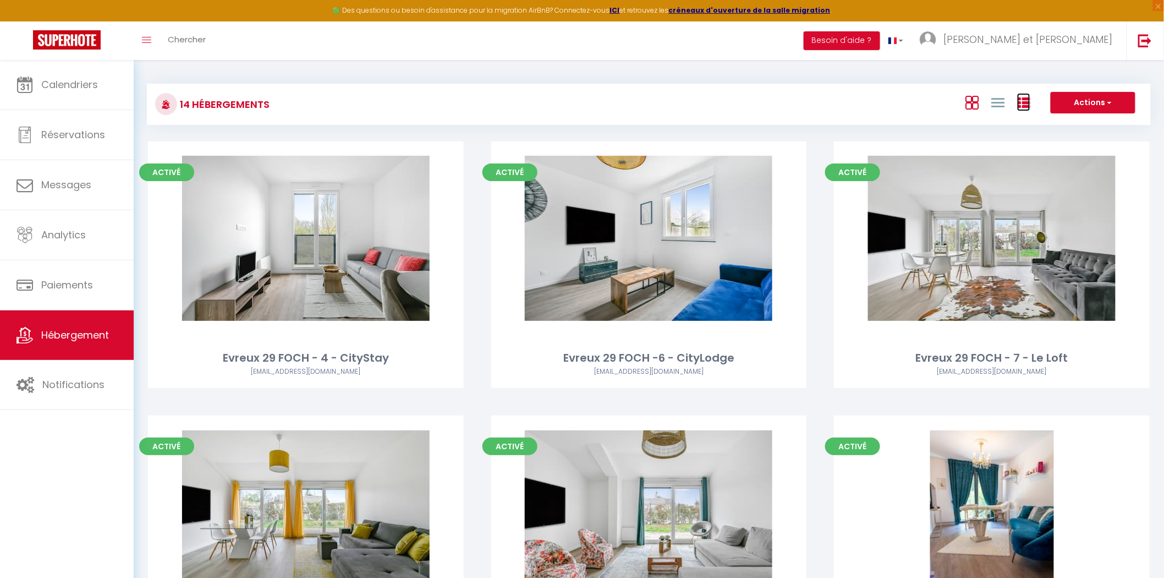
click at [1020, 100] on icon at bounding box center [1023, 102] width 13 height 13
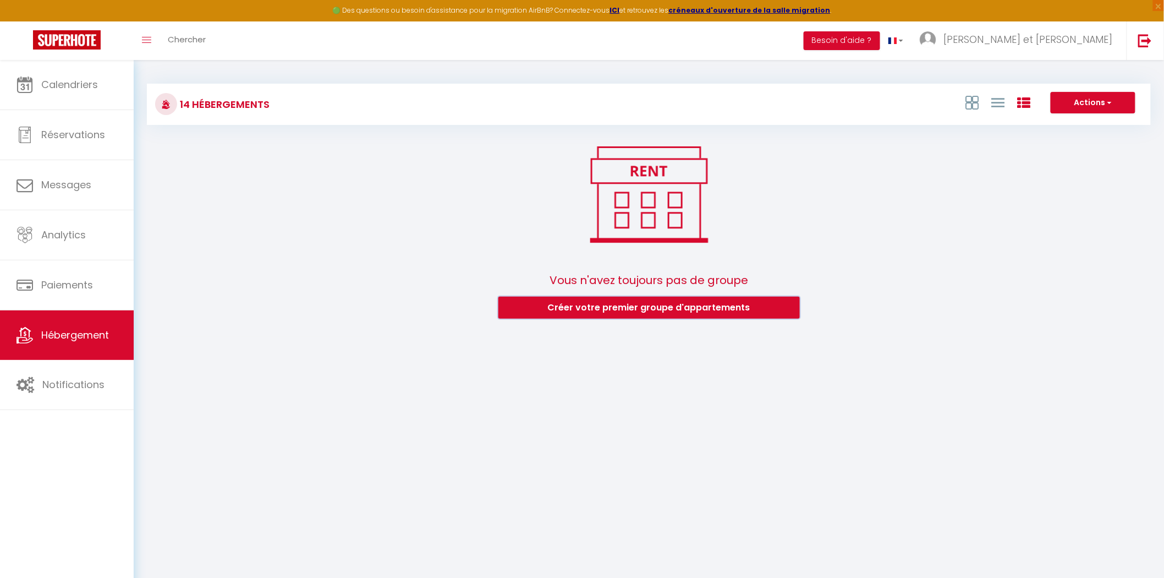
click at [658, 307] on button "Créer votre premier groupe d'appartements" at bounding box center [649, 308] width 302 height 22
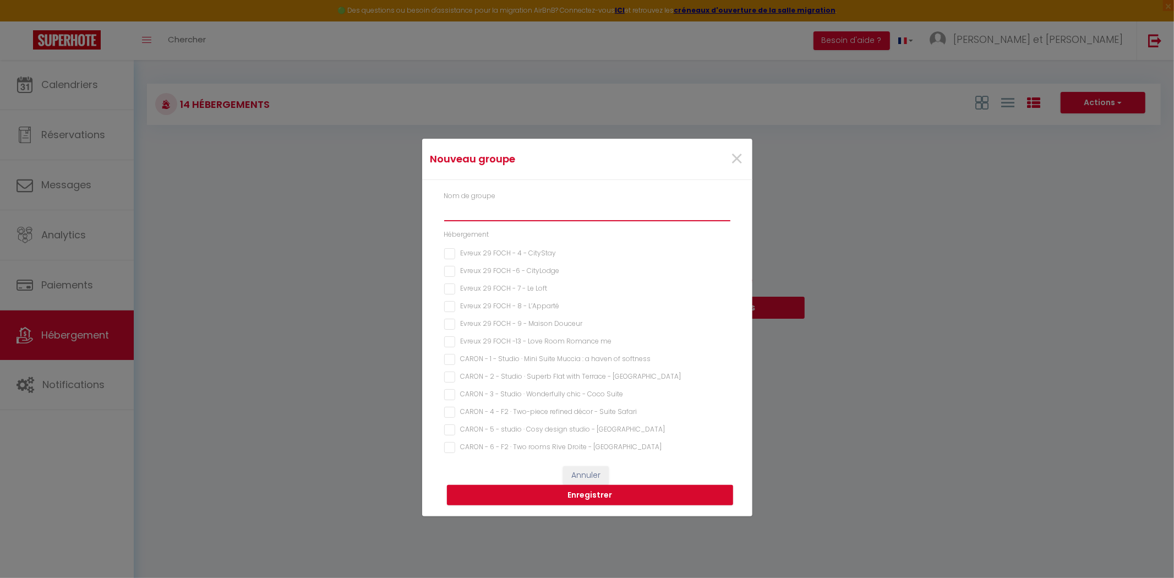
click at [479, 215] on input "text" at bounding box center [587, 211] width 286 height 20
click at [452, 251] on CityStay "Evreux 29 FOCH - 4 - CityStay" at bounding box center [587, 253] width 286 height 11
click at [446, 272] on CityLodge "Evreux 29 FOCH -6 - CityLodge" at bounding box center [587, 271] width 286 height 11
click at [449, 288] on Loft "Evreux 29 FOCH - 7 - Le Loft" at bounding box center [587, 288] width 286 height 11
click at [449, 302] on L’Apparté "Evreux 29 FOCH - 8 - L’Apparté" at bounding box center [587, 306] width 286 height 11
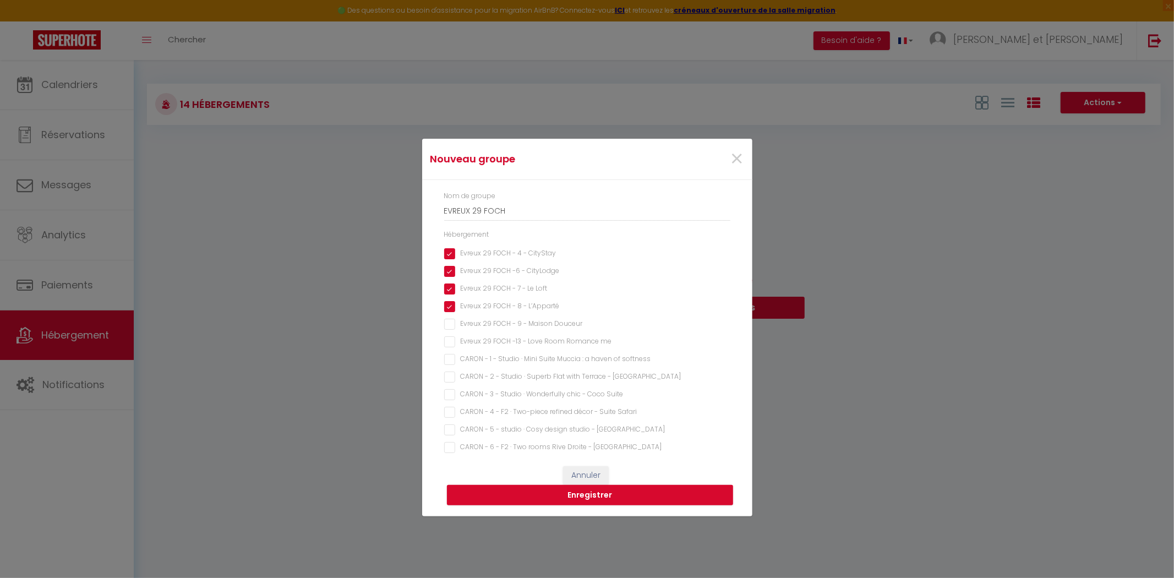
click at [447, 322] on Douceur "Evreux 29 FOCH - 9 - Maison Douceur" at bounding box center [587, 324] width 286 height 11
click at [447, 337] on me "Evreux 29 FOCH -13 - Love Room Romance me" at bounding box center [587, 341] width 286 height 11
click at [469, 215] on input "EVREUX 29 FOCH" at bounding box center [587, 211] width 286 height 20
click at [601, 492] on button "Enregistrer" at bounding box center [590, 495] width 286 height 21
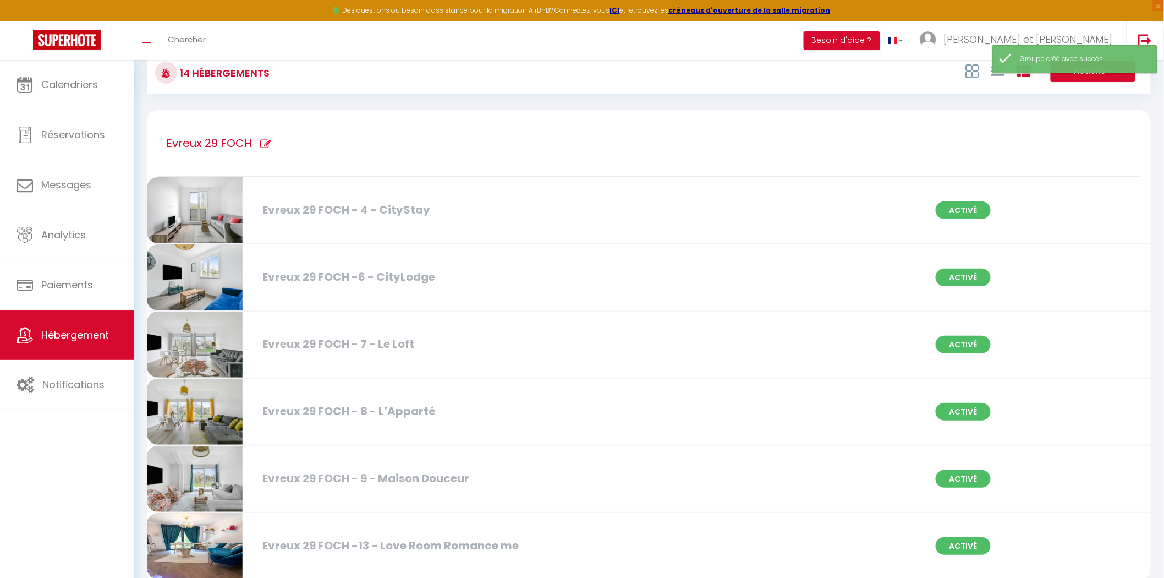
scroll to position [59, 0]
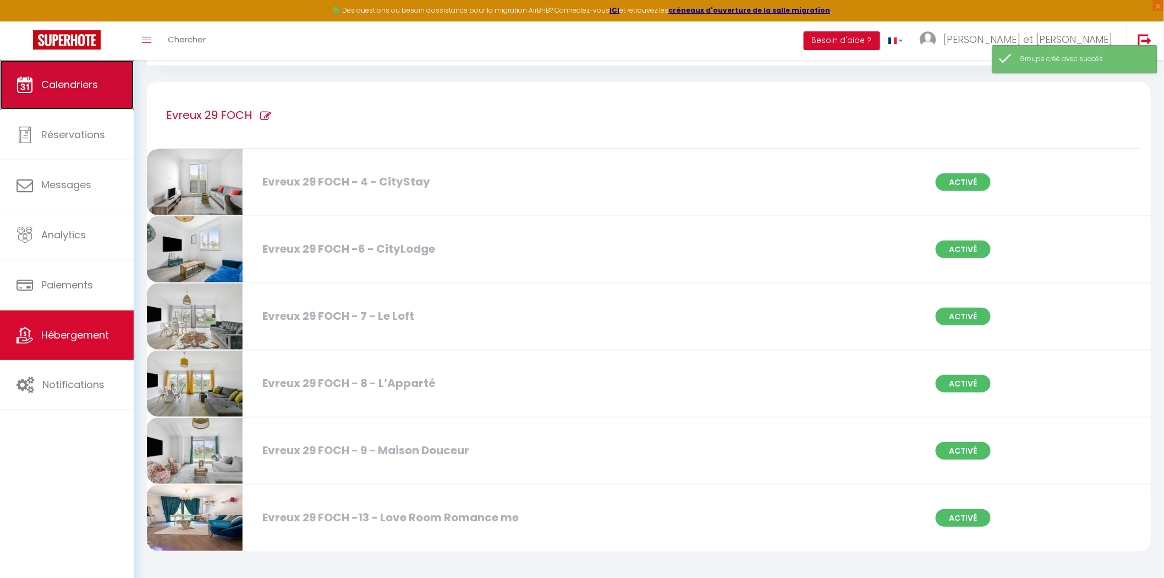
click at [30, 86] on icon at bounding box center [25, 84] width 17 height 17
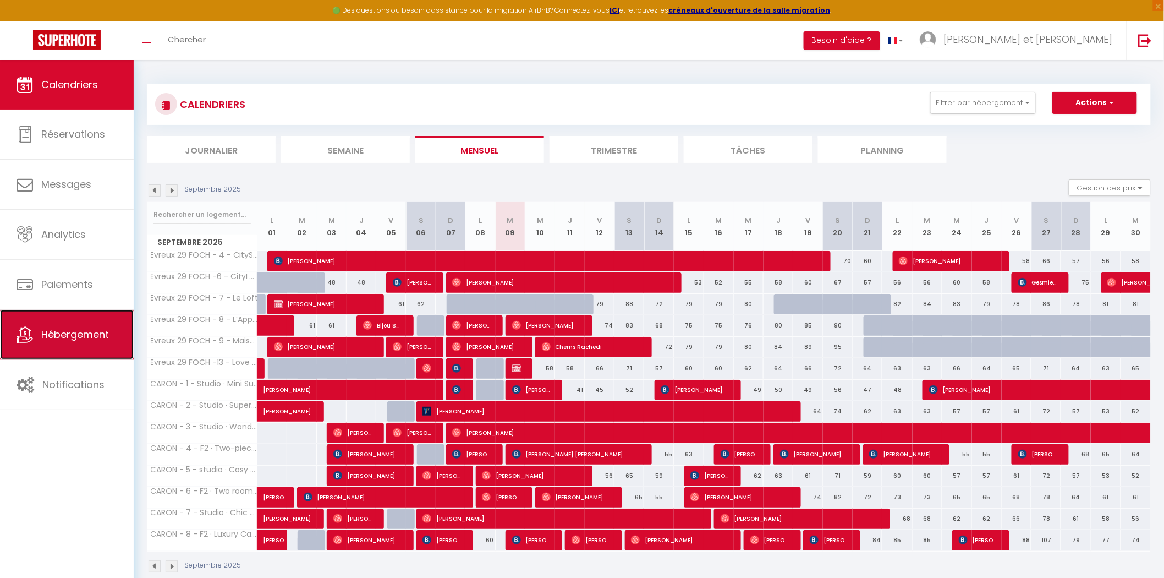
click at [59, 335] on span "Hébergement" at bounding box center [75, 334] width 68 height 14
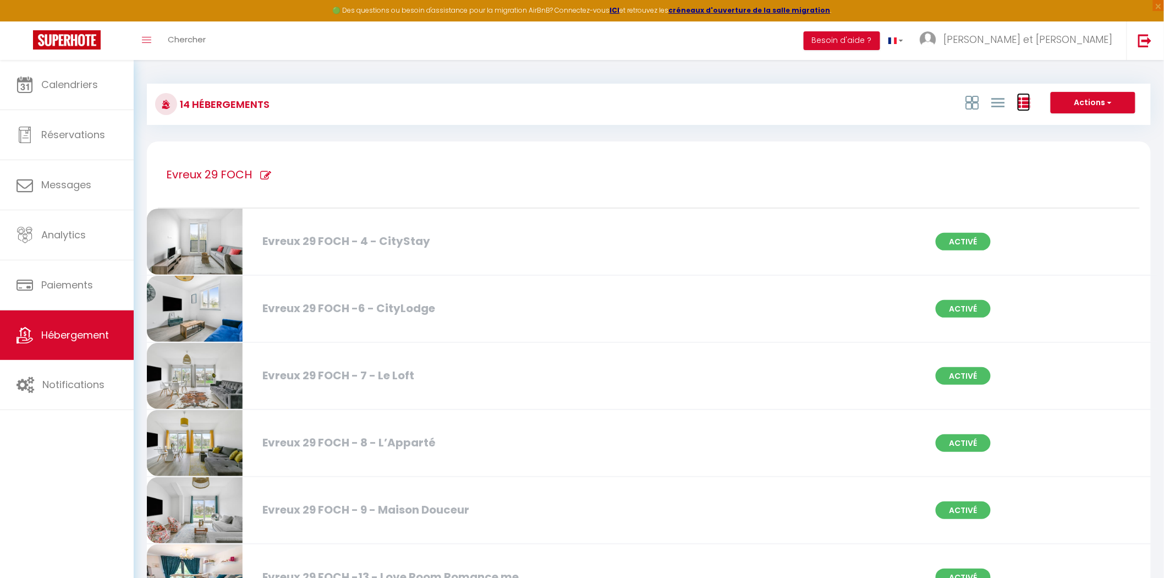
click at [1022, 99] on icon at bounding box center [1023, 102] width 13 height 13
click at [1024, 103] on icon at bounding box center [1023, 102] width 13 height 13
click at [1024, 99] on icon at bounding box center [1023, 102] width 13 height 13
click at [1082, 106] on button "Actions" at bounding box center [1093, 103] width 85 height 22
click at [1073, 136] on li "Nouveau groupe" at bounding box center [1084, 137] width 101 height 12
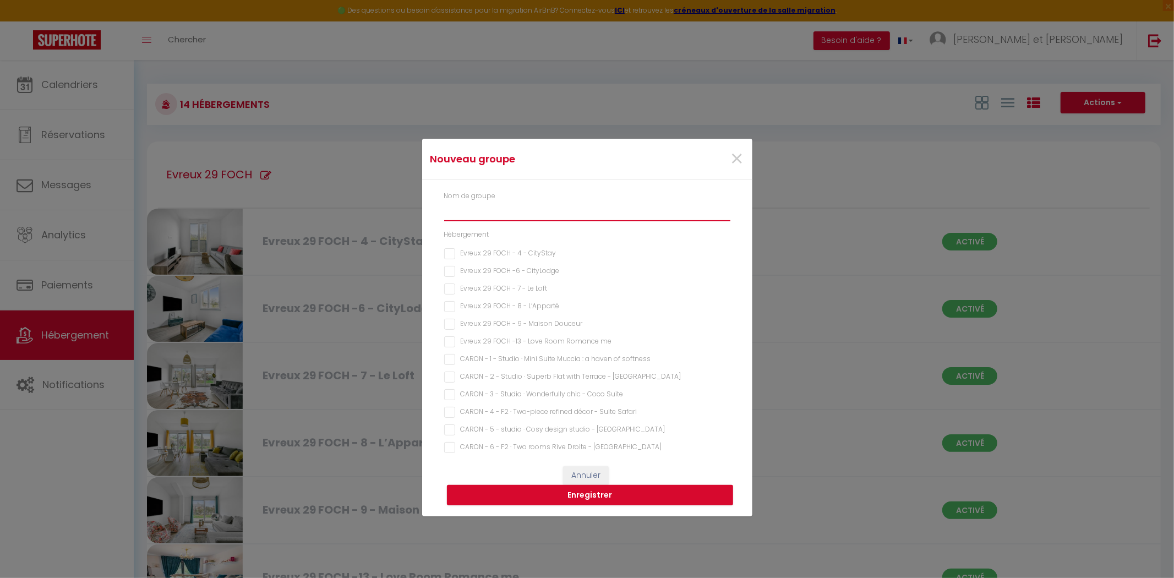
click at [464, 209] on input "text" at bounding box center [587, 211] width 286 height 20
click at [453, 358] on softness "CARON - 1 - Studio · Mini Suite Muccia : a haven of softness" at bounding box center [587, 359] width 286 height 11
click at [452, 373] on Cavalerie "CARON - 2 - Studio · Superb Flat with Terrace - [GEOGRAPHIC_DATA]" at bounding box center [587, 376] width 286 height 11
click at [446, 392] on Suite "CARON - 3 - Studio · Wonderfully chic - Coco Suite" at bounding box center [587, 394] width 286 height 11
click at [449, 409] on Safari "CARON - 4 - F2 · Two-piece refined décor - Suite Safari" at bounding box center [587, 412] width 286 height 11
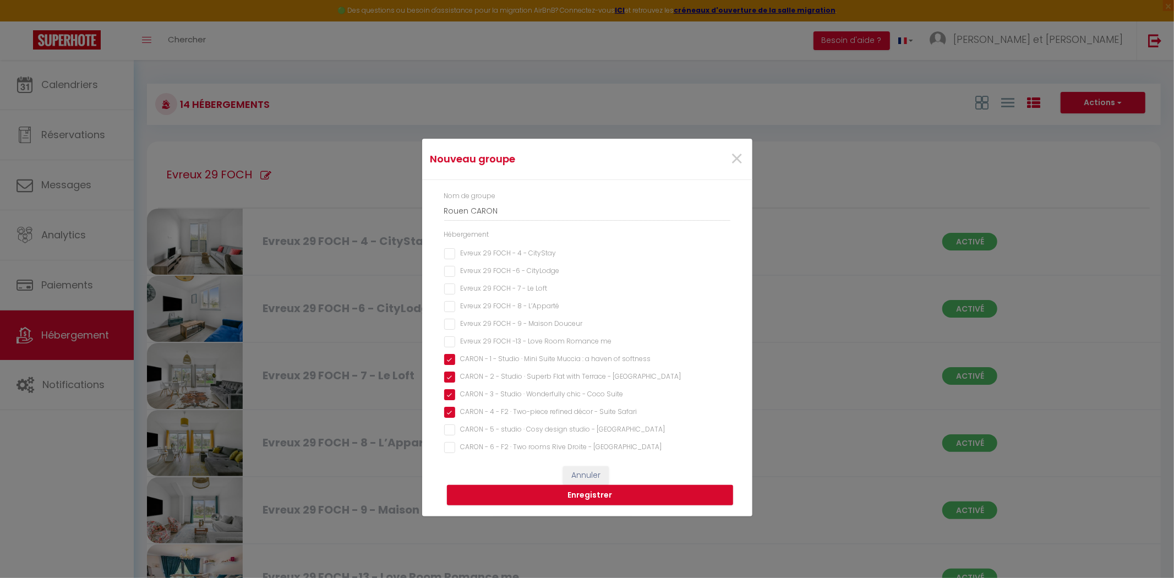
click at [451, 426] on Suite "CARON - 5 - studio · Cosy design studio - [GEOGRAPHIC_DATA]" at bounding box center [587, 429] width 286 height 11
click at [448, 445] on Guccio "CARON - 6 - F2 · Two rooms Rive Droite - [GEOGRAPHIC_DATA]" at bounding box center [587, 447] width 286 height 11
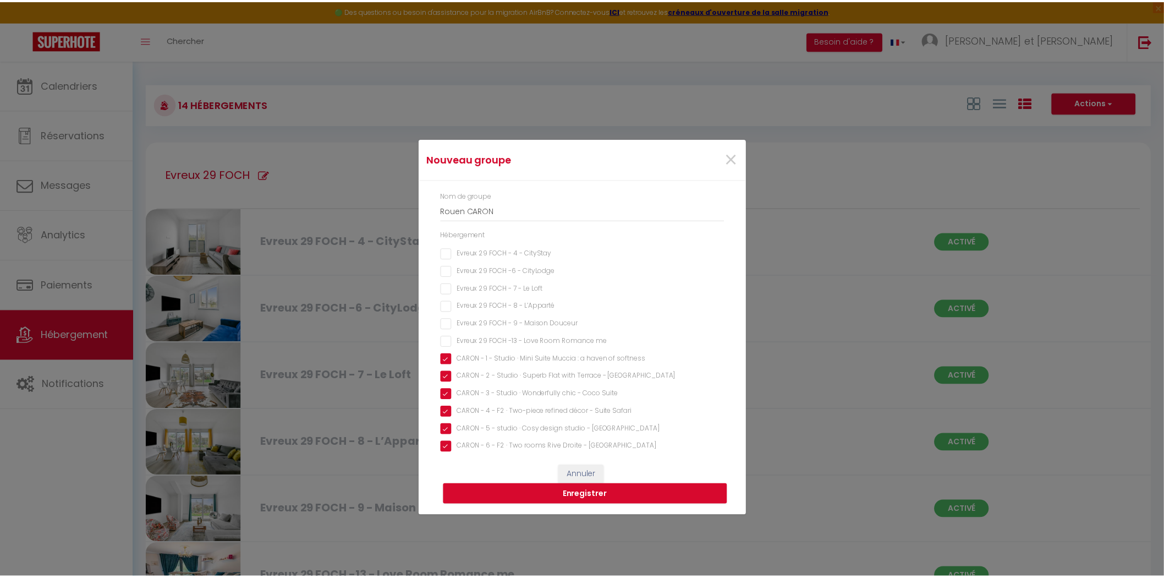
scroll to position [56, 0]
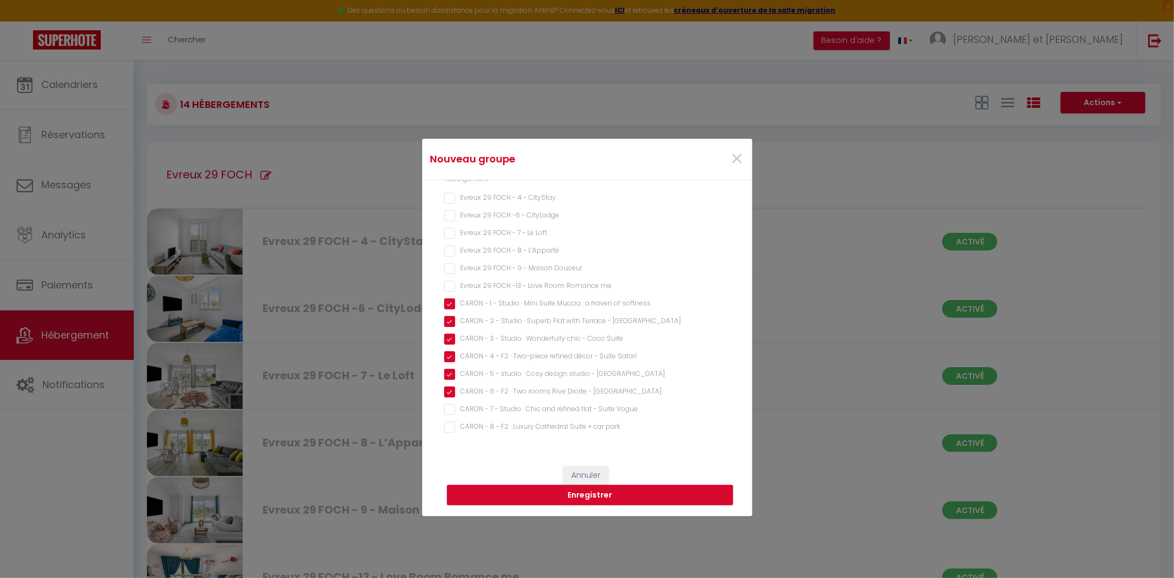
click at [449, 411] on Vogue "CARON - 7 - Studio · Chic and refined flat - Suite Vogue" at bounding box center [587, 409] width 286 height 11
click at [449, 429] on park "CARON - 8 - F2 · Luxury Cathedral Suite + car park" at bounding box center [587, 426] width 286 height 11
click at [549, 493] on button "Enregistrer" at bounding box center [590, 495] width 286 height 21
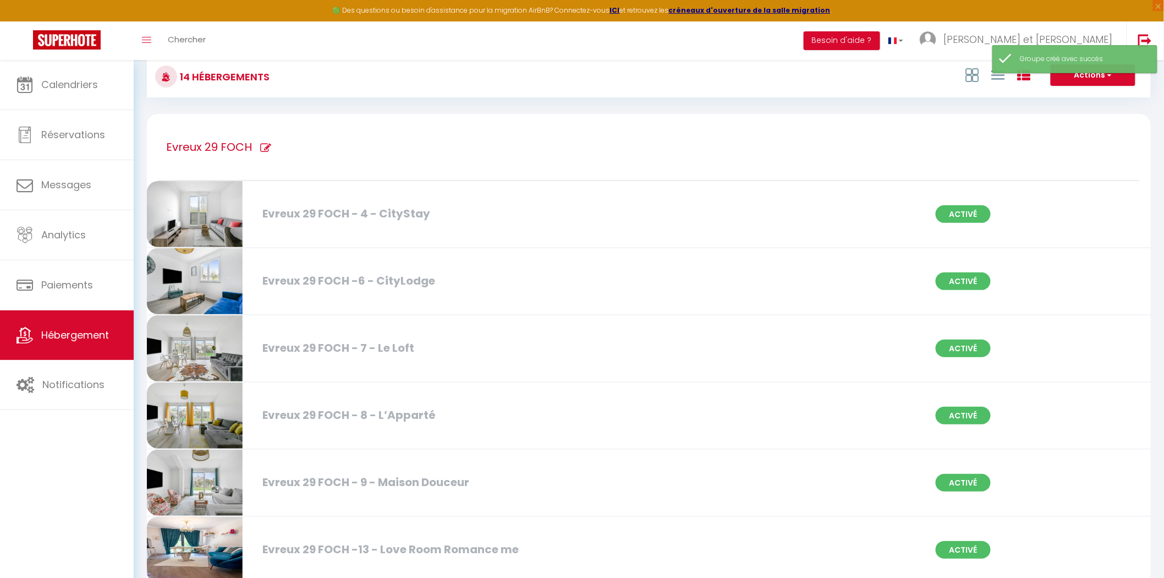
scroll to position [0, 0]
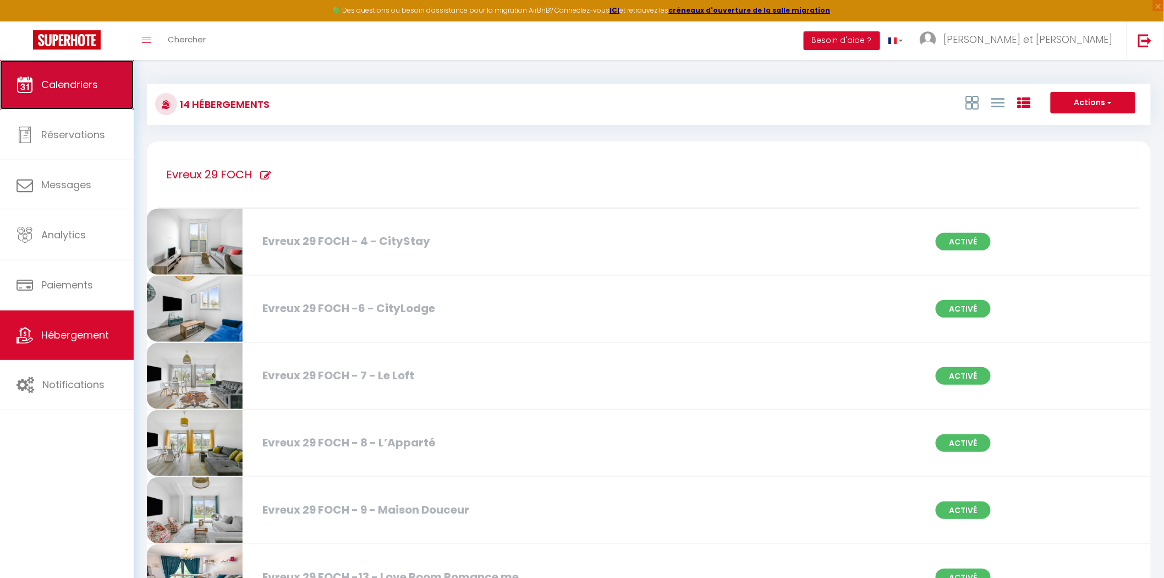
click at [80, 95] on link "Calendriers" at bounding box center [67, 85] width 134 height 50
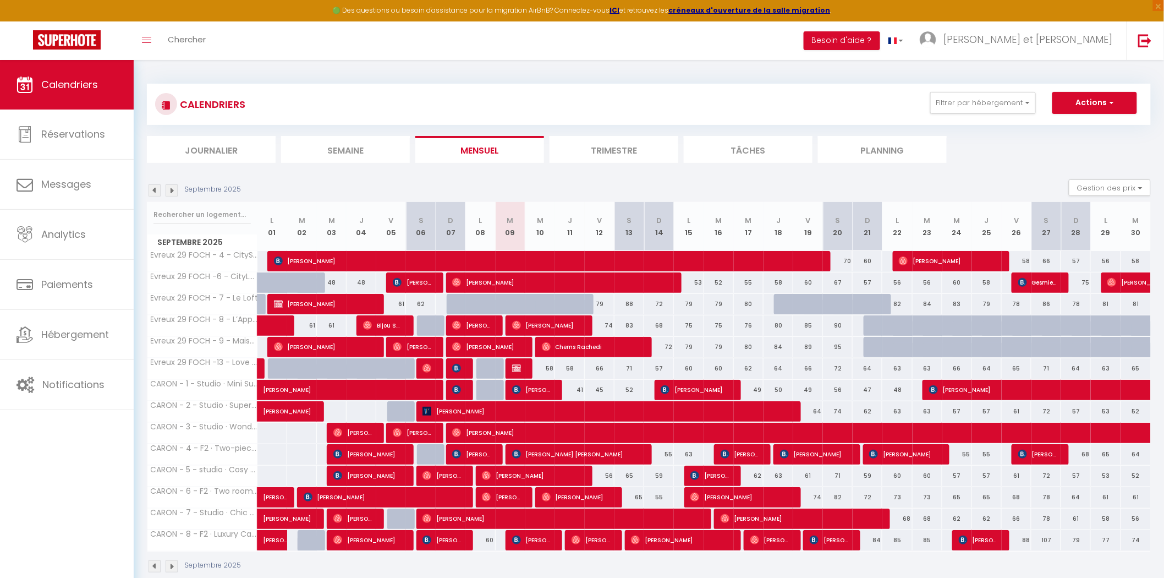
scroll to position [59, 0]
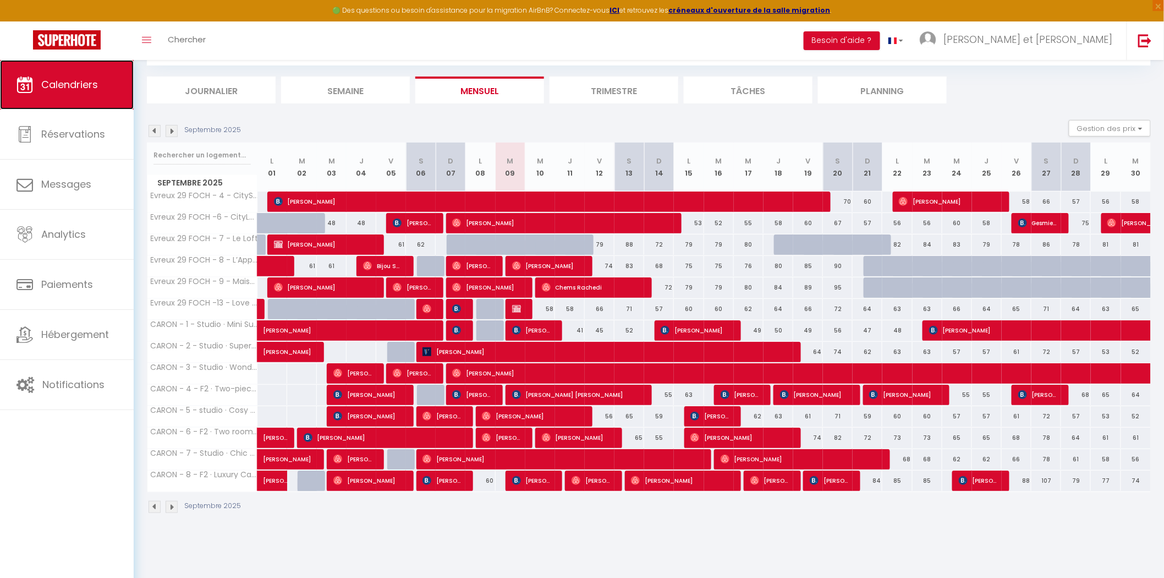
click at [81, 83] on span "Calendriers" at bounding box center [69, 85] width 57 height 14
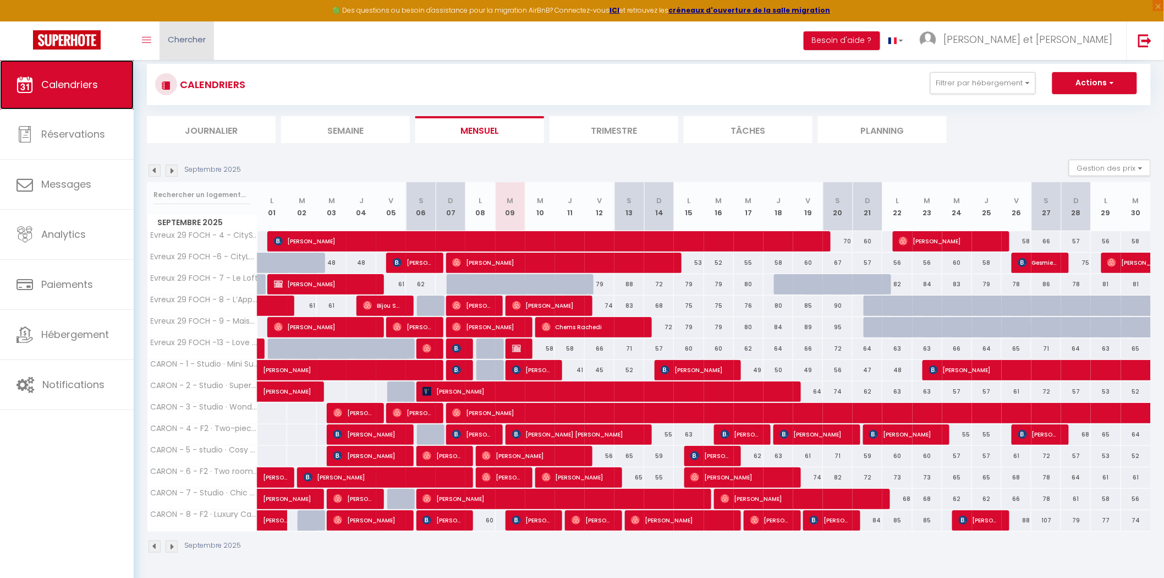
scroll to position [0, 0]
